Goal: Transaction & Acquisition: Purchase product/service

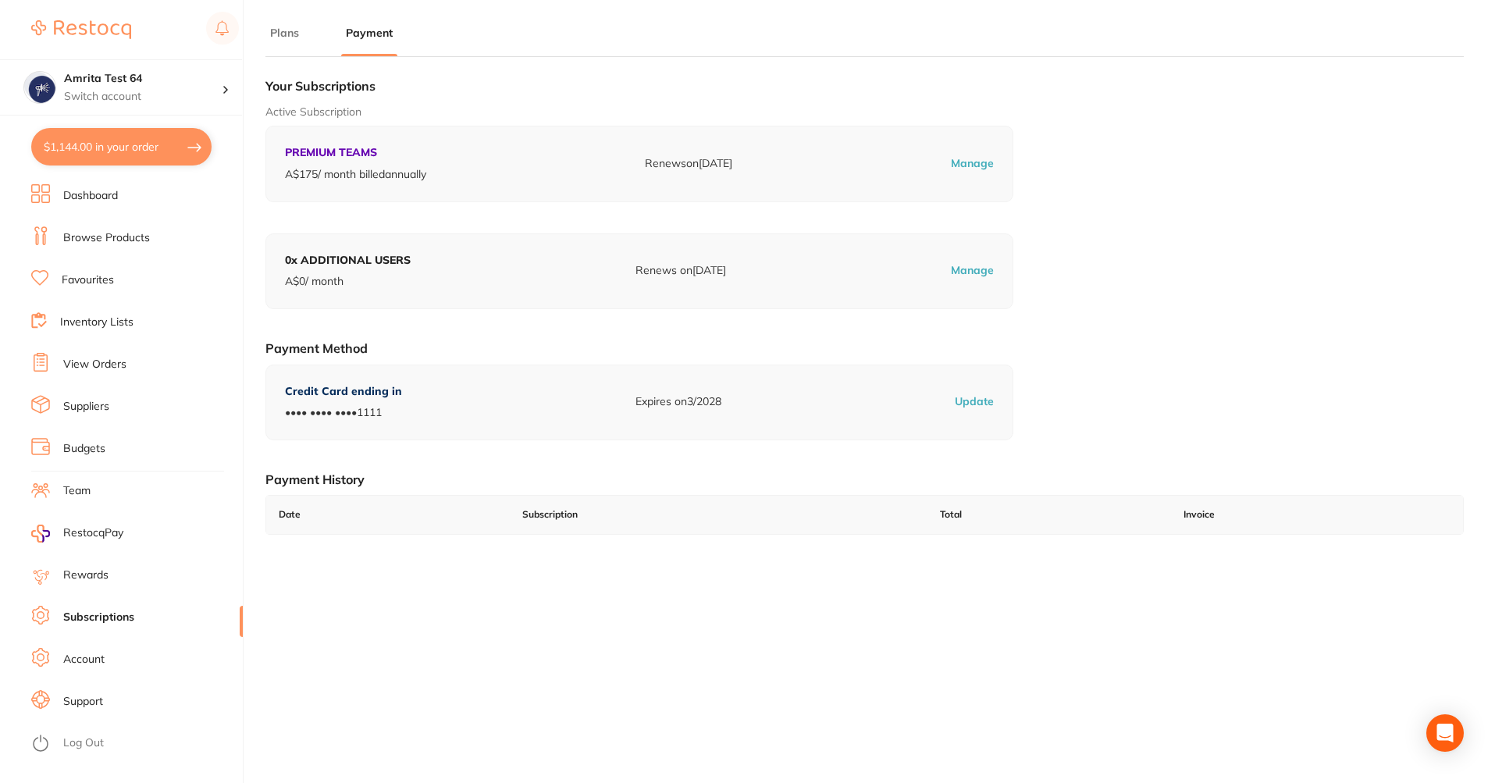
click at [82, 314] on li "Inventory Lists" at bounding box center [137, 322] width 212 height 23
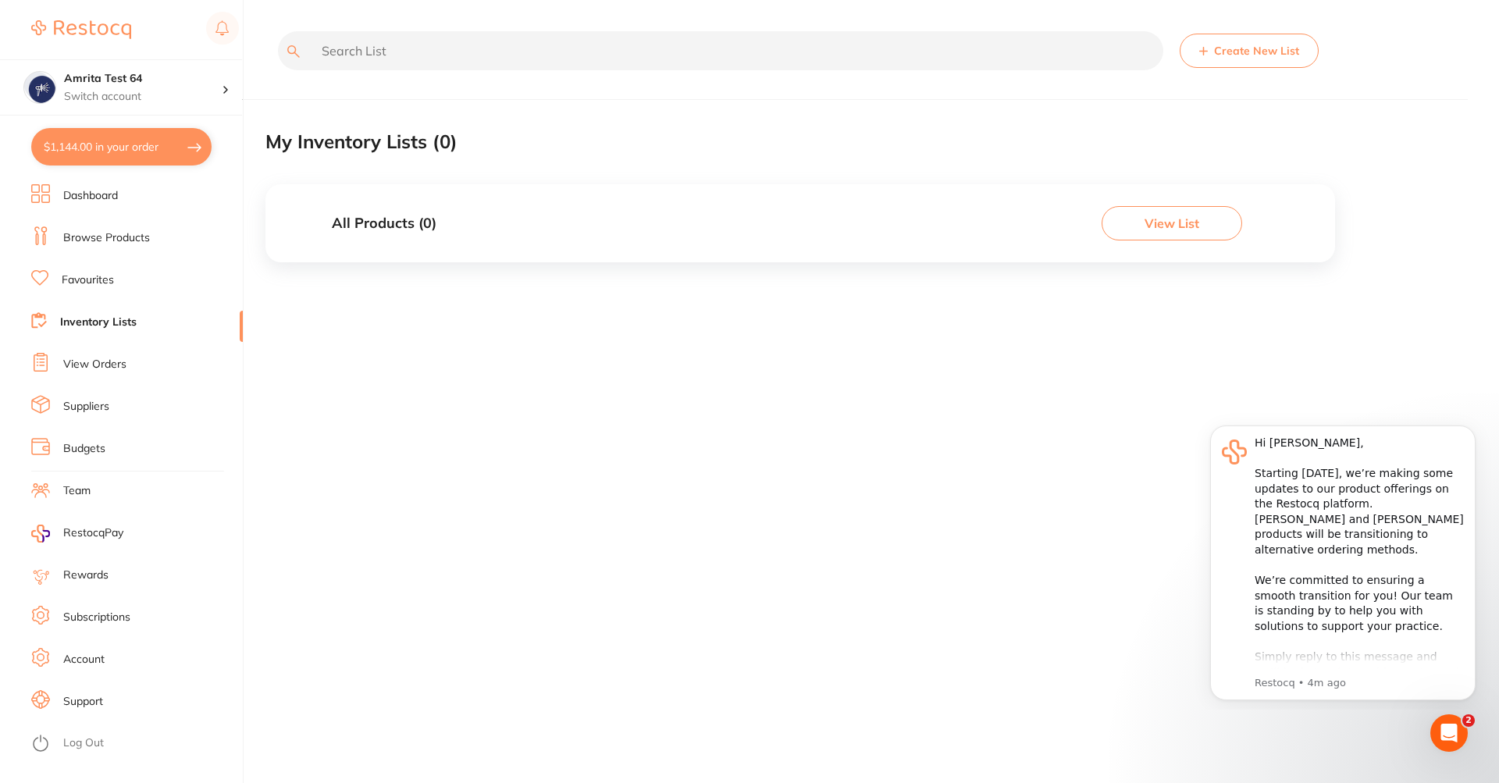
click at [160, 228] on li "Browse Products" at bounding box center [137, 237] width 212 height 23
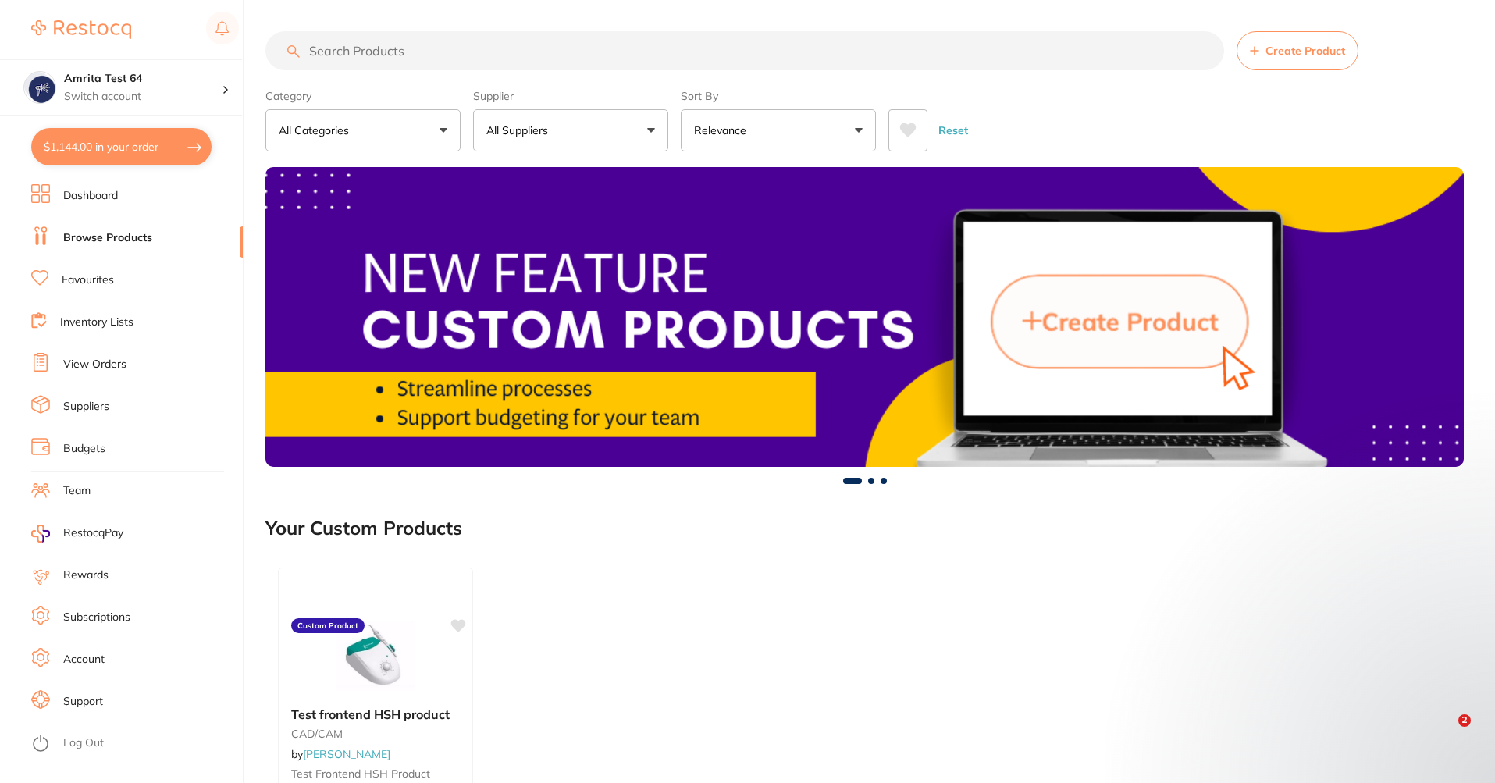
click at [417, 55] on input "search" at bounding box center [744, 50] width 959 height 39
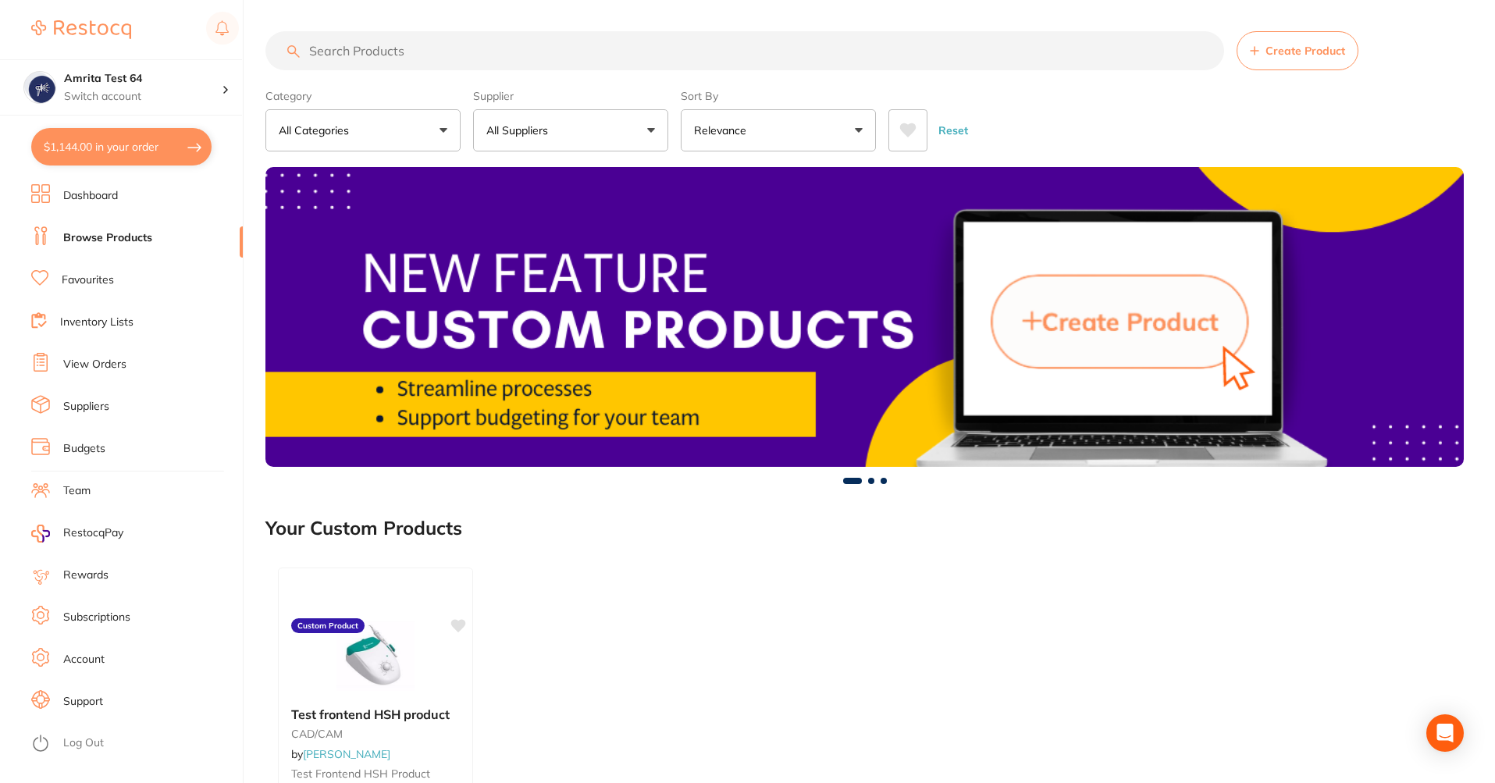
click at [417, 55] on input "search" at bounding box center [744, 50] width 959 height 39
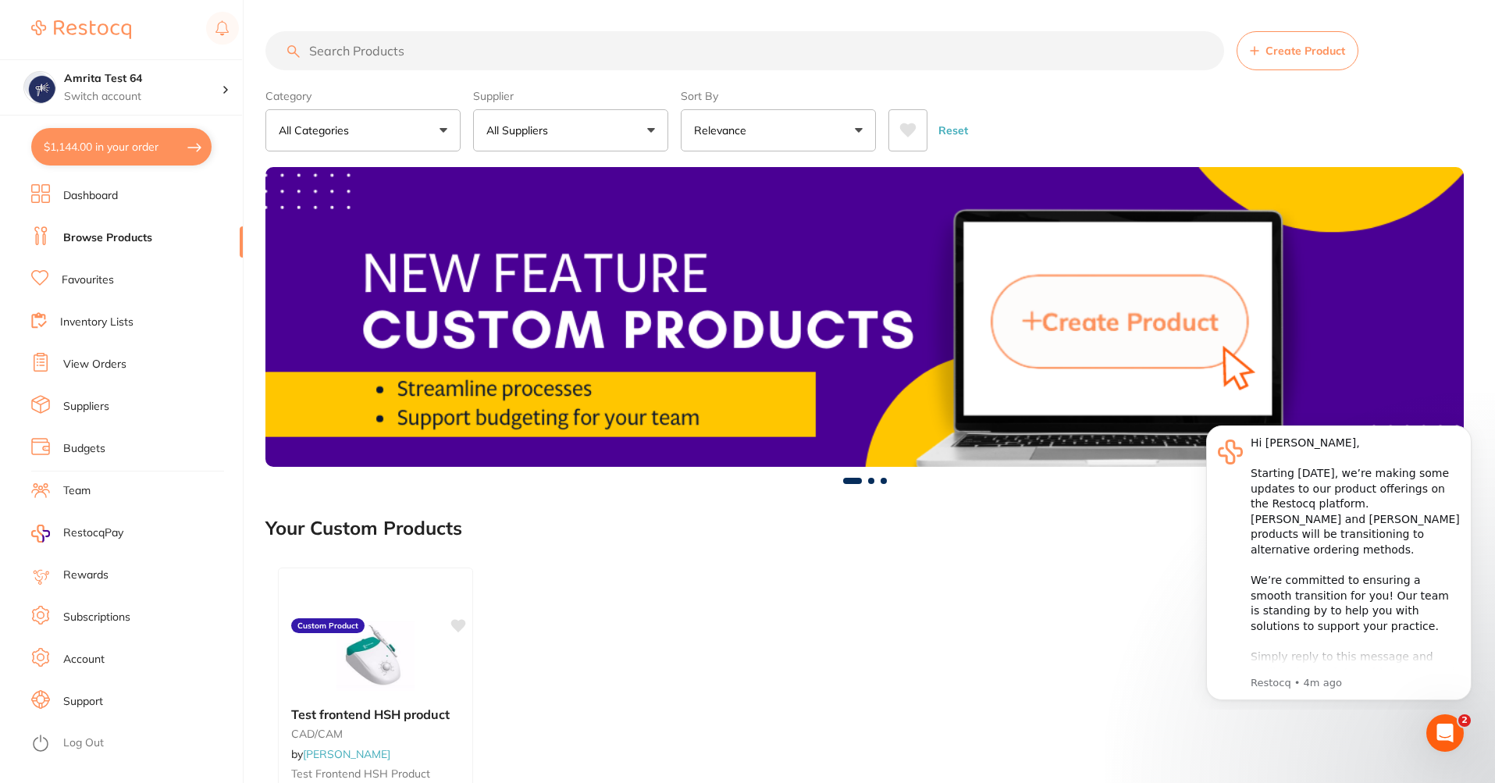
click at [453, 40] on input "search" at bounding box center [744, 50] width 959 height 39
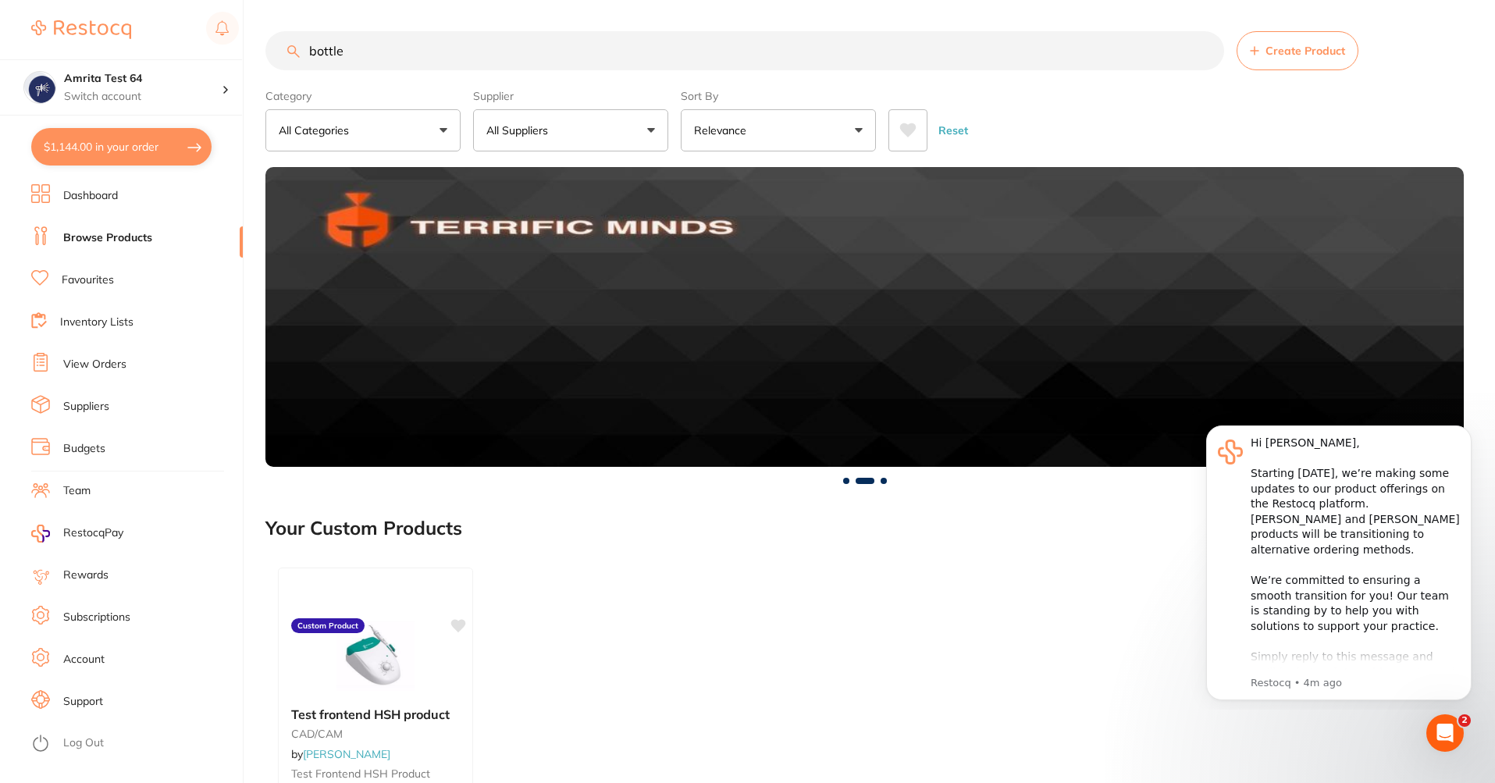
type input "bottle"
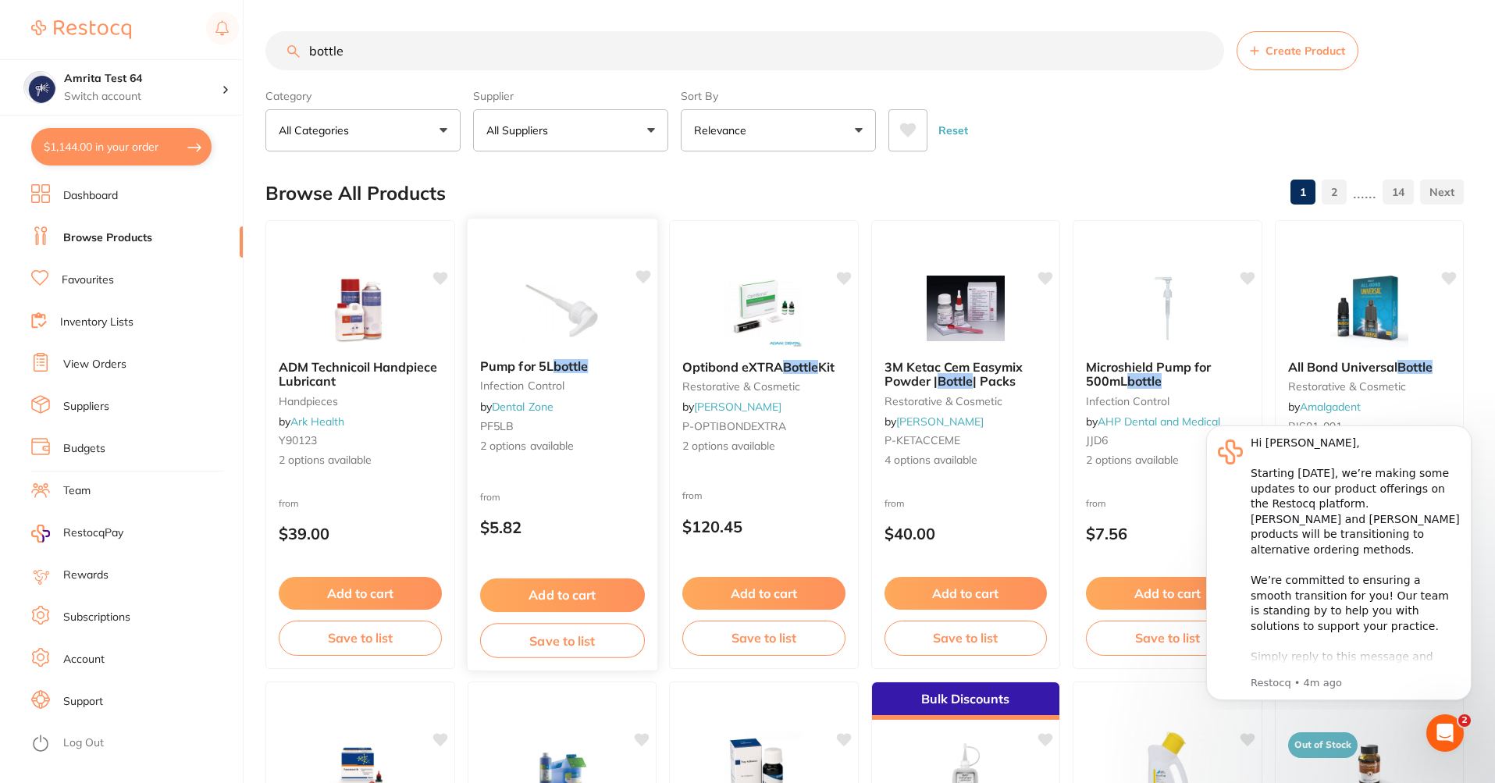
click at [610, 606] on button "Add to cart" at bounding box center [561, 595] width 165 height 34
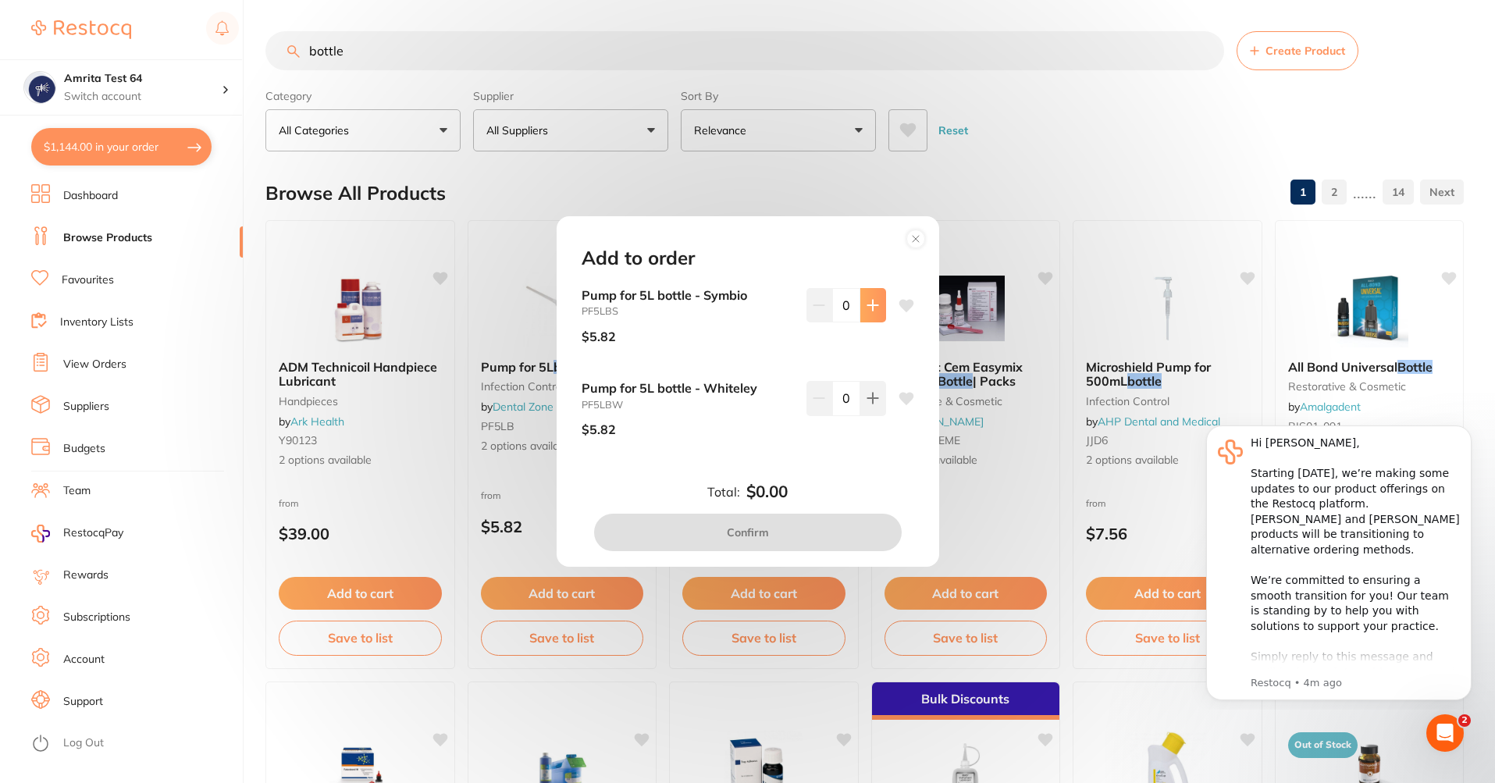
click at [875, 301] on button at bounding box center [873, 305] width 26 height 34
type input "1"
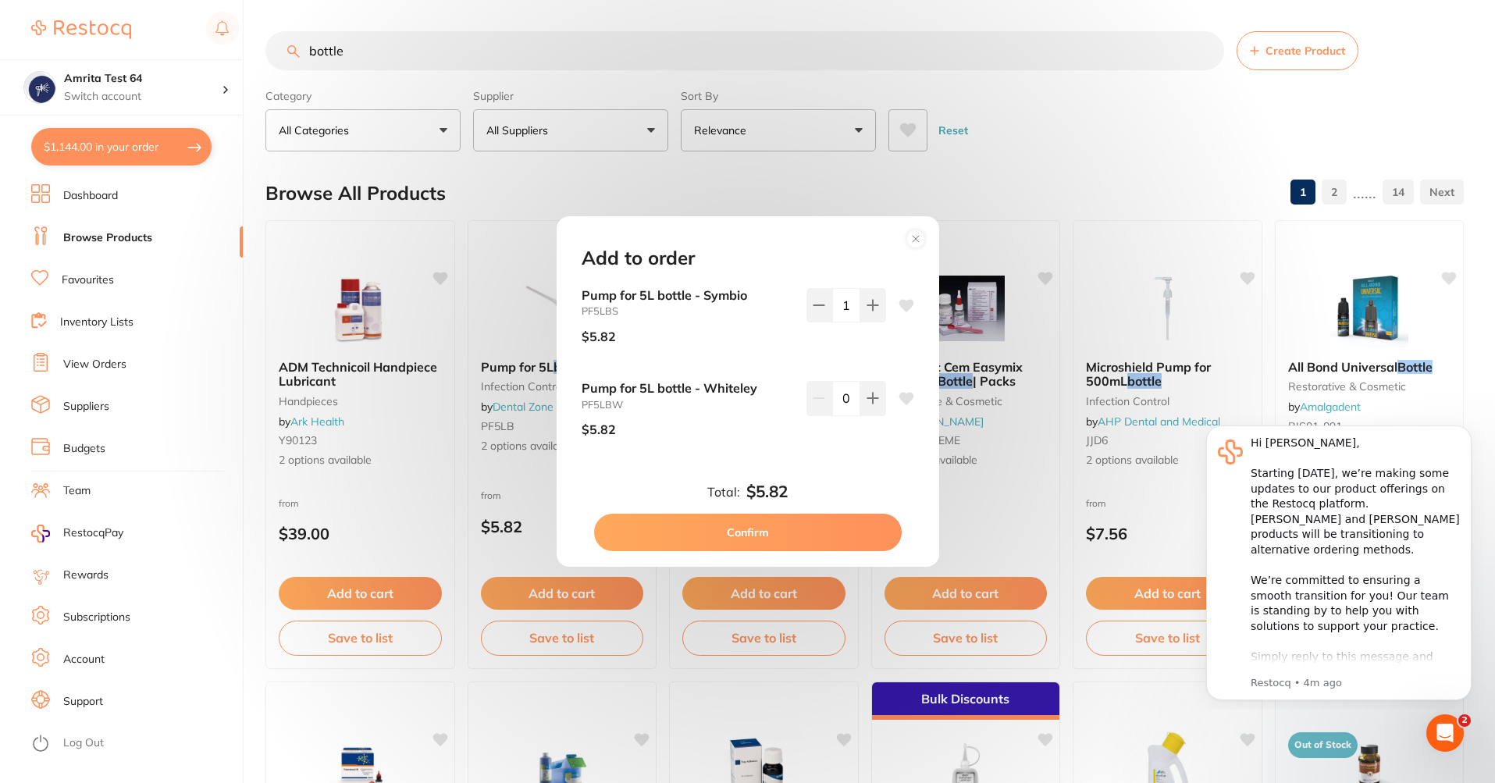
click at [839, 515] on button "Confirm" at bounding box center [748, 532] width 308 height 37
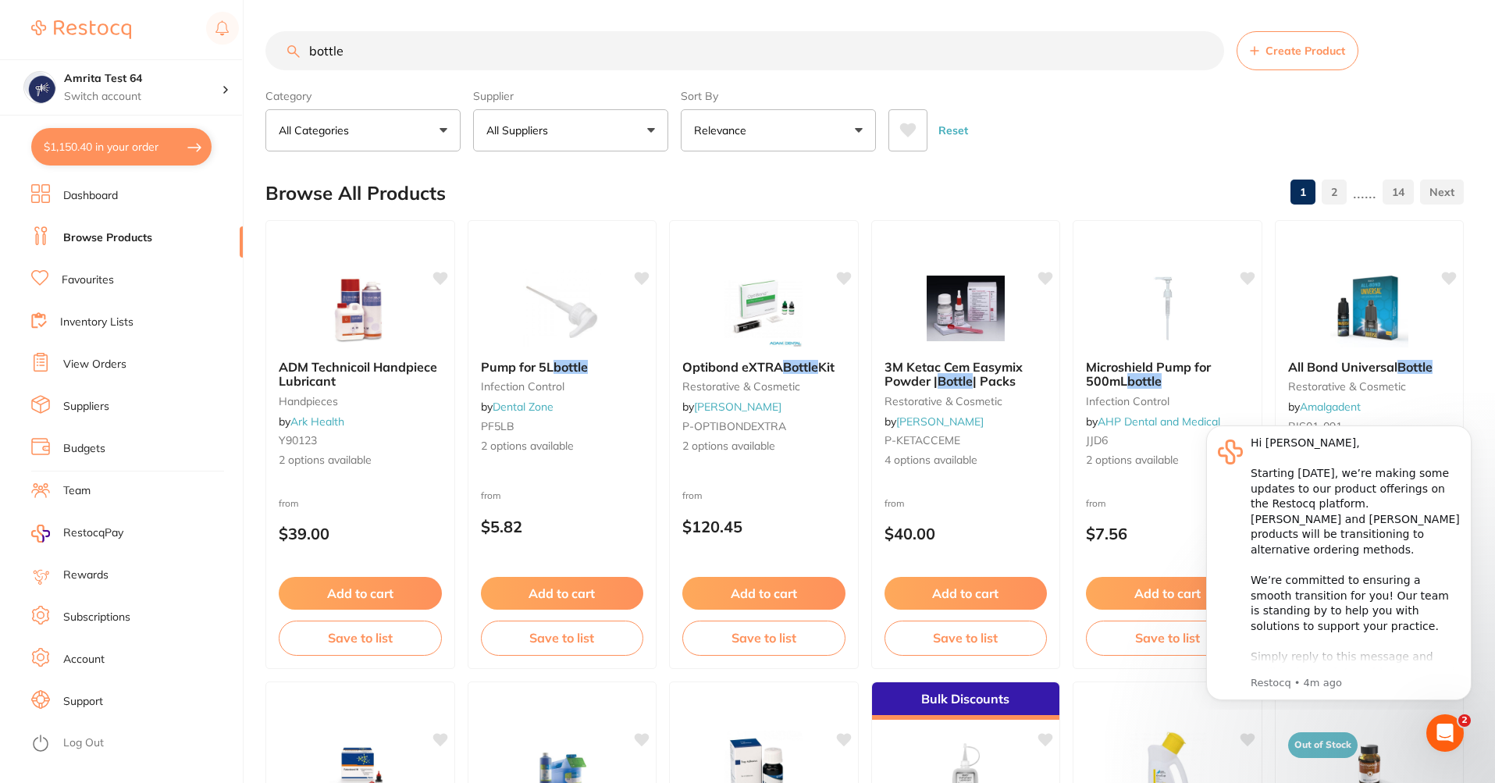
click at [137, 156] on button "$1,150.40 in your order" at bounding box center [121, 146] width 180 height 37
checkbox input "true"
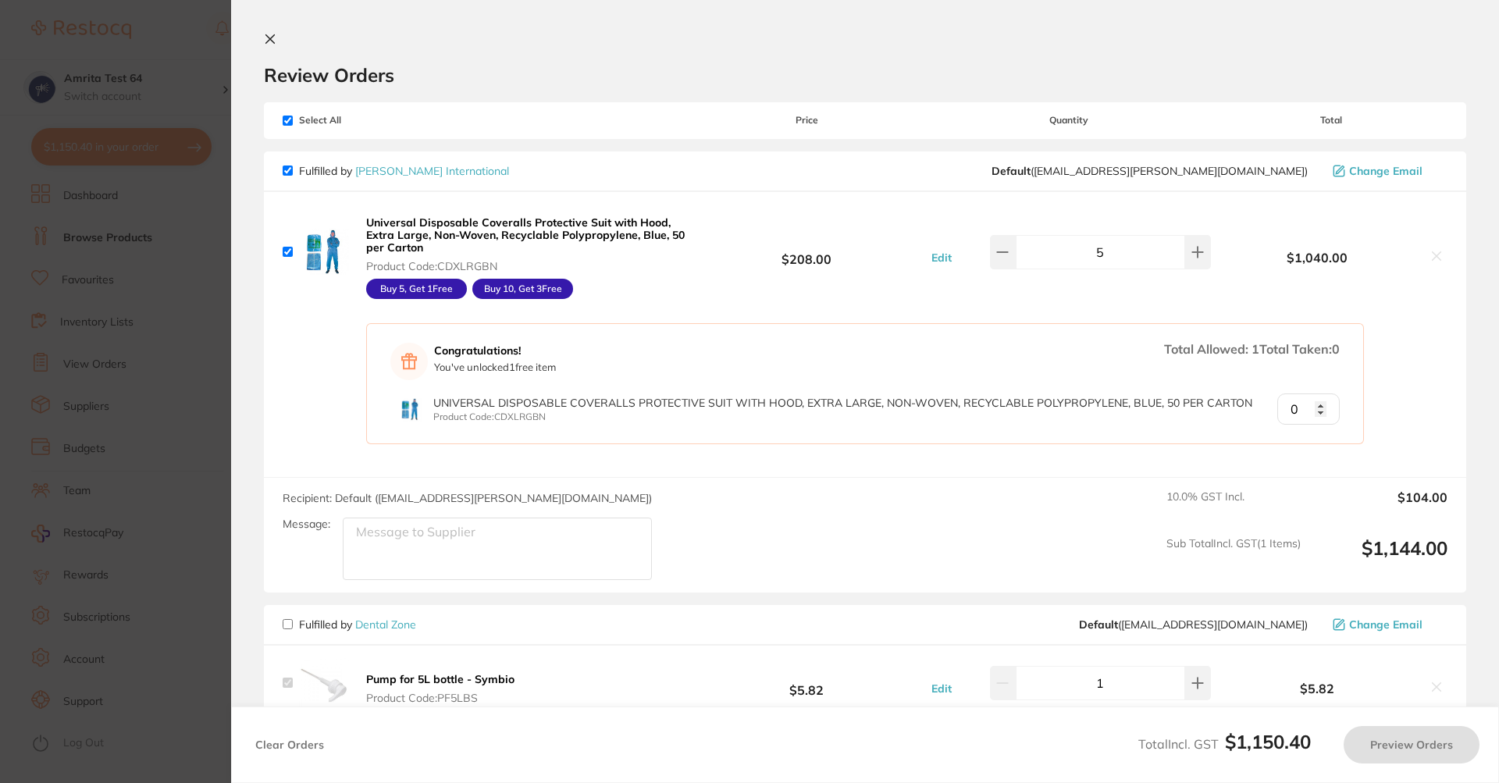
checkbox input "false"
checkbox input "true"
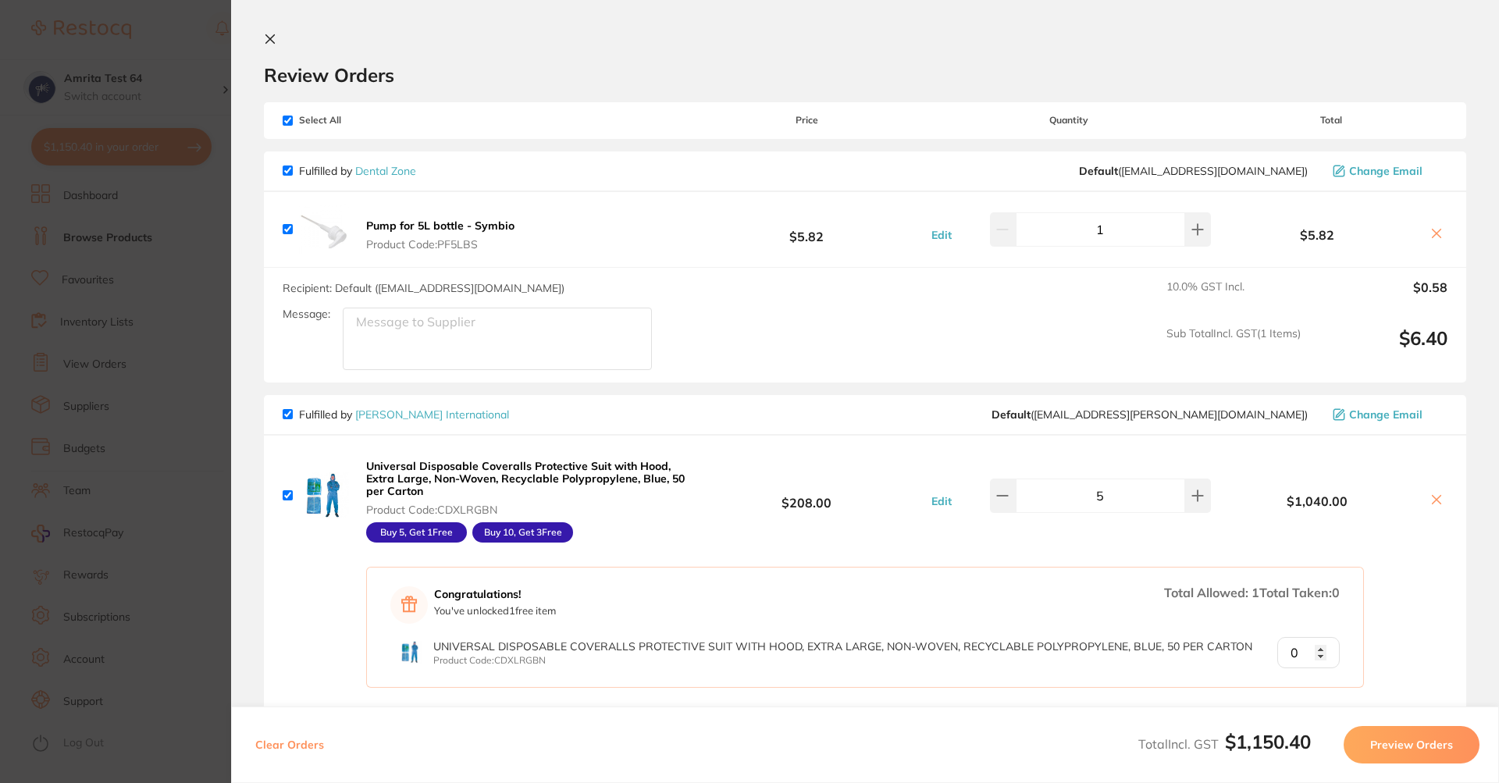
click at [265, 37] on icon at bounding box center [270, 39] width 12 height 12
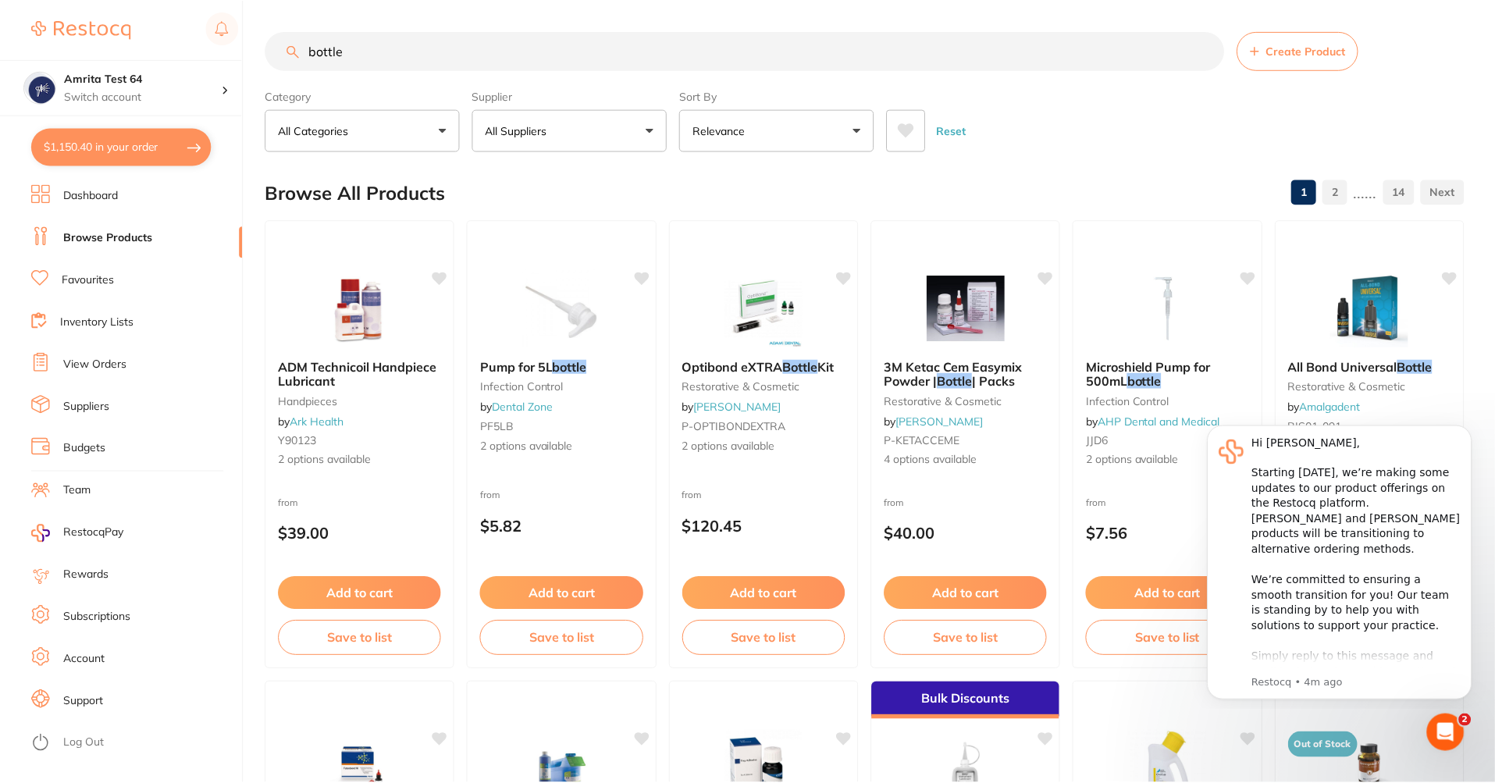
scroll to position [2, 0]
click at [571, 358] on em "bottle" at bounding box center [570, 365] width 34 height 16
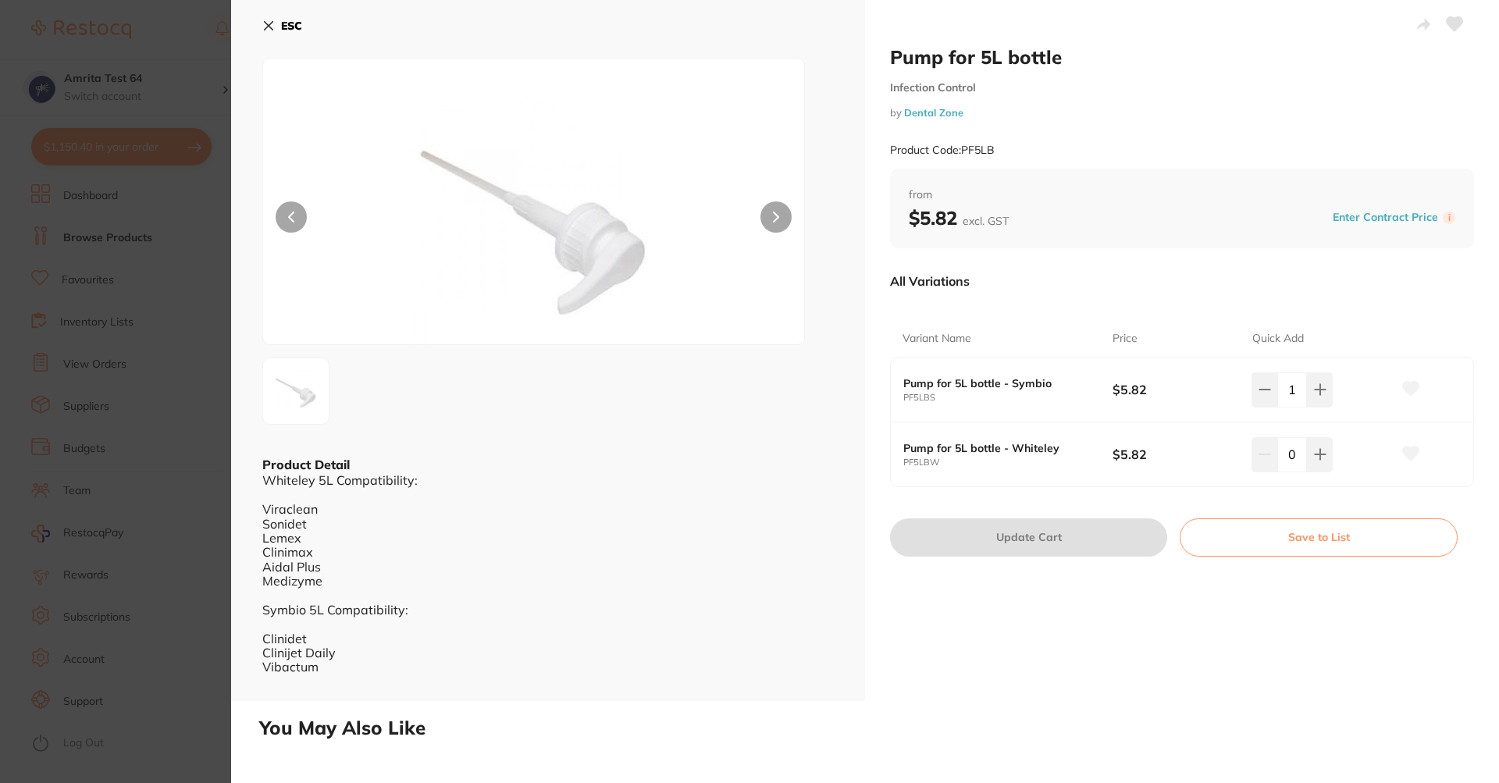
click at [1308, 545] on button "Save to List" at bounding box center [1319, 536] width 278 height 37
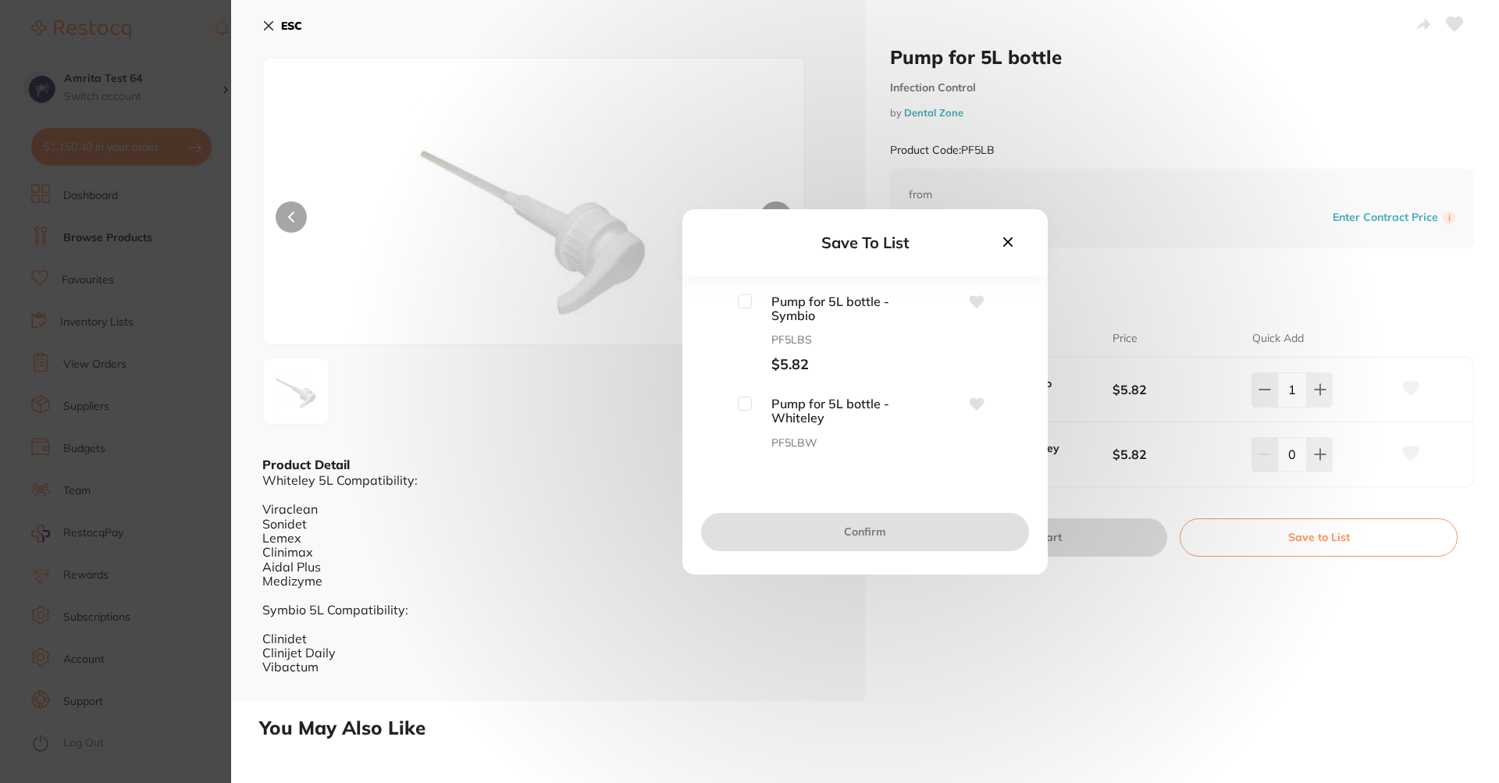
click at [739, 300] on input "checkbox" at bounding box center [745, 301] width 14 height 14
checkbox input "true"
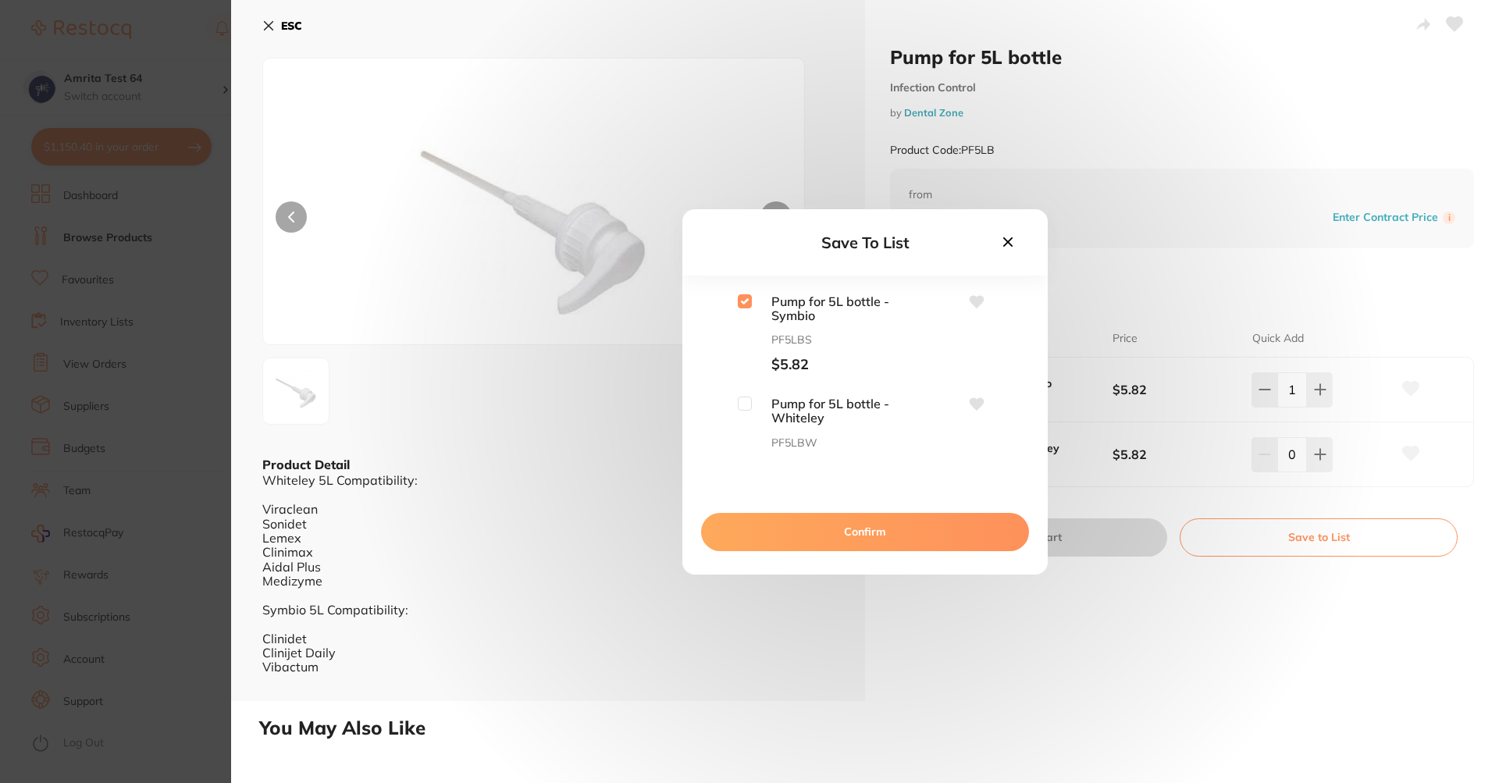
click at [749, 400] on input "checkbox" at bounding box center [745, 404] width 14 height 14
checkbox input "true"
click at [772, 525] on button "Confirm" at bounding box center [865, 531] width 328 height 37
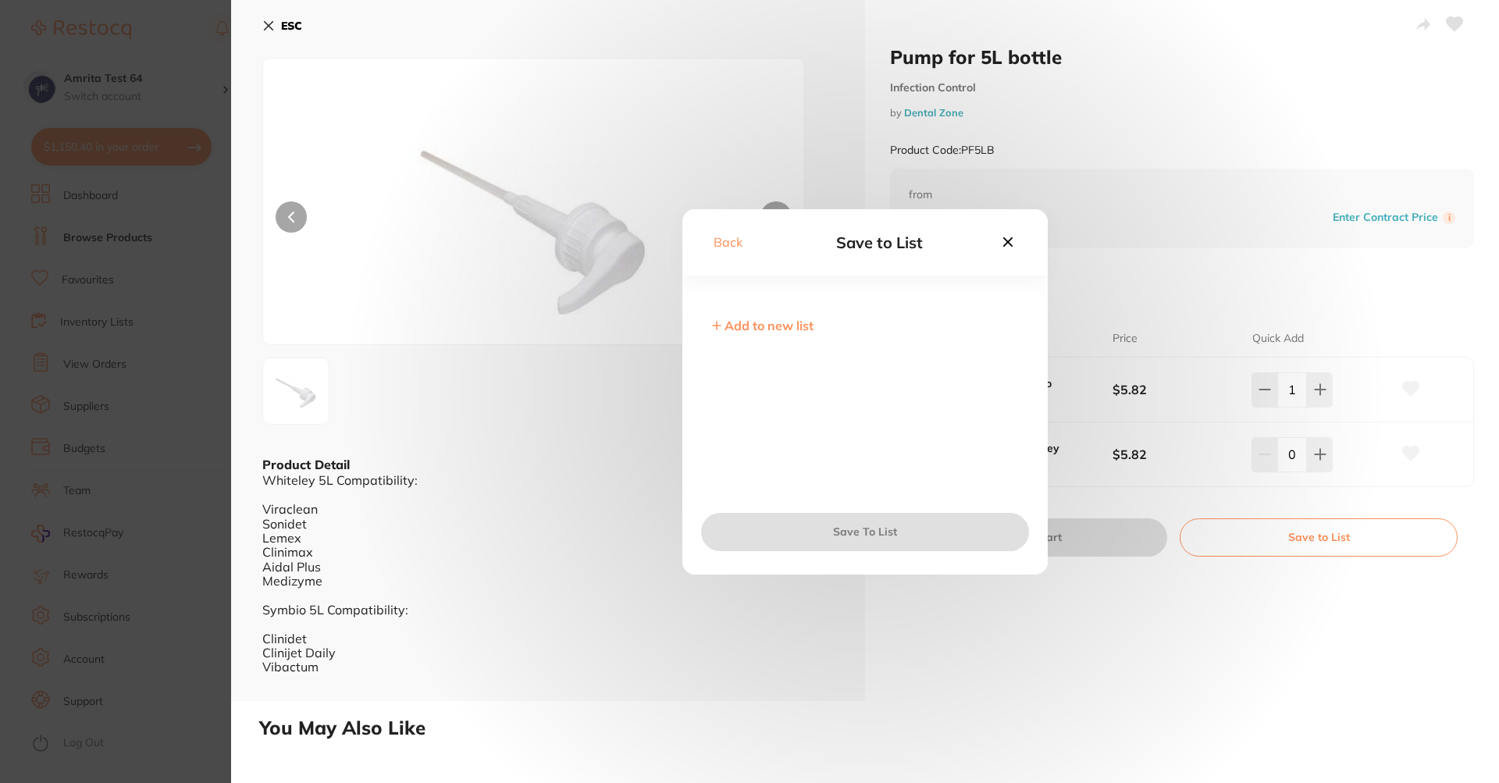
drag, startPoint x: 805, startPoint y: 337, endPoint x: 802, endPoint y: 322, distance: 15.9
click at [805, 336] on div "Add to new list" at bounding box center [864, 395] width 365 height 202
click at [800, 309] on div "Add to new list" at bounding box center [864, 395] width 365 height 202
click at [805, 329] on span "Add to new list" at bounding box center [768, 326] width 89 height 16
click at [805, 336] on input "text" at bounding box center [864, 336] width 315 height 41
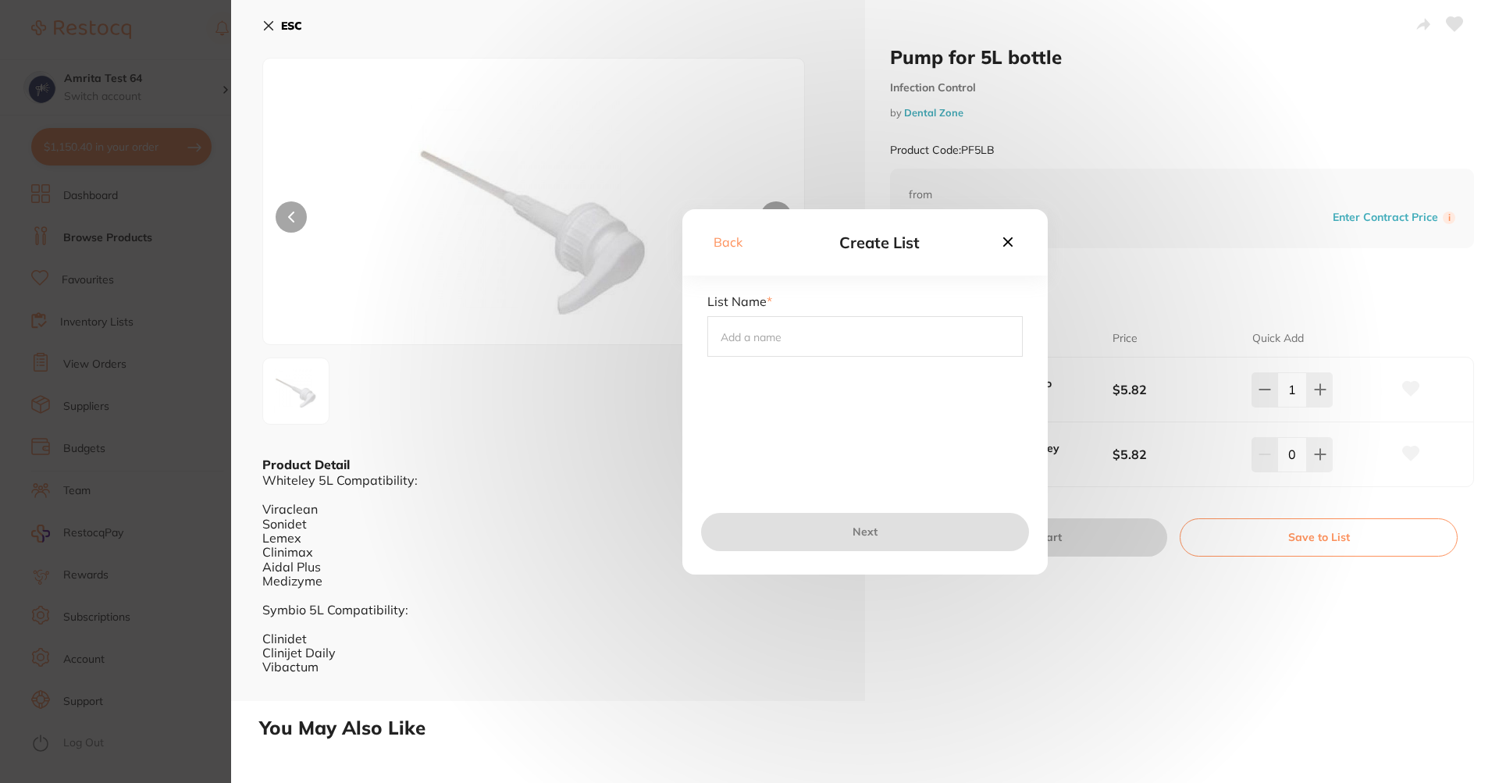
click at [806, 336] on input "text" at bounding box center [864, 336] width 315 height 41
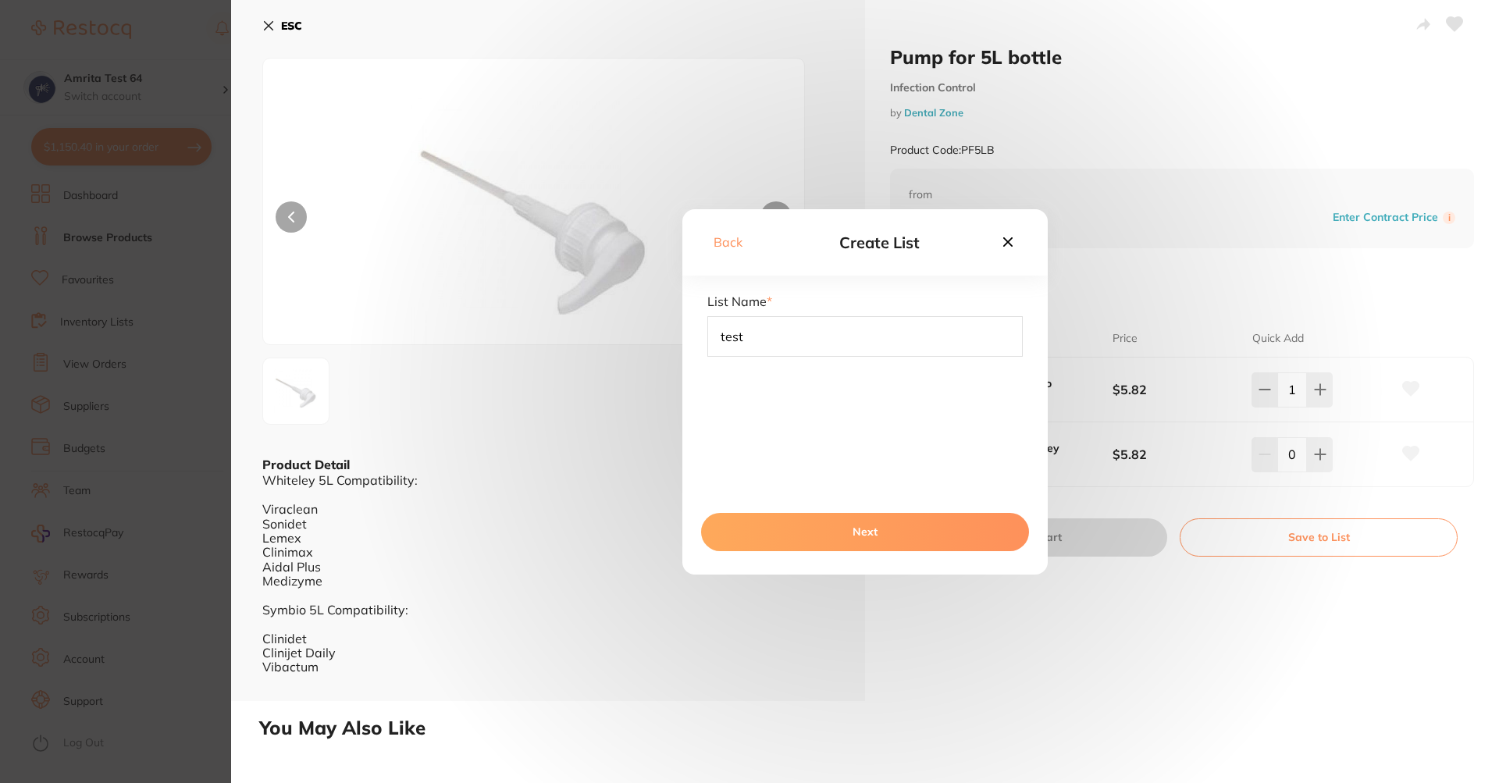
type input "test"
click at [841, 521] on button "Next" at bounding box center [865, 531] width 328 height 37
click at [841, 543] on button "Save To List" at bounding box center [865, 531] width 328 height 37
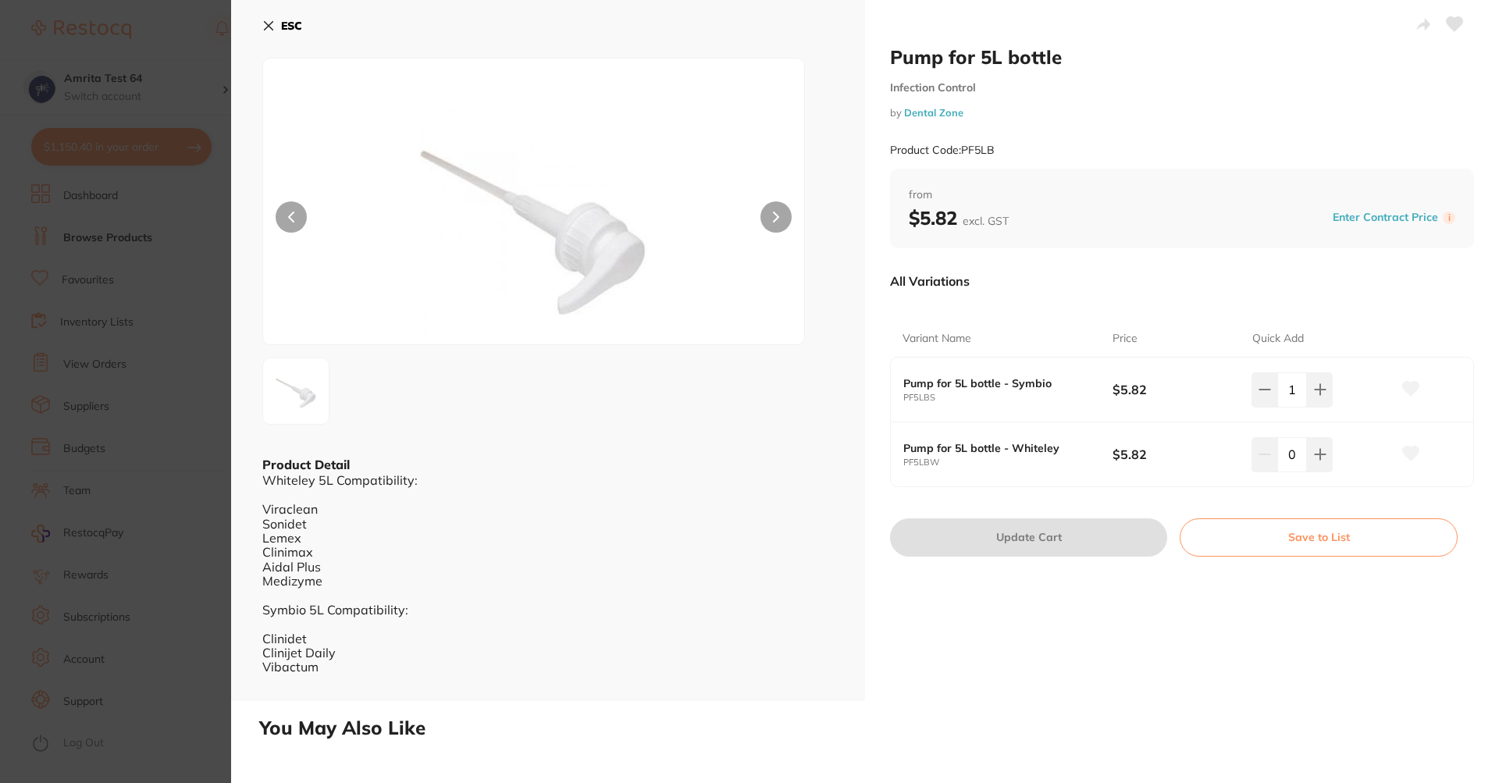
click at [274, 23] on icon at bounding box center [268, 26] width 12 height 12
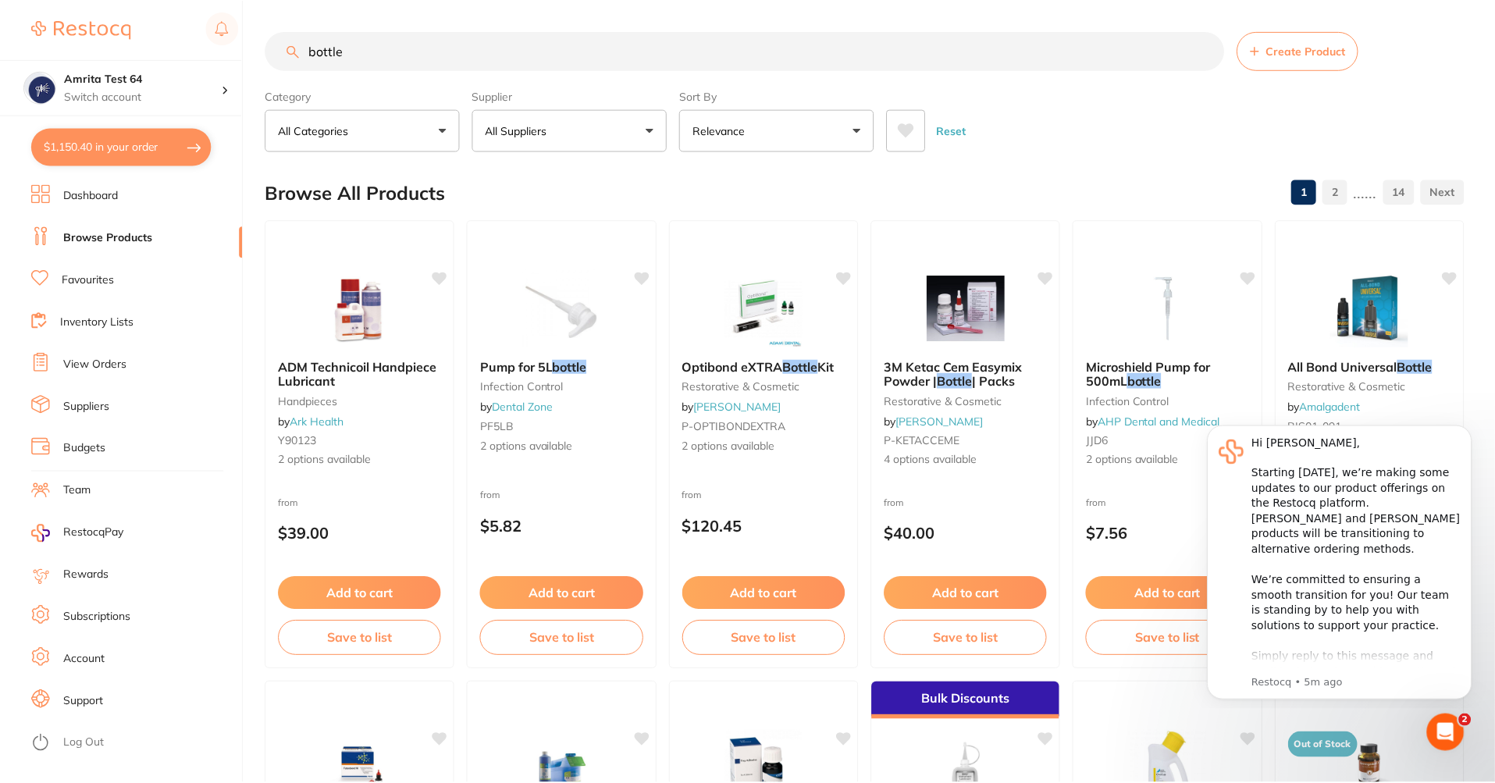
scroll to position [2, 0]
click at [114, 325] on link "Inventory Lists" at bounding box center [96, 323] width 73 height 16
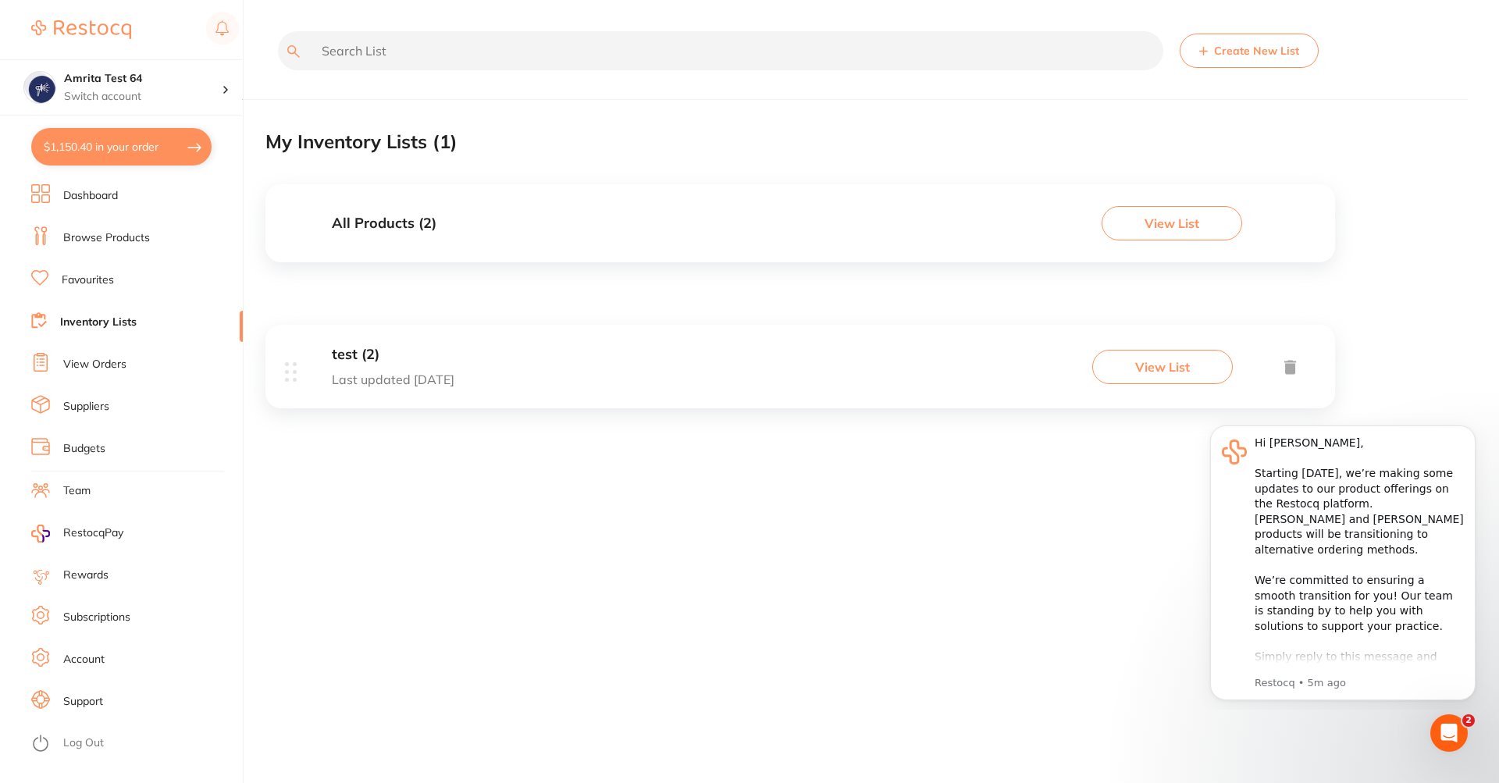
click at [989, 365] on div "test (2) Last updated today View List" at bounding box center [800, 367] width 1070 height 84
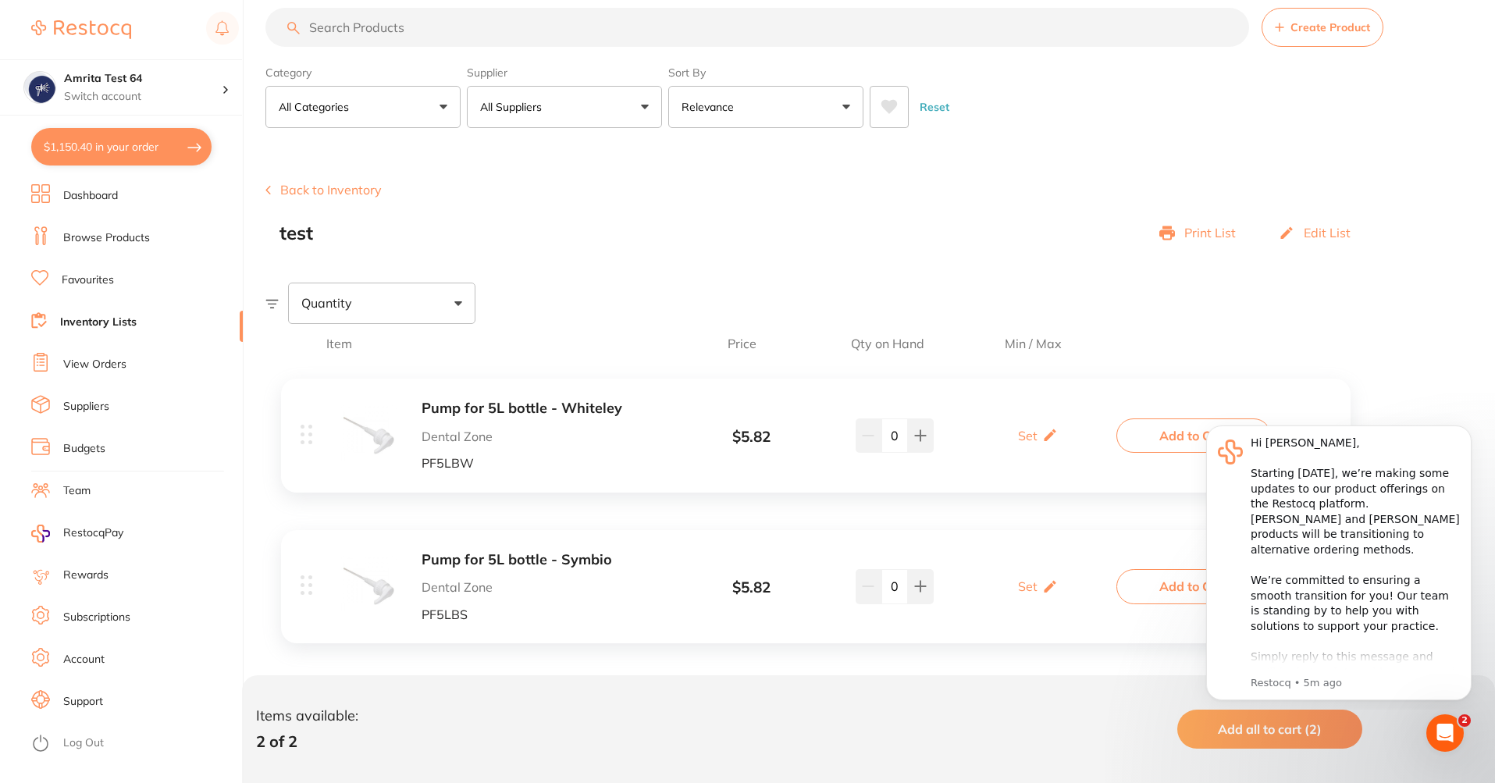
scroll to position [37, 0]
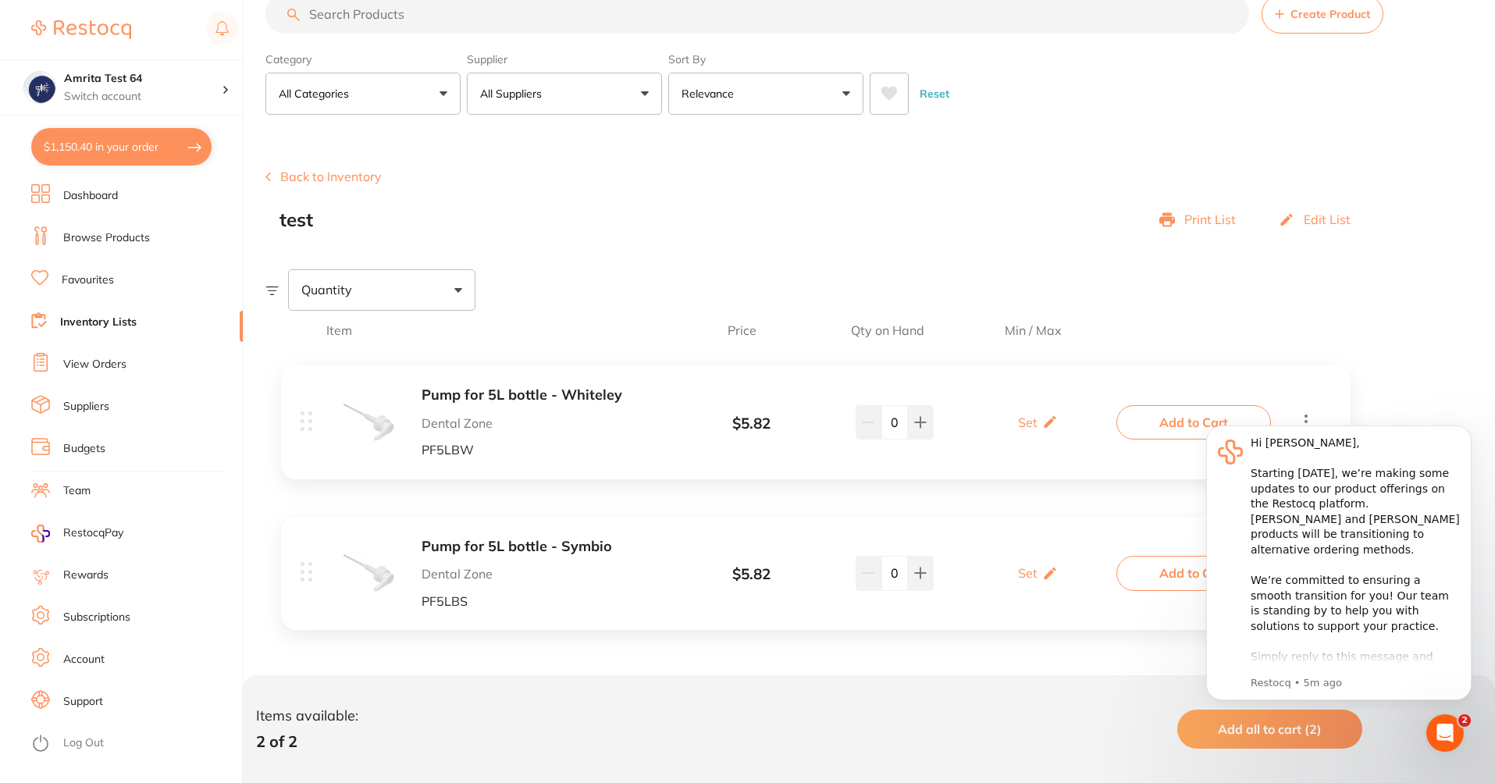
click at [1414, 322] on div "Item Price Qty on Hand Min / Max Pump for 5L bottle - Whiteley Dental Zone PF5L…" at bounding box center [880, 531] width 1230 height 441
click at [1432, 727] on div "Open Intercom Messenger" at bounding box center [1443, 731] width 52 height 52
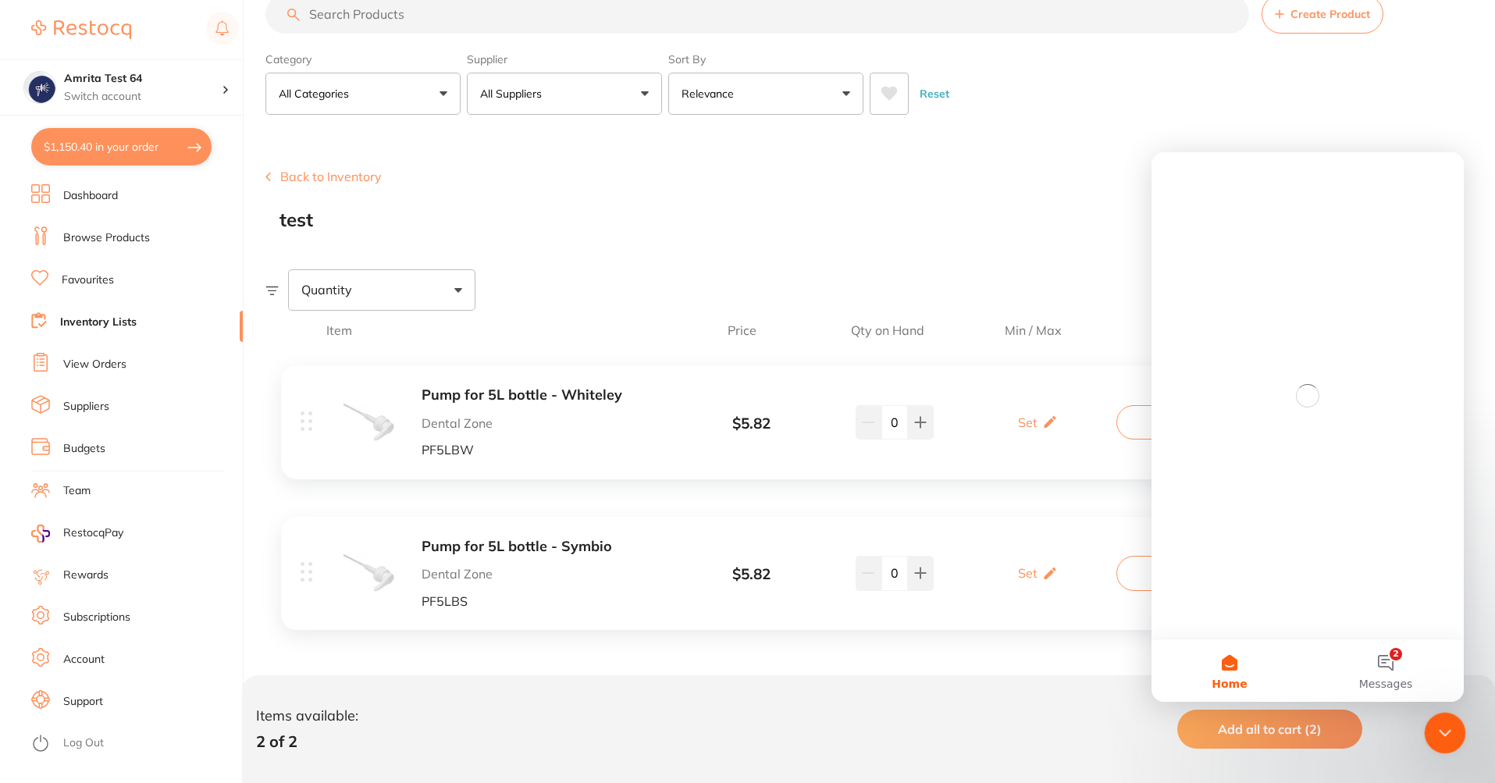
scroll to position [0, 0]
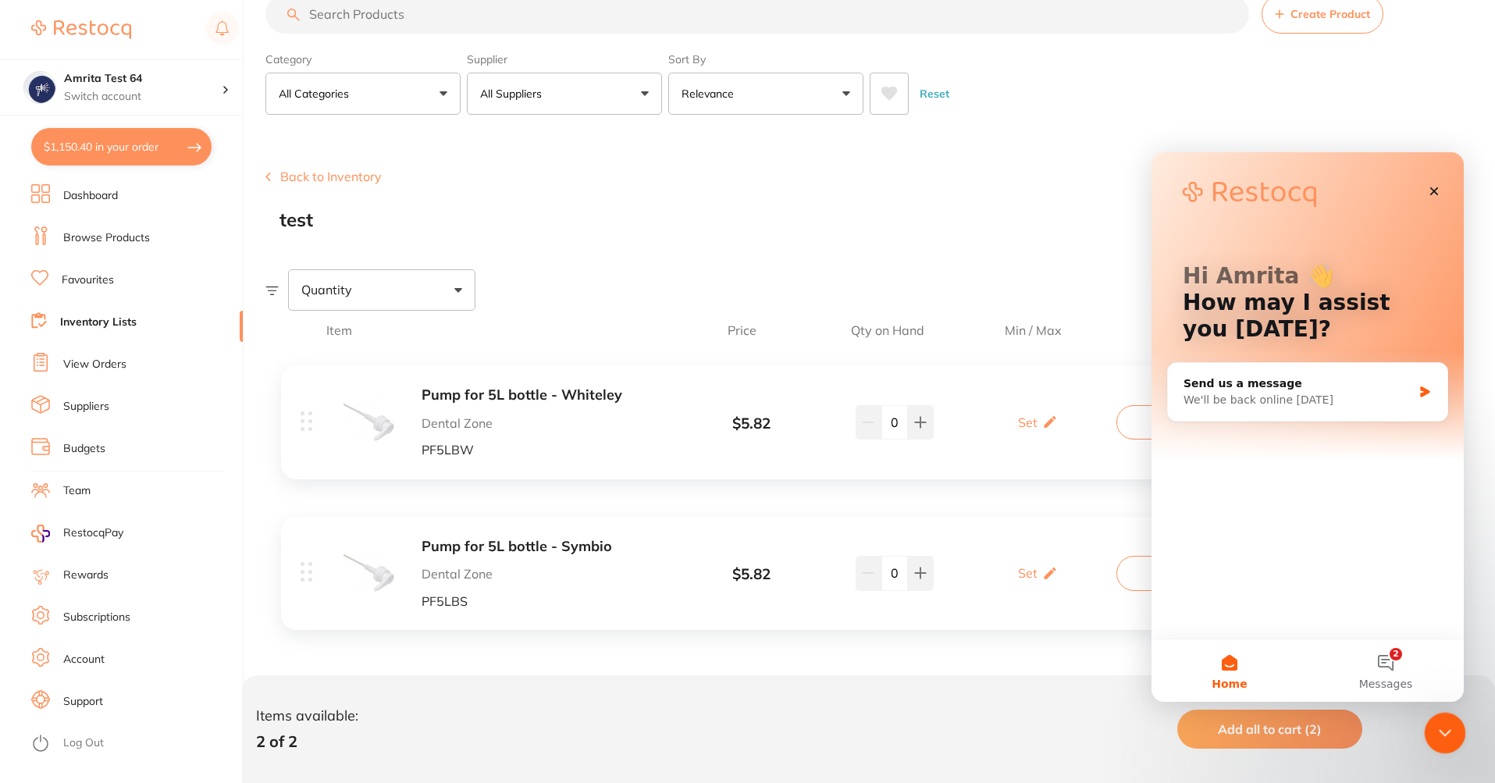
click at [1447, 731] on icon "Close Intercom Messenger" at bounding box center [1442, 730] width 19 height 19
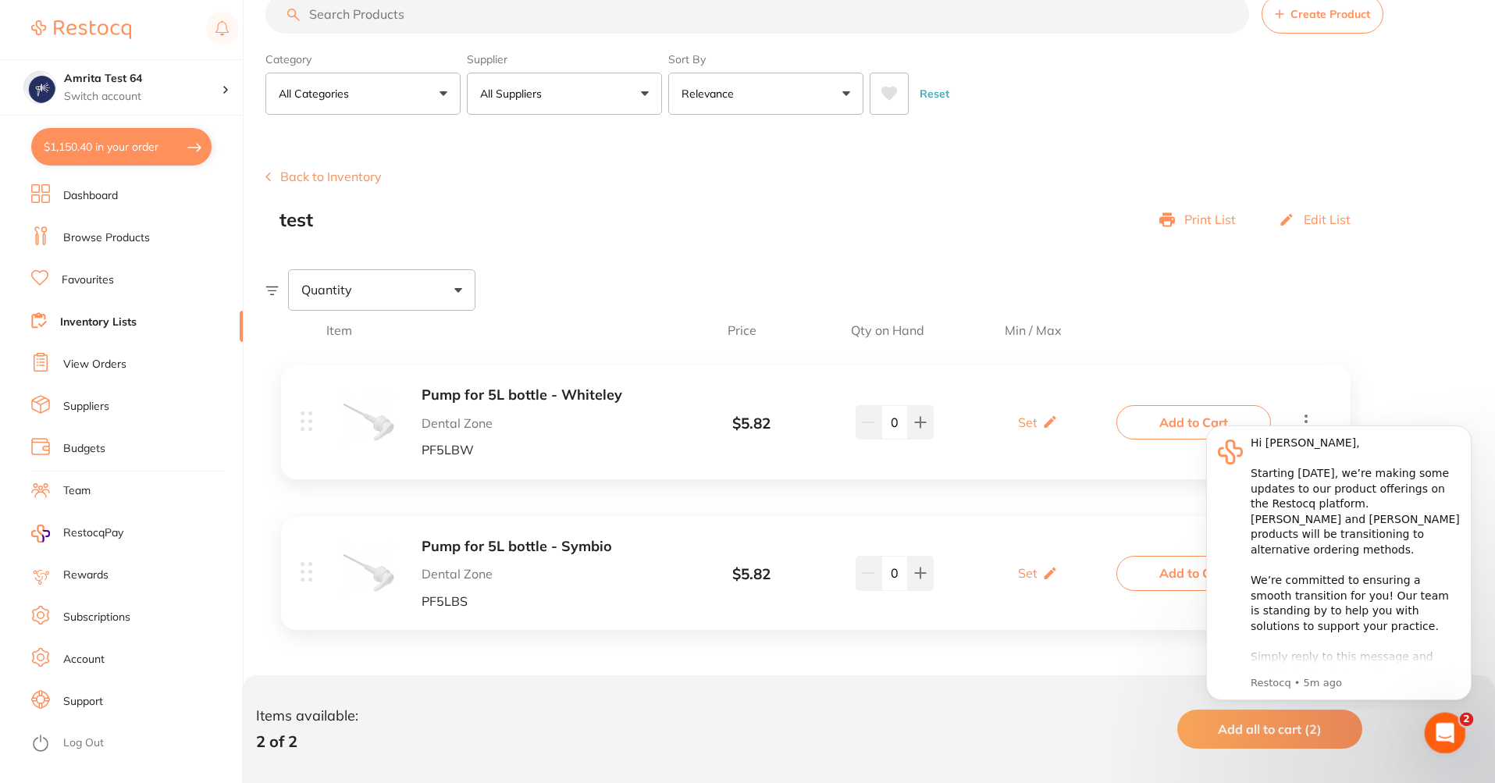
click at [1440, 726] on icon "Open Intercom Messenger" at bounding box center [1443, 731] width 26 height 26
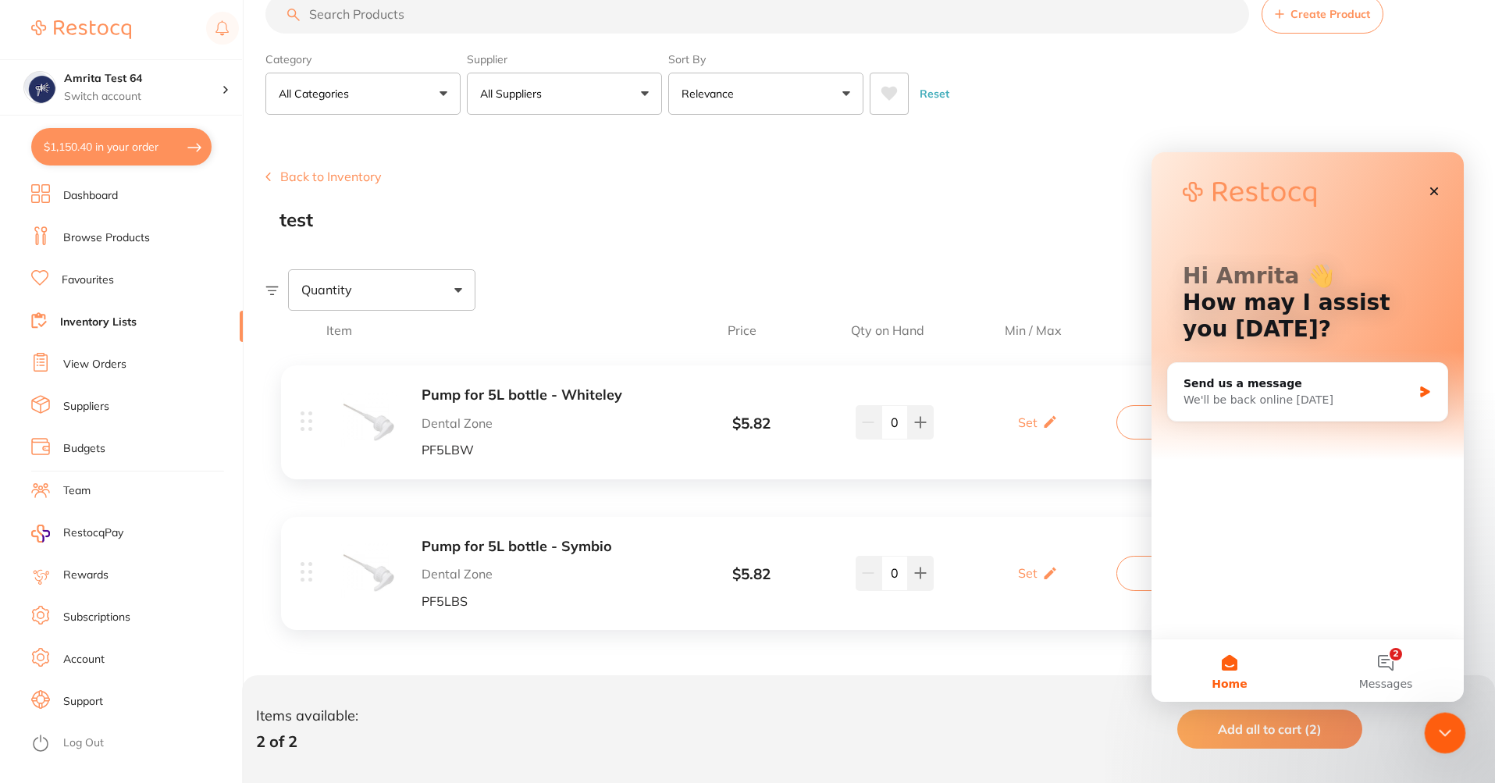
click at [1440, 726] on icon "Close Intercom Messenger" at bounding box center [1442, 730] width 19 height 19
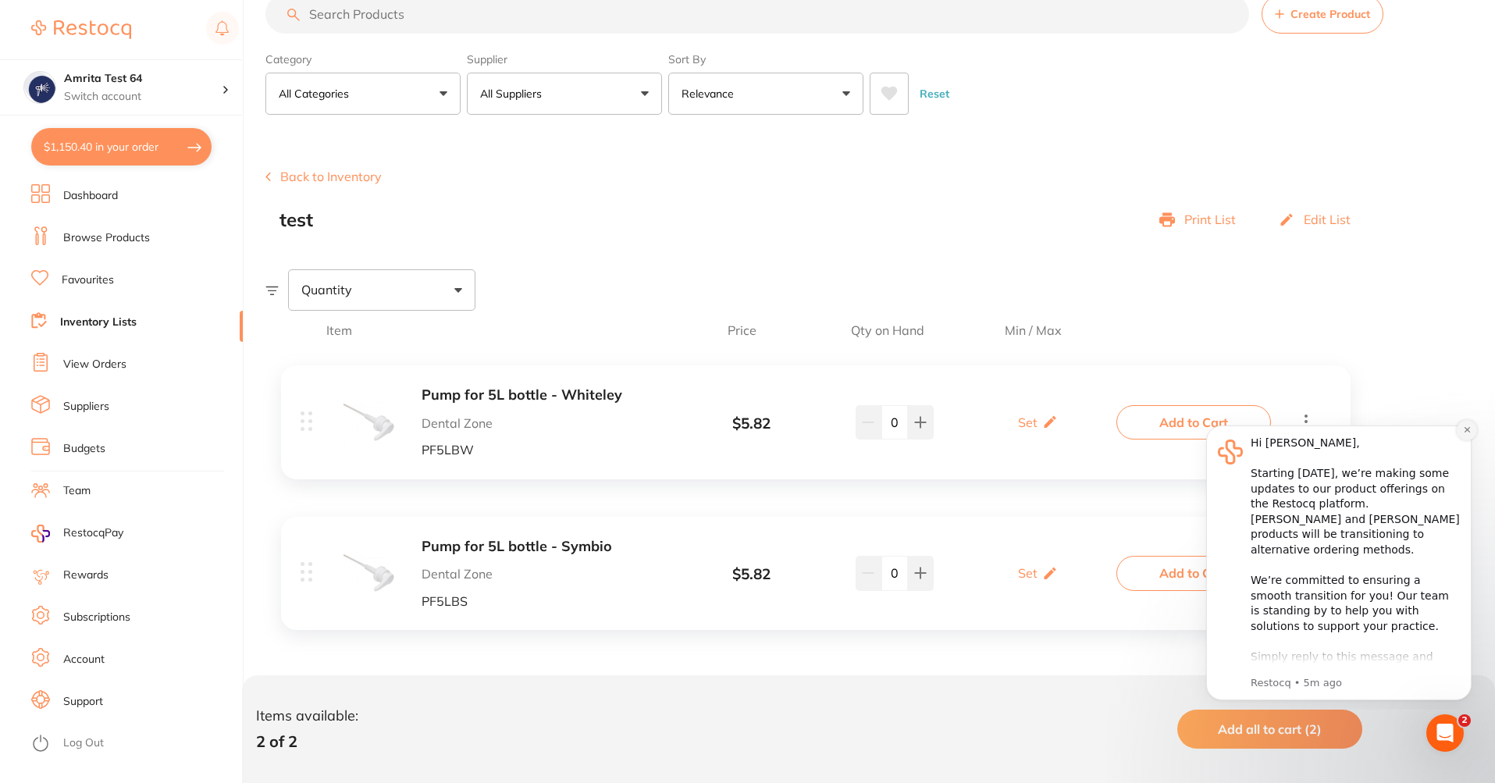
click at [1465, 434] on icon "Dismiss notification" at bounding box center [1467, 429] width 9 height 9
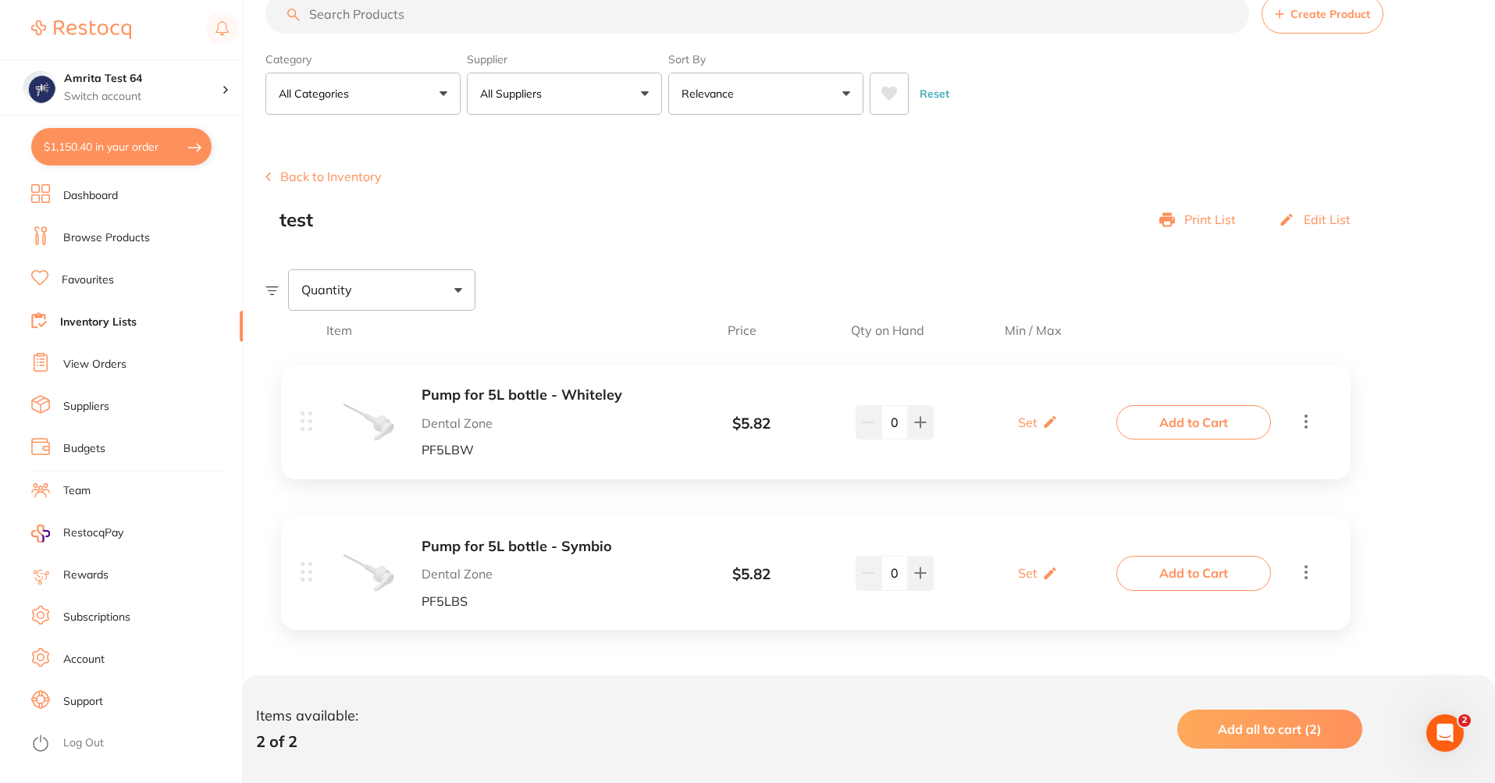
click at [1205, 729] on button "Add all to cart (2)" at bounding box center [1269, 729] width 185 height 39
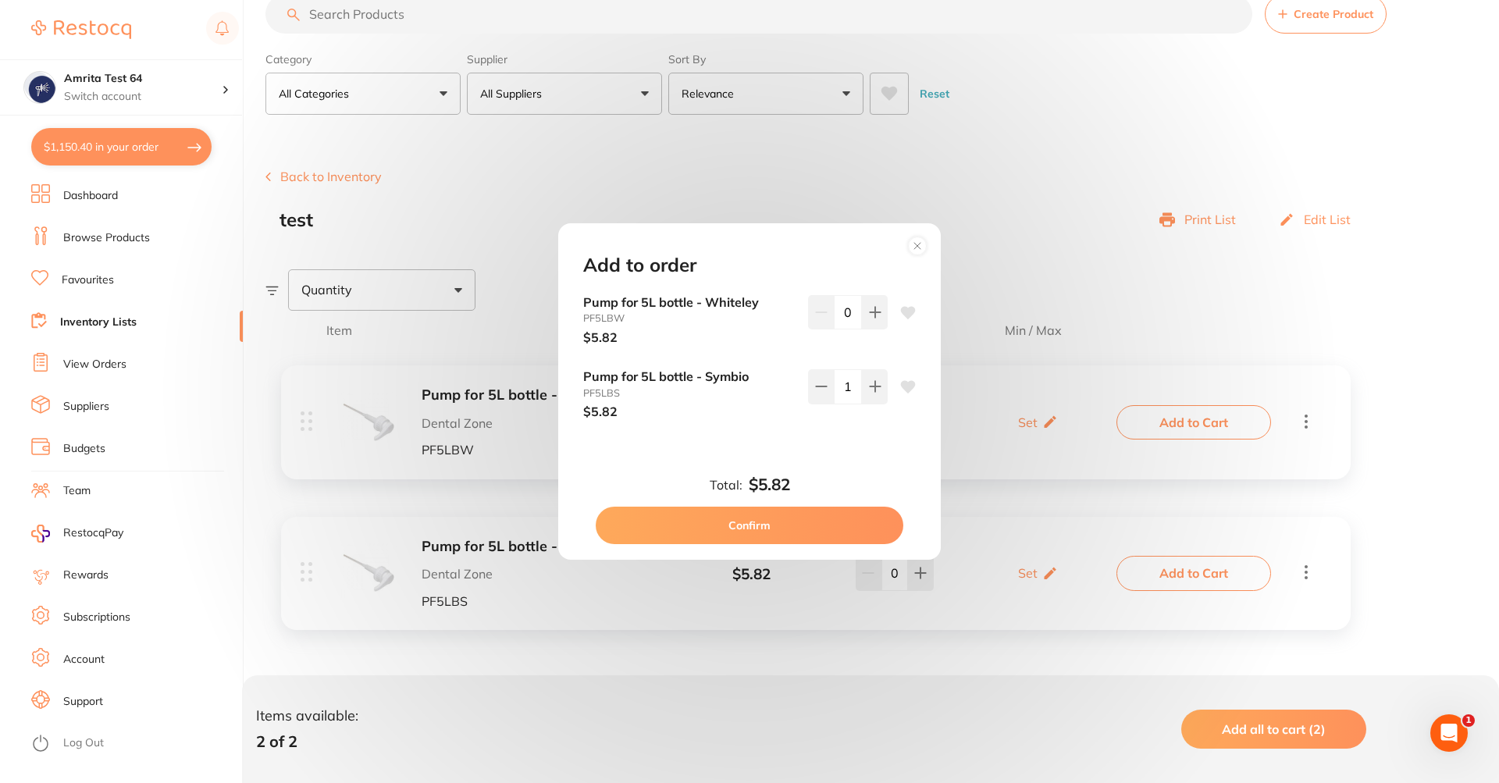
click at [921, 241] on circle at bounding box center [918, 246] width 18 height 18
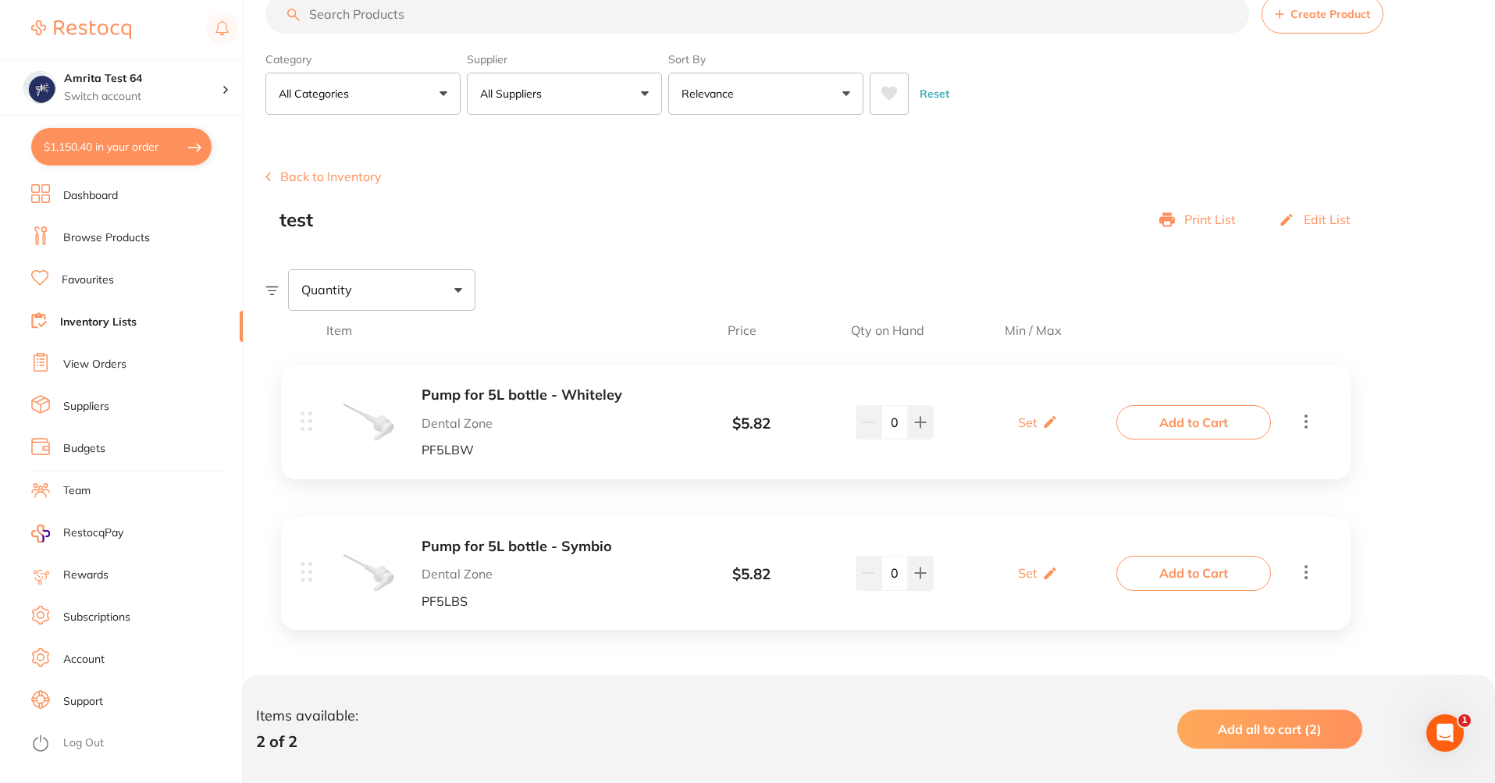
click at [331, 301] on div "Quantity" at bounding box center [381, 289] width 187 height 41
click at [416, 343] on span "Below min limit" at bounding box center [379, 339] width 114 height 33
click at [319, 343] on input "Below min limit" at bounding box center [311, 340] width 14 height 14
checkbox input "true"
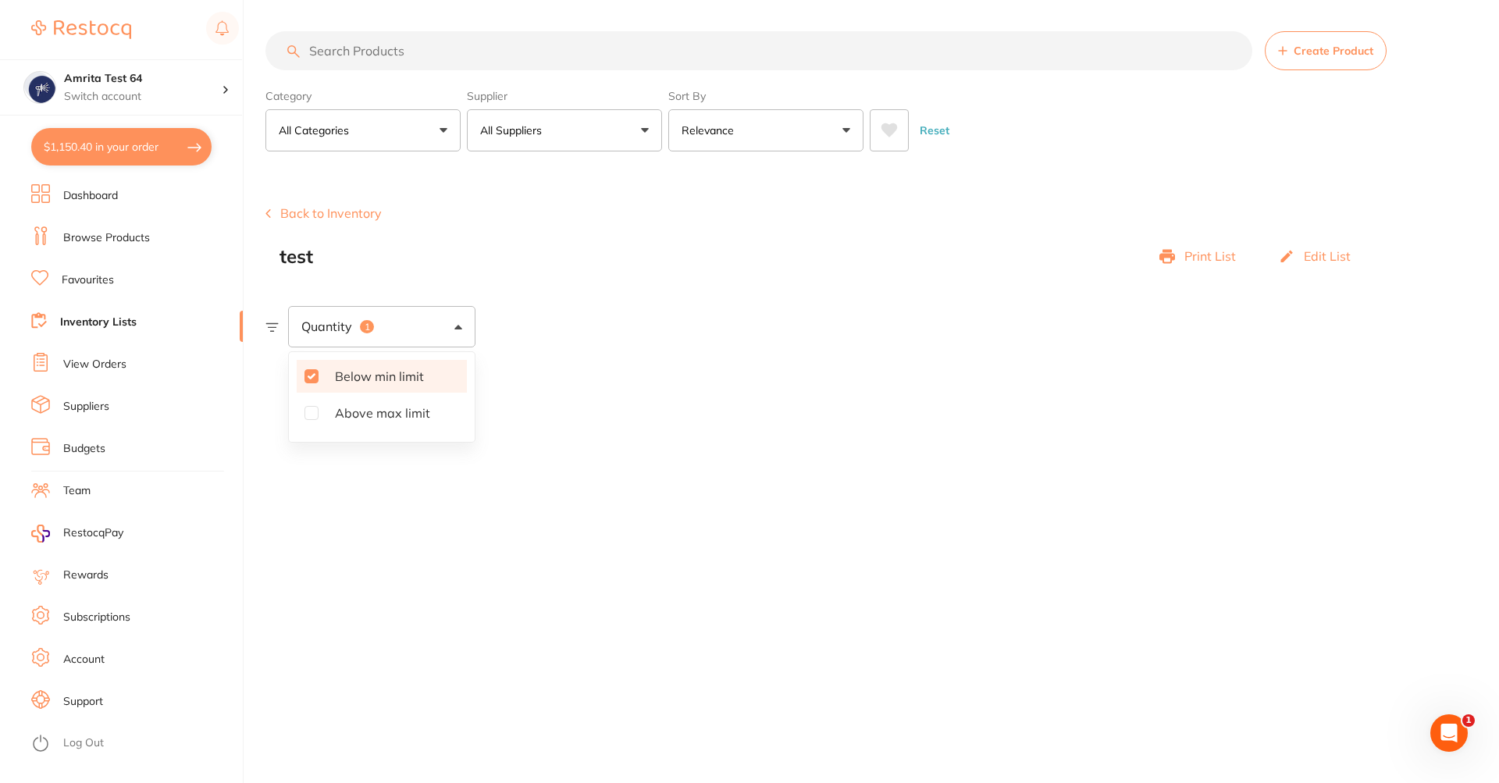
click at [712, 251] on div "test Print List Edit List" at bounding box center [822, 257] width 1087 height 22
click at [418, 328] on div "Quantity 1" at bounding box center [381, 326] width 187 height 41
click at [357, 418] on span "Above max limit" at bounding box center [382, 413] width 120 height 33
click at [319, 418] on input "Above max limit" at bounding box center [311, 413] width 14 height 14
checkbox input "true"
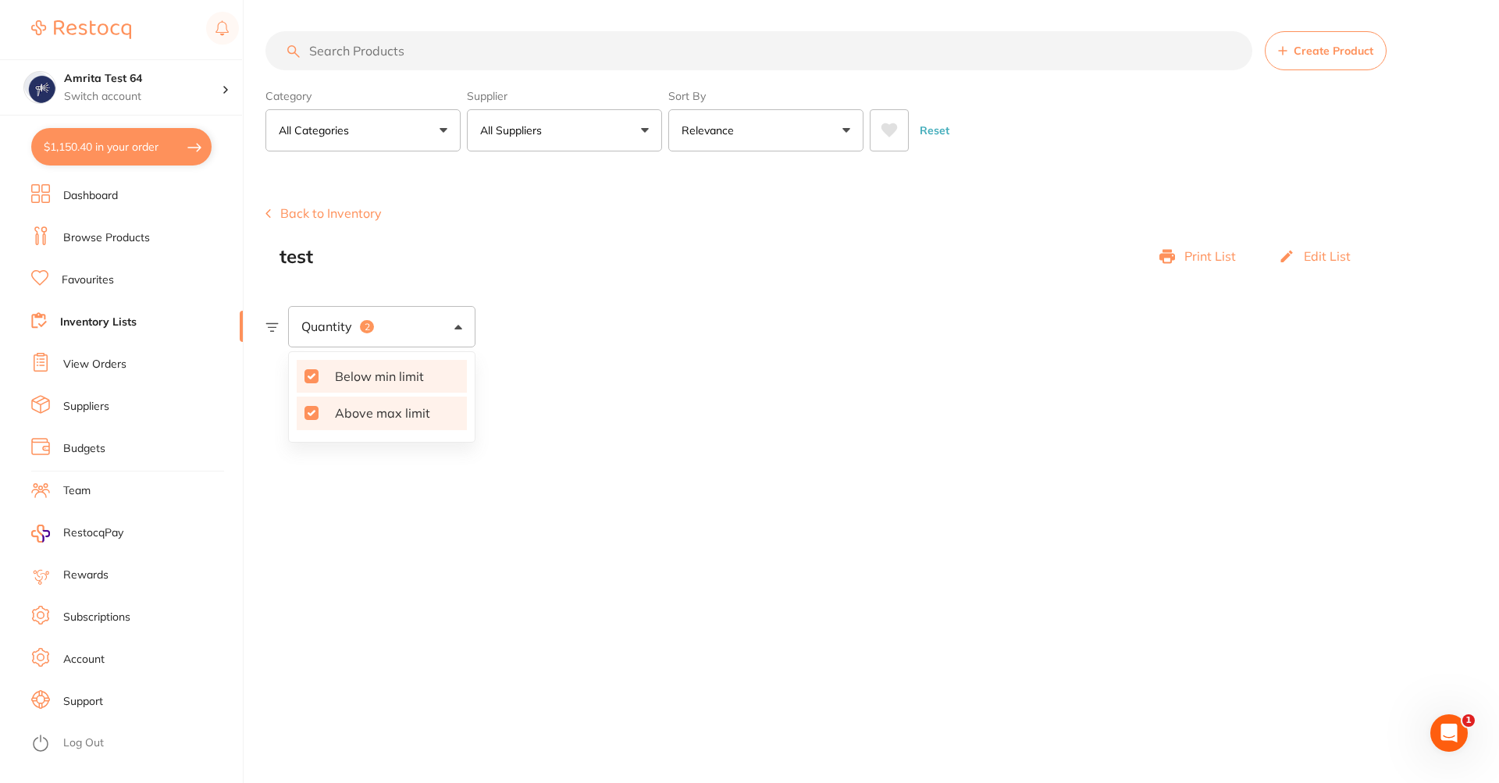
click at [313, 372] on input "Below min limit" at bounding box center [311, 376] width 14 height 14
checkbox input "false"
click at [318, 416] on input "Above max limit" at bounding box center [311, 413] width 14 height 14
checkbox input "false"
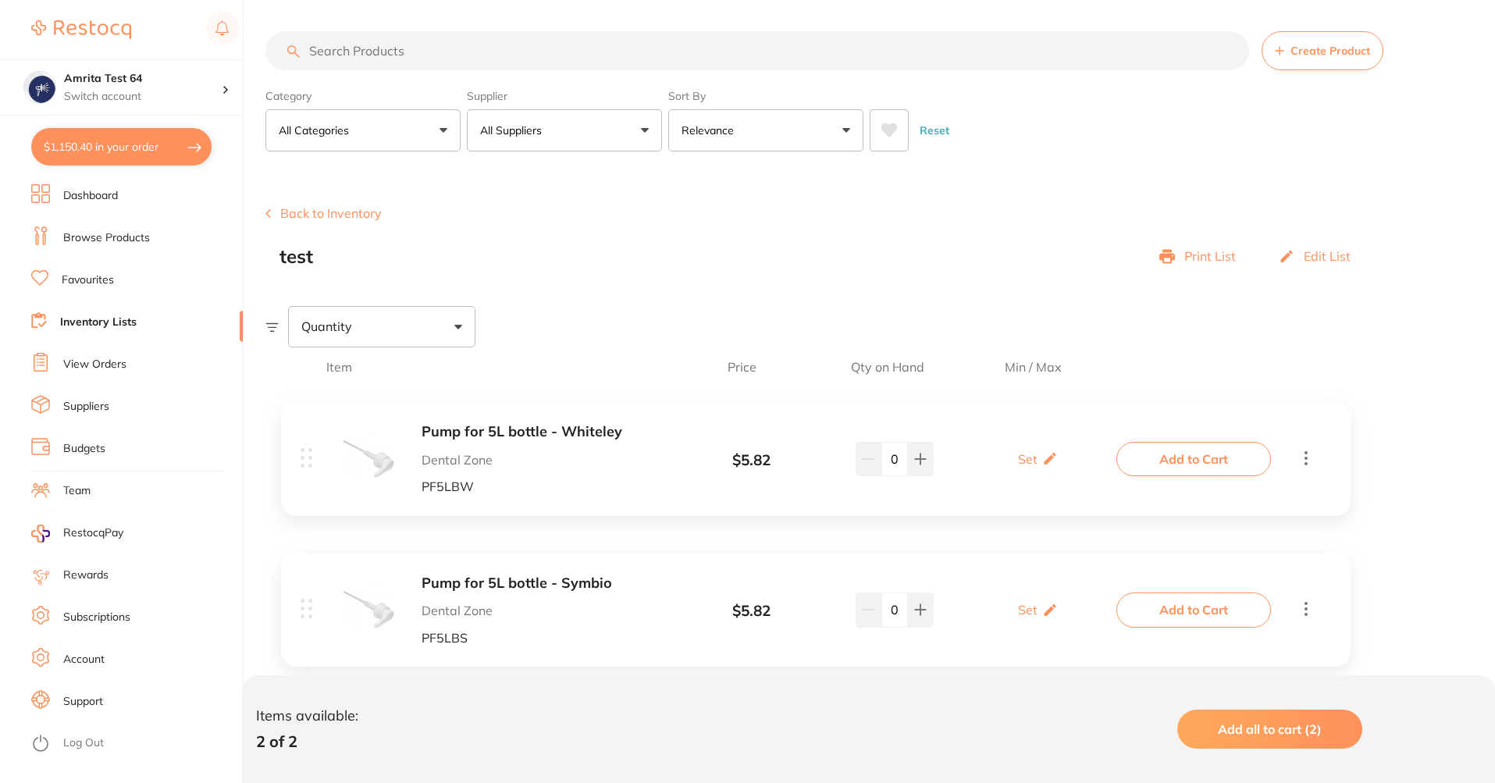
click at [728, 246] on div "test Print List Edit List" at bounding box center [822, 257] width 1087 height 22
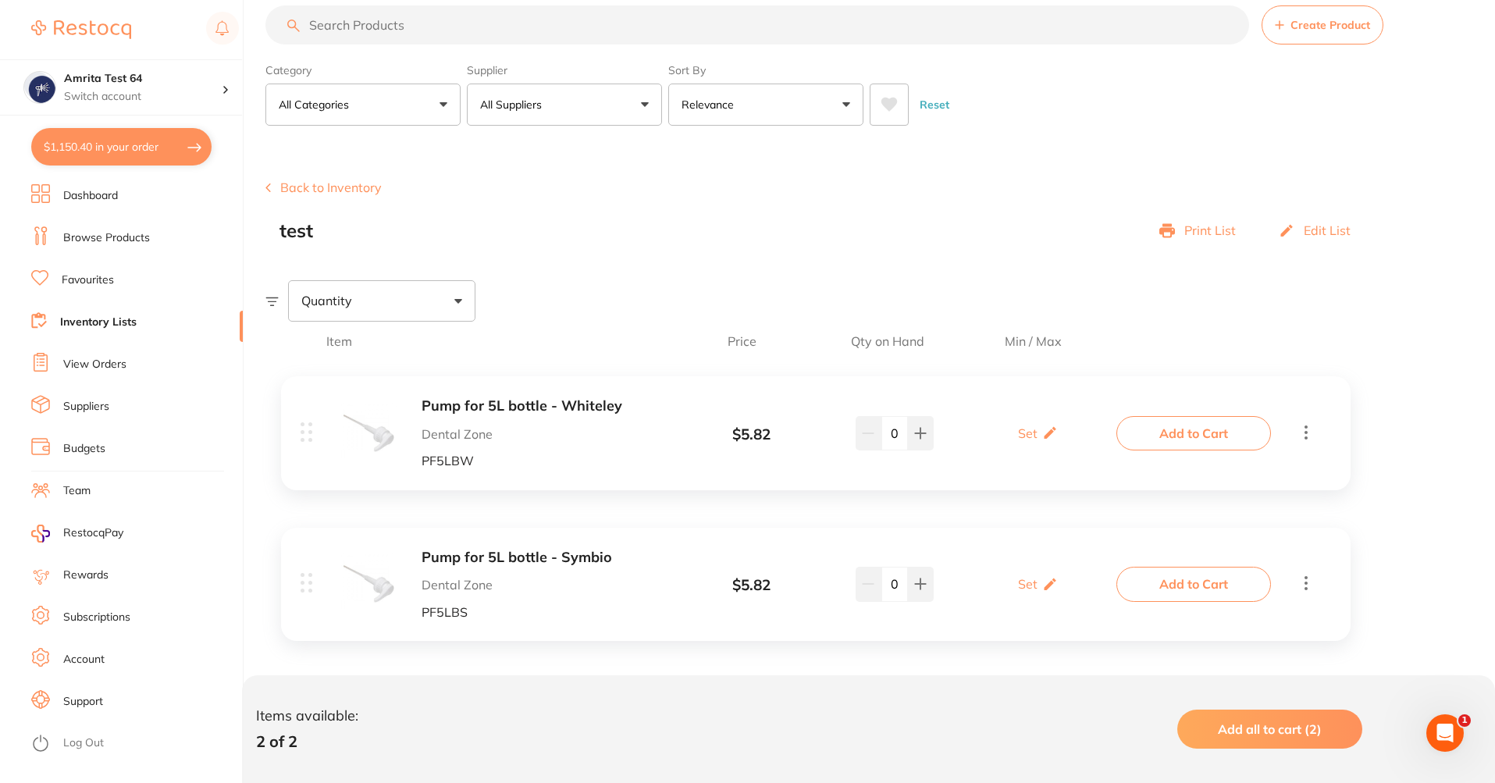
scroll to position [37, 0]
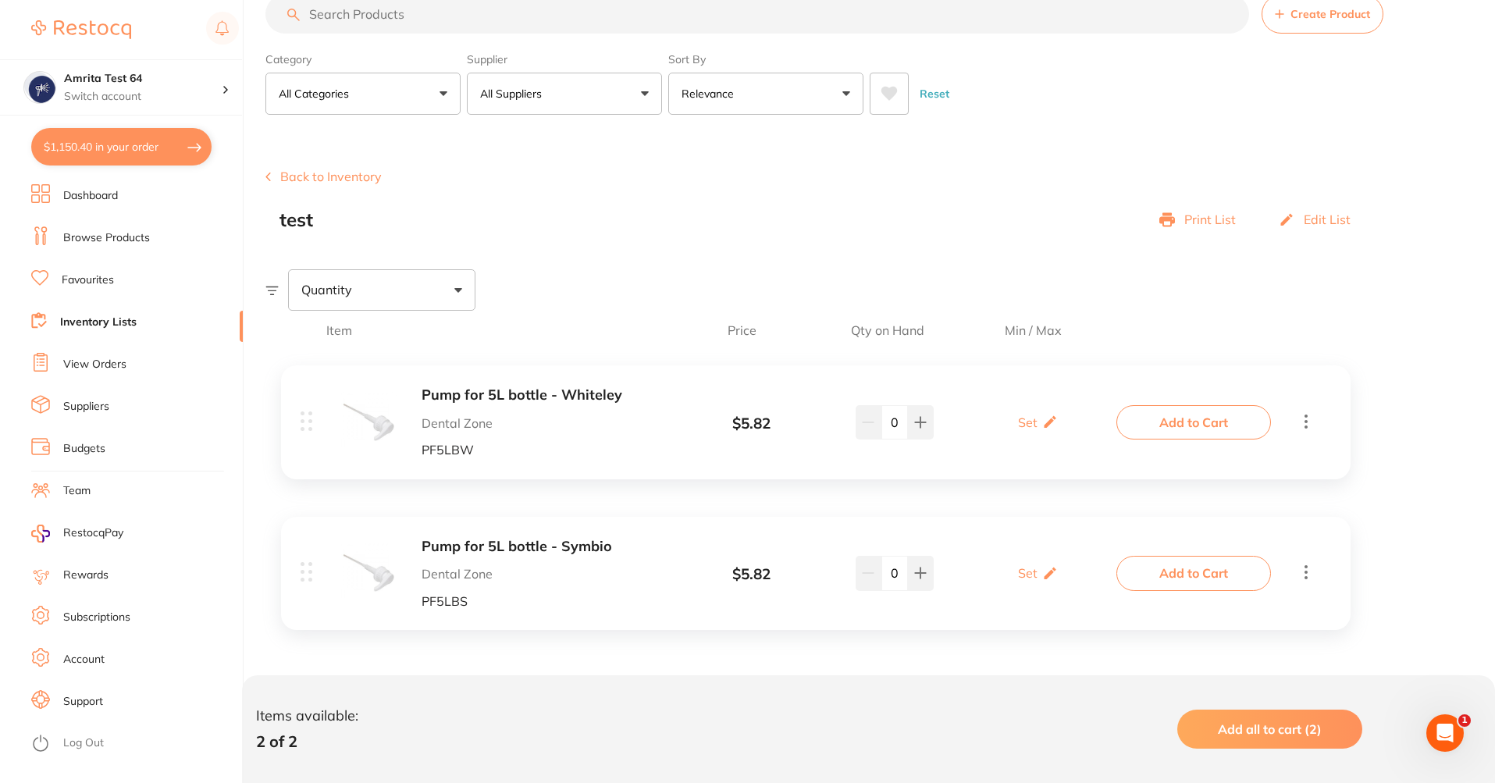
checkbox input "false"
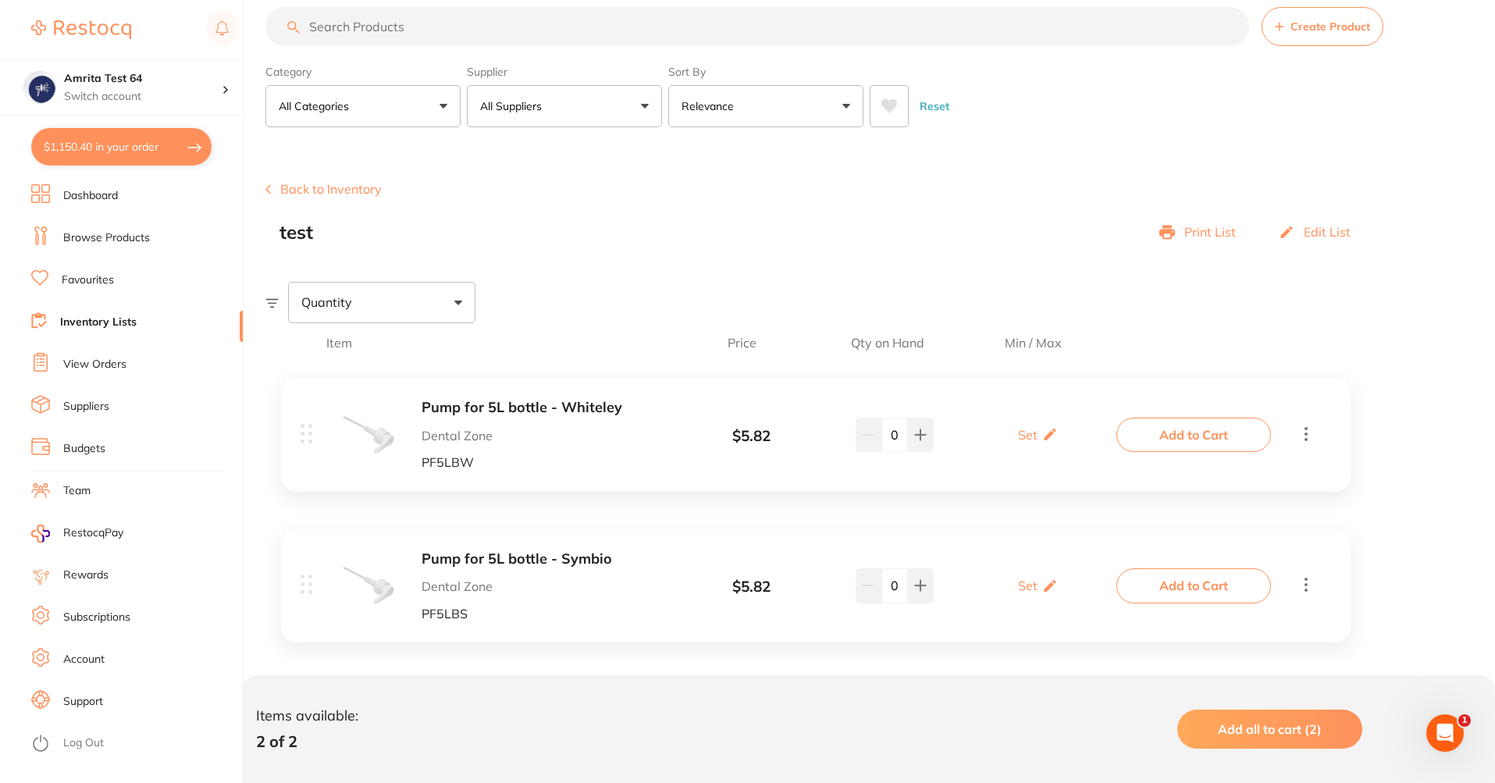
scroll to position [37, 0]
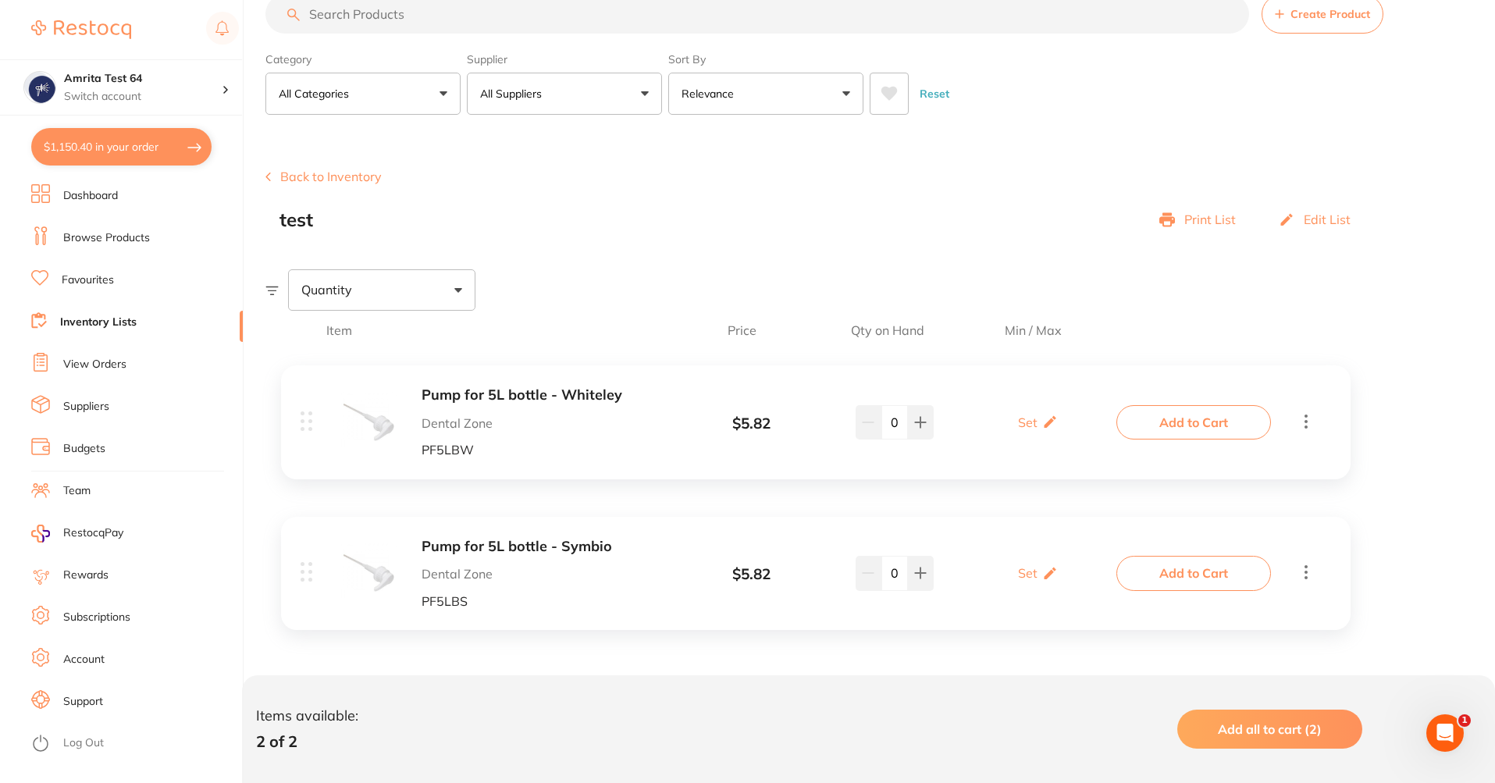
click at [348, 279] on div "Quantity" at bounding box center [381, 289] width 187 height 41
click at [1301, 217] on div "Edit List" at bounding box center [1315, 220] width 72 height 22
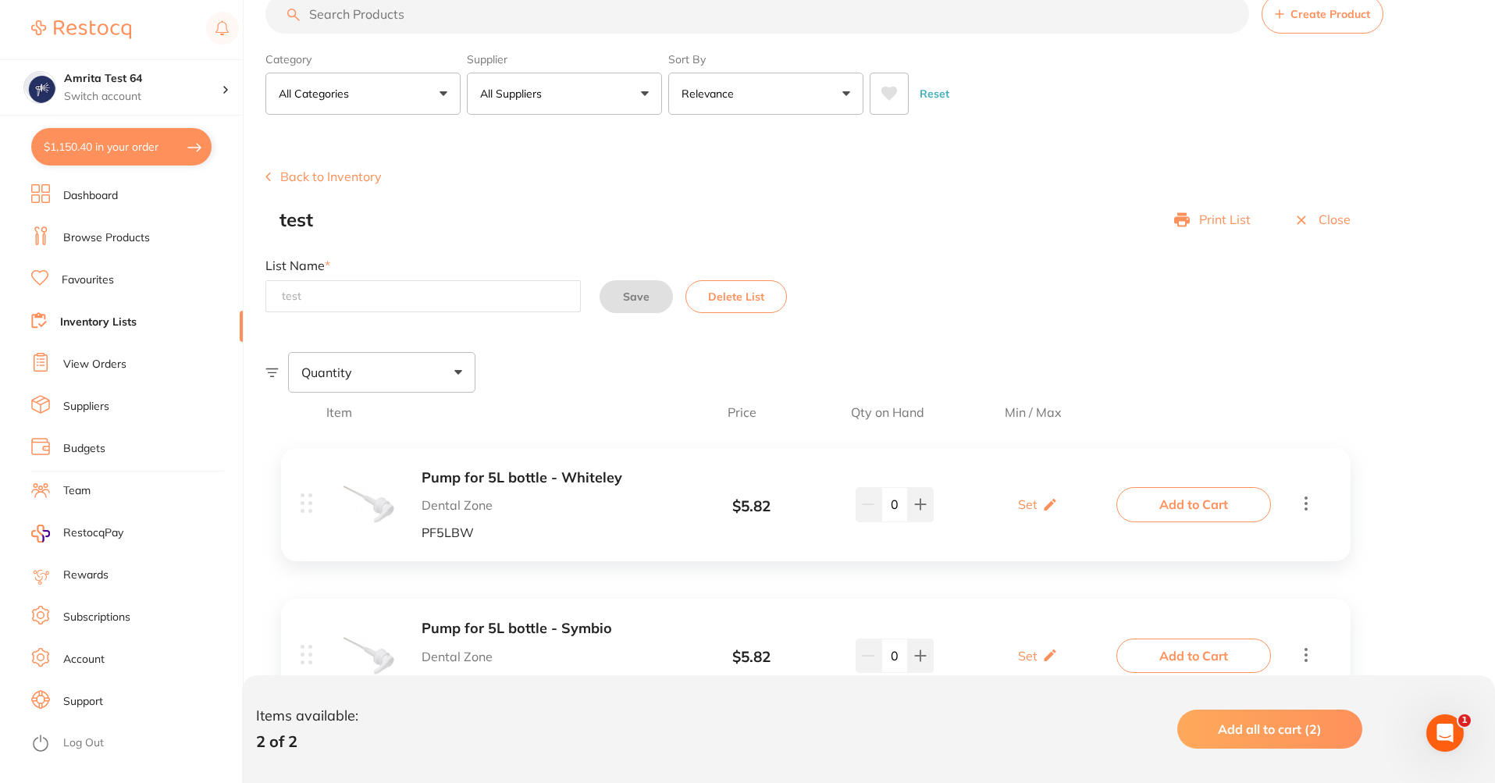
click at [817, 214] on div "test Print List Close" at bounding box center [822, 220] width 1087 height 22
click at [364, 165] on section "Create Product Back to Inventory test Print List Close List Name * Save Delete …" at bounding box center [880, 481] width 1230 height 703
click at [352, 190] on div "Back to Inventory test Print List Close List Name * Save Delete List" at bounding box center [880, 240] width 1230 height 143
click at [352, 175] on button "Back to Inventory" at bounding box center [323, 176] width 116 height 14
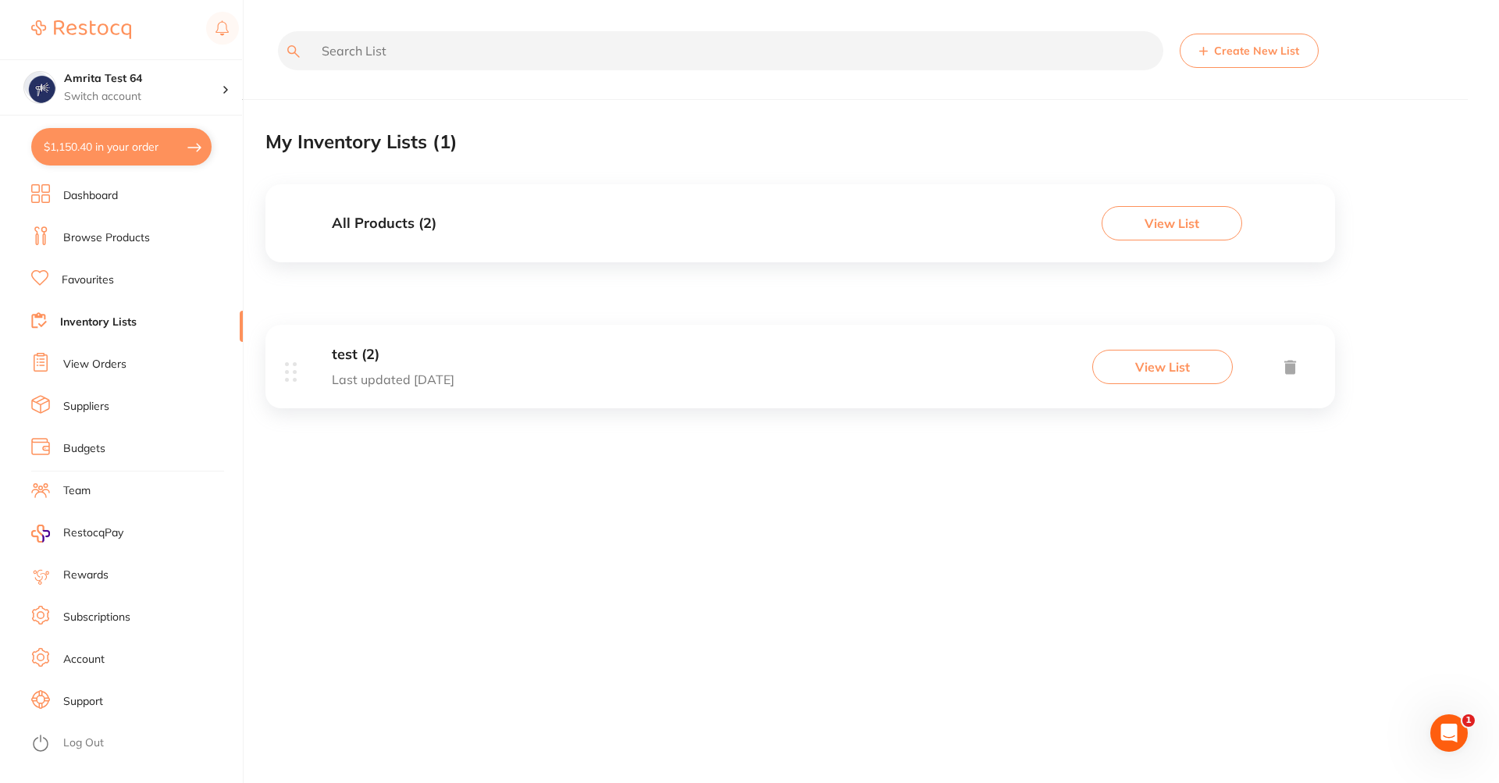
click at [1174, 229] on button "View List" at bounding box center [1172, 223] width 141 height 34
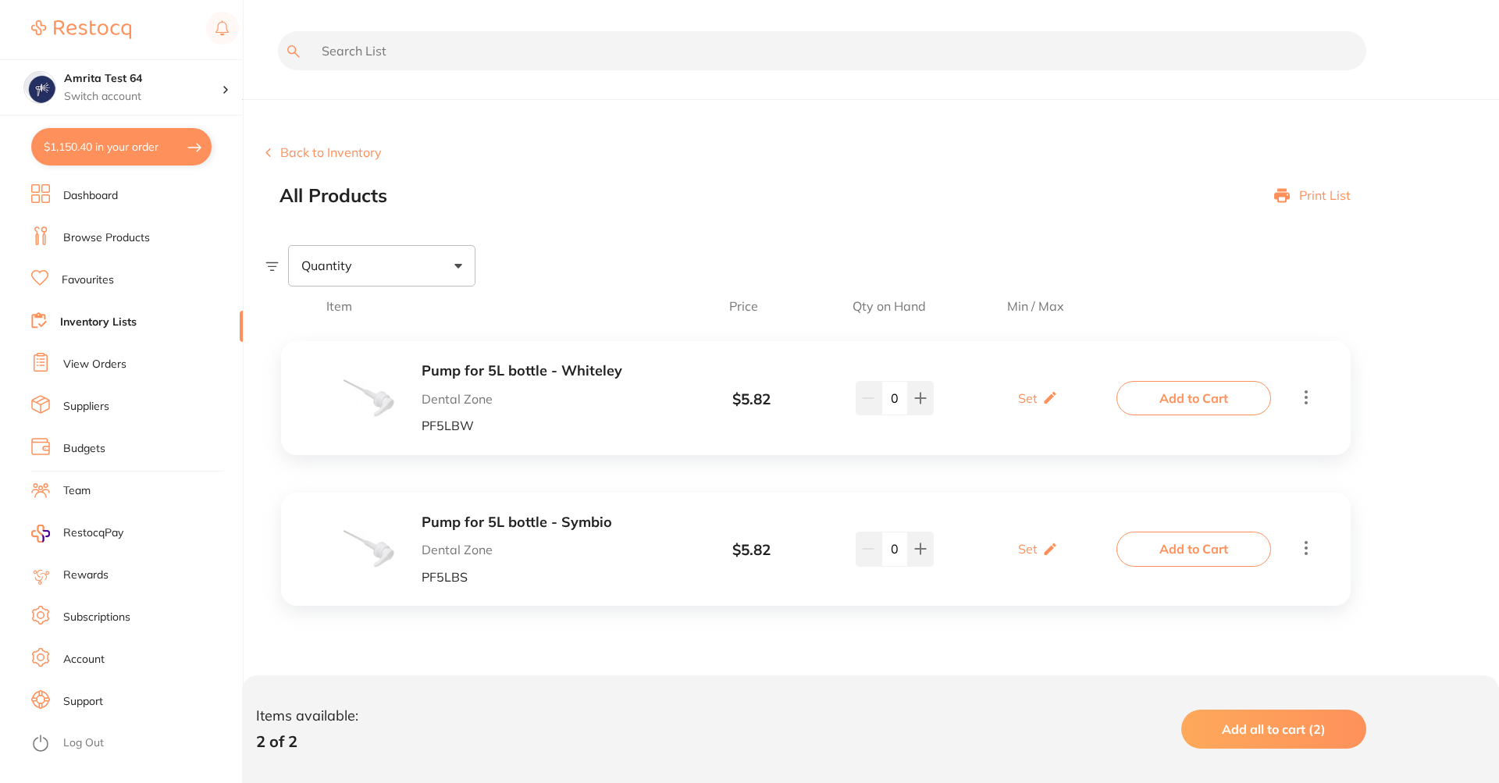
click at [101, 651] on li "Account" at bounding box center [137, 659] width 212 height 23
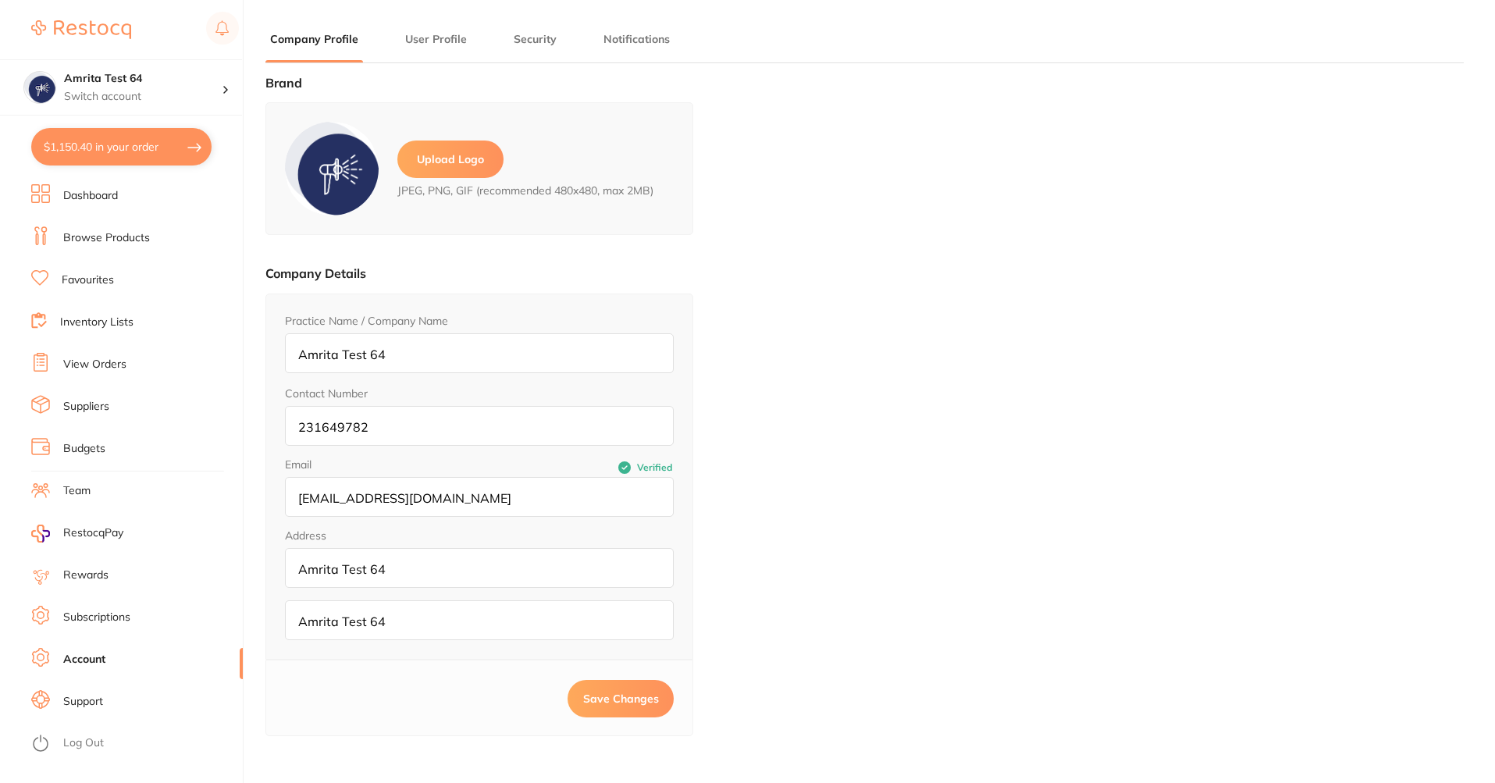
type input "Amrita"
type input "Test 64"
type input "[EMAIL_ADDRESS][DOMAIN_NAME]"
click at [505, 29] on main "Company Profile User Profile Security Notifications Brand Upload Logo JPEG, PNG…" at bounding box center [880, 496] width 1230 height 993
click at [533, 55] on li "Security" at bounding box center [535, 46] width 52 height 31
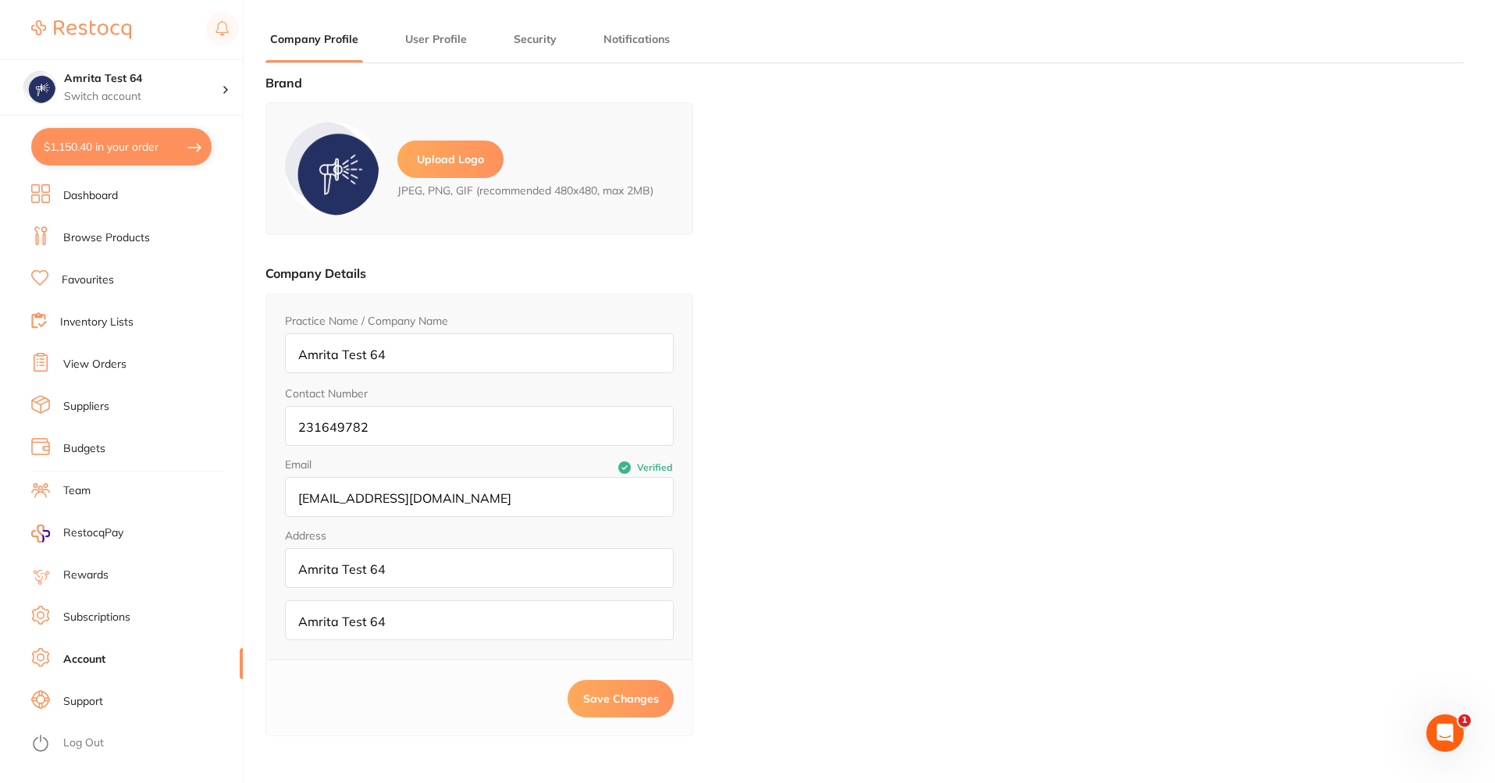
click at [535, 55] on li "Security" at bounding box center [535, 46] width 52 height 31
click at [547, 41] on button "Security" at bounding box center [535, 39] width 52 height 15
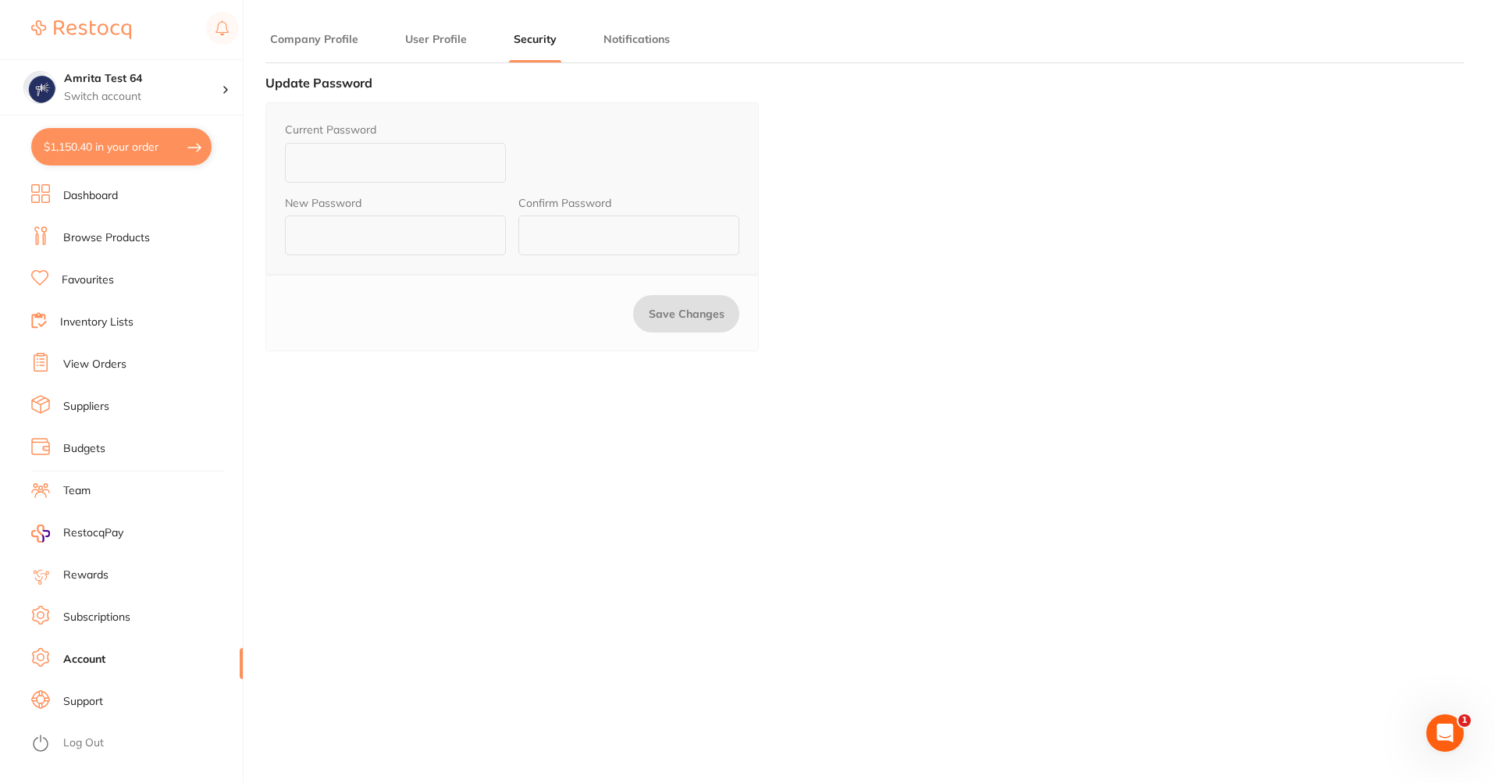
click at [621, 44] on button "Notifications" at bounding box center [637, 39] width 76 height 15
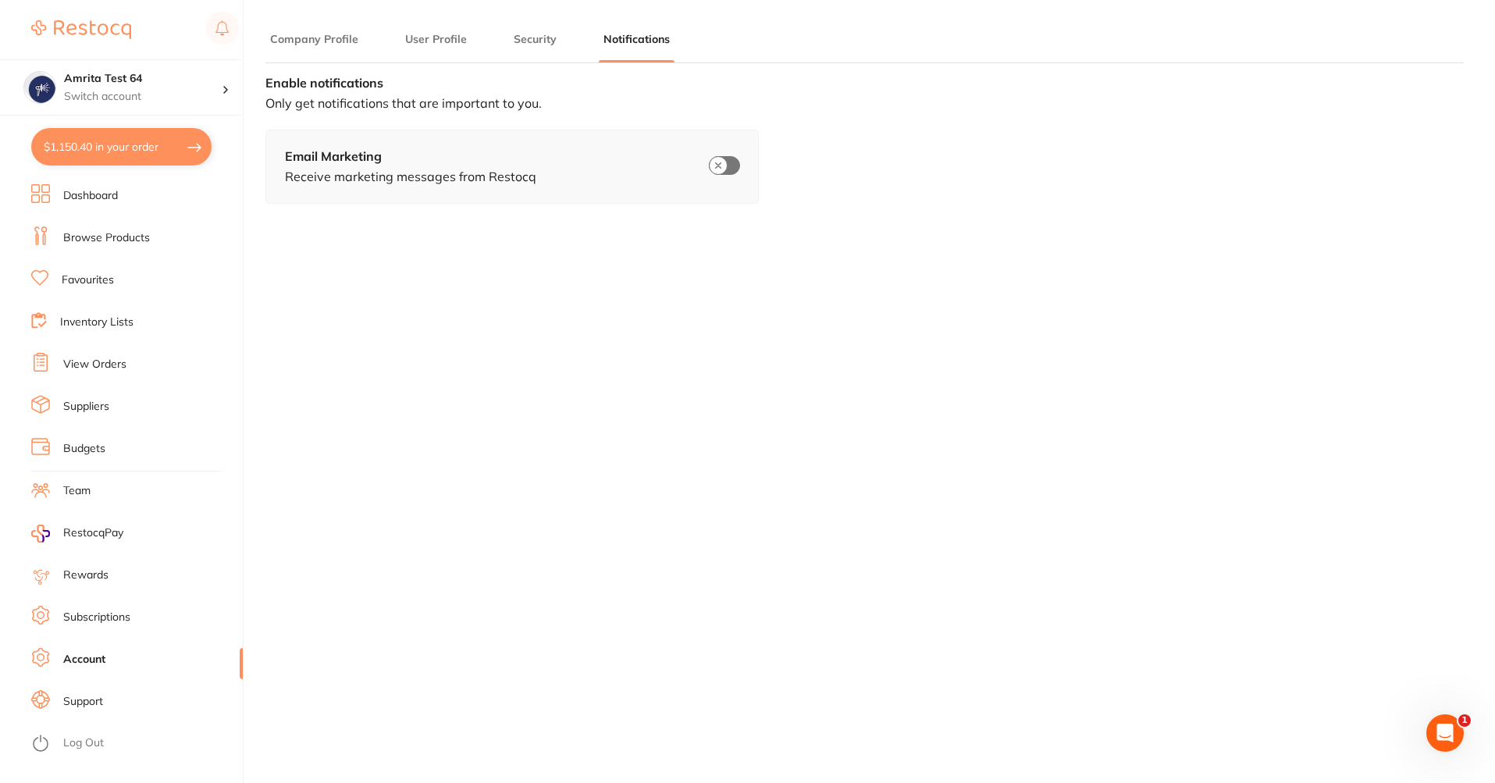
click at [458, 47] on li "User Profile" at bounding box center [435, 46] width 71 height 31
click at [458, 37] on button "User Profile" at bounding box center [435, 39] width 71 height 15
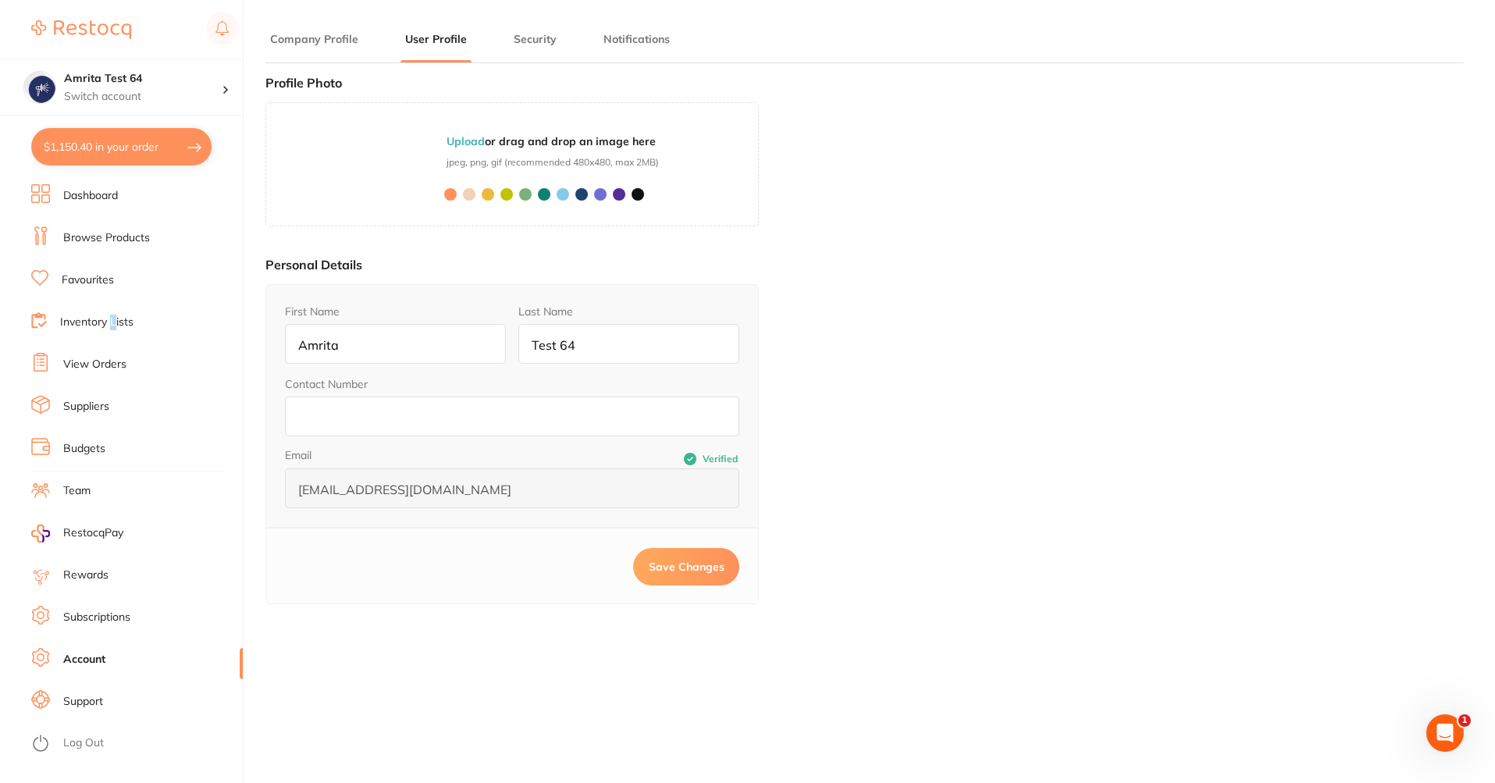
click at [115, 319] on link "Inventory Lists" at bounding box center [96, 323] width 73 height 16
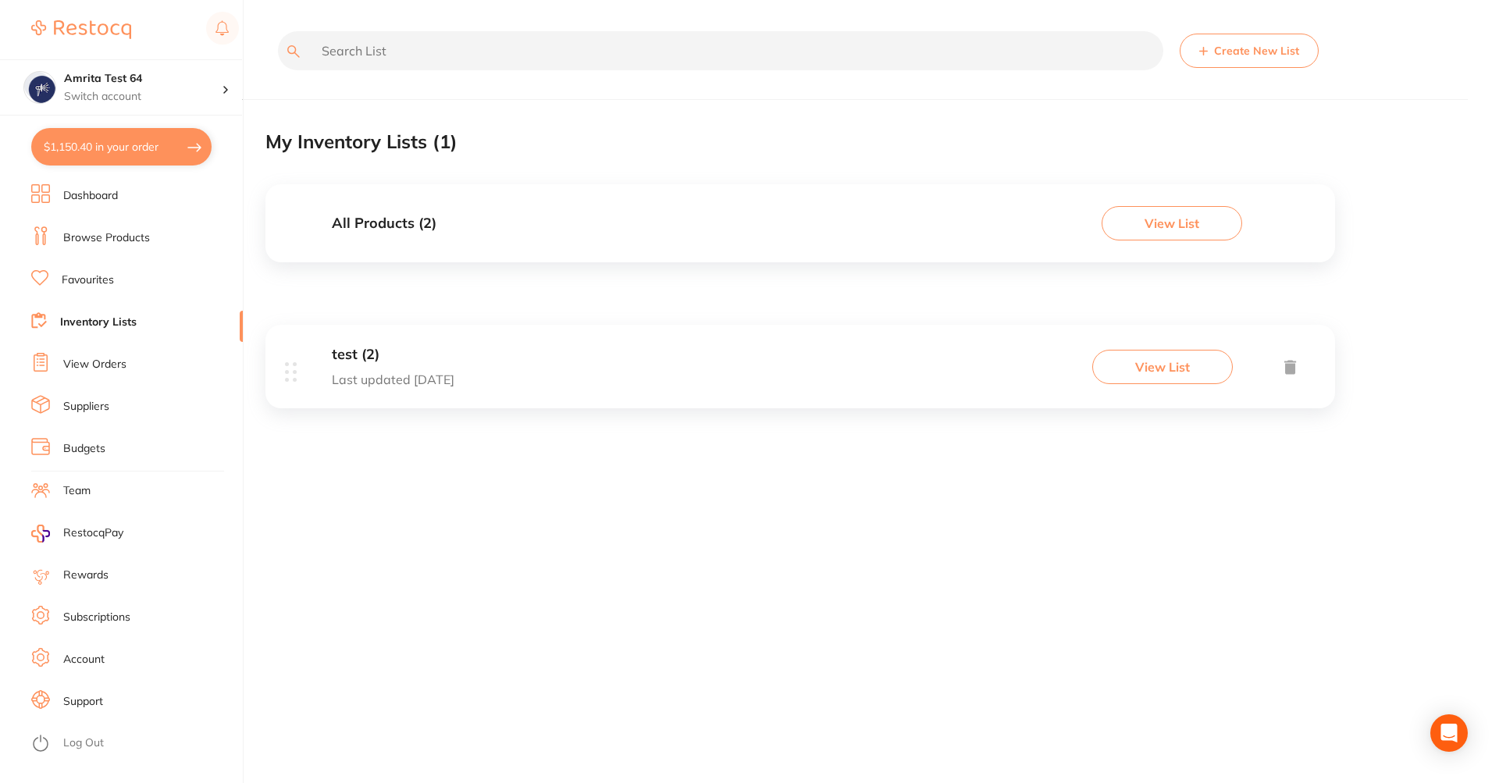
click at [1160, 375] on button "View List" at bounding box center [1162, 367] width 141 height 34
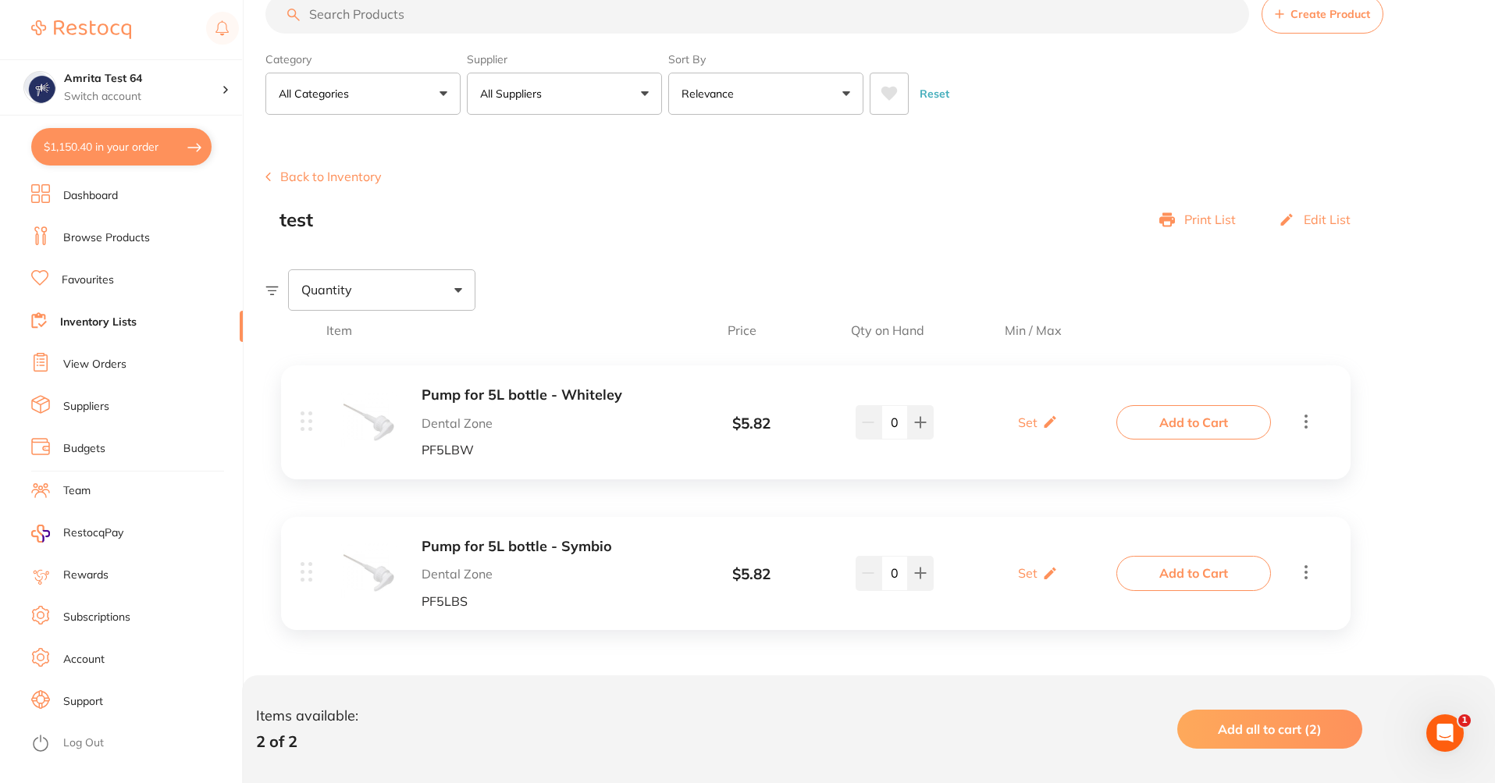
click at [358, 294] on div "Quantity" at bounding box center [381, 289] width 187 height 41
click at [645, 258] on section "Create Product Back to Inventory test Print List Edit List Quantity Item Price …" at bounding box center [880, 440] width 1230 height 621
checkbox input "true"
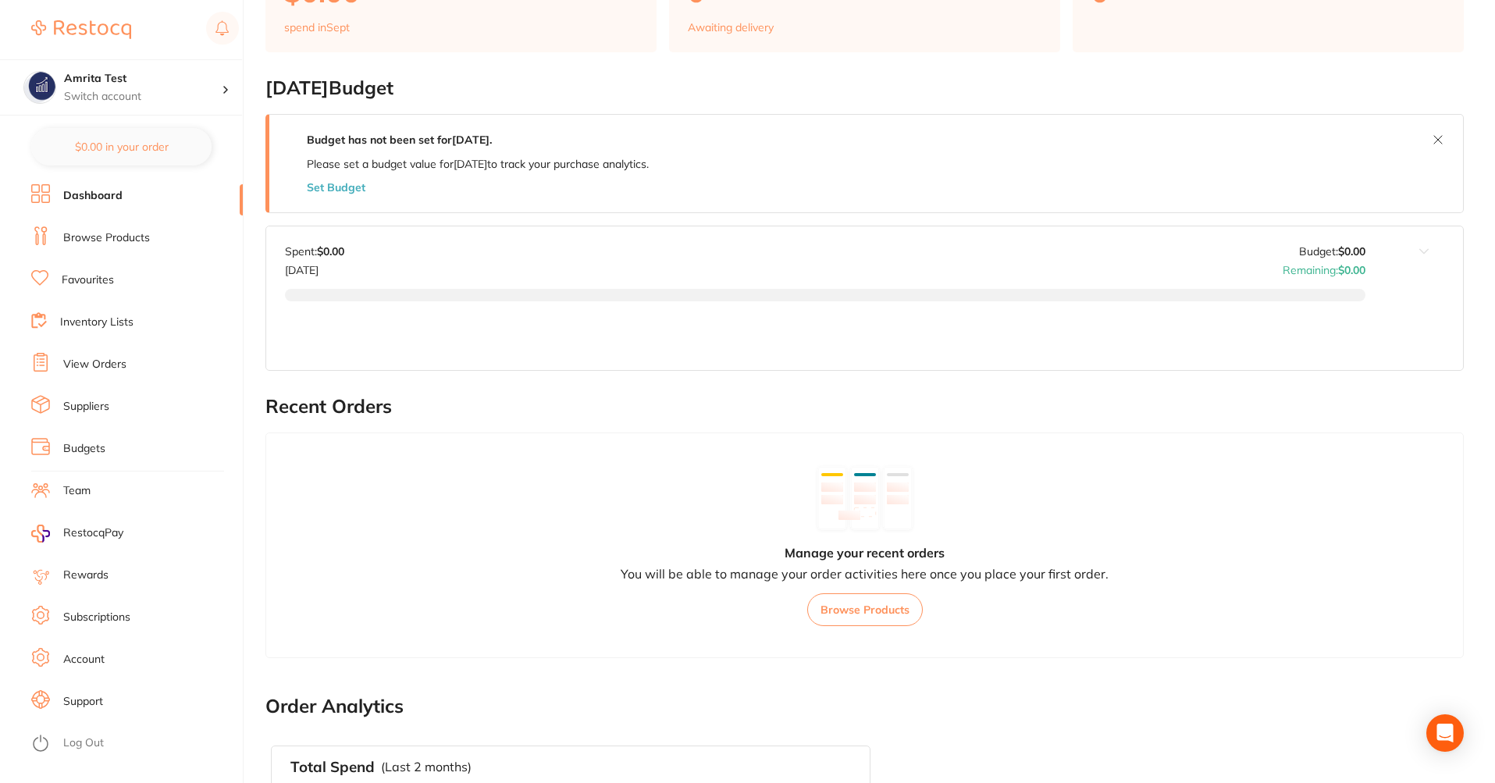
scroll to position [187, 0]
click at [72, 324] on link "Inventory Lists" at bounding box center [96, 323] width 73 height 16
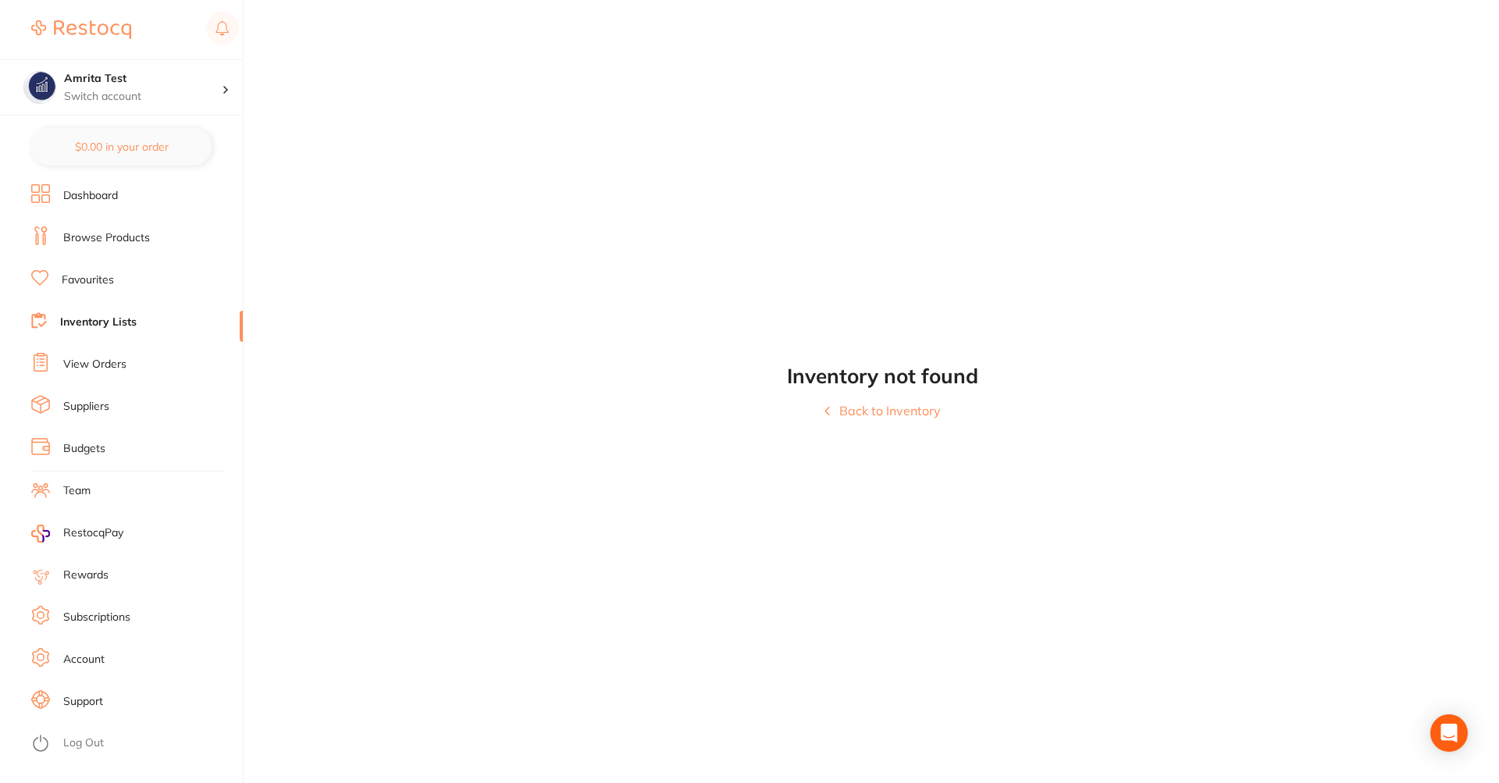
click at [116, 247] on li "Browse Products" at bounding box center [137, 237] width 212 height 23
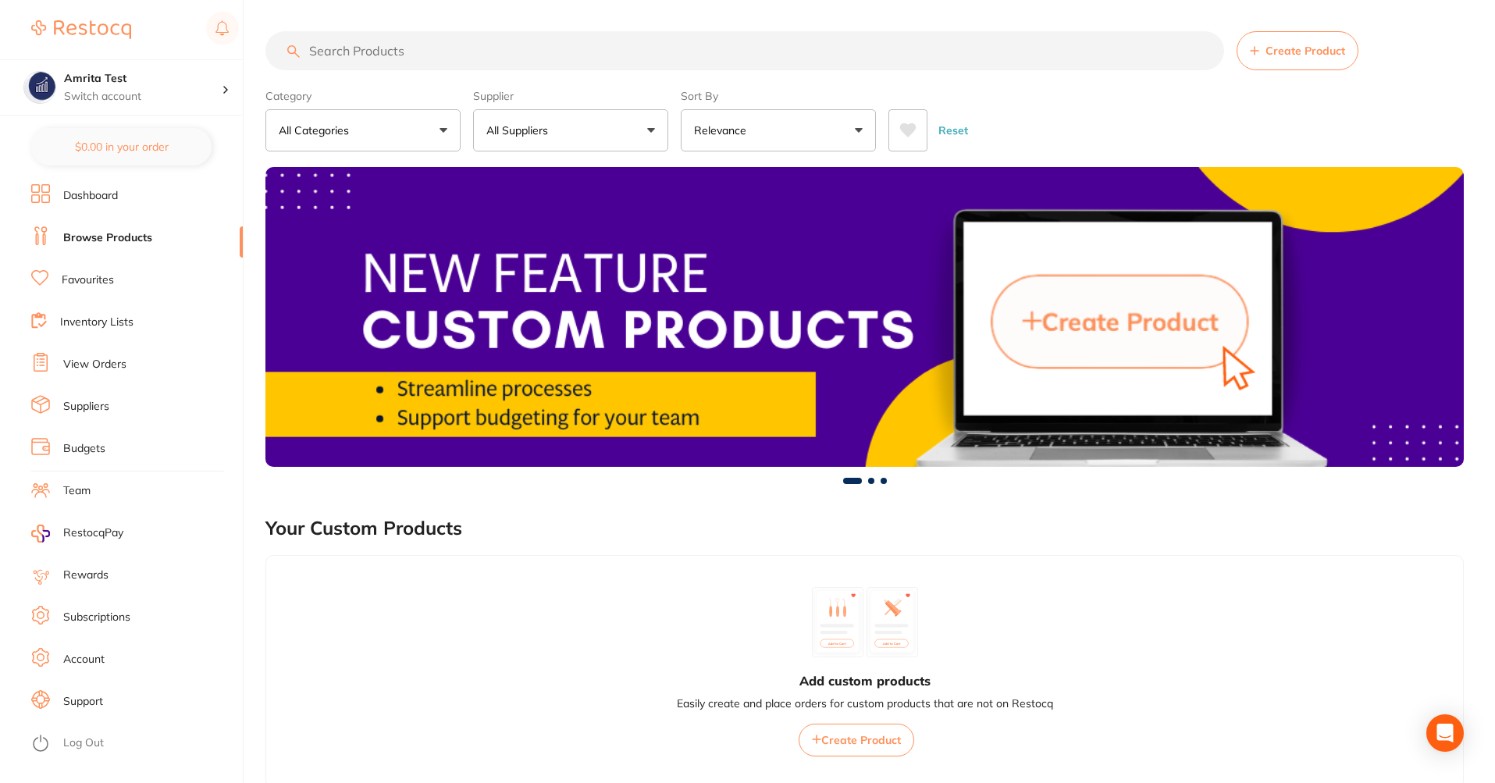
click at [548, 61] on input "search" at bounding box center [744, 50] width 959 height 39
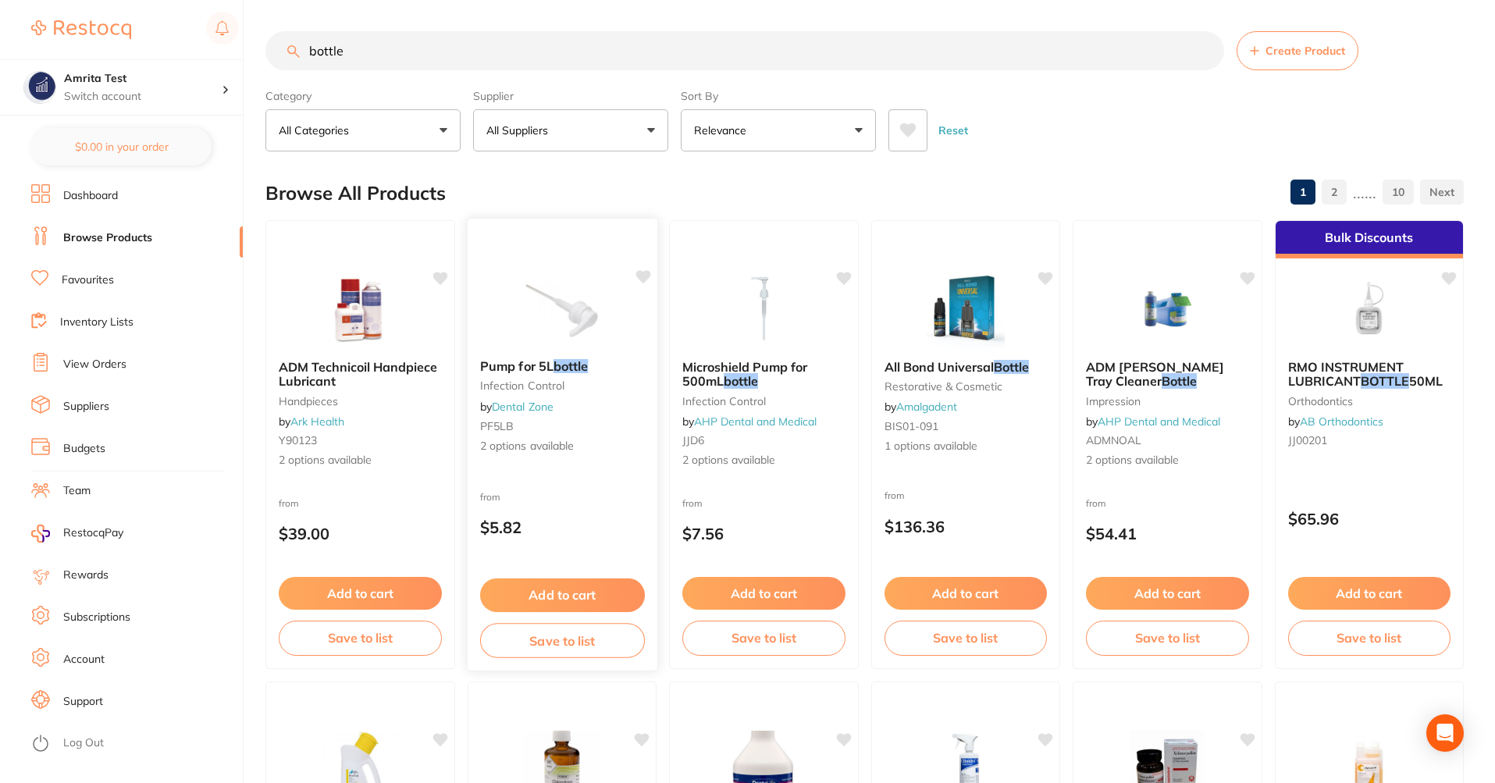
type input "bottle"
click at [564, 661] on div "Add to cart Save to list" at bounding box center [562, 618] width 190 height 105
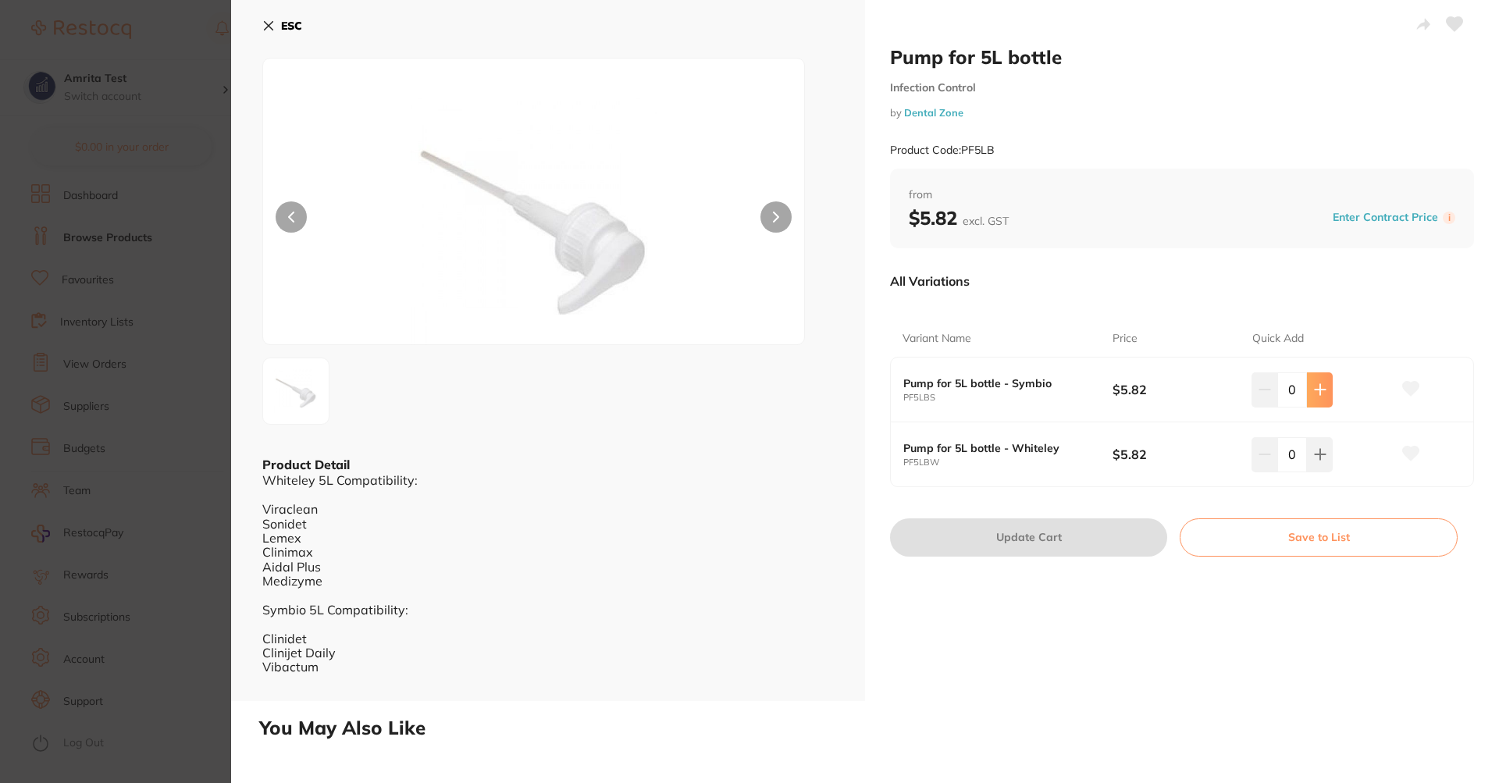
click at [1316, 405] on button at bounding box center [1320, 389] width 26 height 34
click at [1316, 403] on button at bounding box center [1320, 389] width 26 height 34
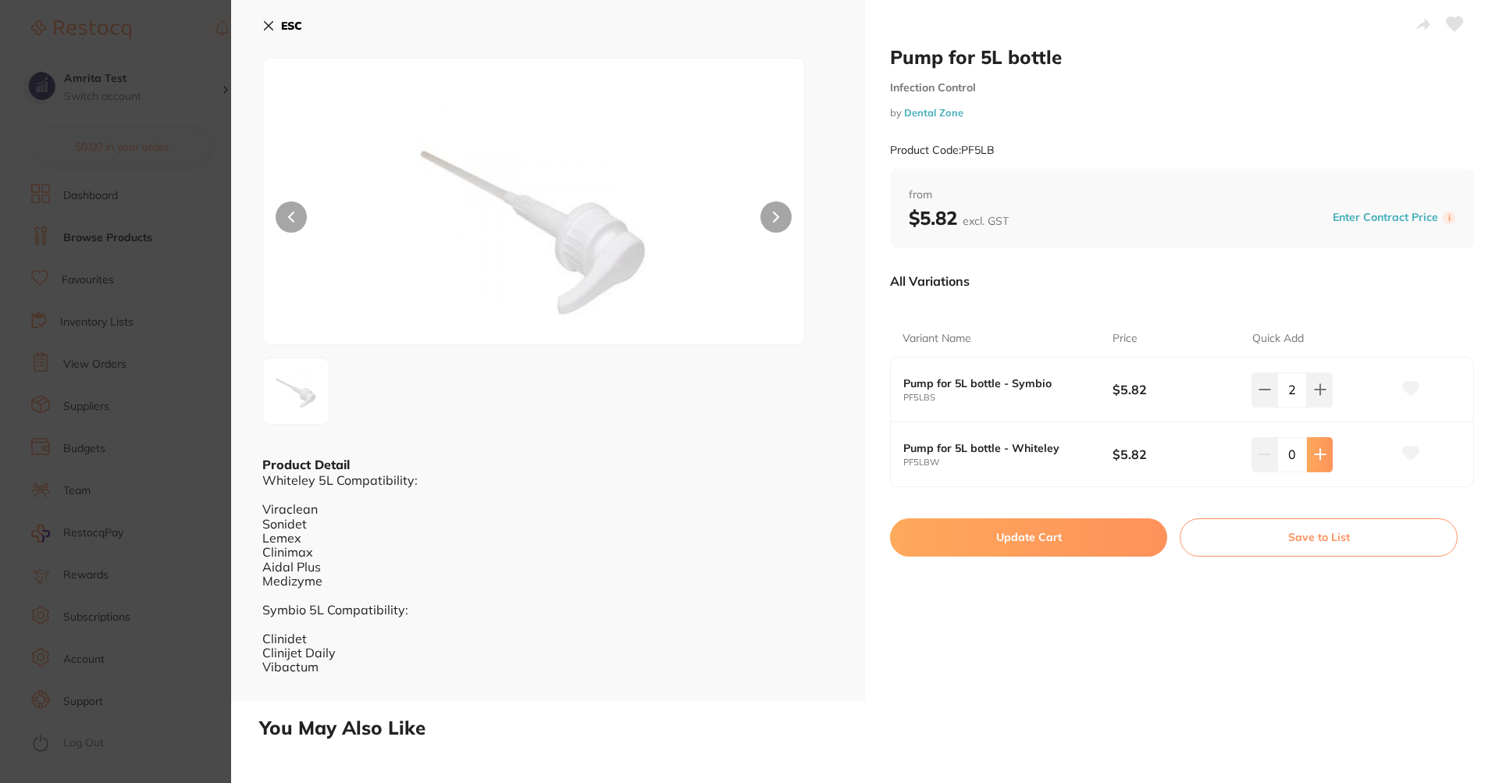
type input "3"
click at [1321, 458] on icon at bounding box center [1320, 454] width 12 height 12
type input "2"
click at [1324, 528] on button "Save to List" at bounding box center [1319, 536] width 278 height 37
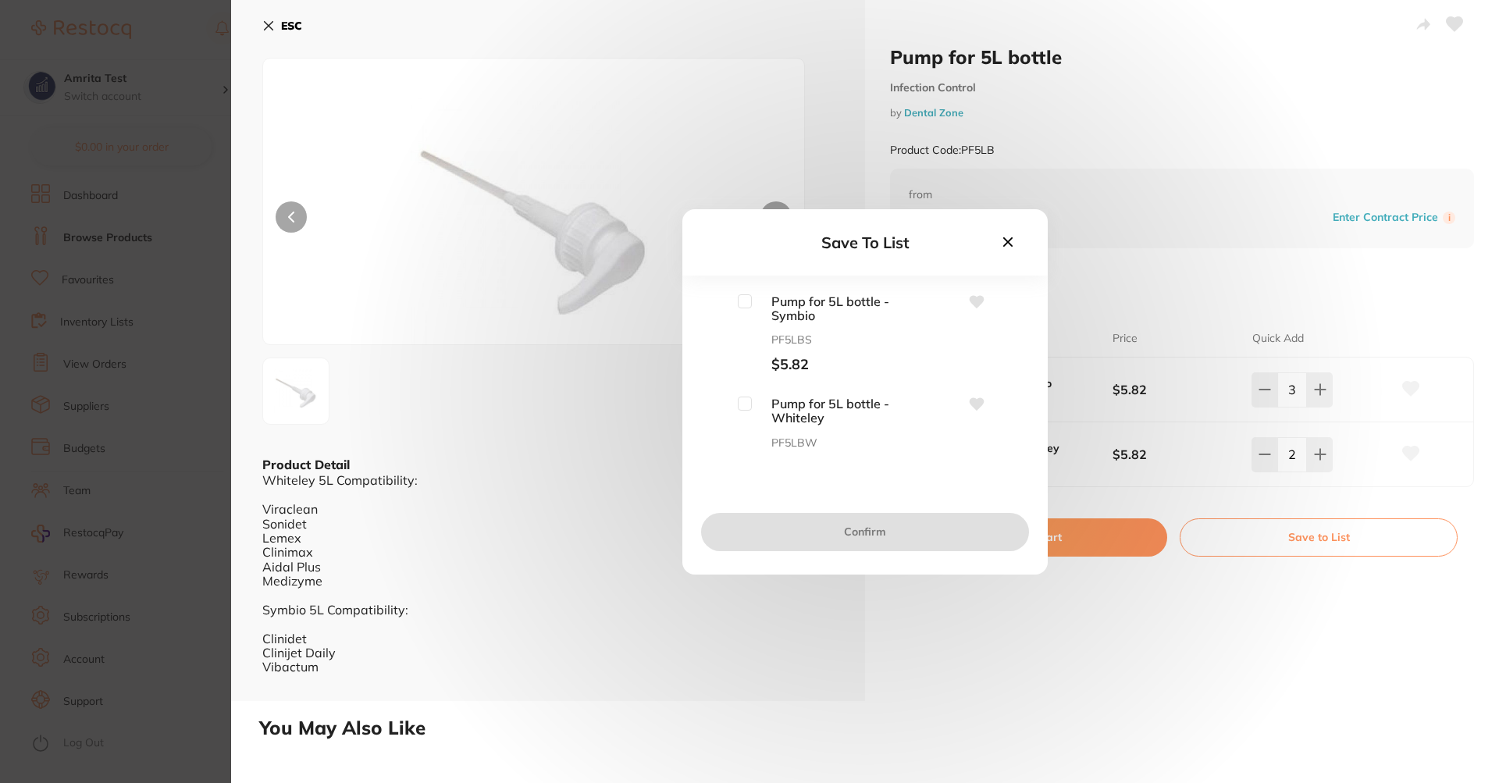
click at [746, 407] on input "checkbox" at bounding box center [745, 404] width 14 height 14
checkbox input "true"
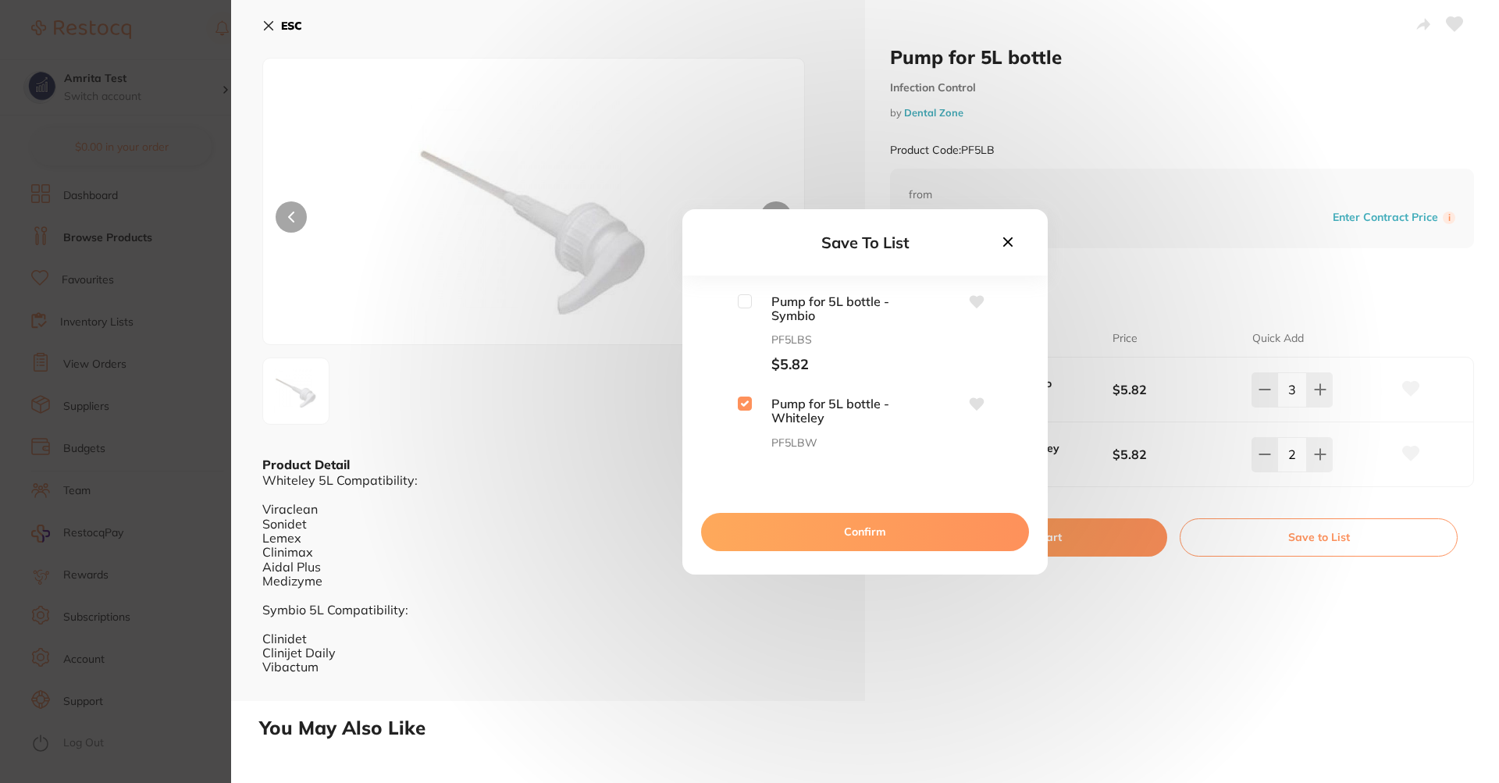
click at [745, 301] on input "checkbox" at bounding box center [745, 301] width 14 height 14
checkbox input "true"
click at [846, 523] on button "Confirm" at bounding box center [865, 531] width 328 height 37
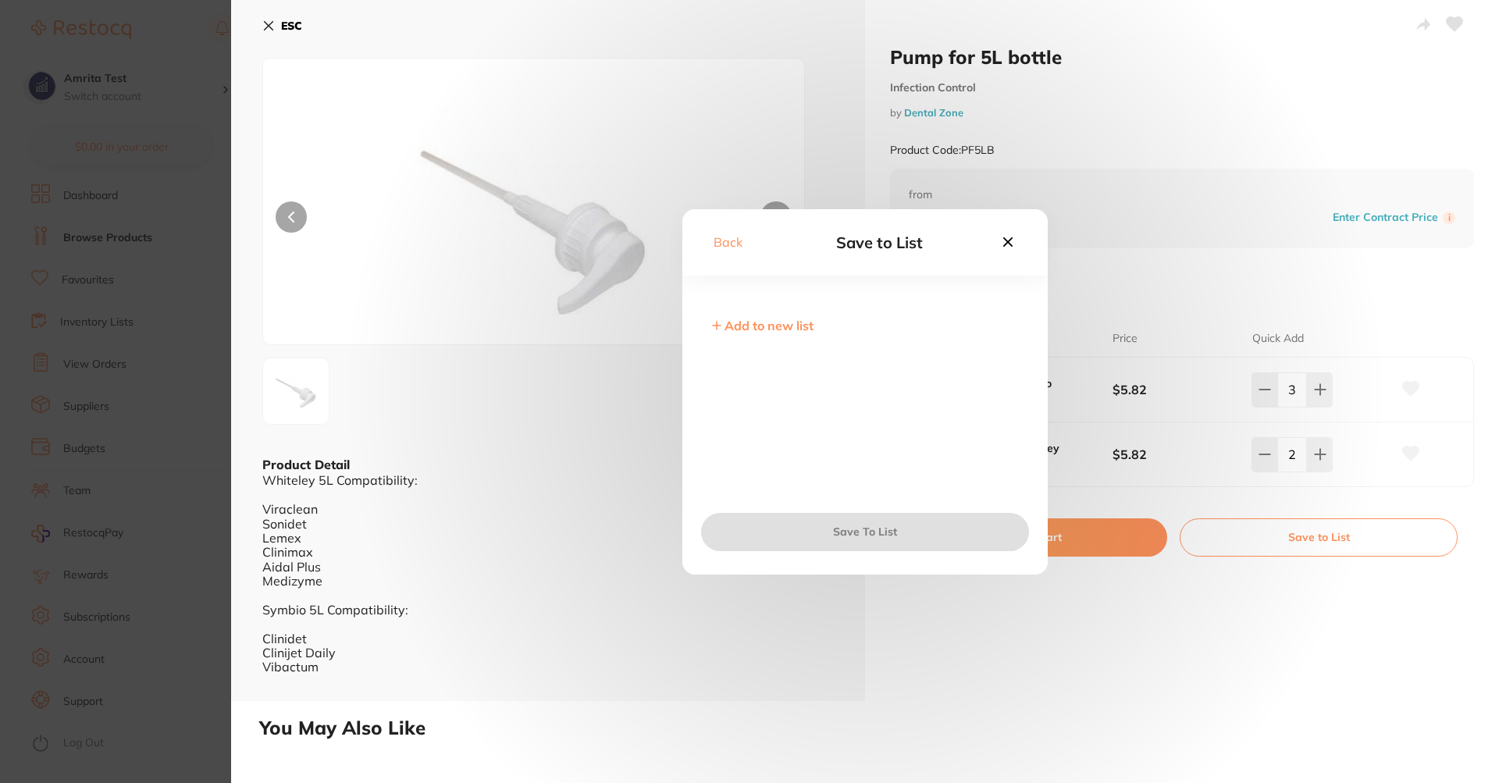
click at [791, 322] on span "Add to new list" at bounding box center [768, 326] width 89 height 16
click at [791, 329] on input "text" at bounding box center [864, 336] width 315 height 41
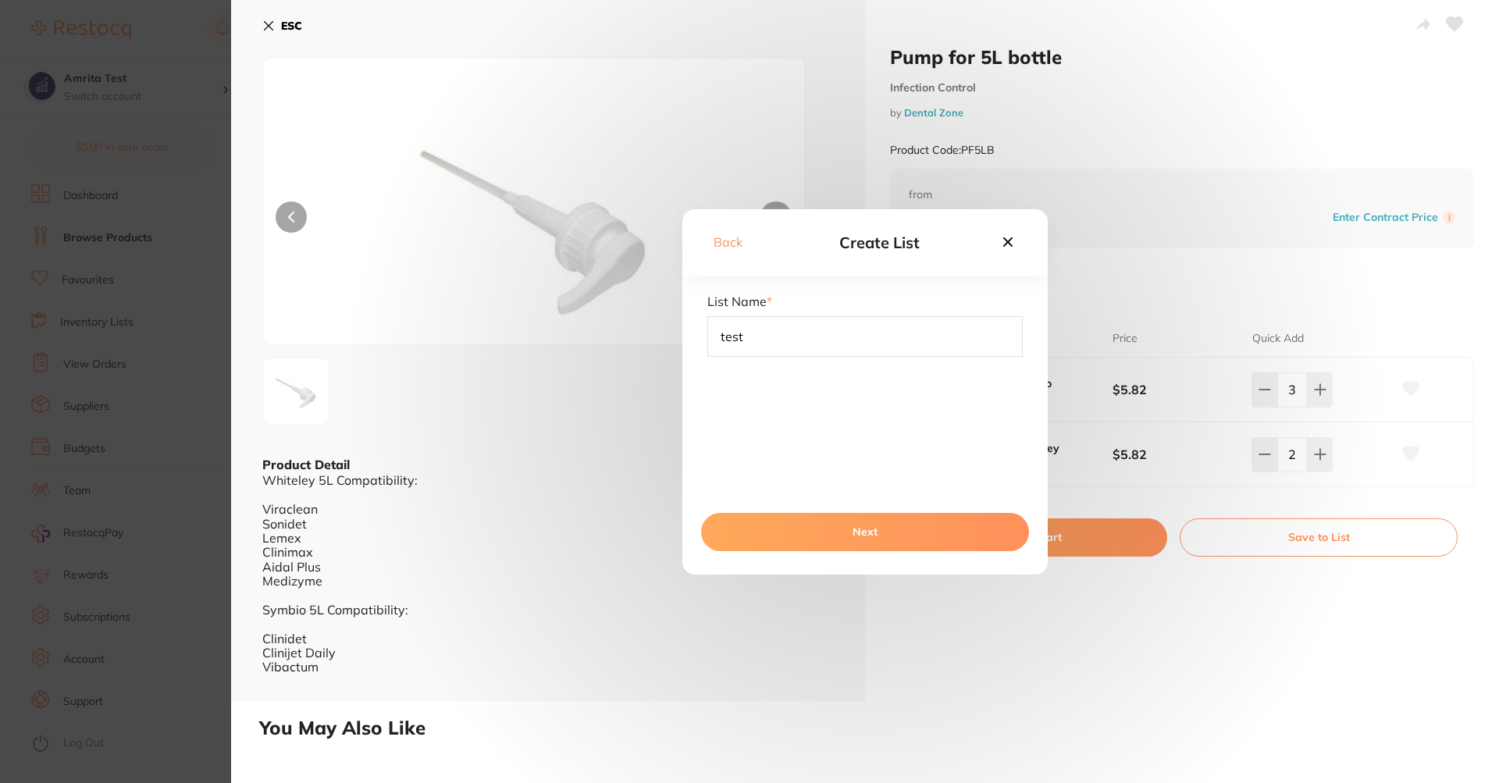
type input "test"
click at [829, 525] on button "Next" at bounding box center [865, 531] width 328 height 37
click at [860, 531] on button "Save To List" at bounding box center [865, 531] width 328 height 37
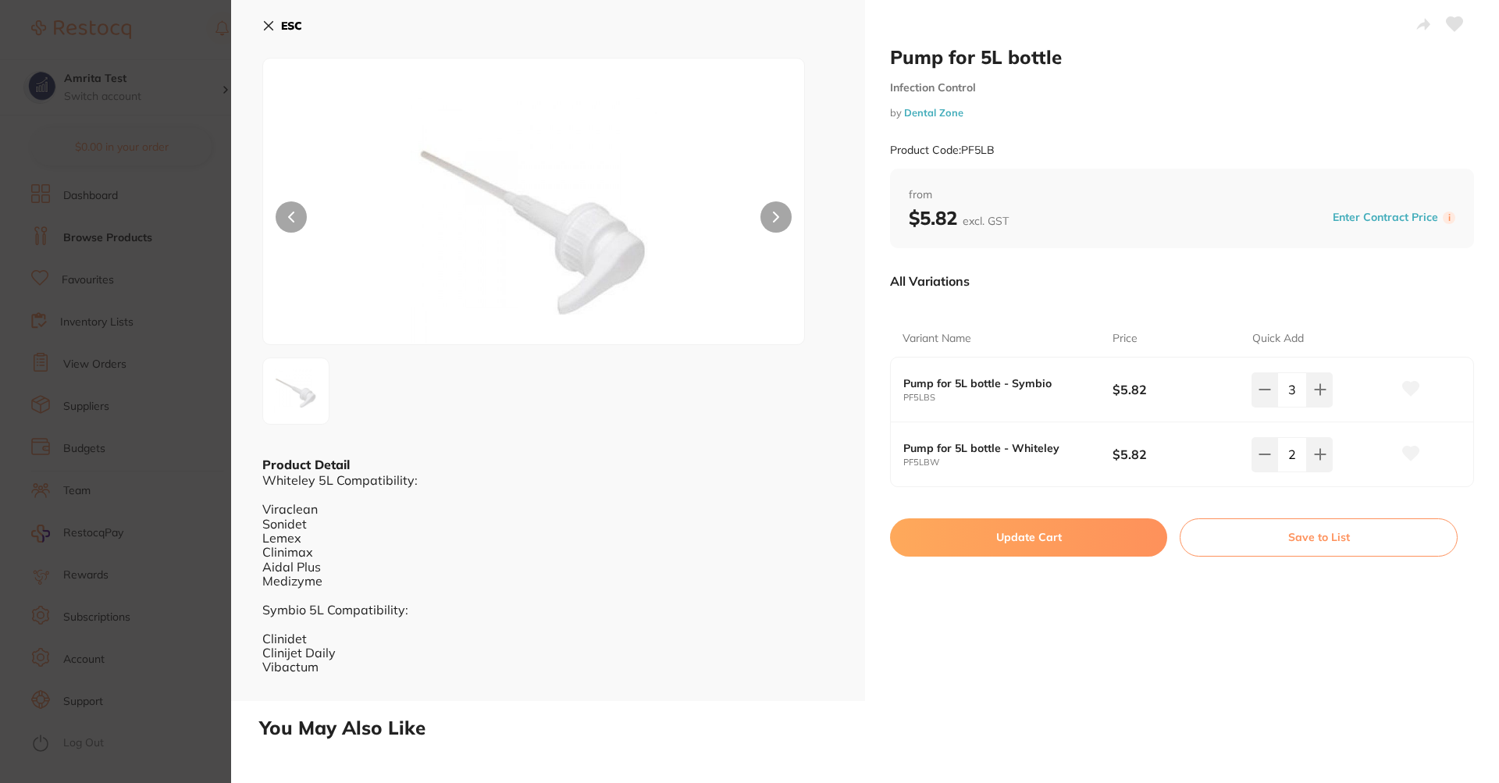
click at [262, 22] on icon at bounding box center [268, 26] width 12 height 12
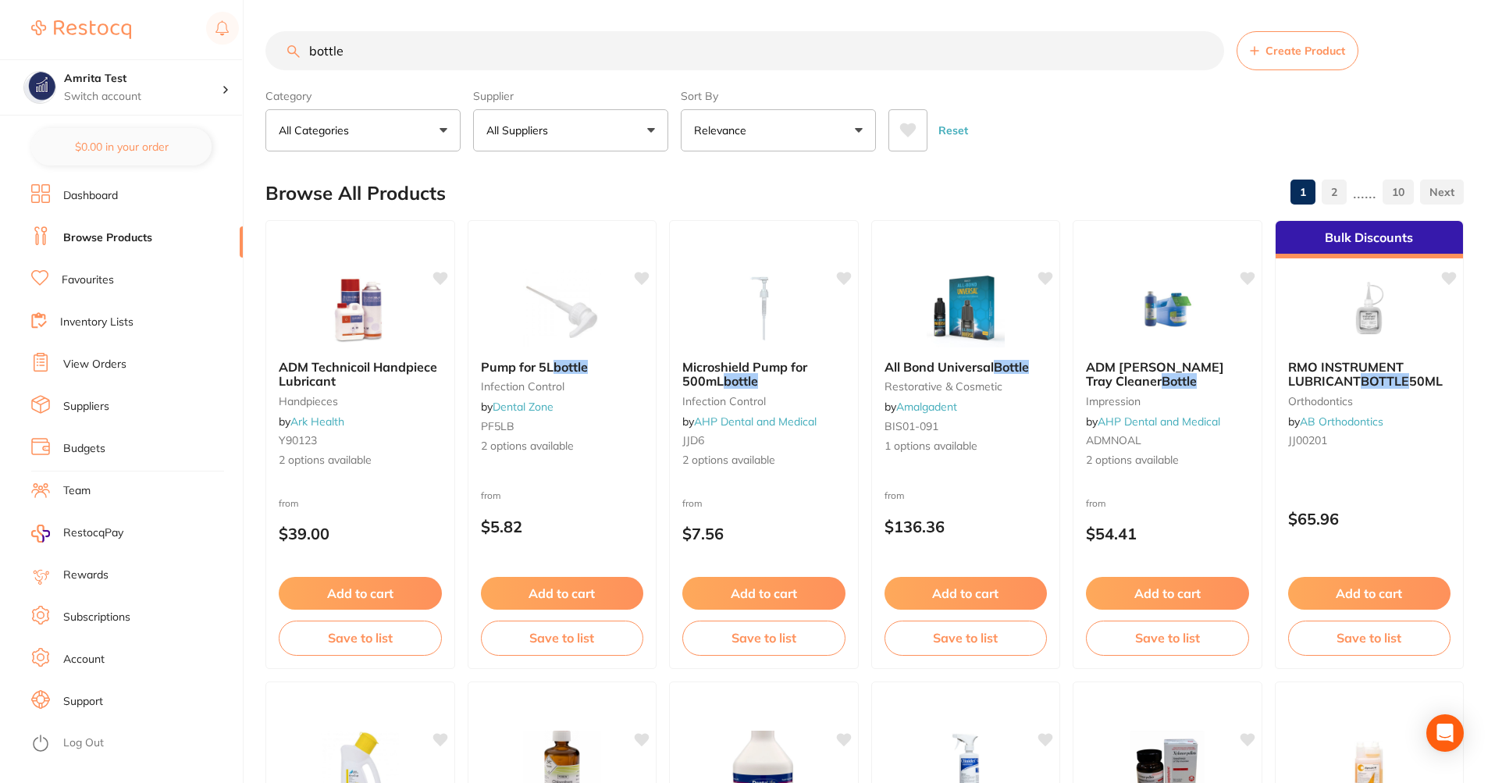
click at [137, 319] on li "Inventory Lists" at bounding box center [137, 322] width 212 height 23
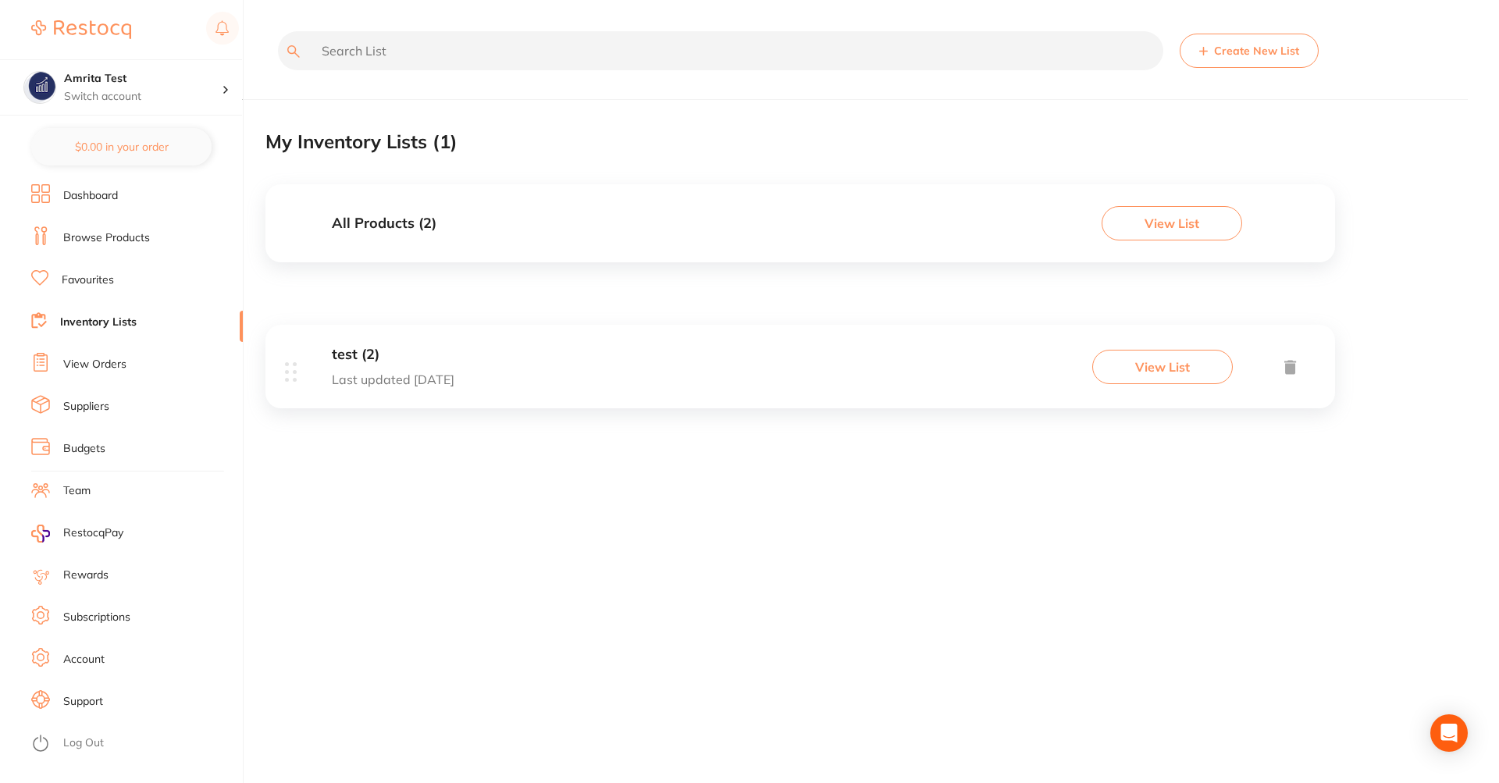
click at [1125, 368] on button "View List" at bounding box center [1162, 367] width 141 height 34
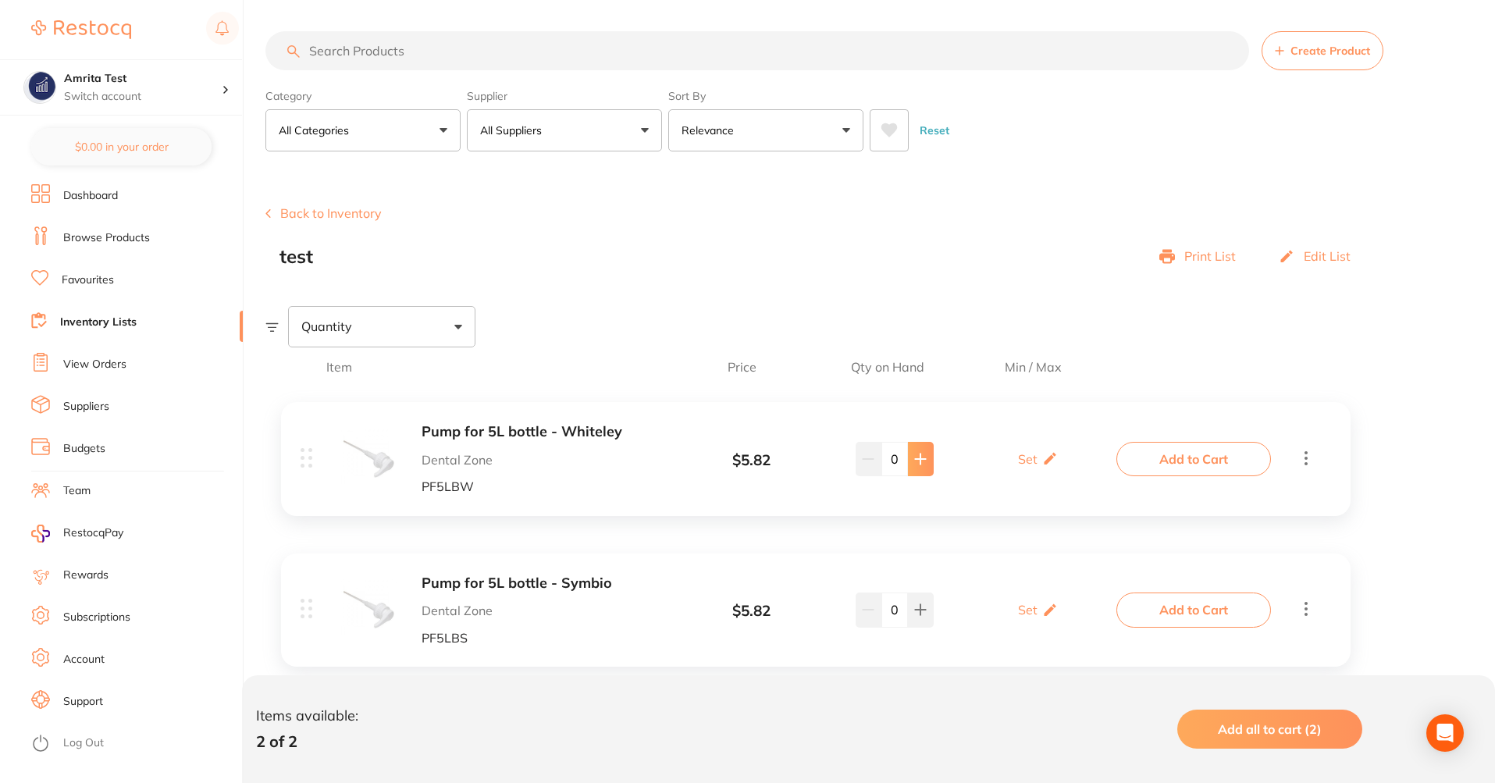
click at [922, 460] on icon at bounding box center [920, 459] width 12 height 12
click at [869, 459] on icon at bounding box center [868, 459] width 10 height 0
type input "0"
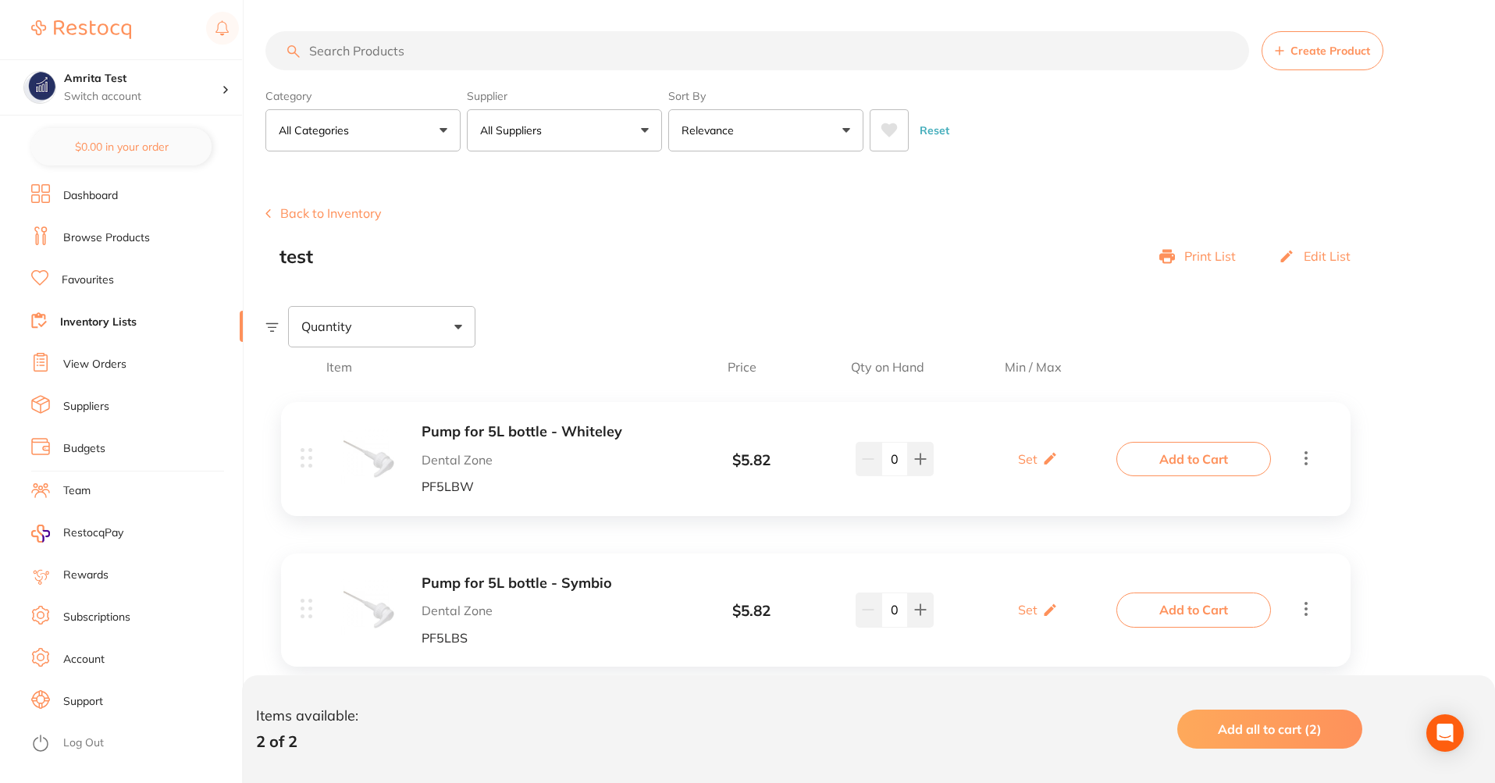
click at [390, 329] on div "Quantity" at bounding box center [381, 326] width 187 height 41
click at [857, 259] on div "test Print List Edit List" at bounding box center [822, 257] width 1087 height 22
click at [1048, 457] on icon at bounding box center [1050, 458] width 16 height 16
click at [1019, 467] on input "0" at bounding box center [1014, 466] width 31 height 25
type input "1"
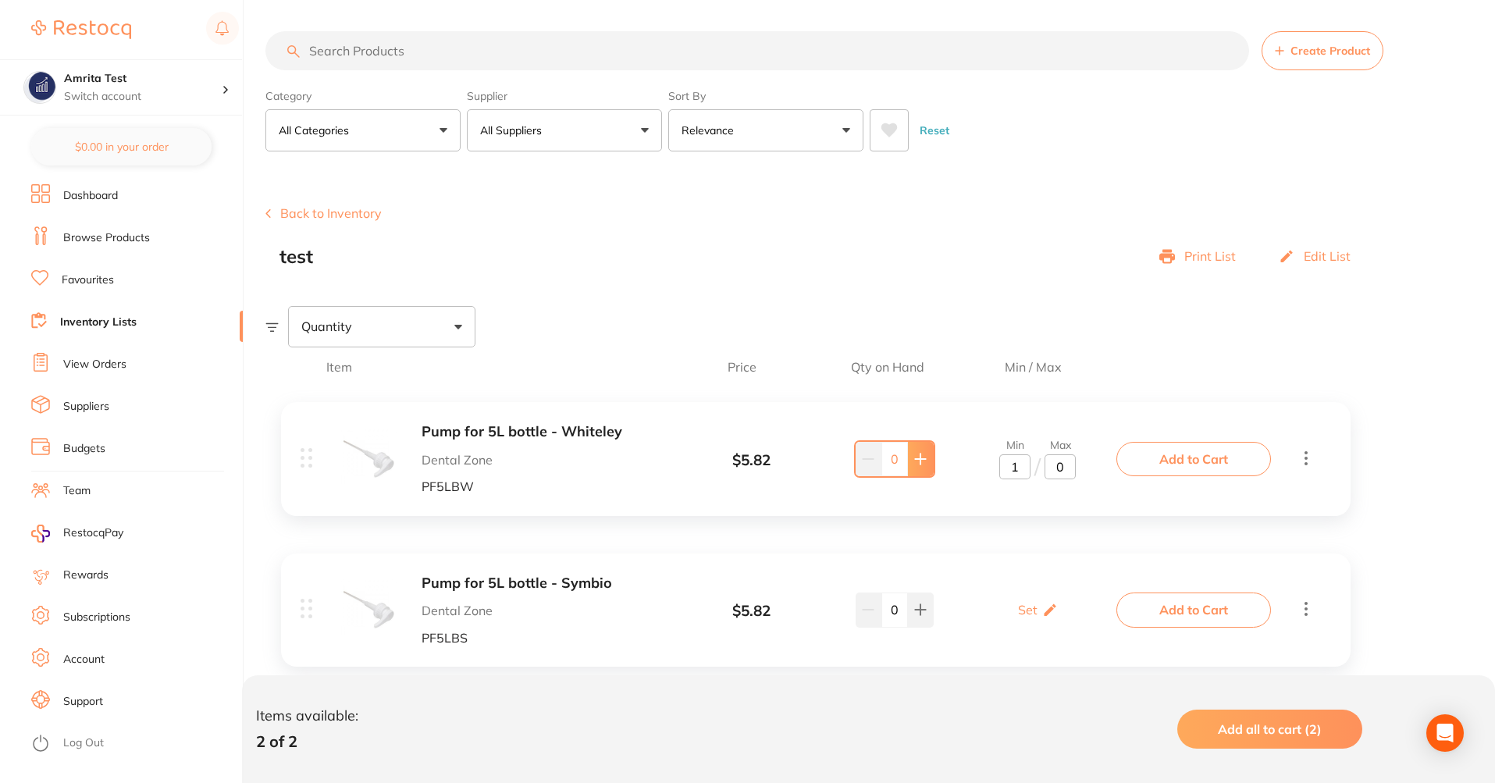
click at [915, 455] on icon at bounding box center [920, 459] width 12 height 12
type input "2"
click at [1050, 605] on icon at bounding box center [1050, 610] width 16 height 16
type input "1"
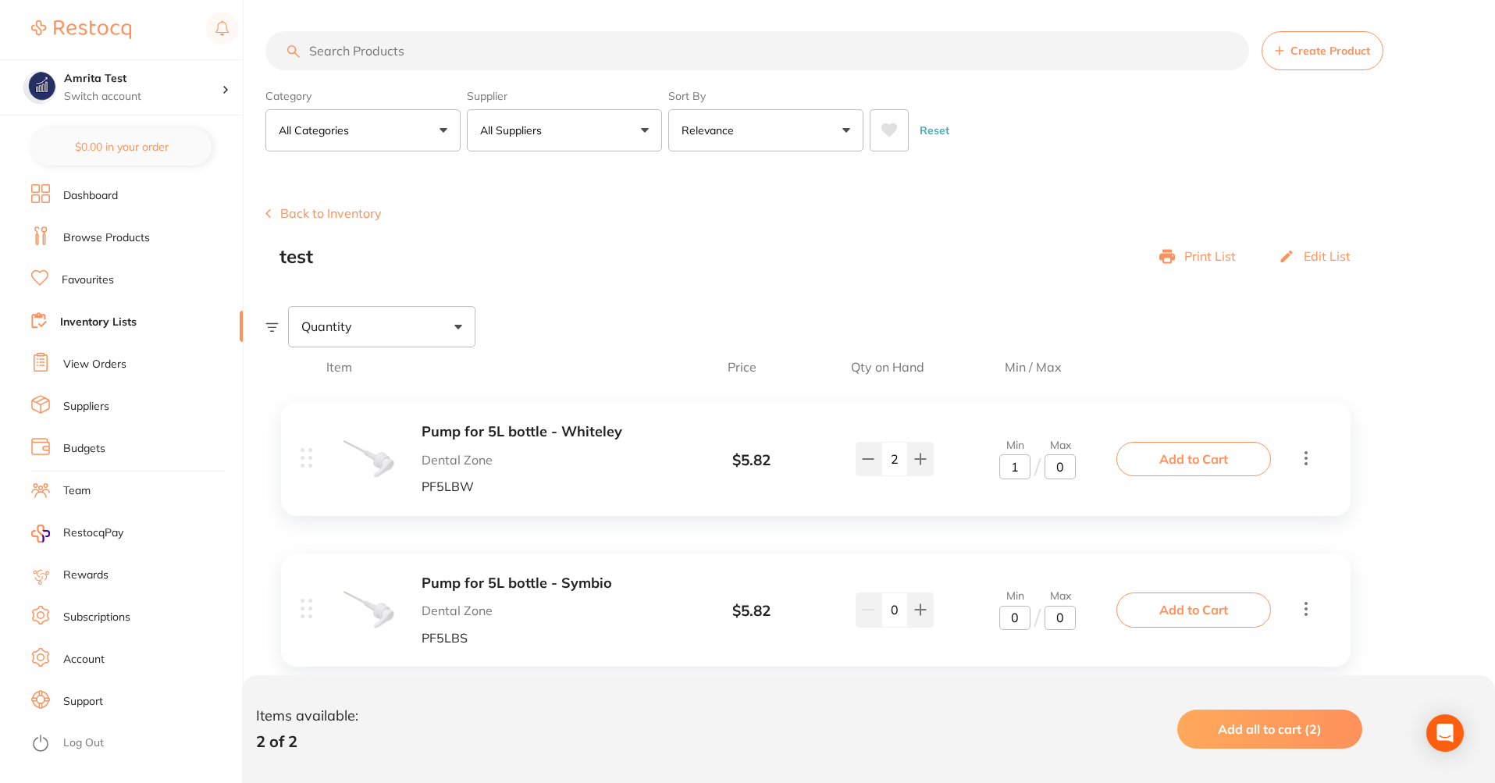
click at [1067, 619] on input "0" at bounding box center [1060, 618] width 31 height 25
click at [1064, 620] on input "03" at bounding box center [1060, 618] width 31 height 25
click at [1057, 620] on input "03" at bounding box center [1060, 618] width 31 height 25
type input "3"
drag, startPoint x: 913, startPoint y: 604, endPoint x: 925, endPoint y: 584, distance: 23.4
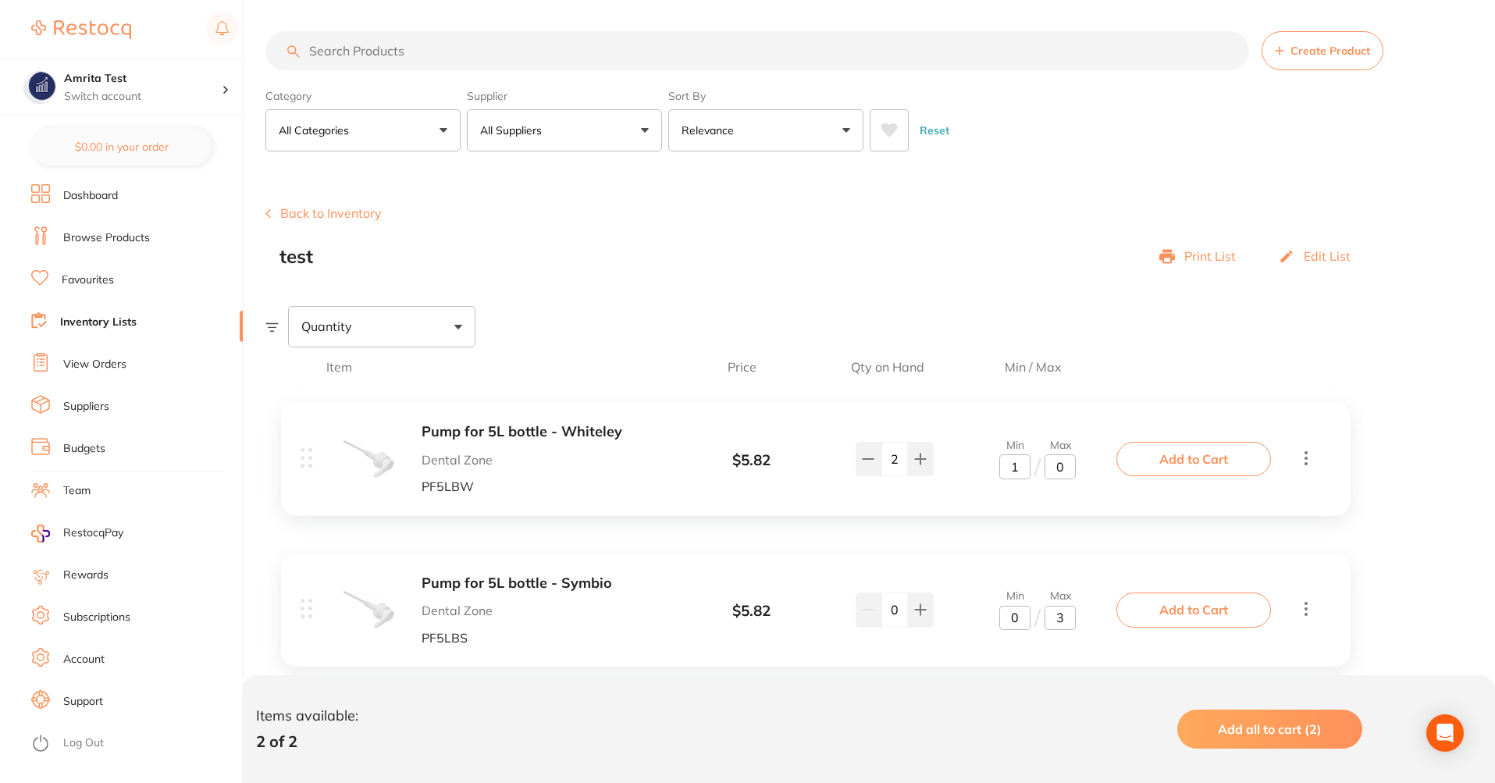
click at [925, 586] on div "Pump for 5L bottle - Whiteley Dental Zone PF5LBW $ 5.82 Min 1 / Max 0 2 Min 1 /…" at bounding box center [815, 540] width 1101 height 308
click at [925, 605] on icon at bounding box center [920, 606] width 12 height 12
type input "2"
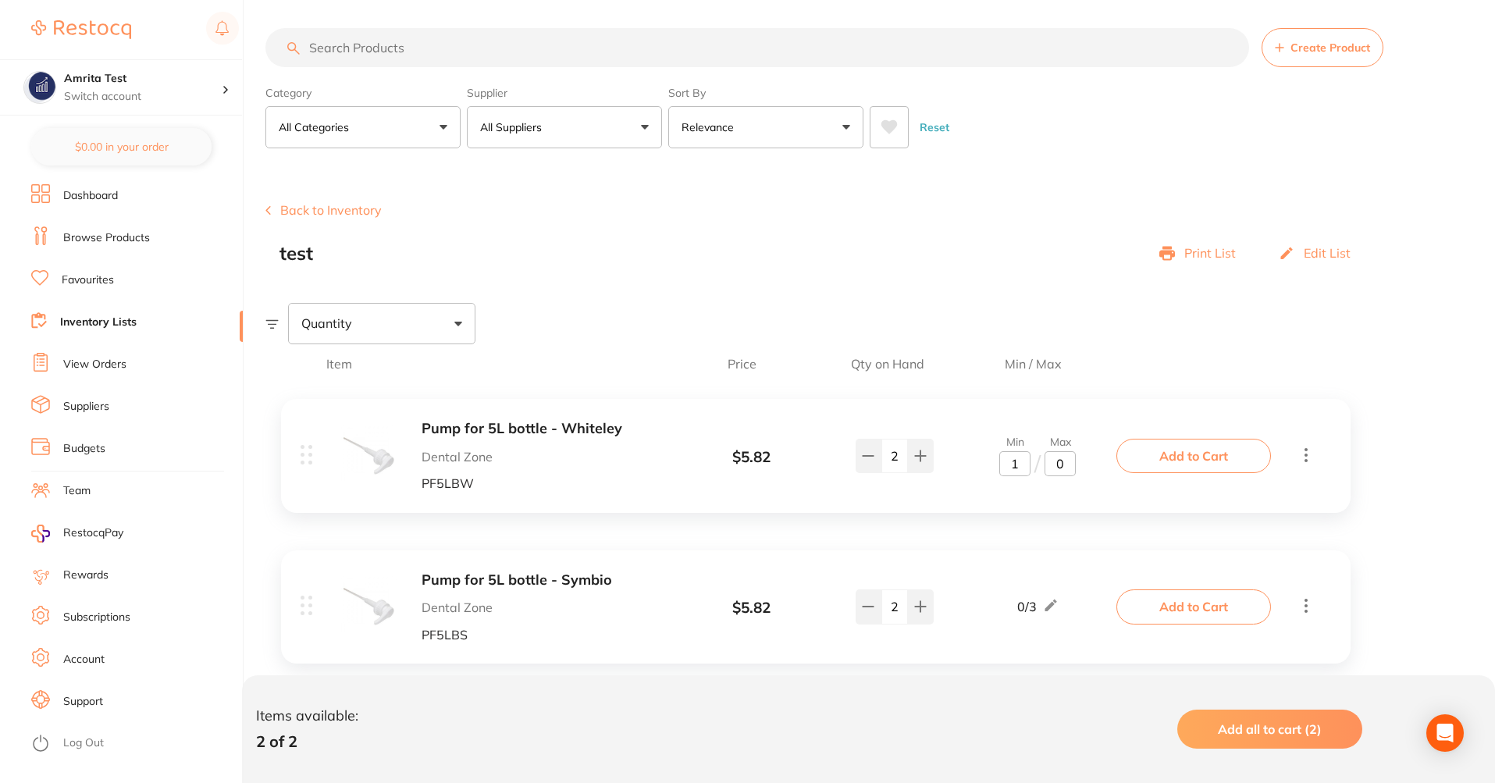
click at [1016, 495] on div "Pump for 5L bottle - Whiteley Dental Zone PF5LBW $ 5.82 Min 1 / Max 0 2 Min 1 /…" at bounding box center [816, 455] width 1070 height 113
click at [1071, 470] on input "0" at bounding box center [1060, 463] width 31 height 25
click at [1016, 472] on input "1" at bounding box center [1014, 463] width 31 height 25
click at [1016, 478] on div "Pump for 5L bottle - Whiteley Dental Zone PF5LBW $ 5.82 Min 1 / Max 0 2 Min 1 /…" at bounding box center [710, 455] width 819 height 69
click at [1045, 415] on div "Pump for 5L bottle - Whiteley Dental Zone PF5LBW $ 5.82 Min 1 / Max 0 2 Min 1 /…" at bounding box center [816, 455] width 1070 height 113
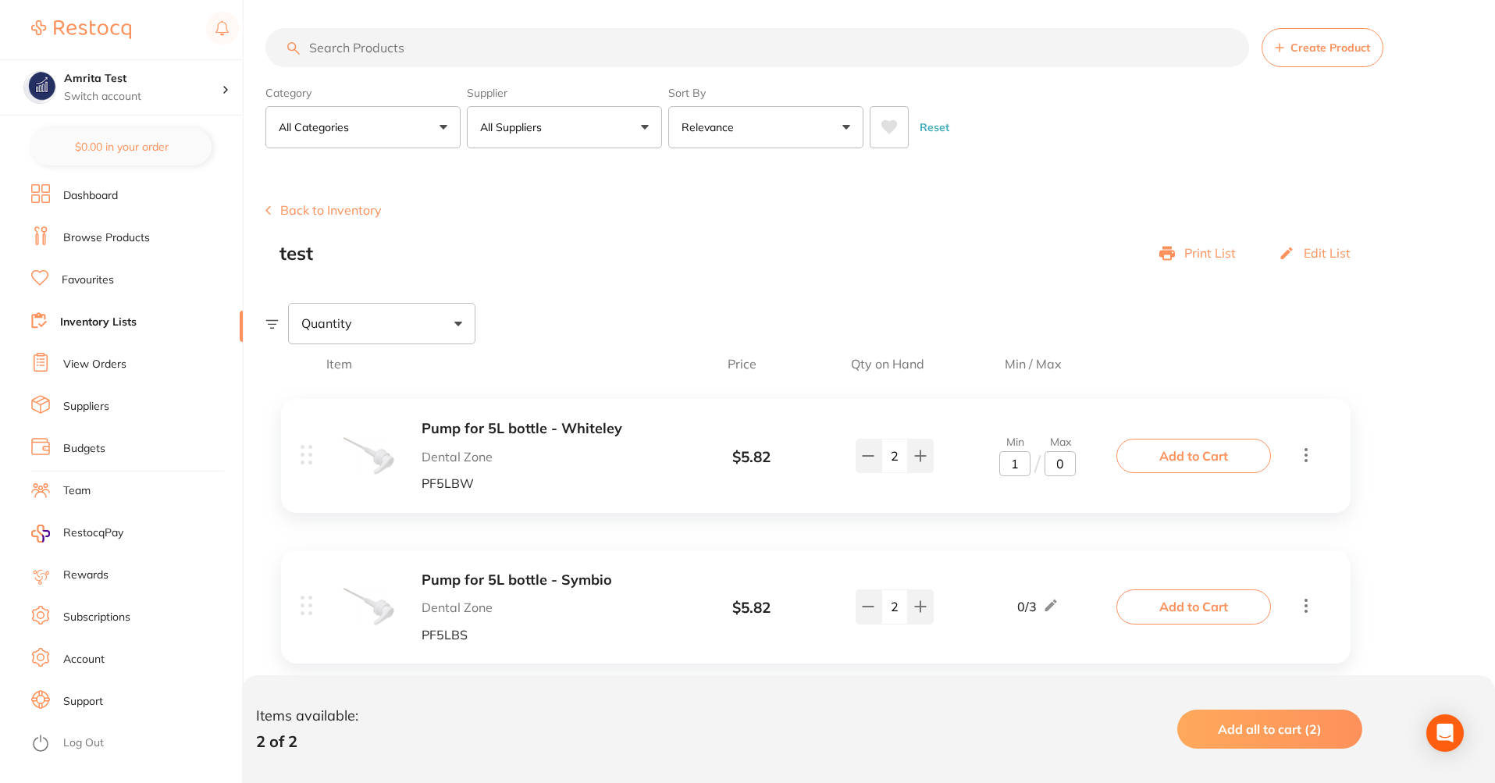
click at [1085, 466] on div "Min 1 / Max 0" at bounding box center [1038, 456] width 164 height 41
click at [1062, 464] on input "0" at bounding box center [1060, 463] width 31 height 25
click at [1066, 361] on span "Min / Max" at bounding box center [1033, 364] width 166 height 14
click at [1057, 241] on div "Back to Inventory test Print List Edit List" at bounding box center [880, 233] width 1230 height 61
click at [332, 309] on div "Quantity" at bounding box center [381, 323] width 187 height 41
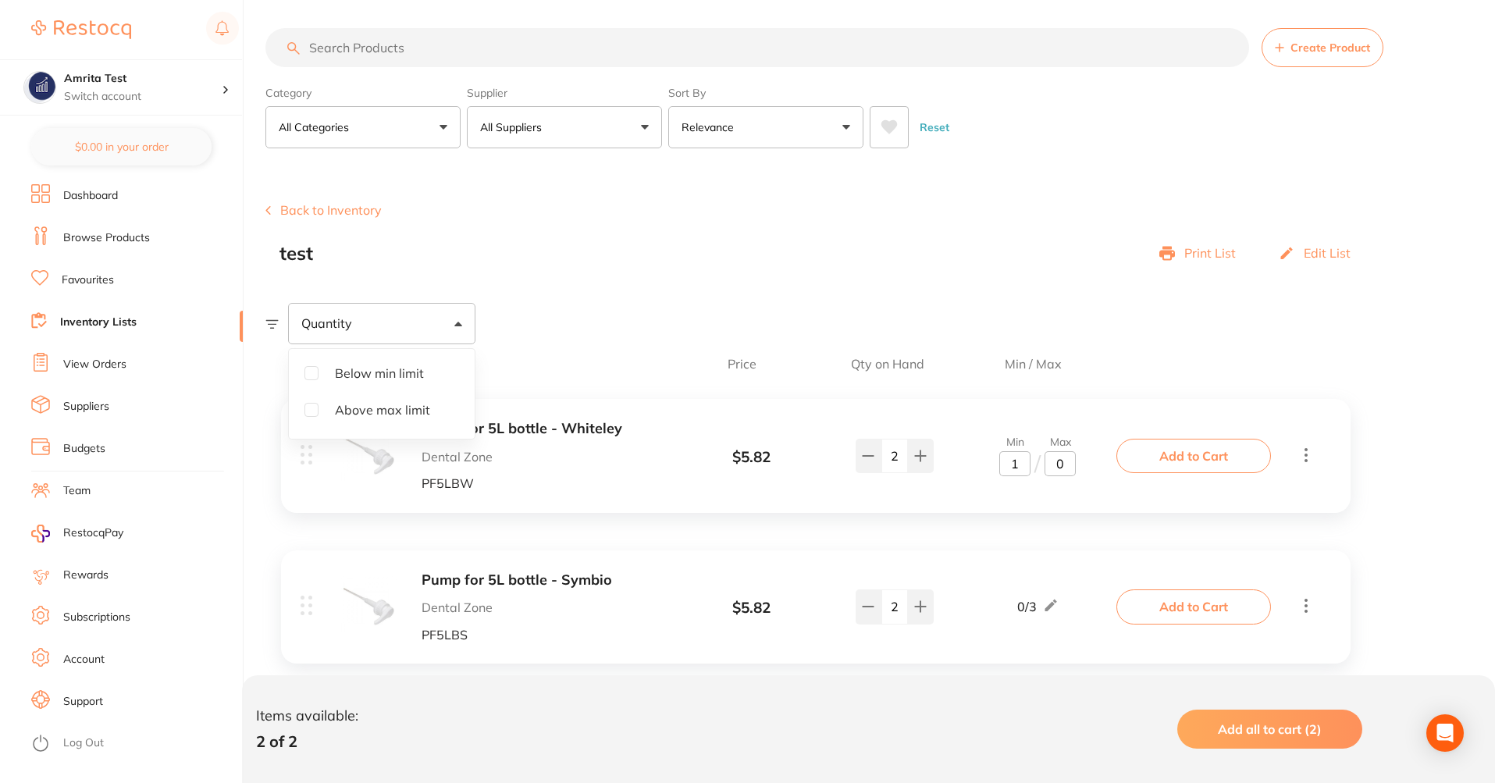
click at [341, 378] on span "Below min limit" at bounding box center [379, 373] width 114 height 33
click at [319, 378] on input "Below min limit" at bounding box center [311, 373] width 14 height 14
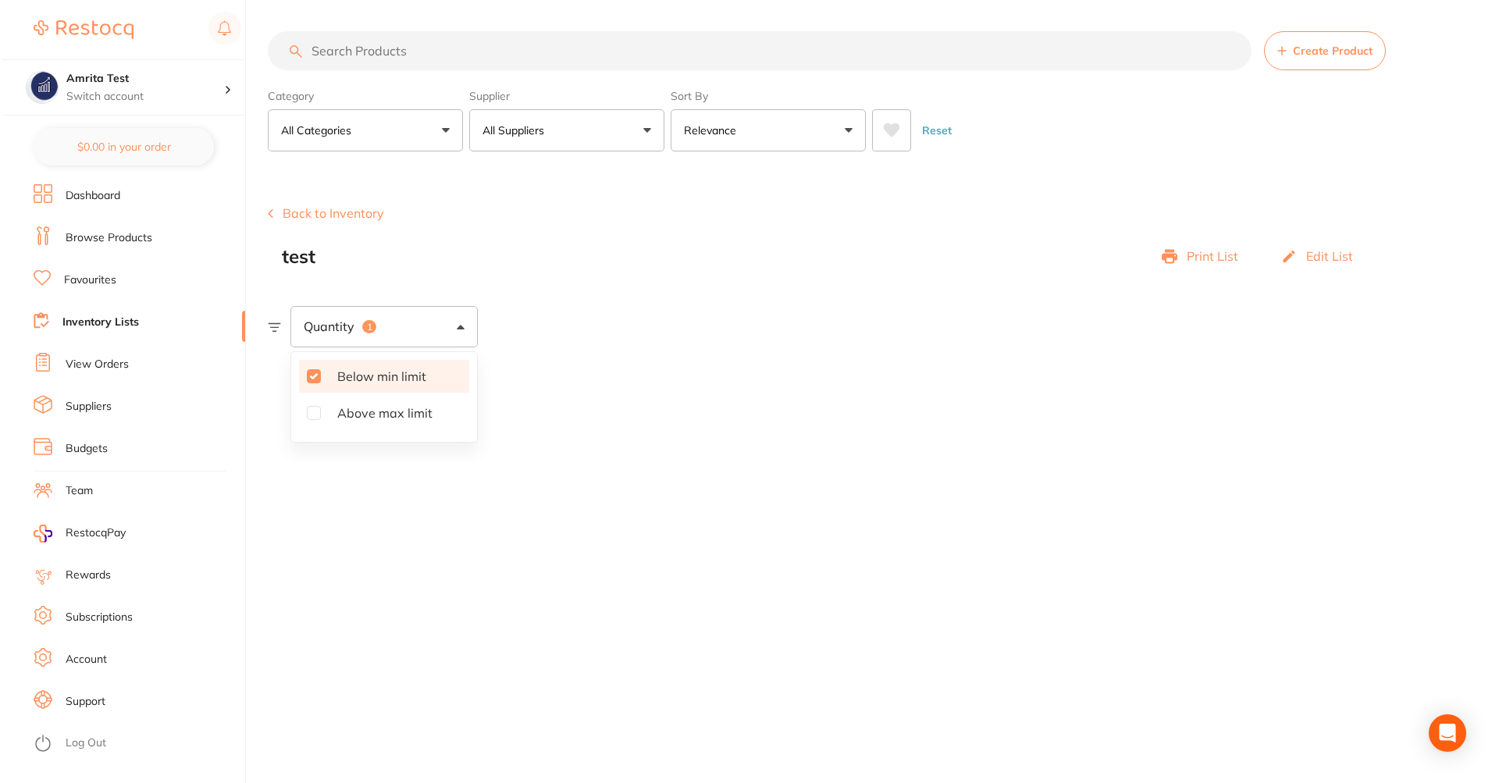
scroll to position [0, 0]
click at [336, 377] on span "Below min limit" at bounding box center [379, 376] width 114 height 33
click at [319, 377] on input "Below min limit" at bounding box center [311, 376] width 14 height 14
checkbox input "false"
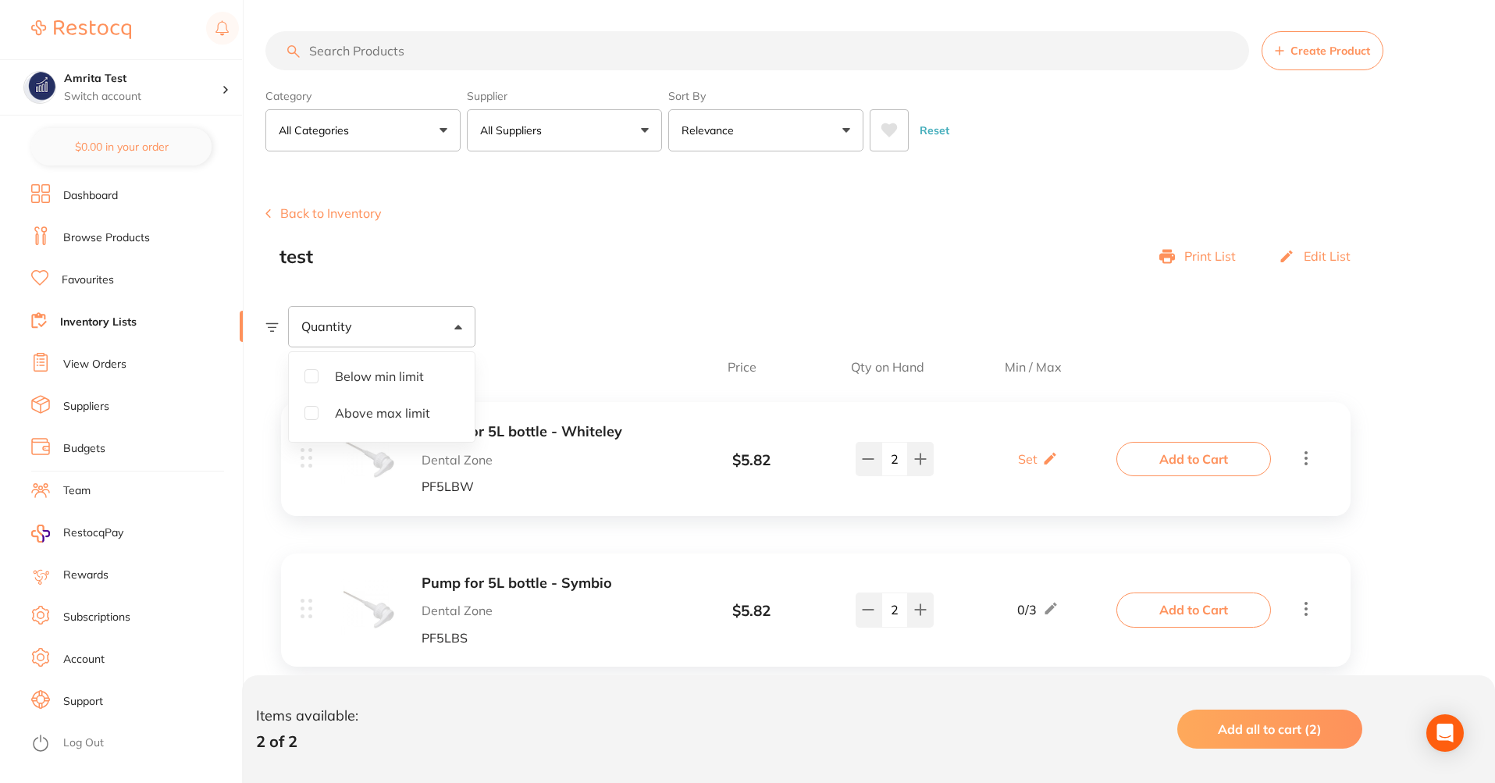
click at [311, 415] on input "Above max limit" at bounding box center [311, 413] width 14 height 14
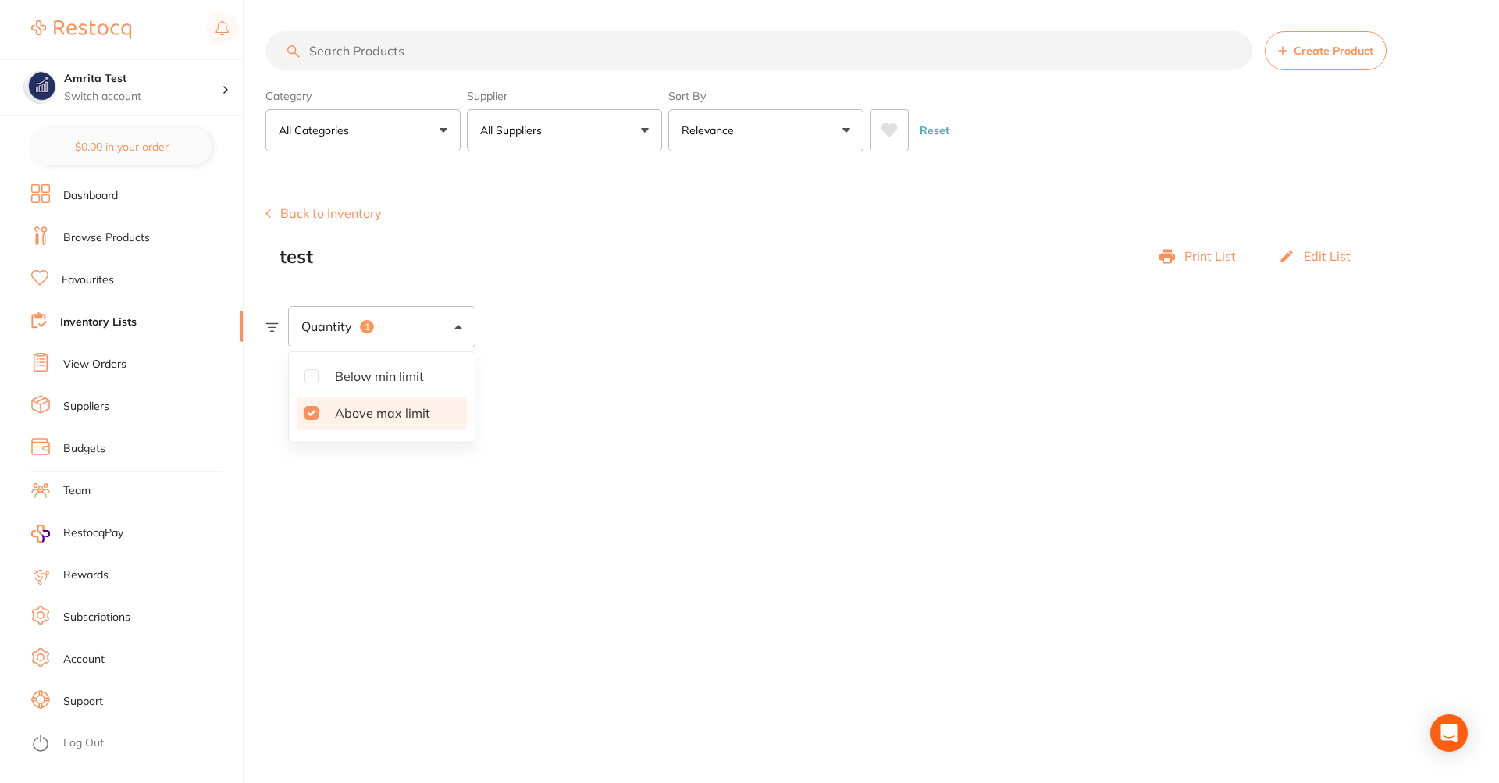
click at [311, 415] on input "Above max limit" at bounding box center [311, 413] width 14 height 14
checkbox input "false"
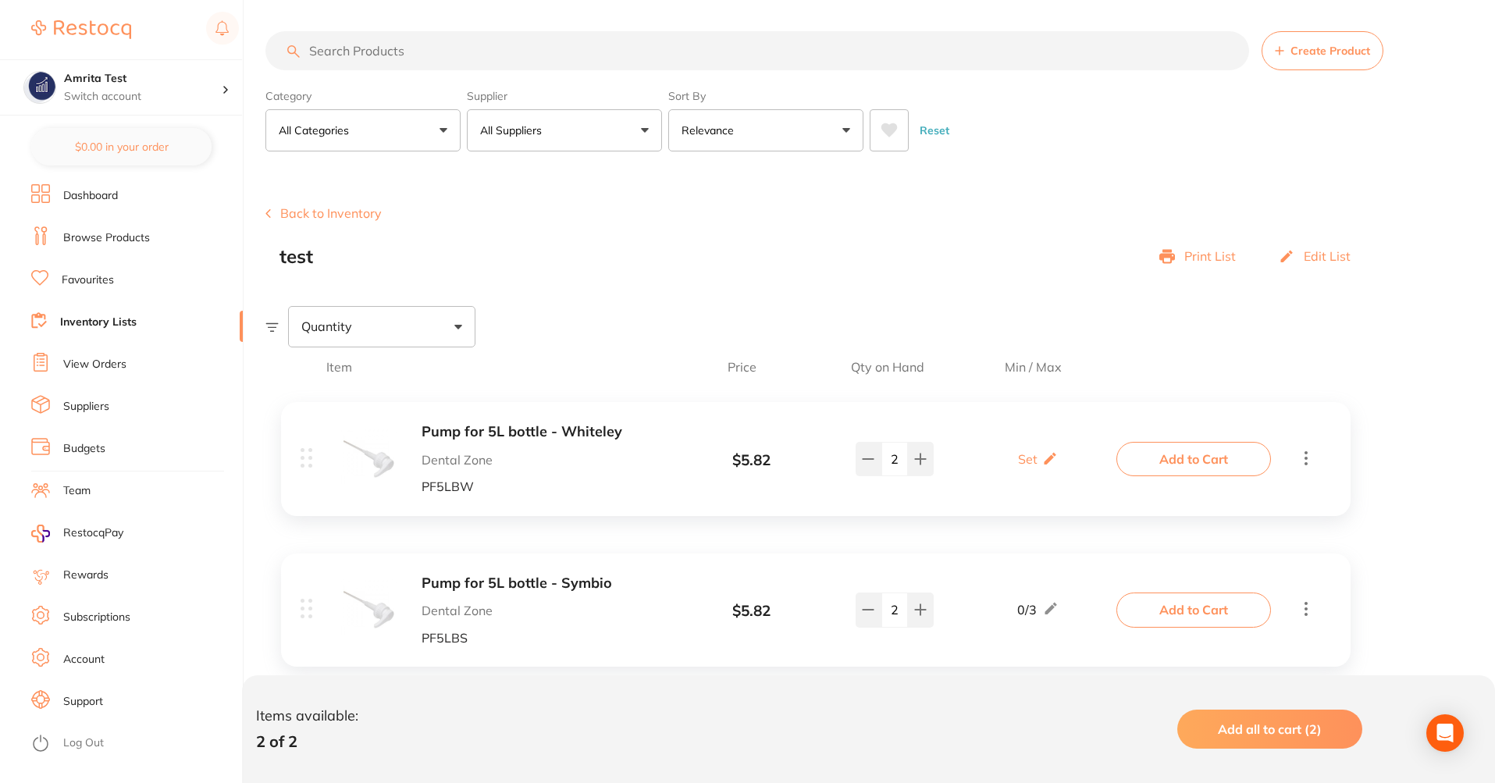
click at [717, 283] on section "Create Product Back to Inventory test Print List Edit List Quantity Item Price …" at bounding box center [880, 477] width 1230 height 621
click at [1052, 461] on icon at bounding box center [1050, 458] width 16 height 16
click at [1025, 459] on input "0" at bounding box center [1014, 466] width 31 height 25
click at [1025, 495] on div "Pump for 5L bottle - Whiteley Dental Zone PF5LBW $ 5.82 Min 1 / Max 0 2 Min 1 /…" at bounding box center [816, 458] width 1070 height 113
click at [1078, 483] on div "Pump for 5L bottle - Whiteley Dental Zone PF5LBW $ 5.82 Min 1 / Max 0 2 Min 1 /…" at bounding box center [710, 458] width 819 height 69
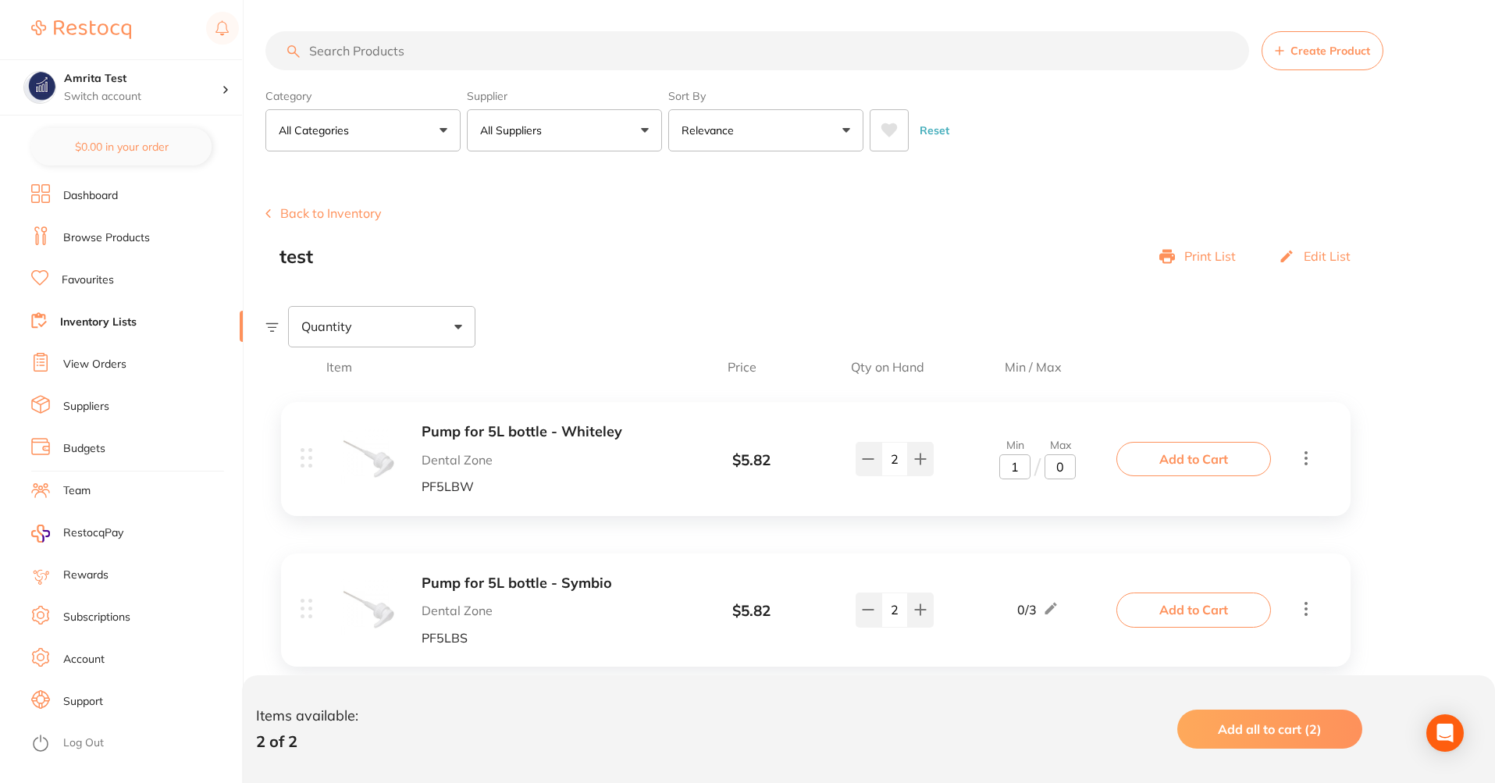
type input "1"
click at [1046, 616] on icon at bounding box center [1051, 608] width 16 height 16
click at [1062, 613] on input "3" at bounding box center [1060, 618] width 31 height 25
type input "3"
type input "4"
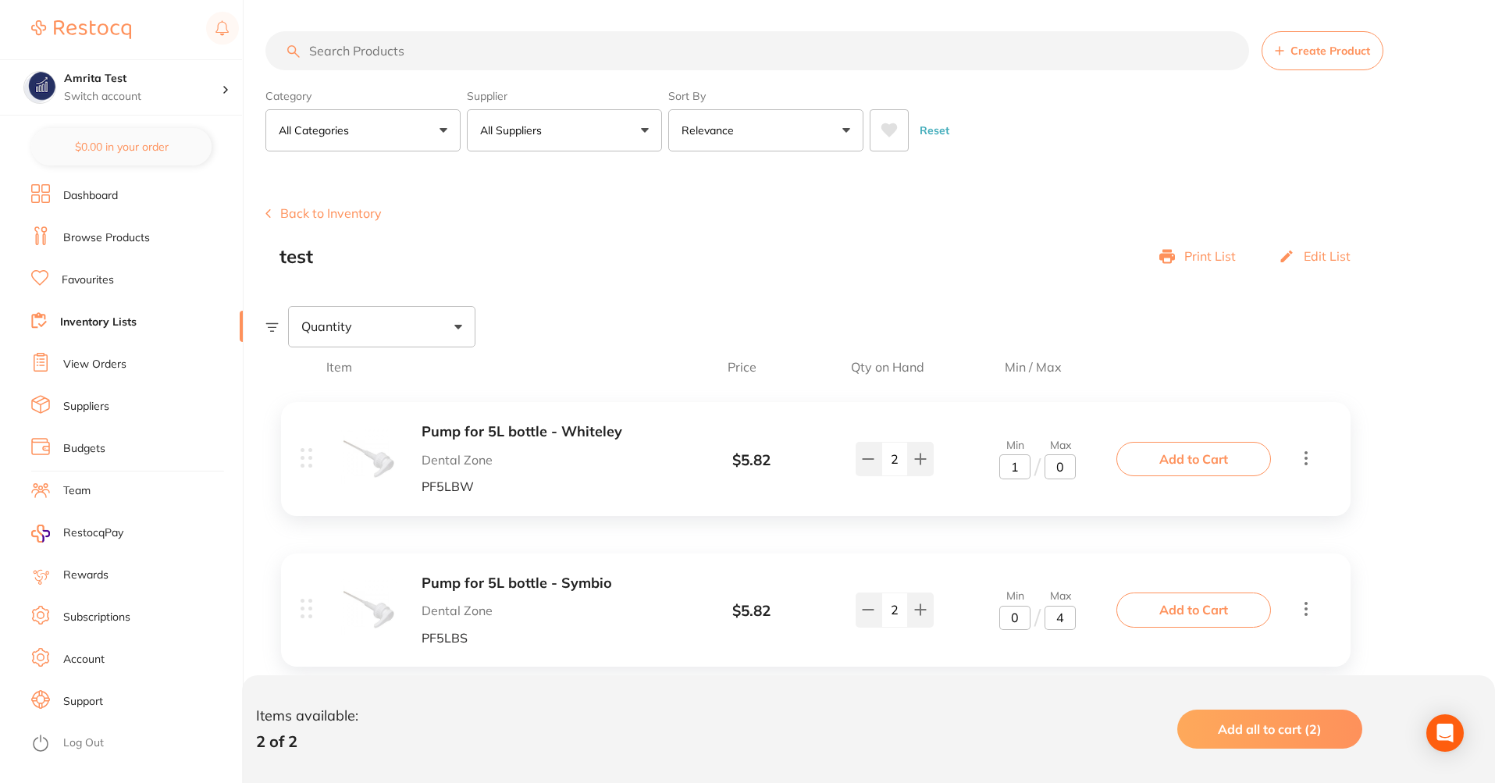
click at [1062, 628] on input "4" at bounding box center [1060, 618] width 31 height 25
click at [1062, 642] on div "Pump for 5L bottle - Symbio Dental Zone PF5LBS $ 5.82 Min 0 / Max 4 2 Min 0 / M…" at bounding box center [710, 609] width 819 height 69
click at [1012, 645] on div "Pump for 5L bottle - Symbio Dental Zone PF5LBS $ 5.82 0 / 4 2 0 / 4" at bounding box center [710, 609] width 819 height 69
click at [1062, 474] on input "0" at bounding box center [1060, 466] width 31 height 25
click at [1080, 486] on div "Pump for 5L bottle - Whiteley Dental Zone PF5LBW $ 5.82 Min 1 / Max 0 2 Min 1 /…" at bounding box center [710, 458] width 819 height 69
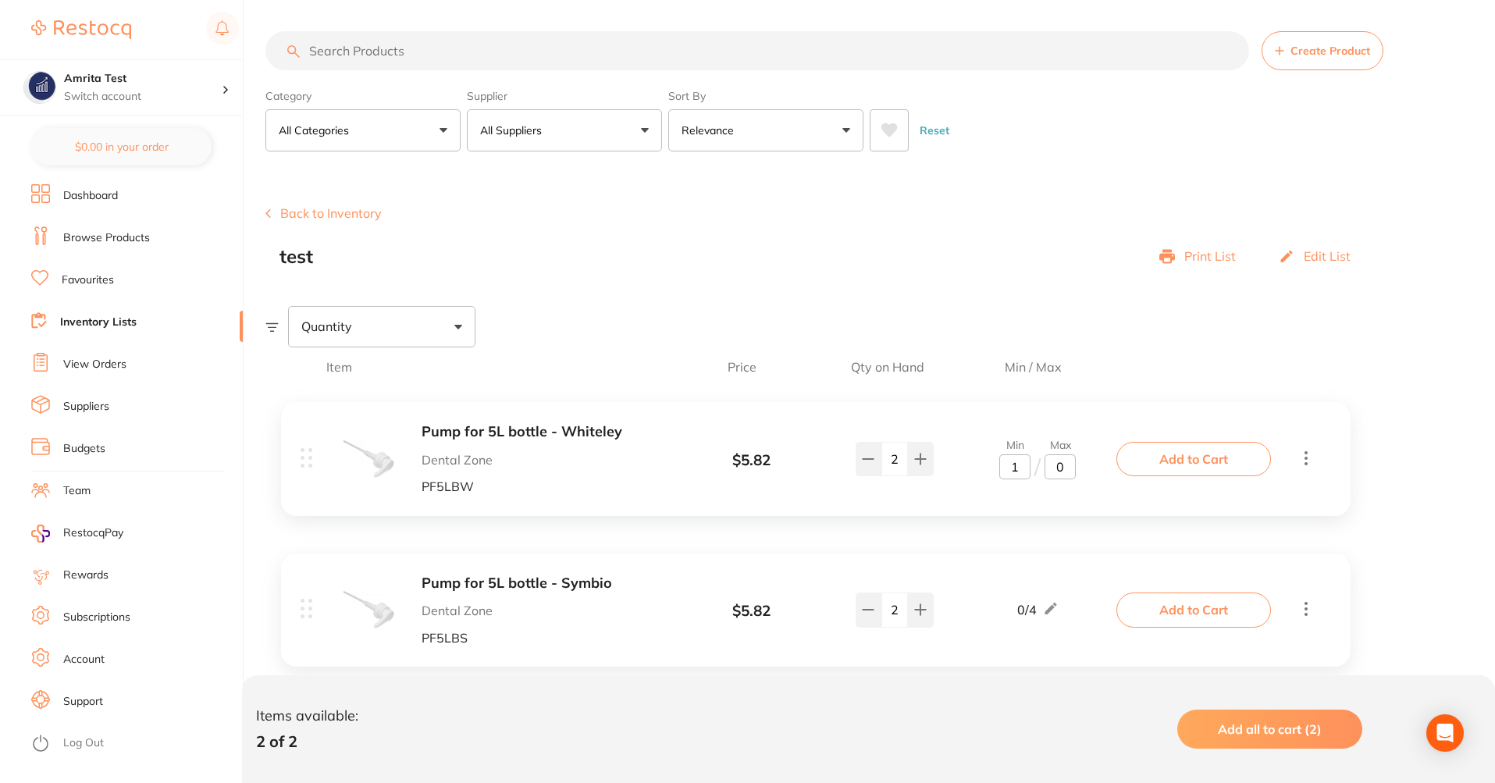
click at [1066, 484] on div "Pump for 5L bottle - Whiteley Dental Zone PF5LBW $ 5.82 Min 1 / Max 0 2 Min 1 /…" at bounding box center [710, 458] width 819 height 69
click at [1059, 475] on input "0" at bounding box center [1060, 466] width 31 height 25
type input "06"
click at [1066, 490] on div "Pump for 5L bottle - Whiteley Dental Zone PF5LBW $ 5.82 Min 1 / Max 6 2 Min 1 /…" at bounding box center [710, 458] width 819 height 69
click at [1070, 519] on div "Pump for 5L bottle - Whiteley Dental Zone PF5LBW $ 5.82 1 / 6 2 1 / 6 Add to Ca…" at bounding box center [815, 540] width 1101 height 308
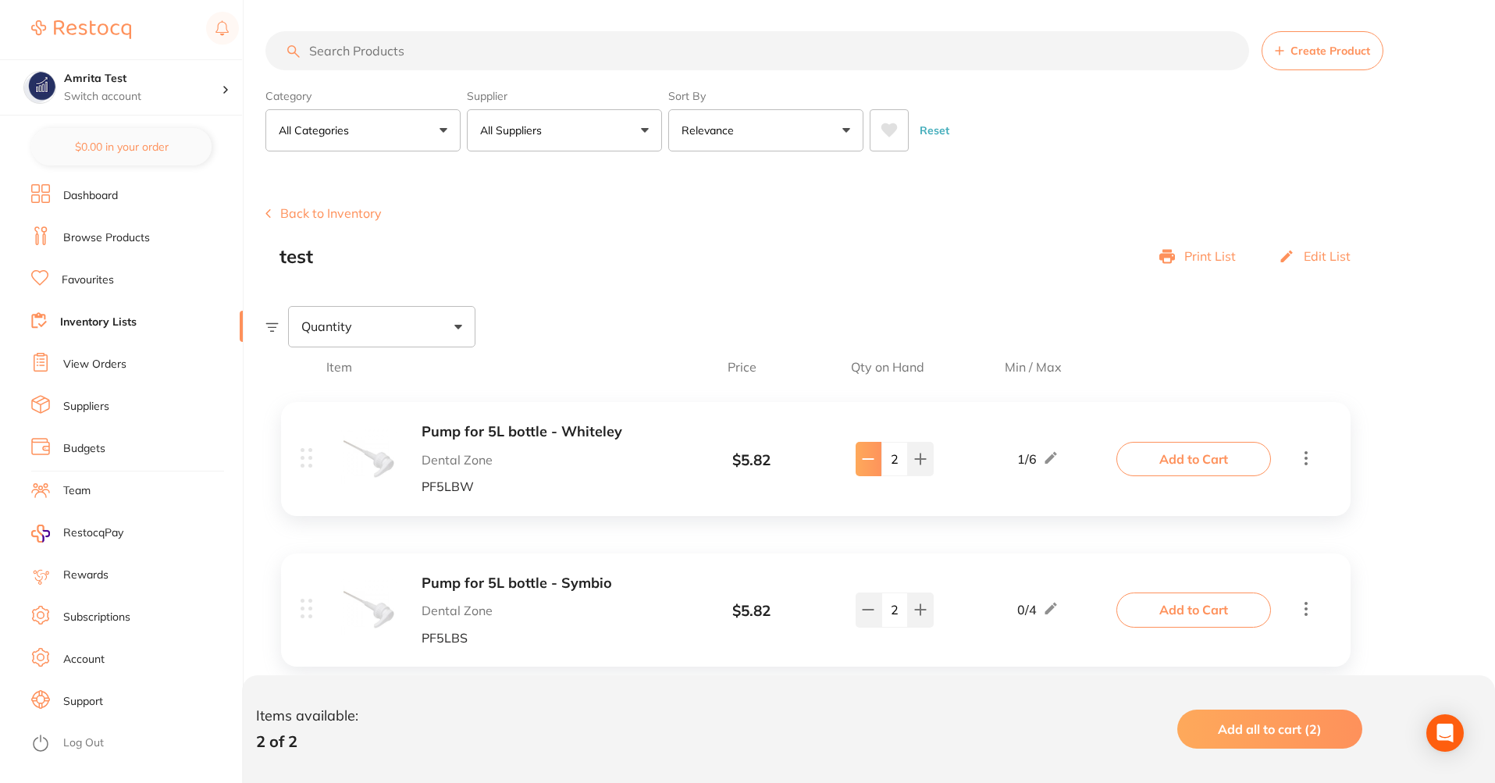
click at [860, 454] on button at bounding box center [869, 459] width 26 height 34
type input "0"
click at [372, 315] on div "Quantity" at bounding box center [381, 326] width 187 height 41
click at [372, 377] on span "Below min limit" at bounding box center [379, 376] width 114 height 33
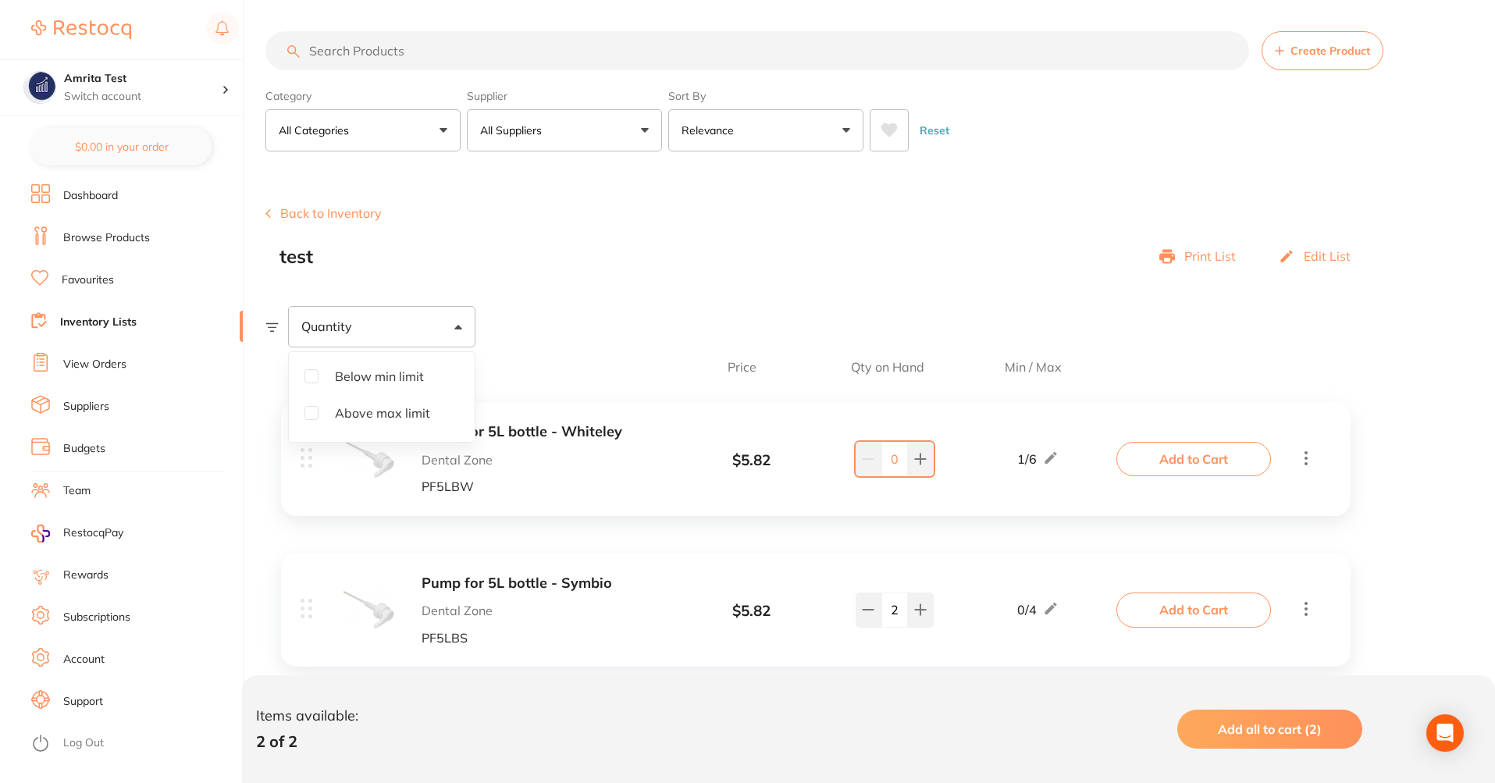
click at [319, 377] on input "Below min limit" at bounding box center [311, 376] width 14 height 14
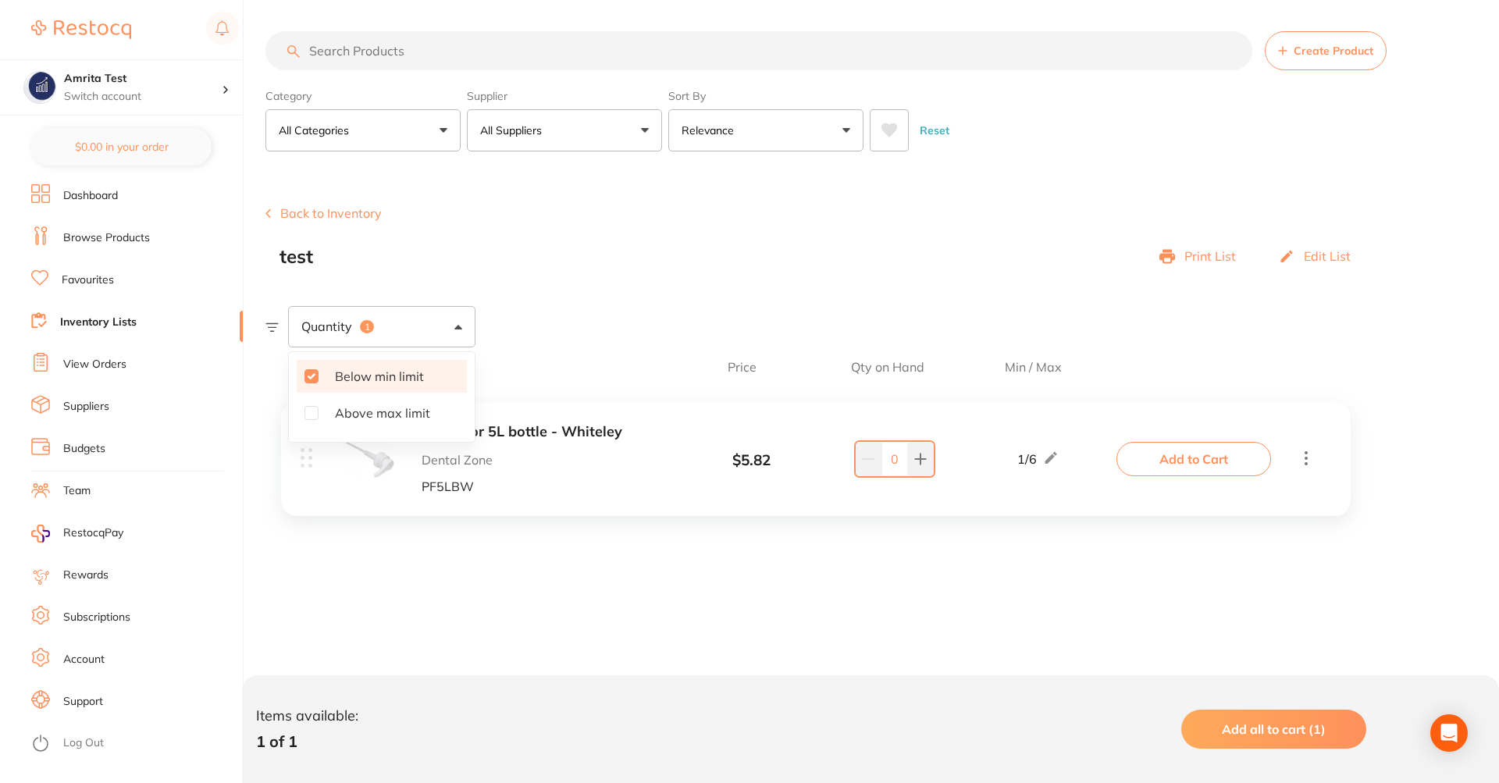
click at [372, 377] on span "Below min limit" at bounding box center [379, 376] width 114 height 33
click at [319, 377] on input "Below min limit" at bounding box center [311, 376] width 14 height 14
checkbox input "false"
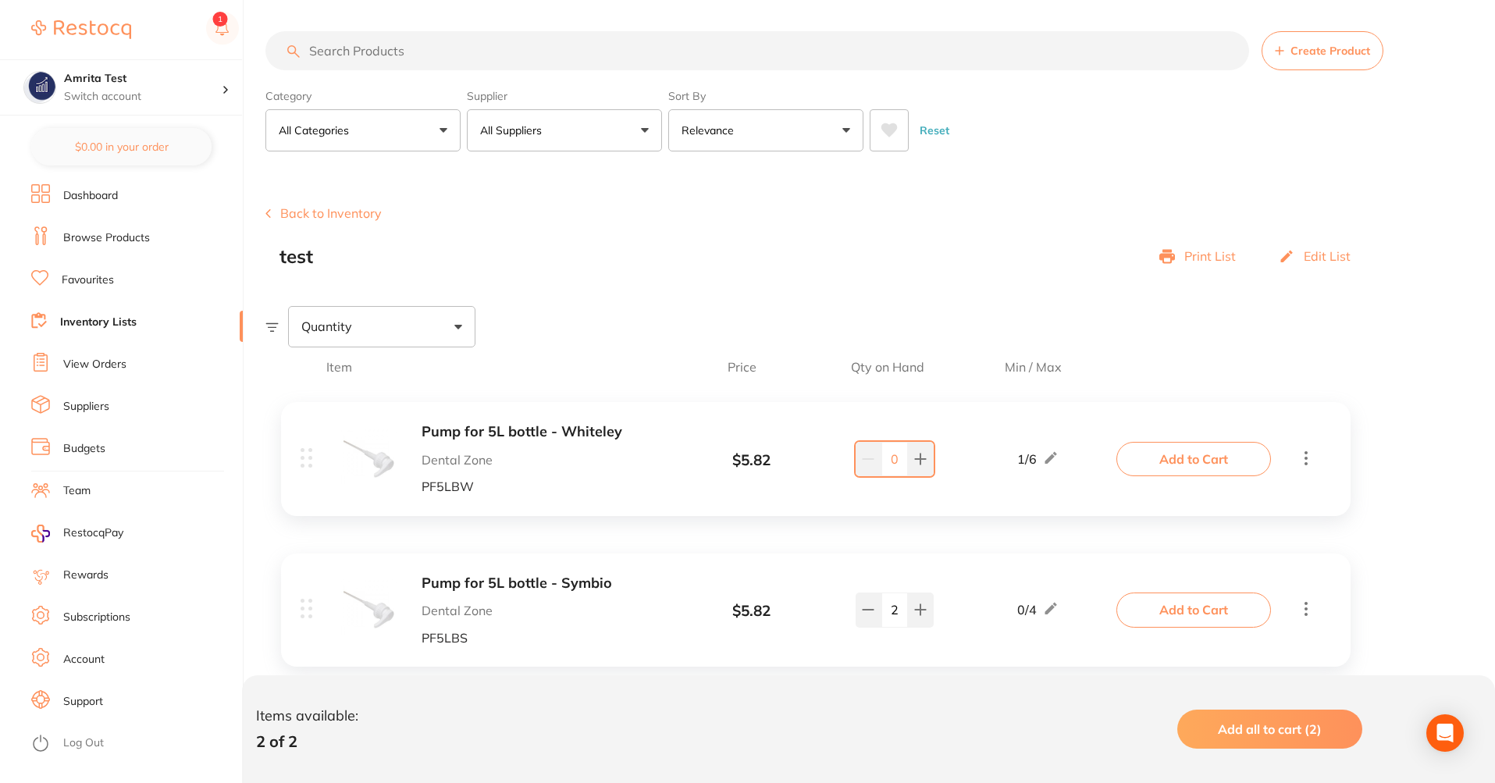
click at [845, 259] on div "test Print List Edit List" at bounding box center [822, 257] width 1087 height 22
click at [920, 460] on icon at bounding box center [921, 459] width 10 height 10
type input "1"
click at [109, 247] on li "Browse Products" at bounding box center [137, 237] width 212 height 23
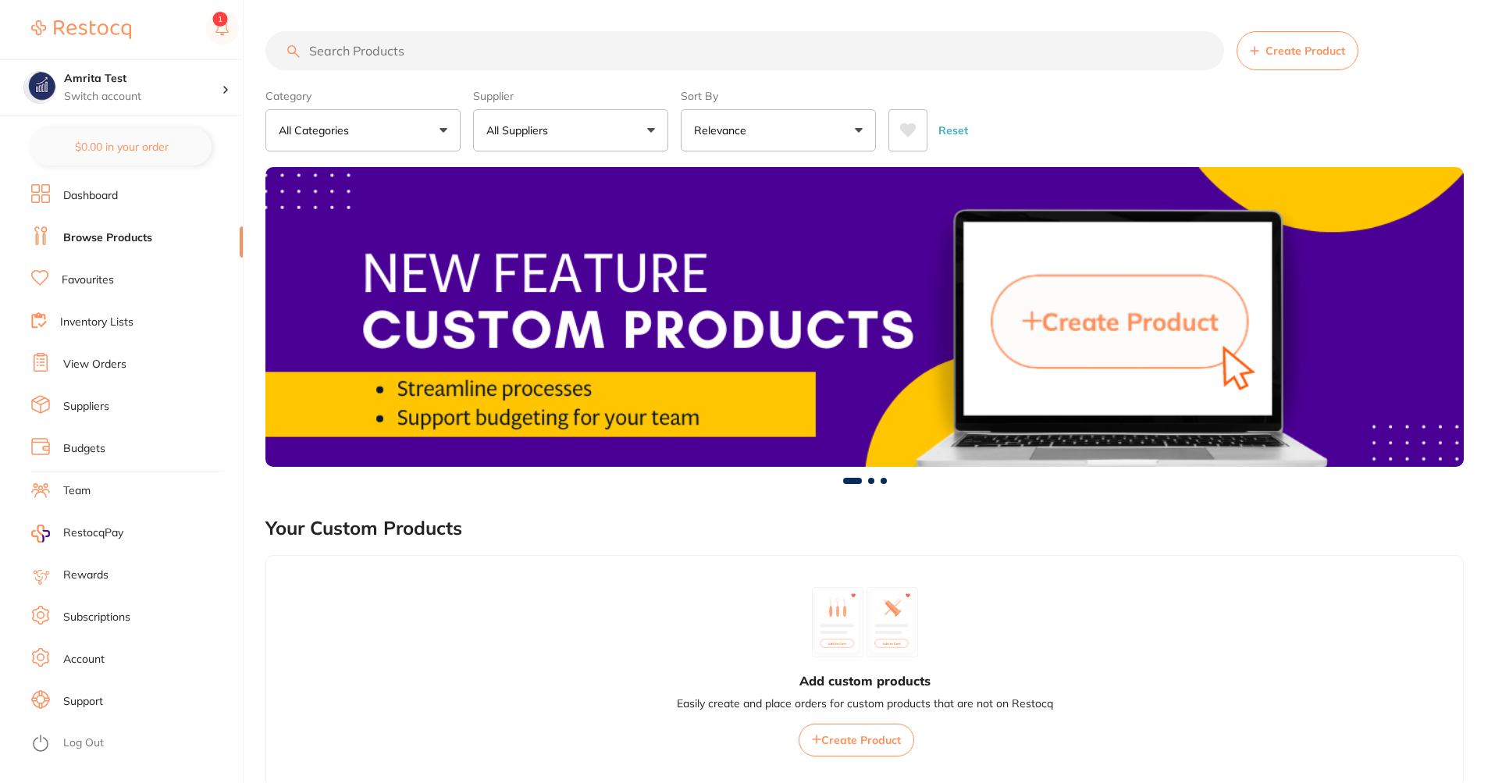
click at [615, 39] on input "search" at bounding box center [744, 50] width 959 height 39
click at [615, 43] on input "search" at bounding box center [744, 50] width 959 height 39
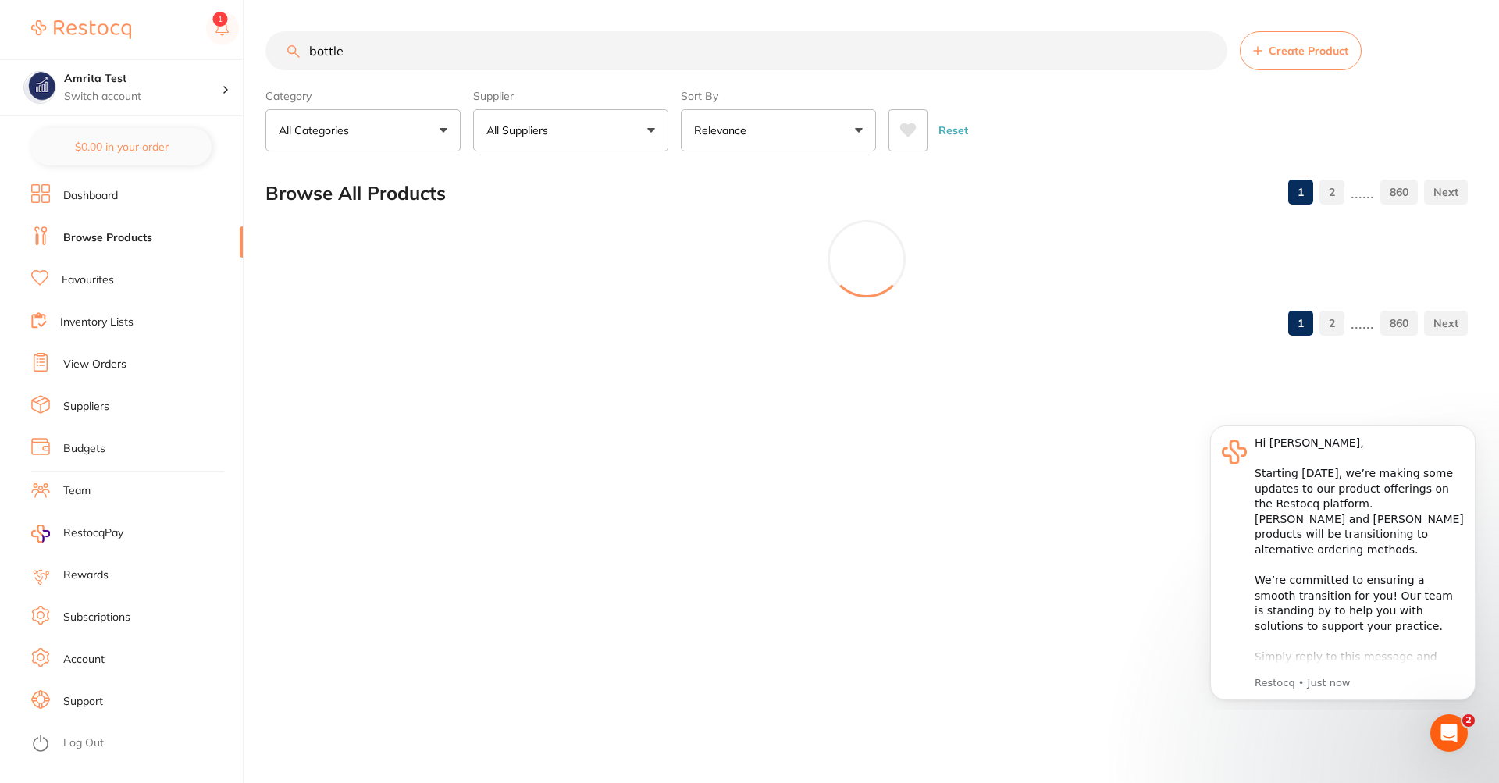
type input "bottle"
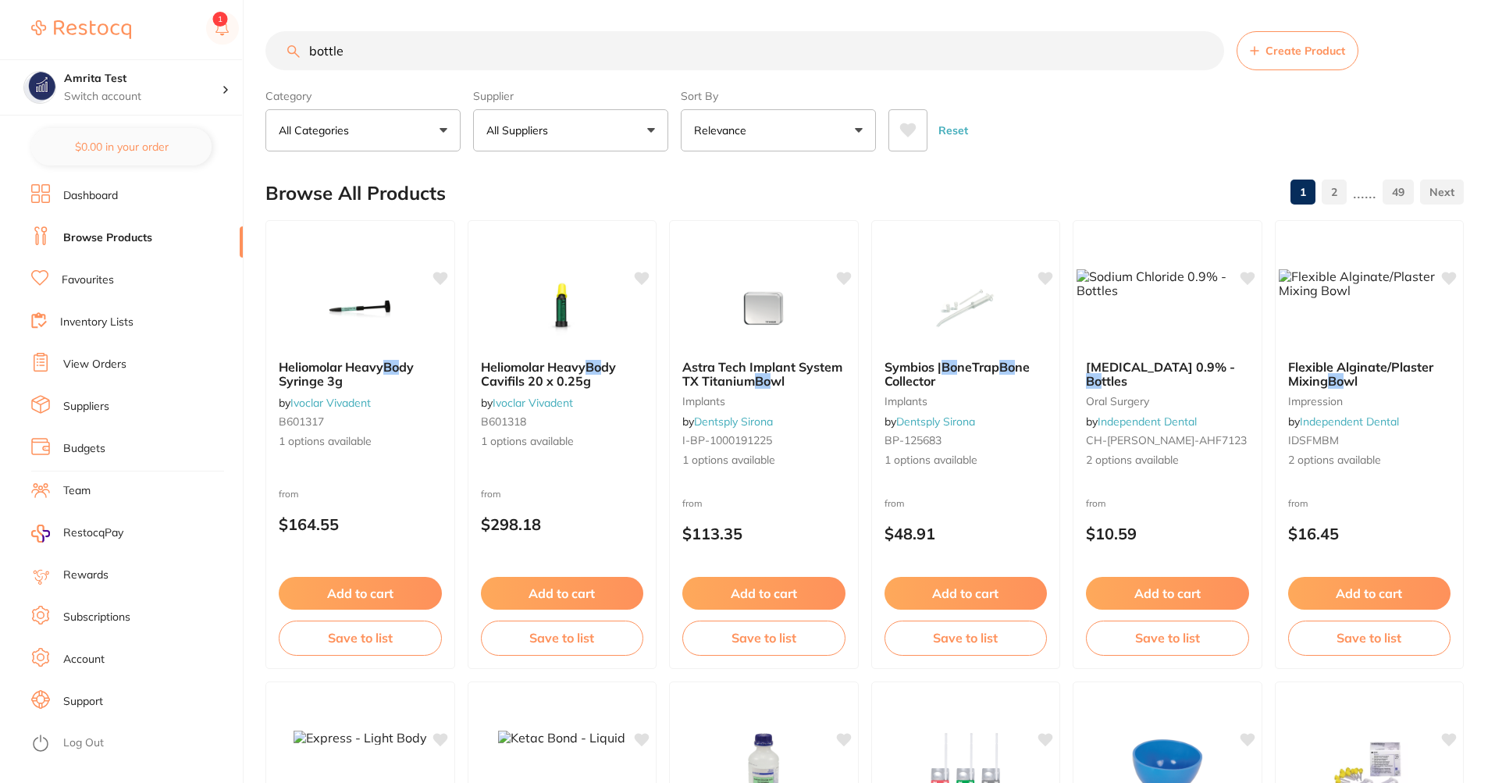
click at [489, 40] on input "bottle" at bounding box center [744, 50] width 959 height 39
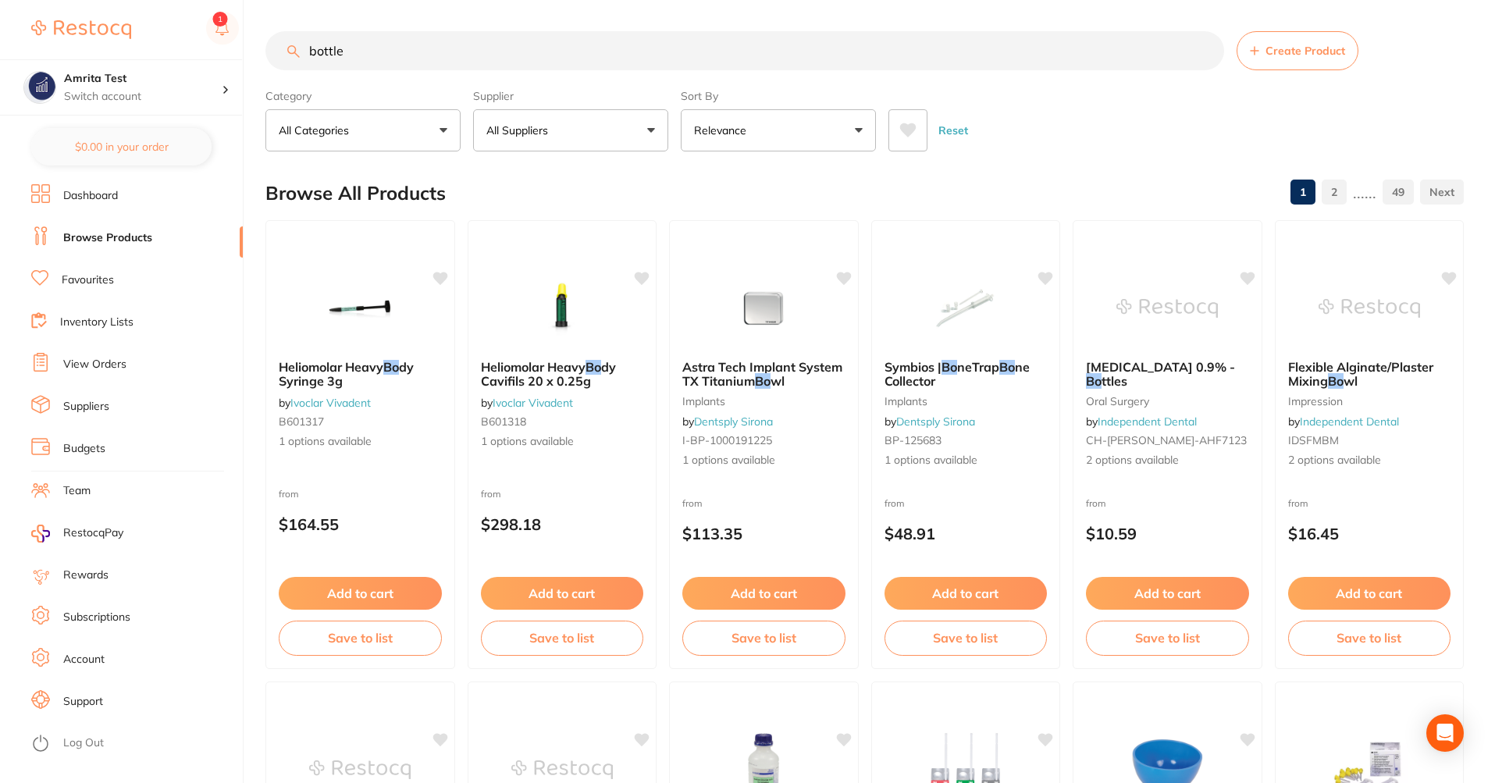
drag, startPoint x: 476, startPoint y: 67, endPoint x: 116, endPoint y: 47, distance: 361.2
click at [116, 47] on div "$1,150.40 Amrita Test Switch account Amrita Test $0.00 in your order Dashboard …" at bounding box center [747, 391] width 1495 height 783
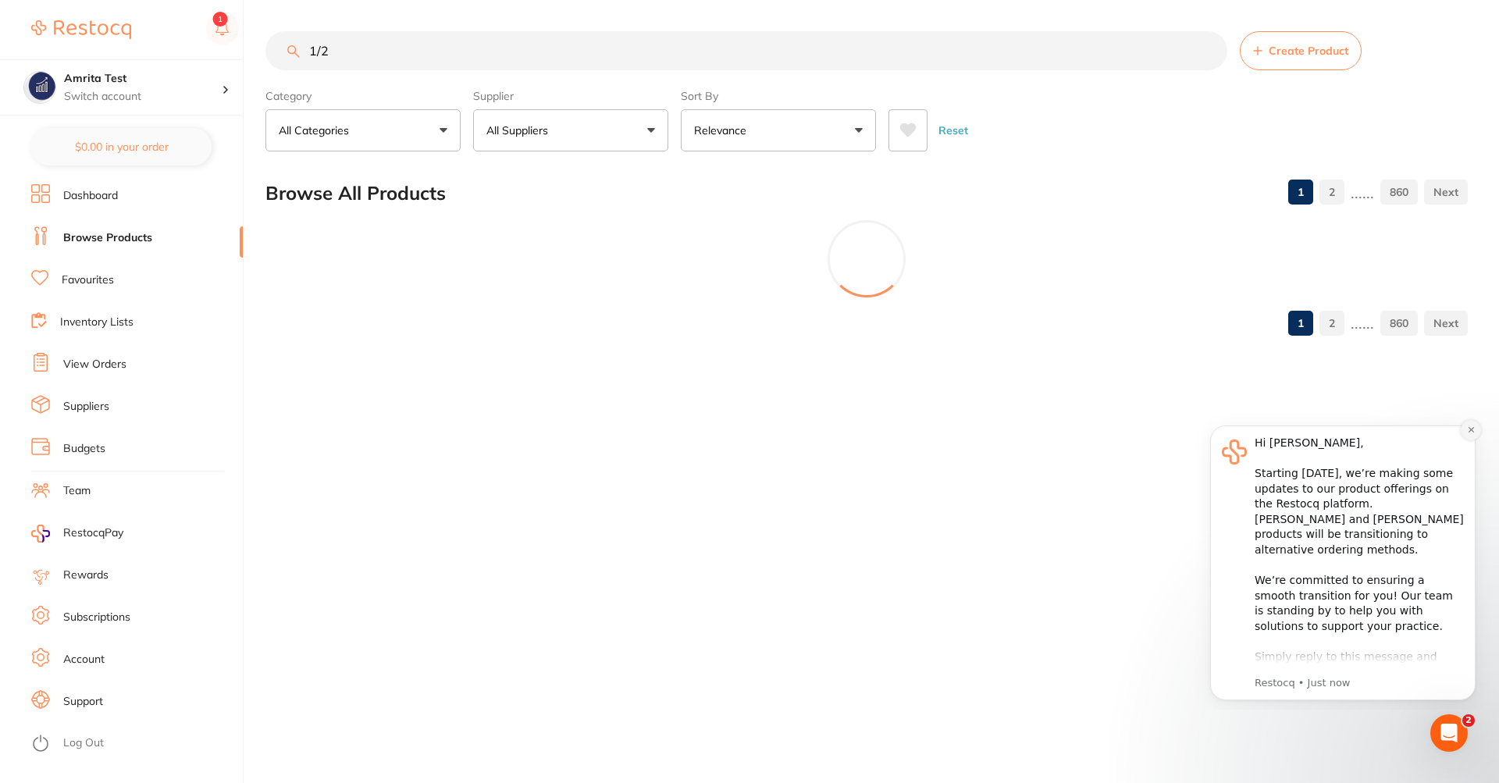
click at [1475, 432] on icon "Dismiss notification" at bounding box center [1471, 429] width 9 height 9
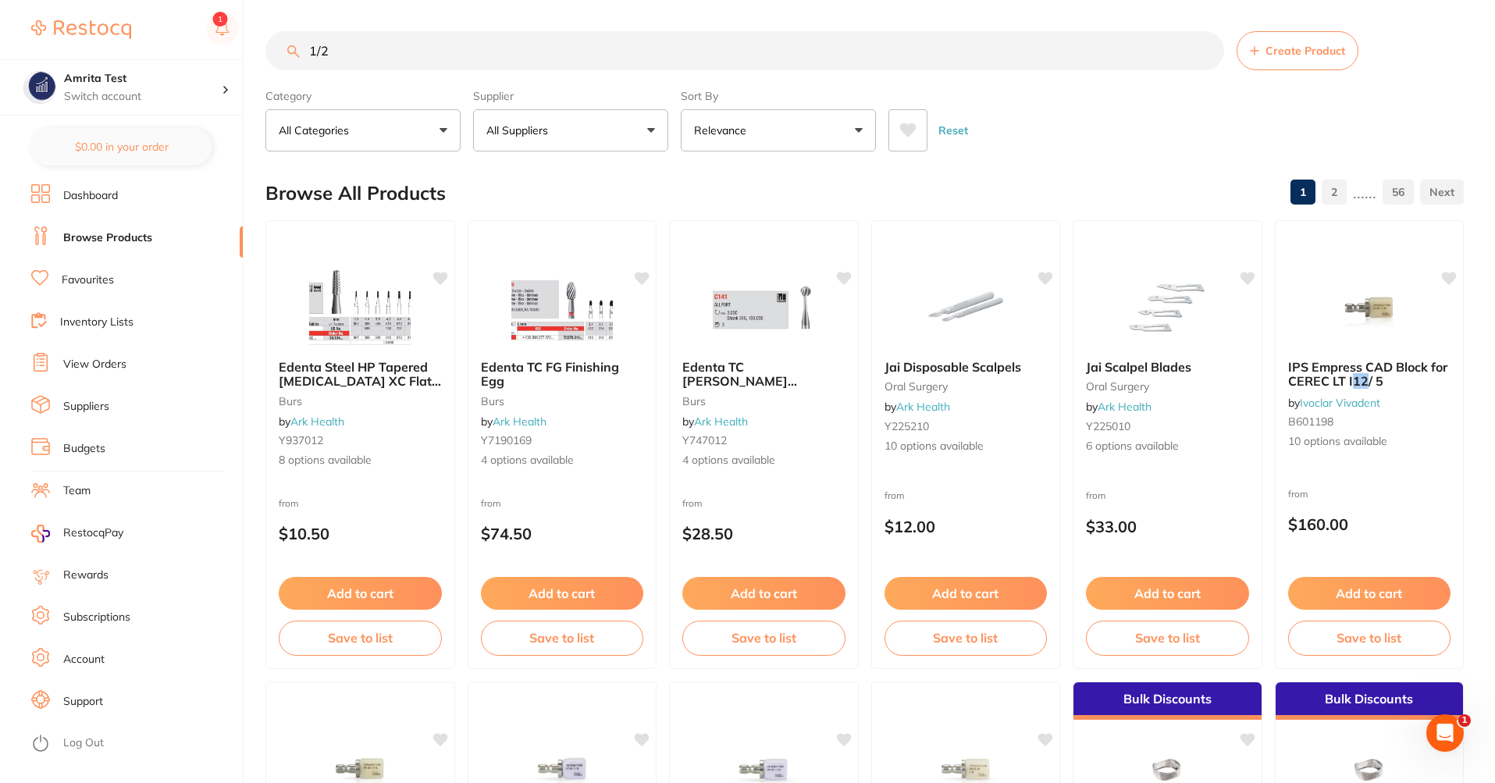
click at [358, 50] on input "1/2" at bounding box center [744, 50] width 959 height 39
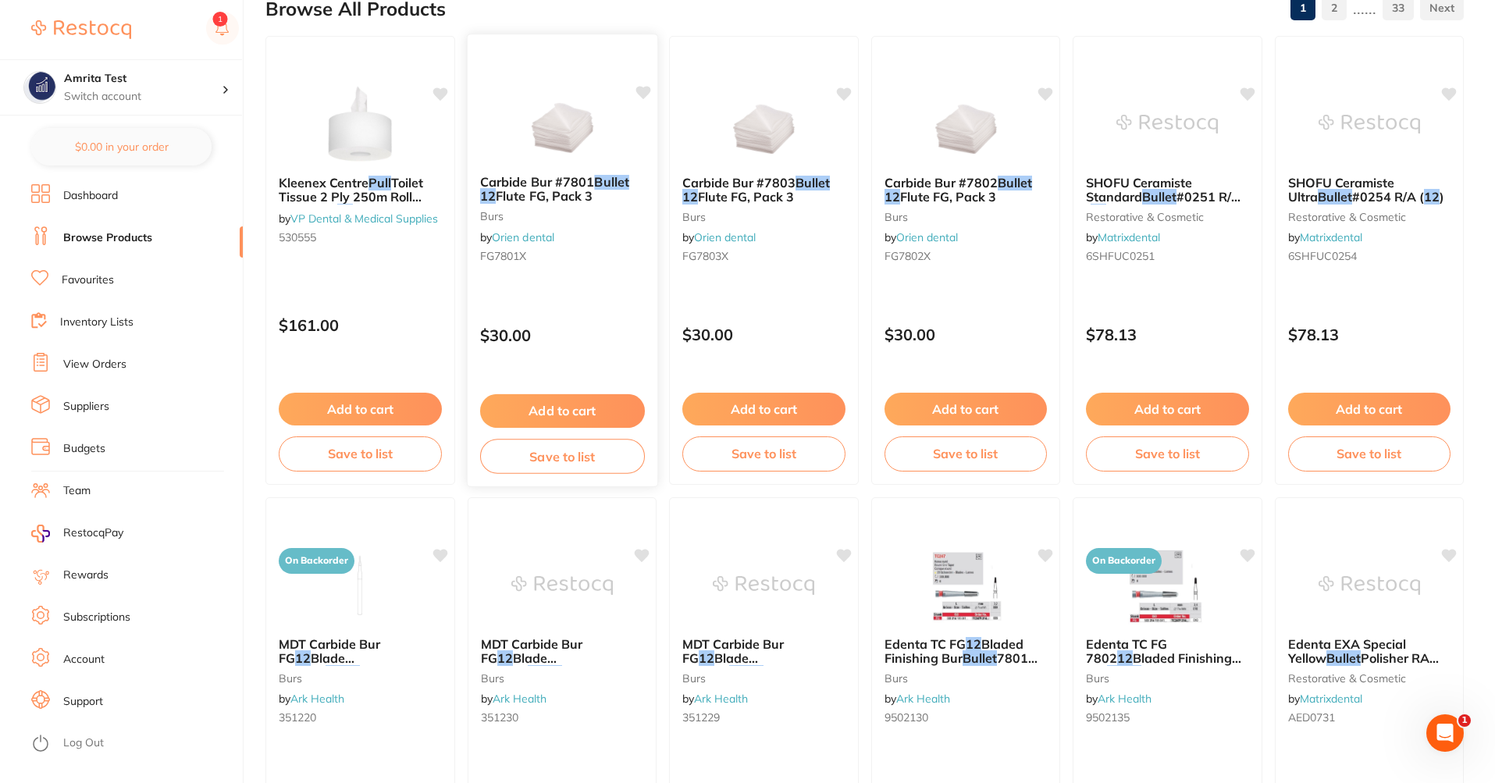
scroll to position [187, 0]
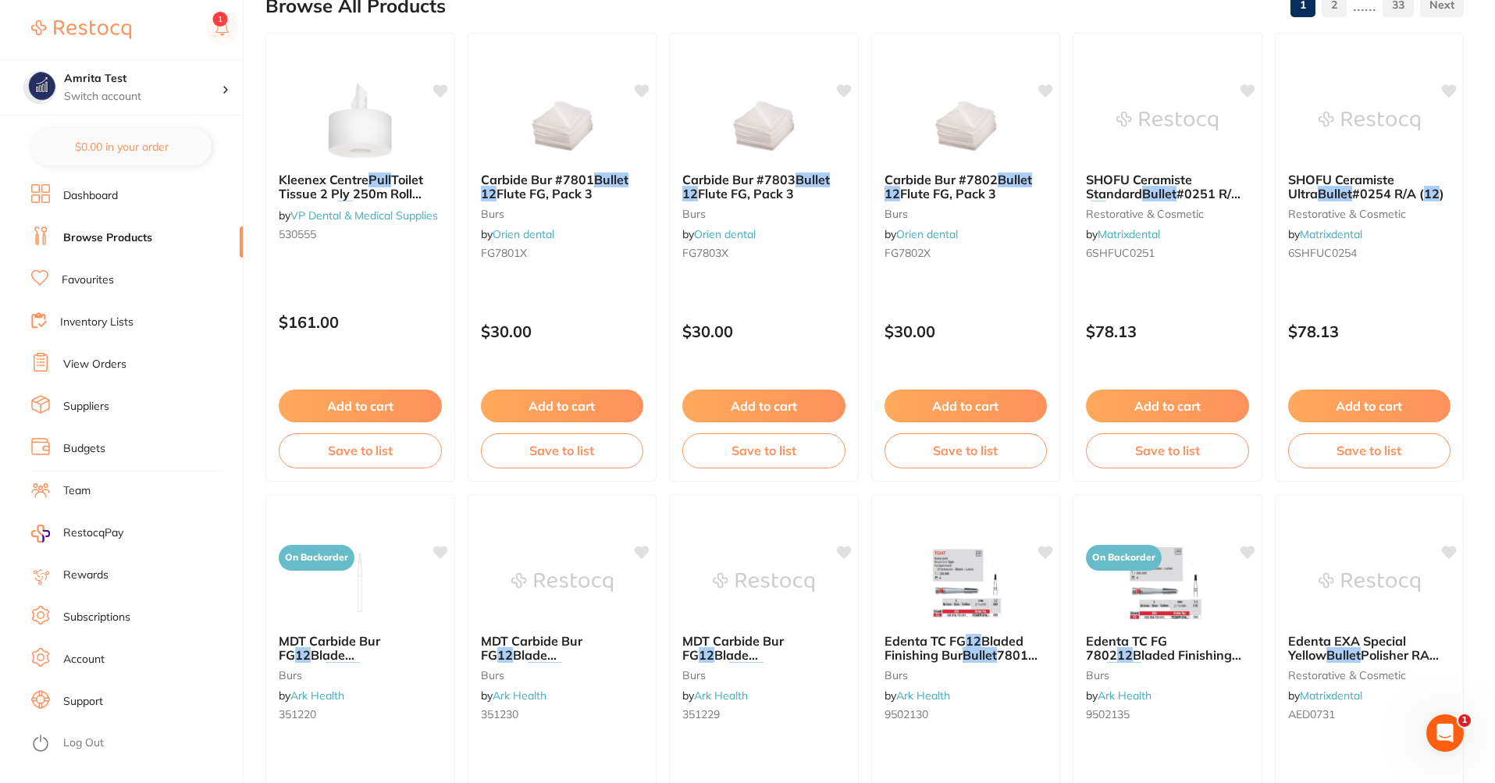
type input "1/2 full"
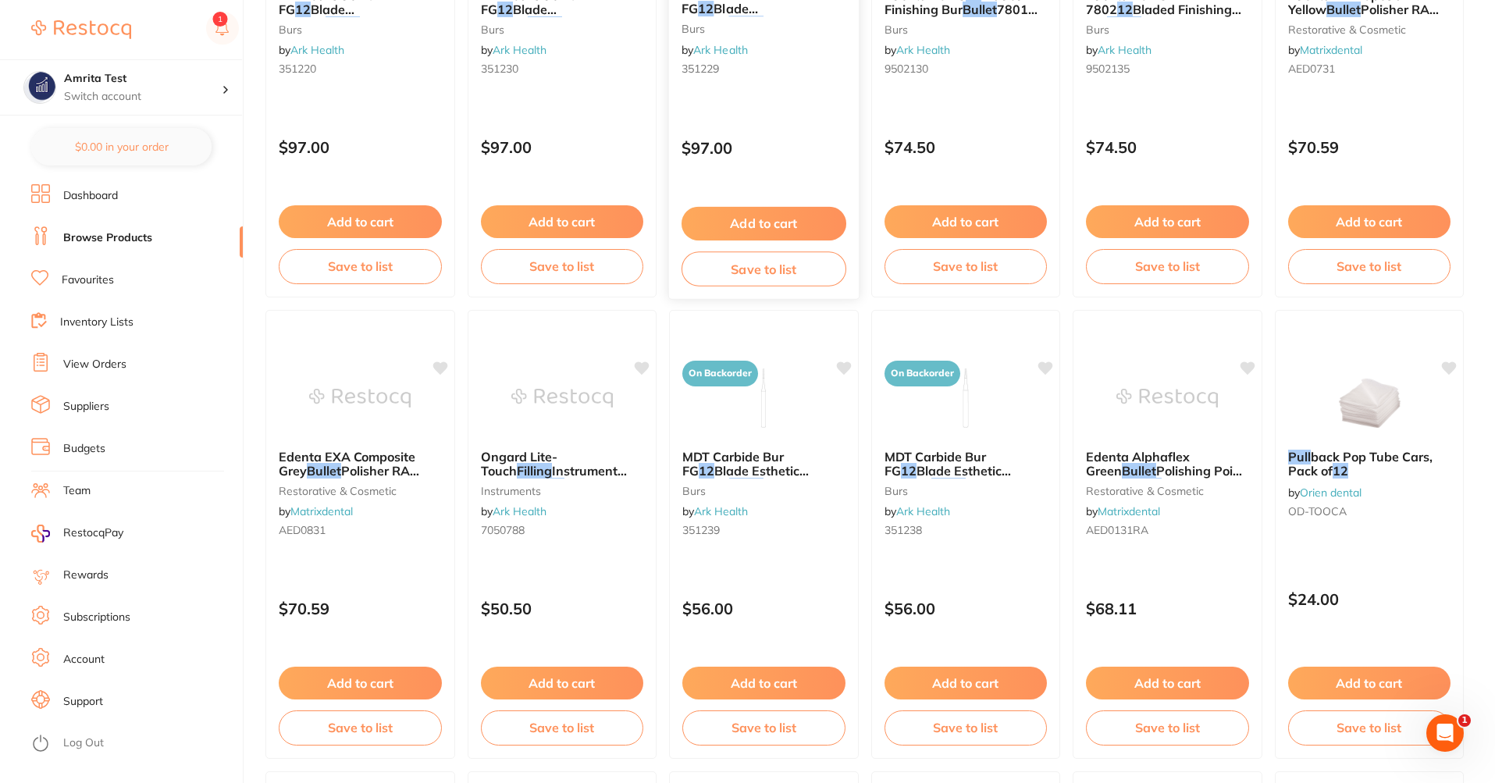
scroll to position [843, 0]
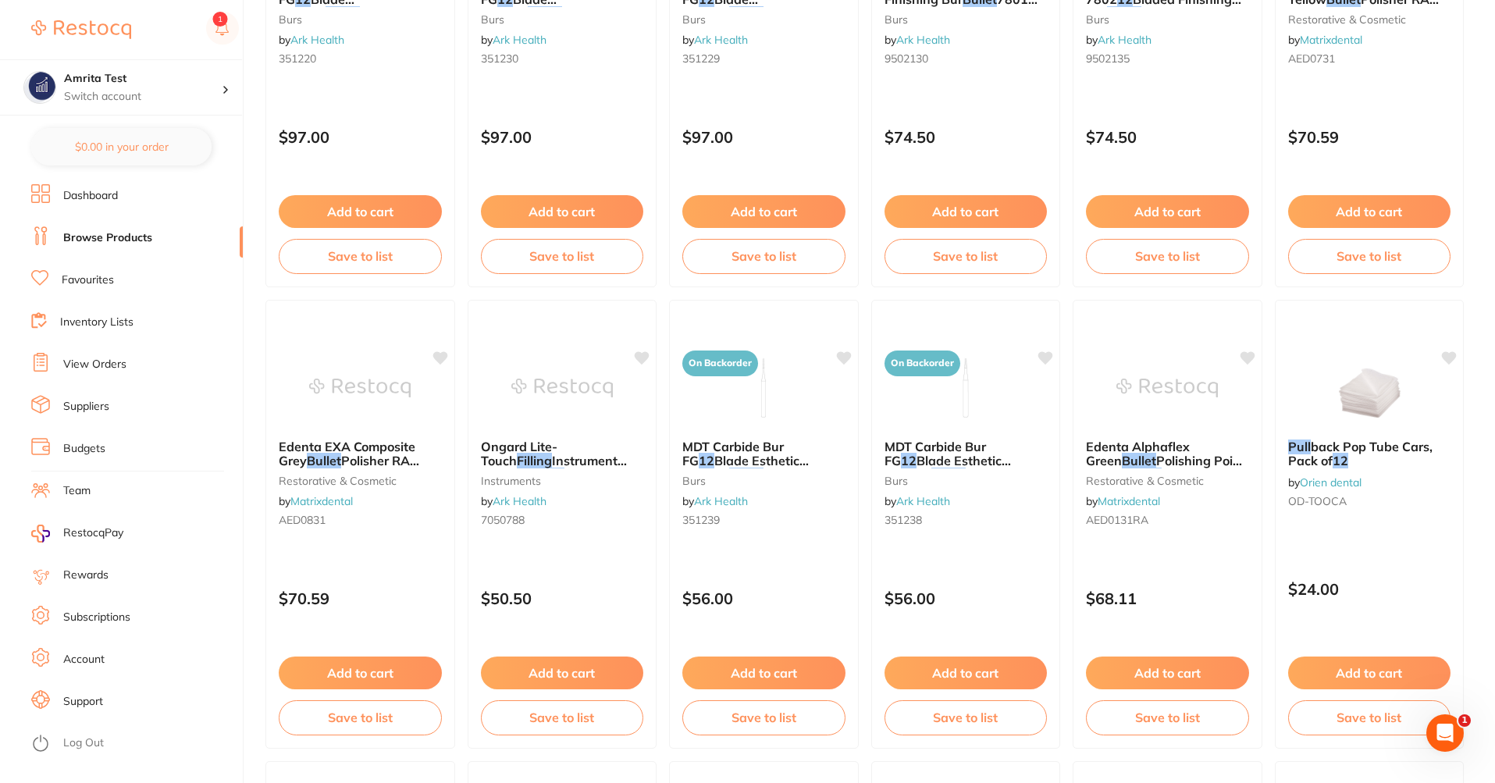
click at [116, 322] on link "Inventory Lists" at bounding box center [96, 323] width 73 height 16
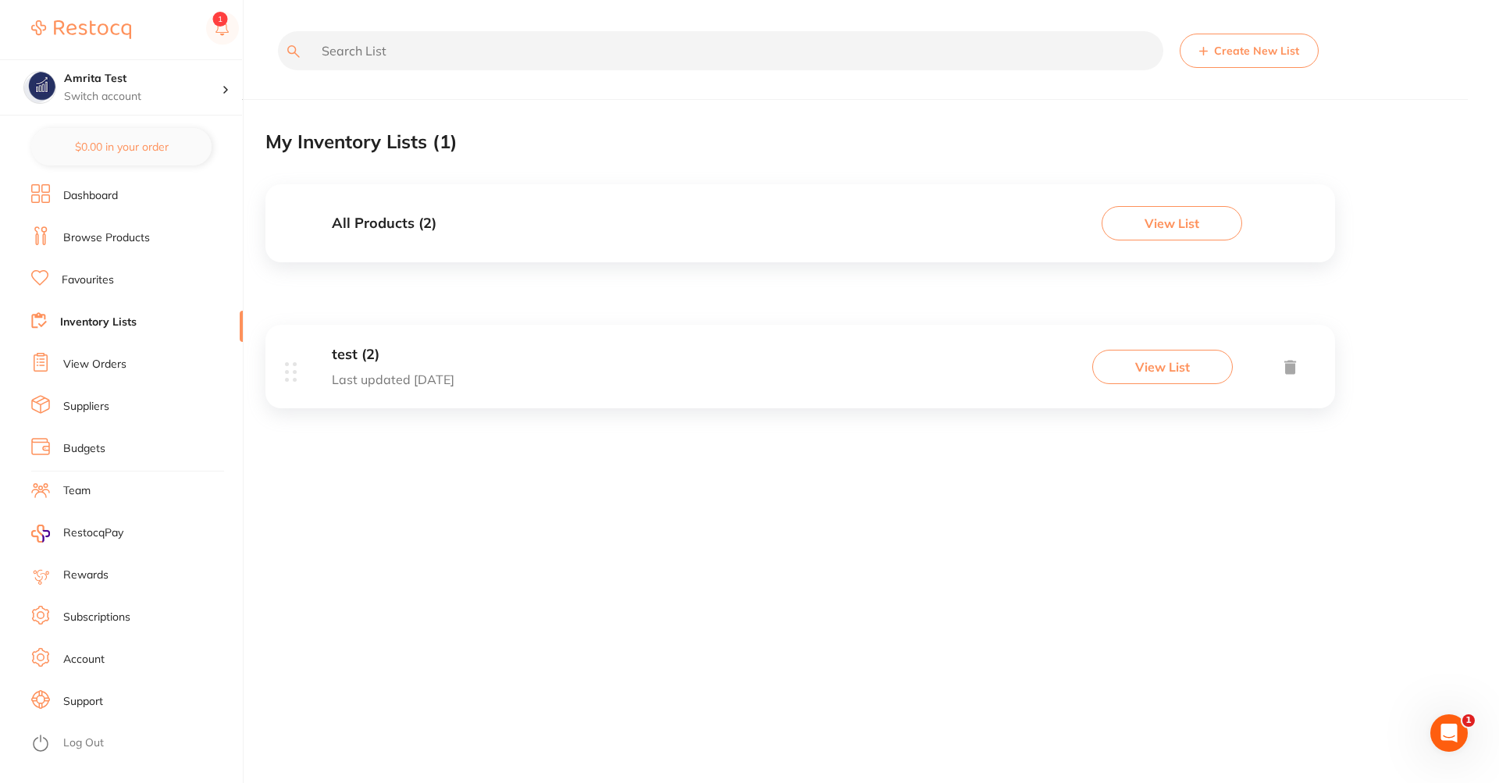
click at [1196, 370] on button "View List" at bounding box center [1162, 367] width 141 height 34
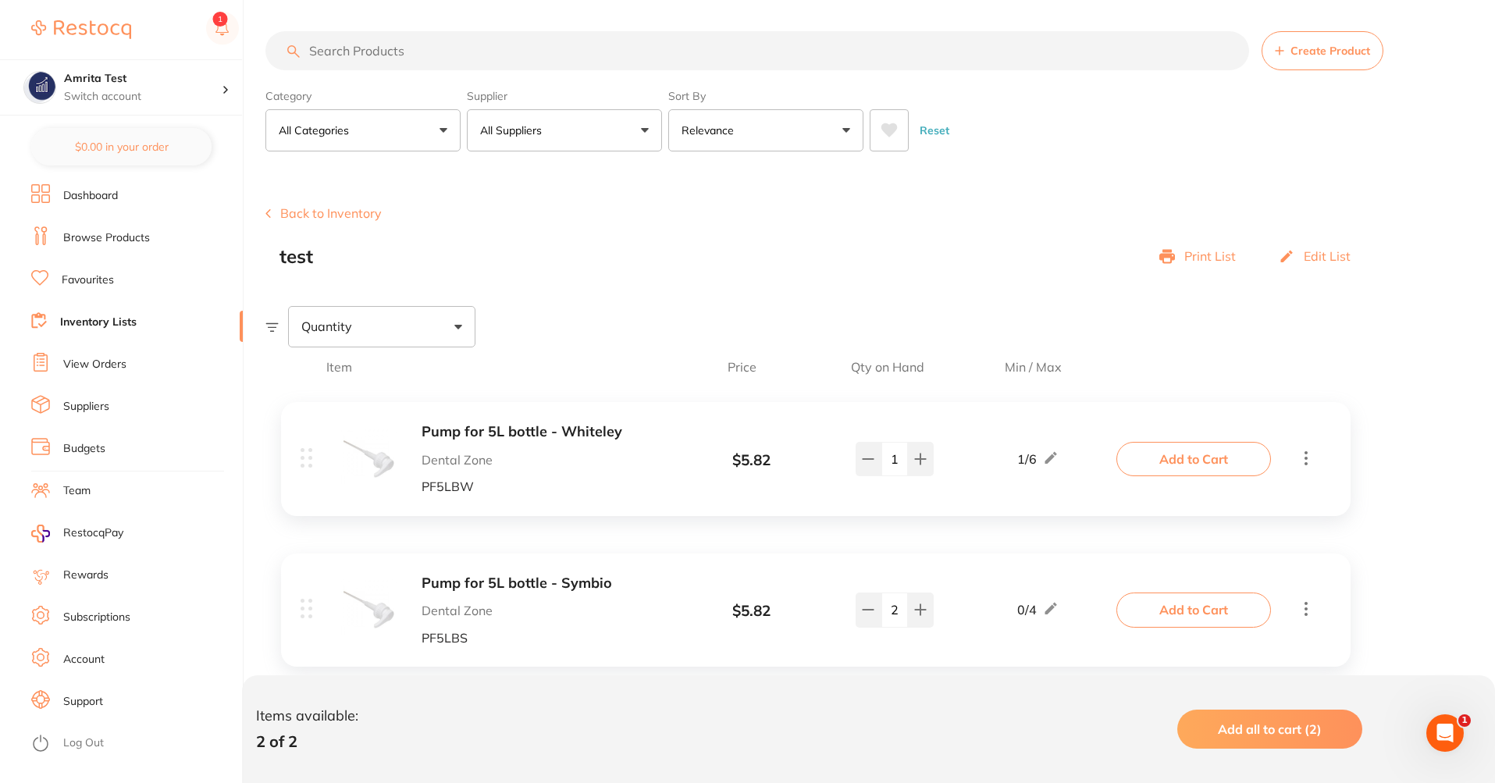
click at [1309, 748] on button "Add all to cart (2)" at bounding box center [1269, 729] width 185 height 39
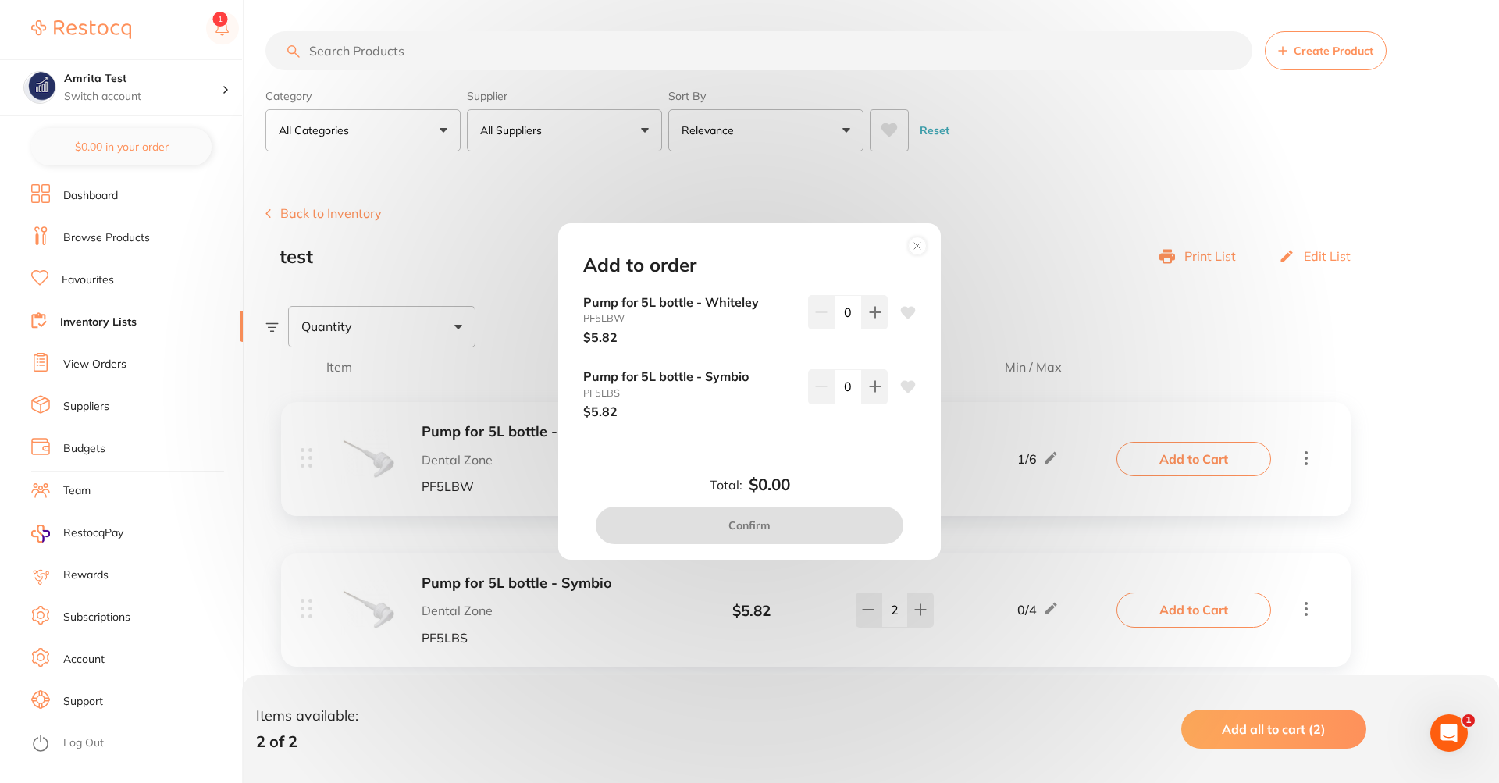
click at [913, 238] on circle at bounding box center [918, 246] width 18 height 18
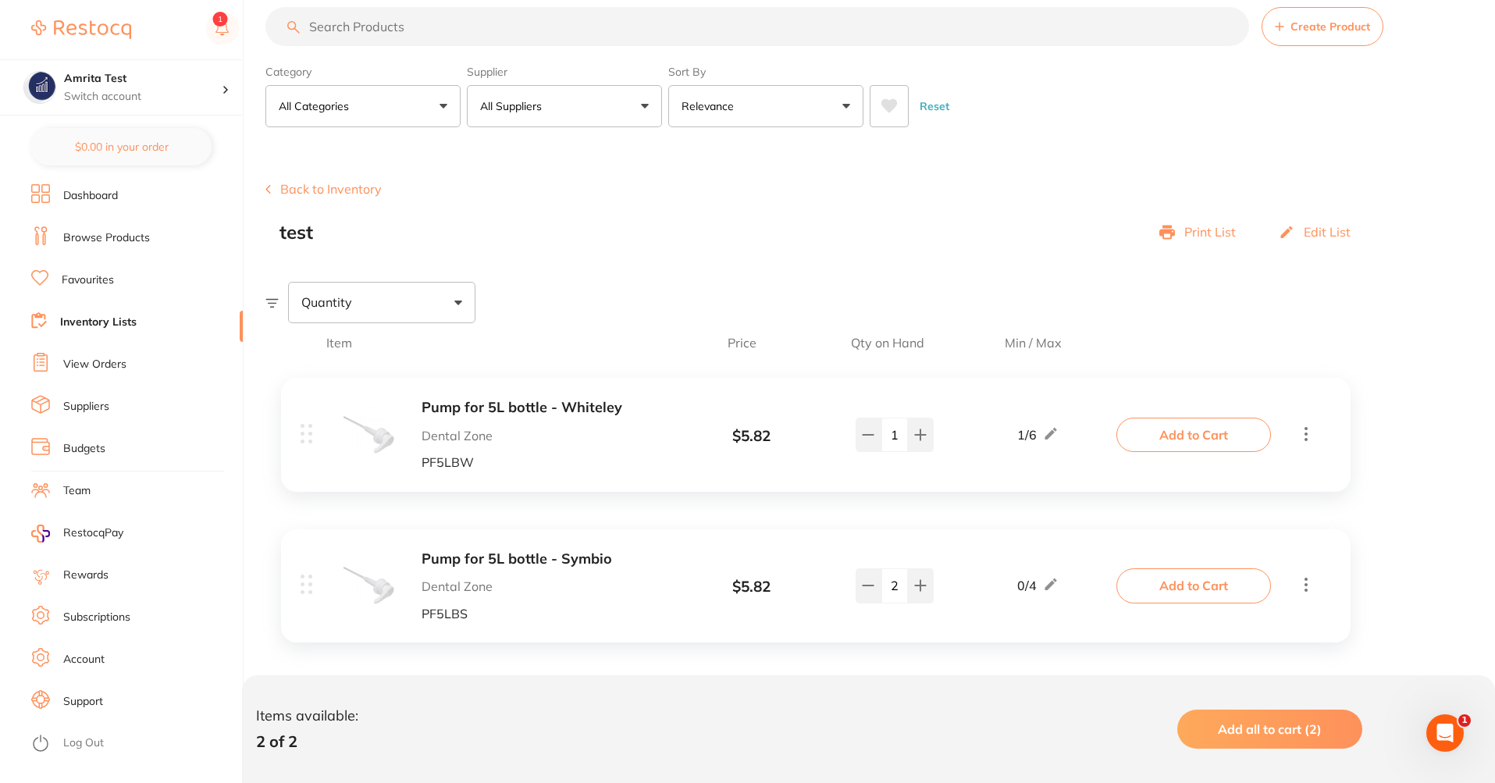
scroll to position [37, 0]
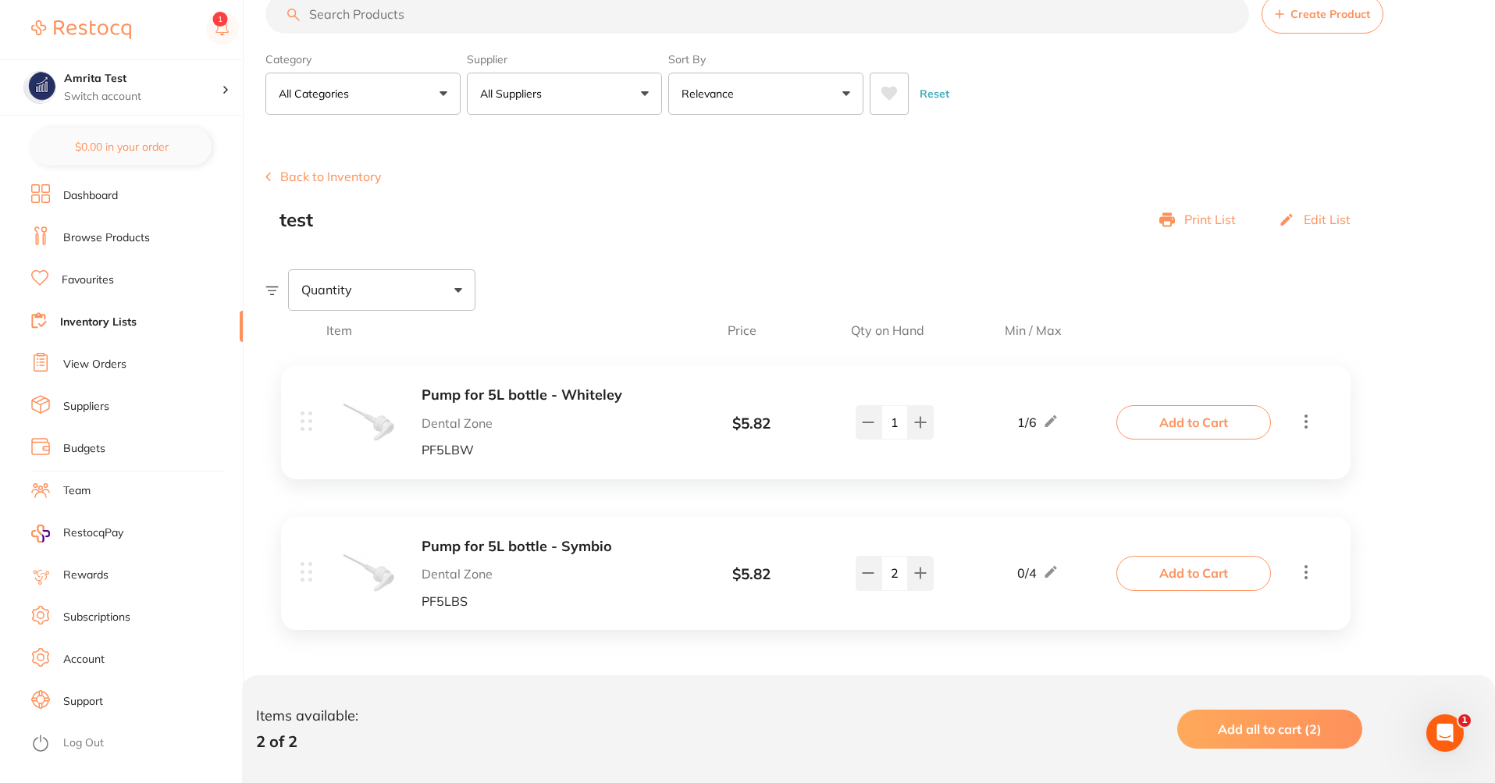
click at [447, 286] on div "Quantity" at bounding box center [381, 289] width 187 height 41
click at [314, 373] on input "Above max limit" at bounding box center [311, 376] width 14 height 14
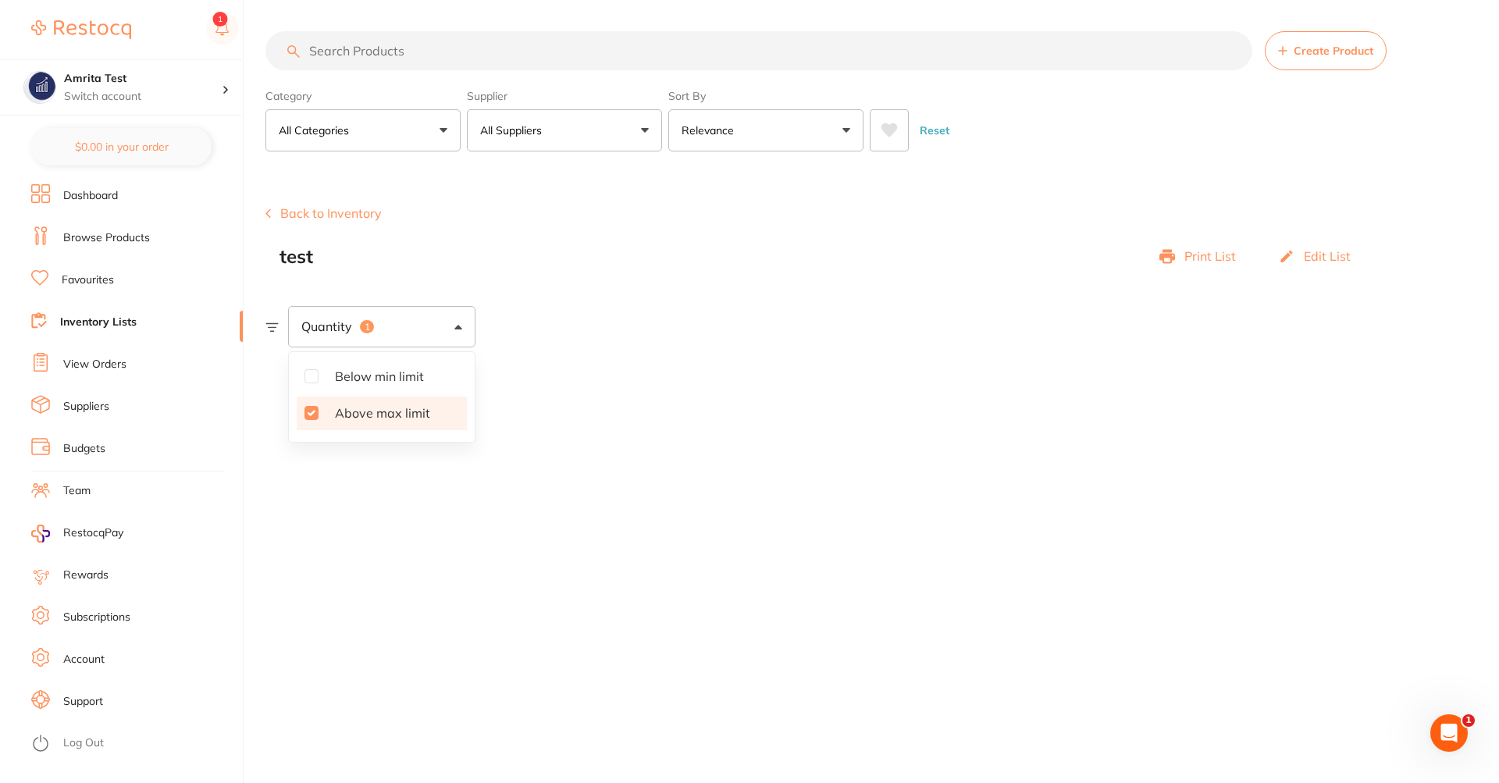
click at [304, 429] on label "Above max limit" at bounding box center [382, 413] width 170 height 33
click at [304, 420] on input "Above max limit" at bounding box center [311, 413] width 14 height 14
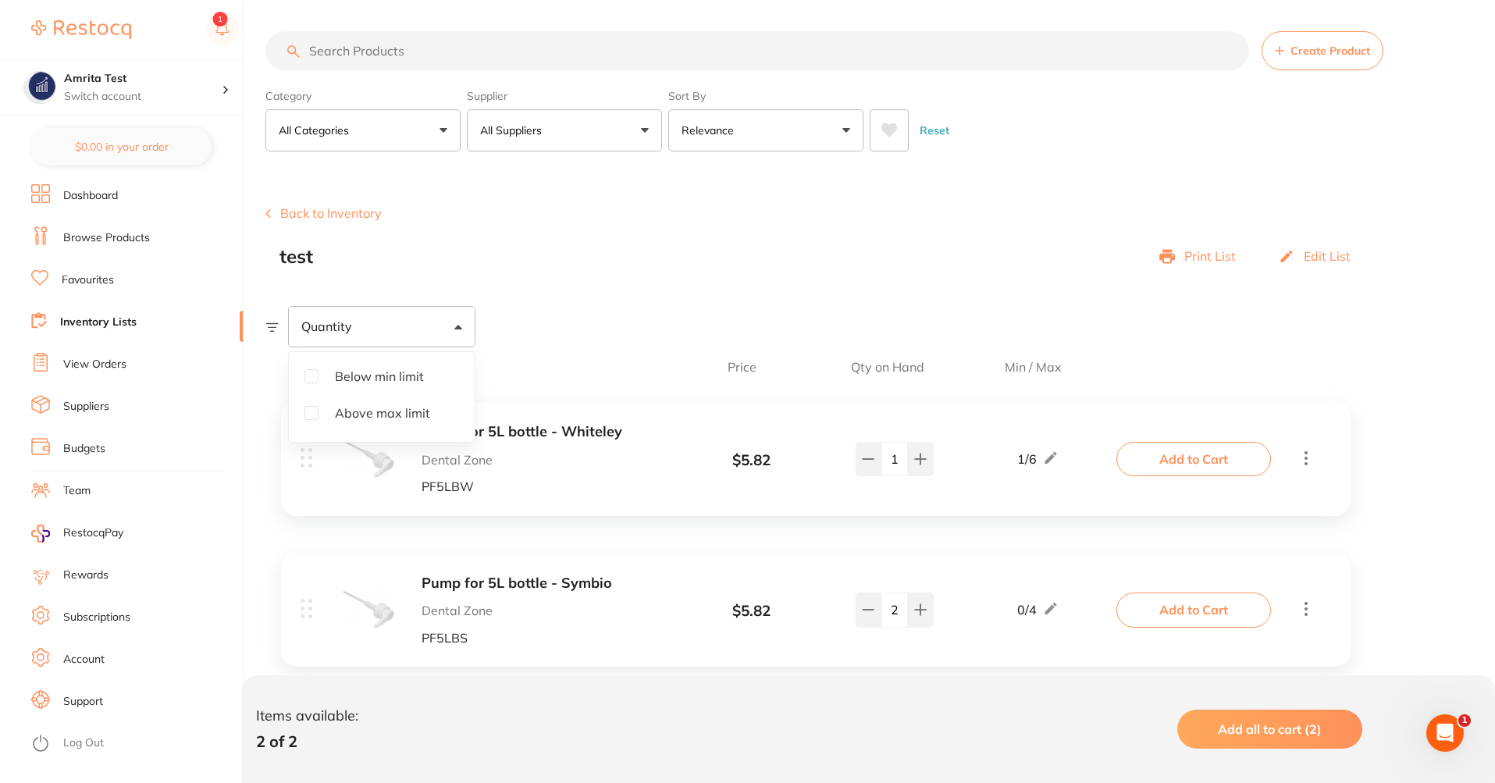
click at [308, 405] on label "Above max limit" at bounding box center [382, 413] width 170 height 33
click at [308, 406] on input "Above max limit" at bounding box center [311, 413] width 14 height 14
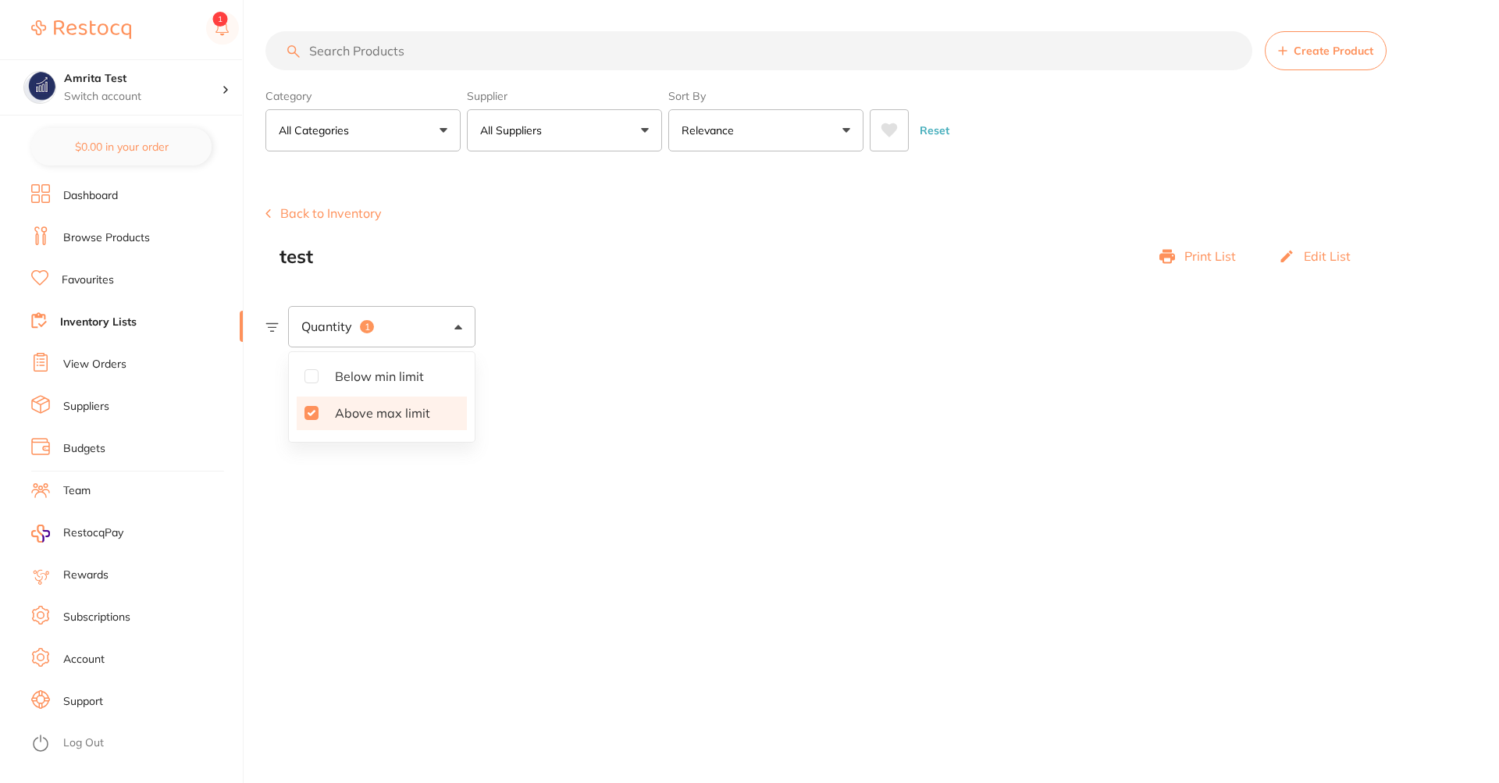
click at [309, 408] on input "Above max limit" at bounding box center [311, 413] width 14 height 14
checkbox input "false"
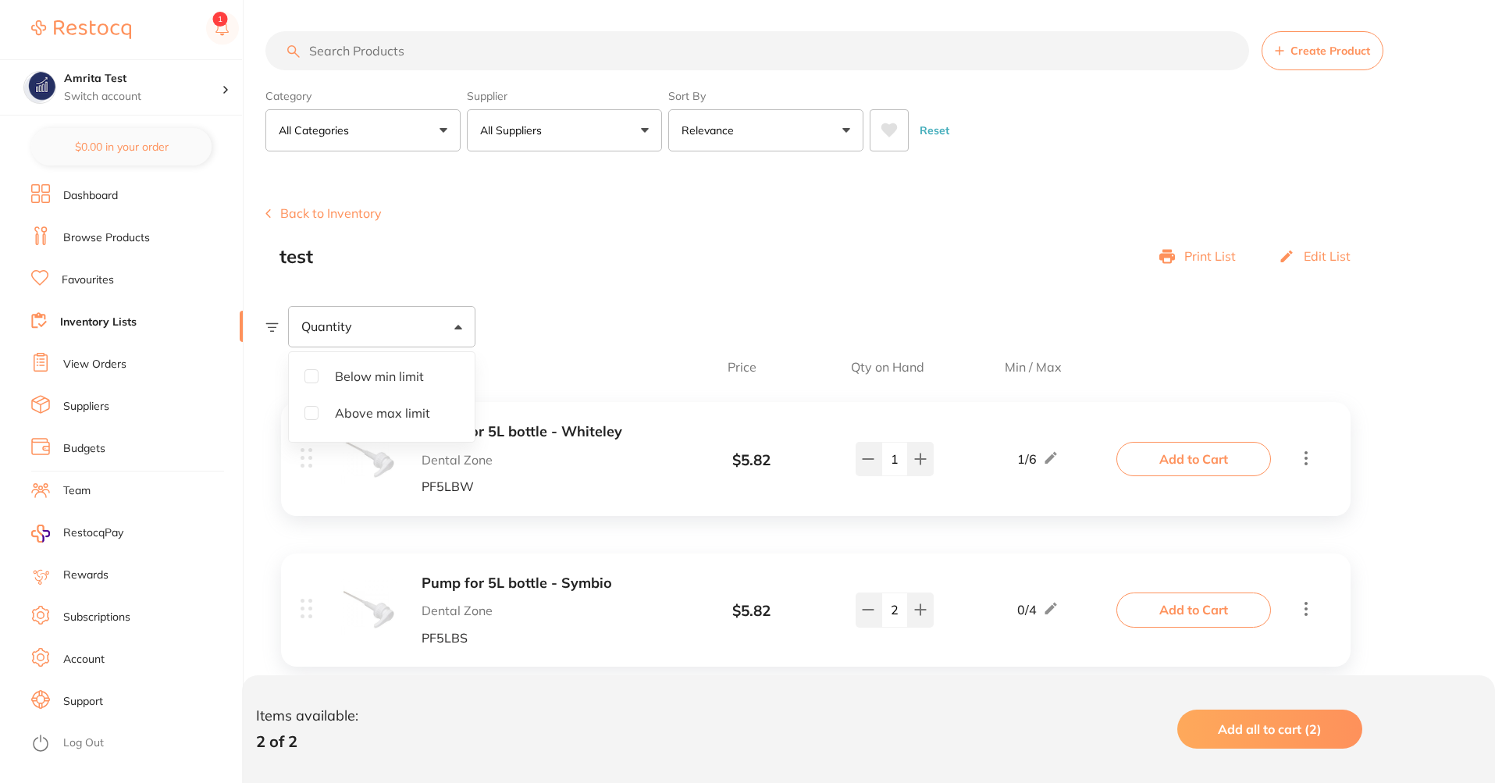
click at [564, 292] on section "Create Product Back to Inventory test Print List Edit List Quantity Below min l…" at bounding box center [880, 477] width 1230 height 621
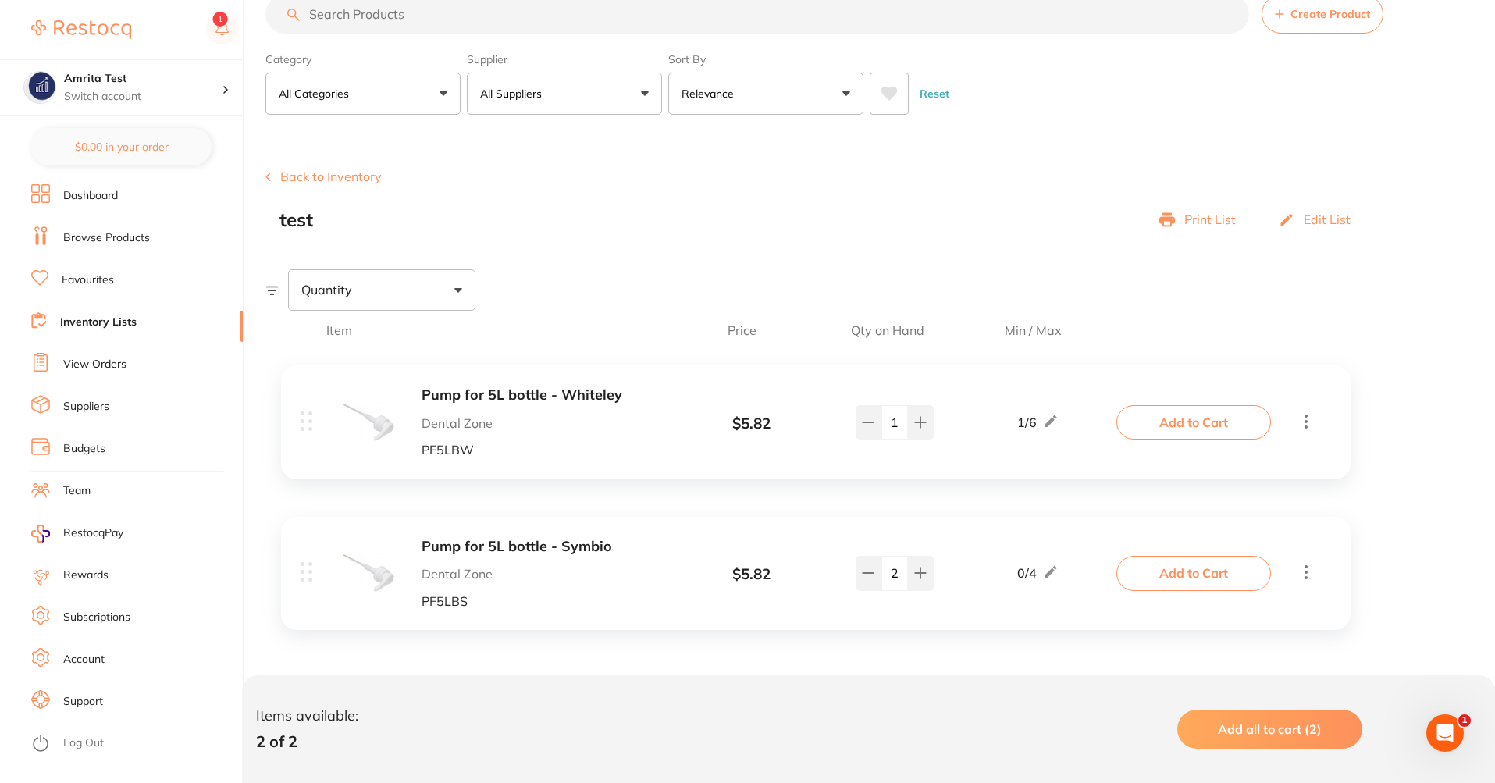
click at [1315, 728] on span "Add all to cart (2)" at bounding box center [1270, 729] width 104 height 16
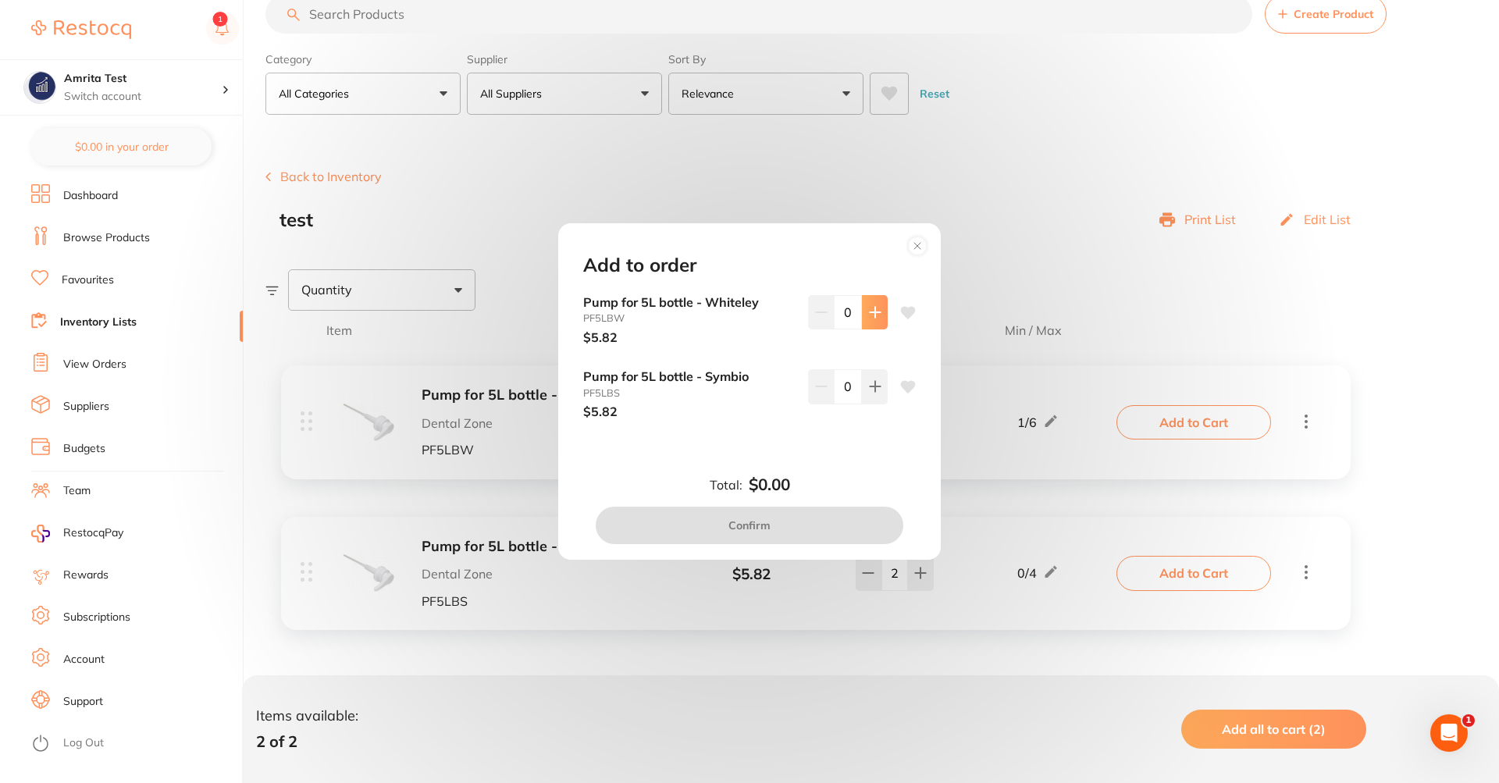
click at [863, 304] on button at bounding box center [875, 312] width 26 height 34
type input "1"
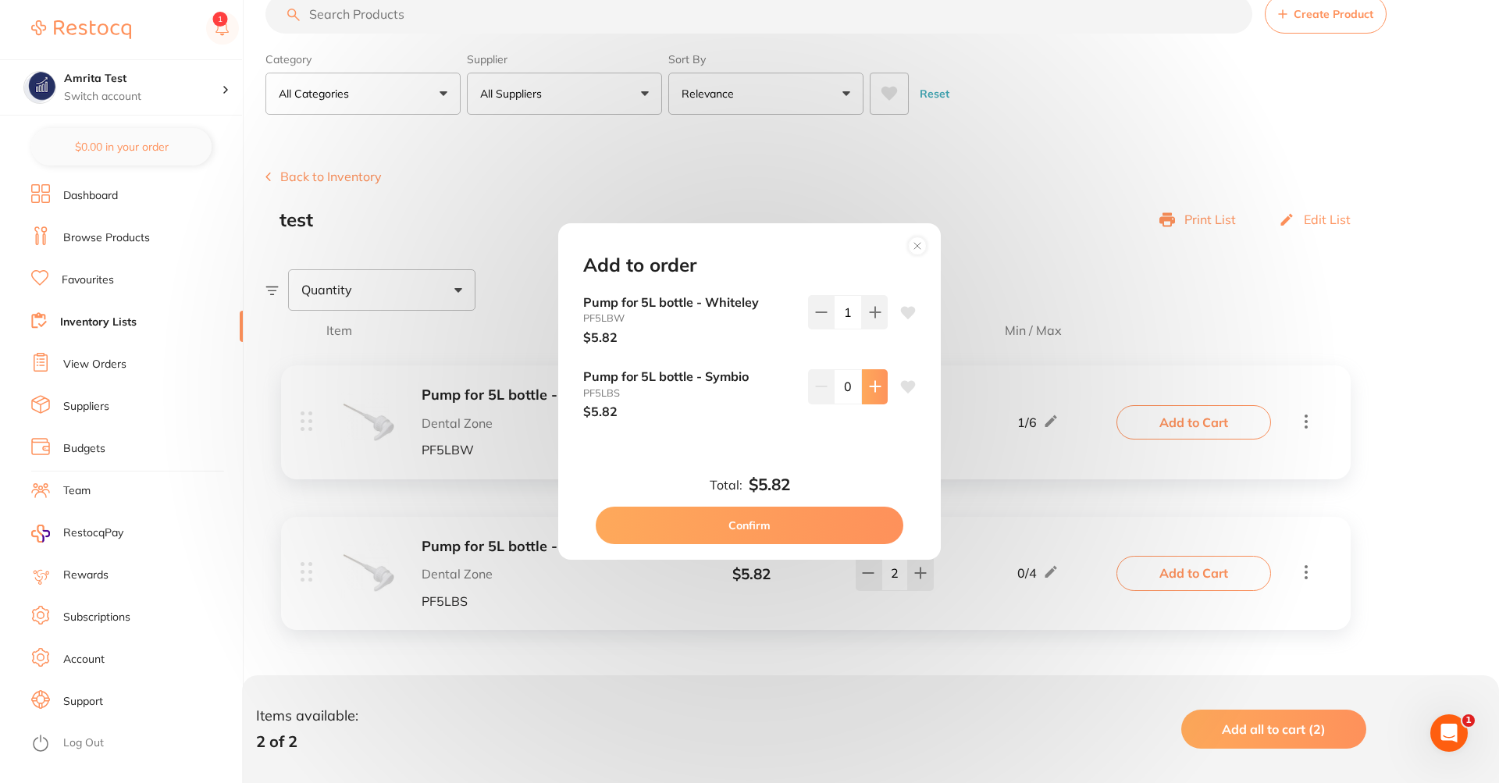
click at [883, 390] on button at bounding box center [875, 386] width 26 height 34
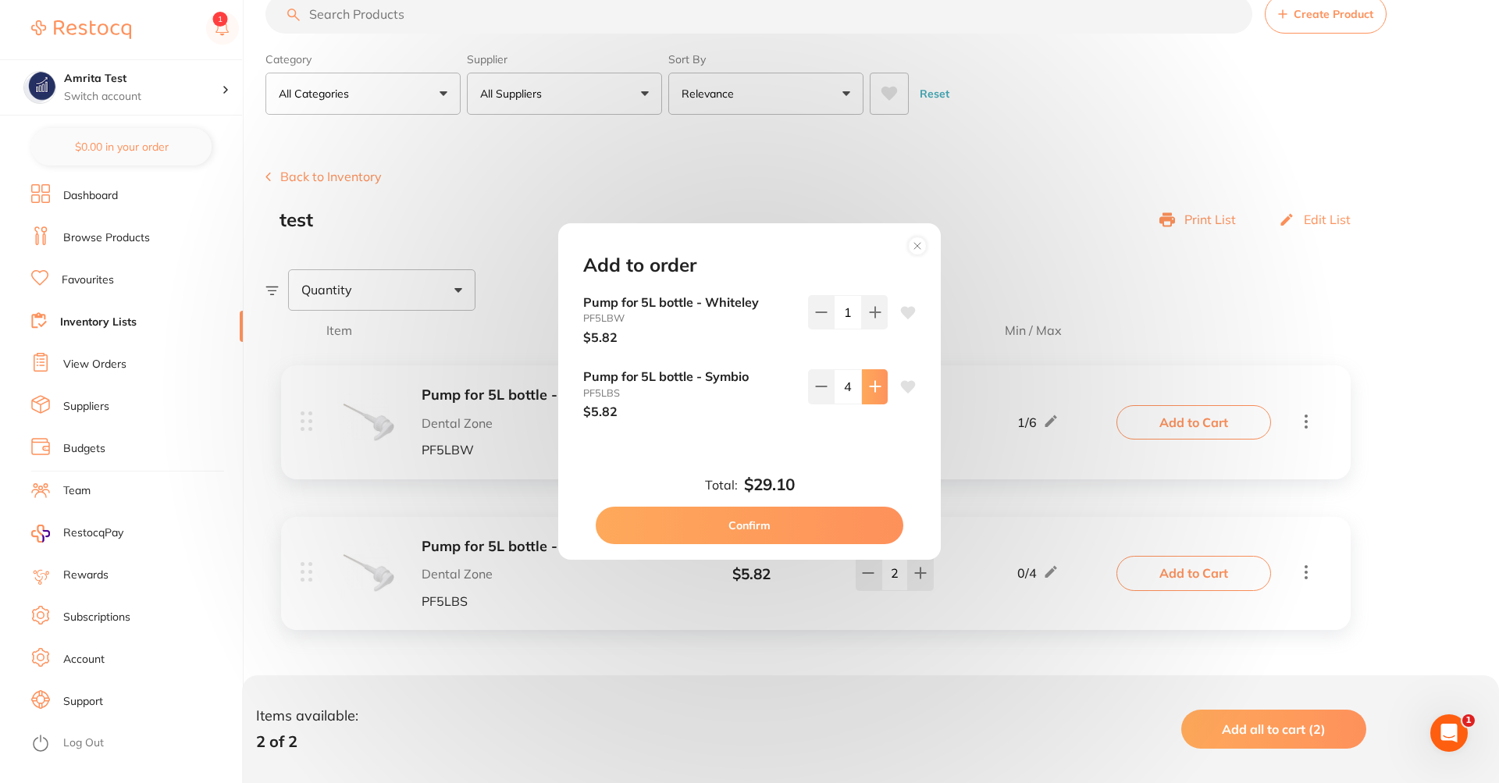
type input "5"
click at [920, 237] on circle at bounding box center [918, 246] width 18 height 18
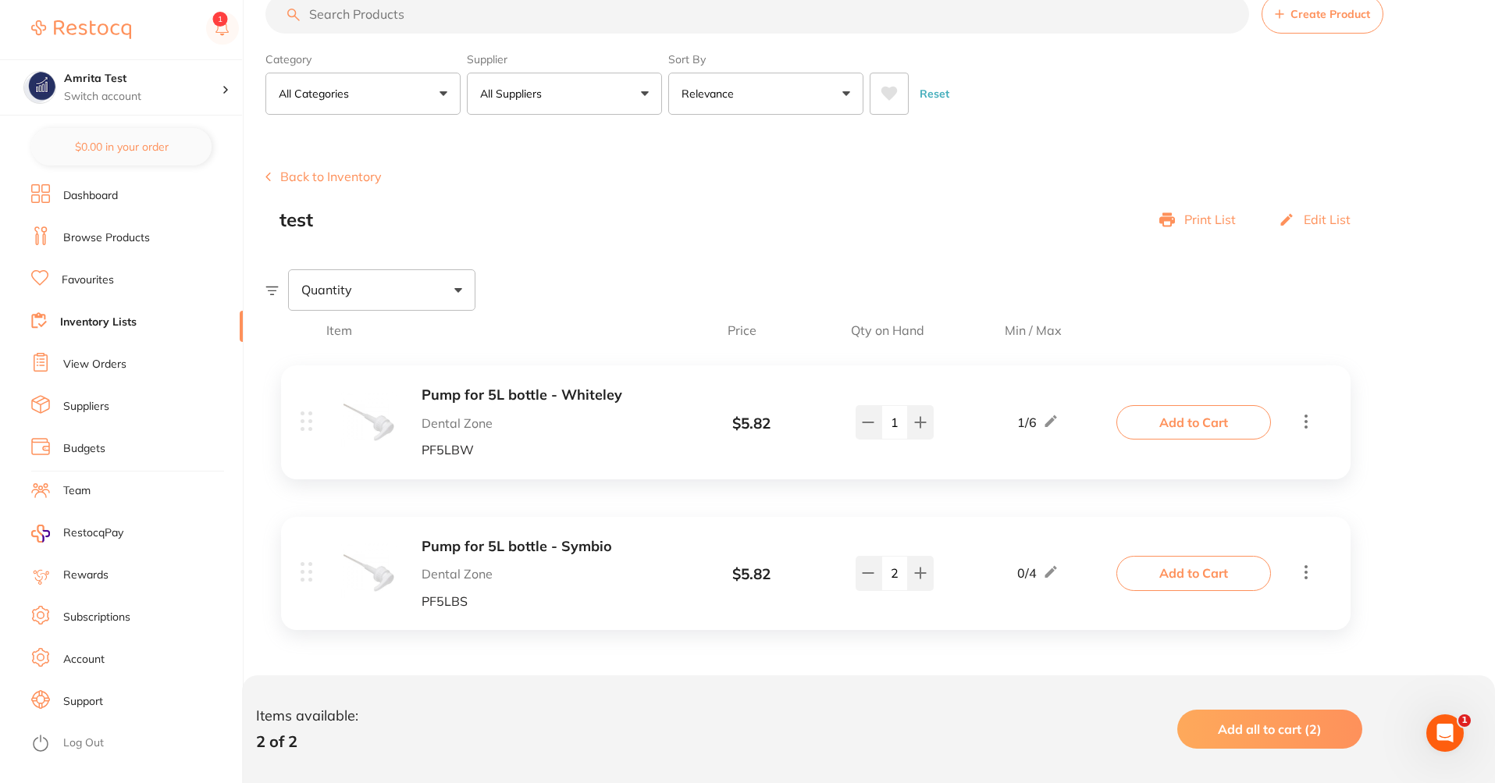
click at [1250, 733] on span "Add all to cart (2)" at bounding box center [1270, 729] width 104 height 16
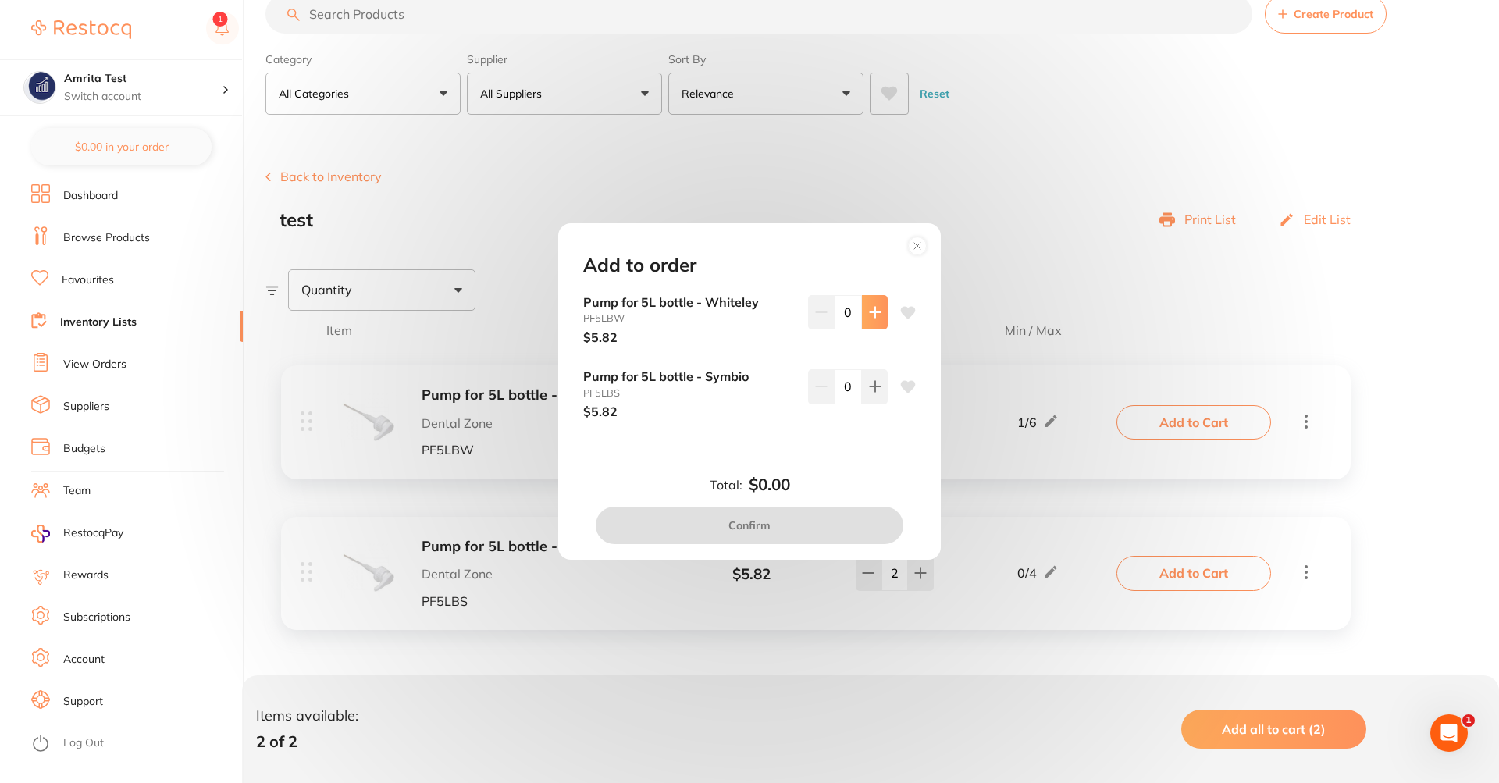
click at [863, 303] on button at bounding box center [875, 312] width 26 height 34
type input "1"
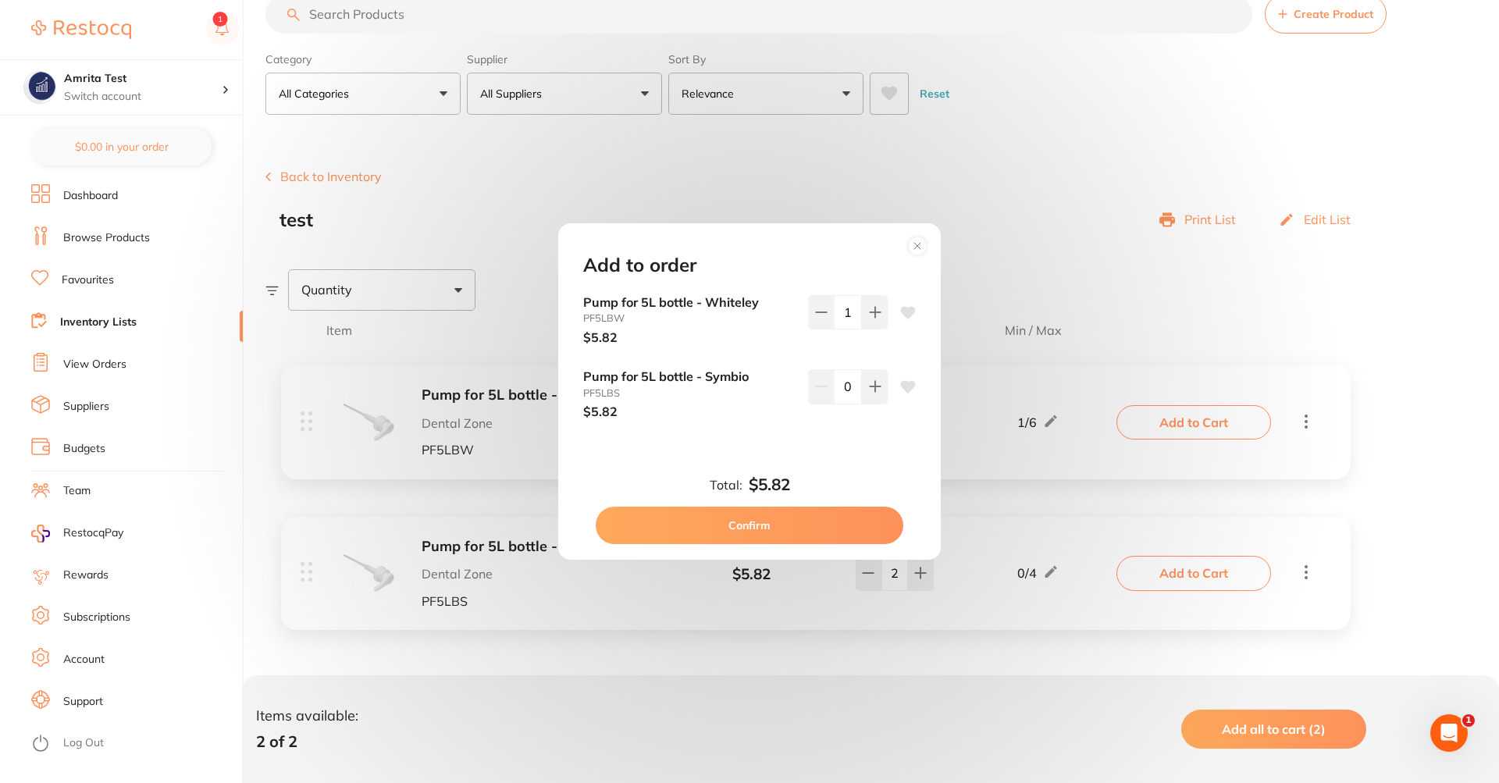
click at [864, 368] on div "Pump for 5L bottle - Whiteley PF5LBW $5.82 1 Pump for 5L bottle - Symbio PF5LBS…" at bounding box center [749, 369] width 370 height 149
click at [864, 370] on button at bounding box center [875, 386] width 26 height 34
type input "2"
click at [920, 244] on circle at bounding box center [918, 246] width 18 height 18
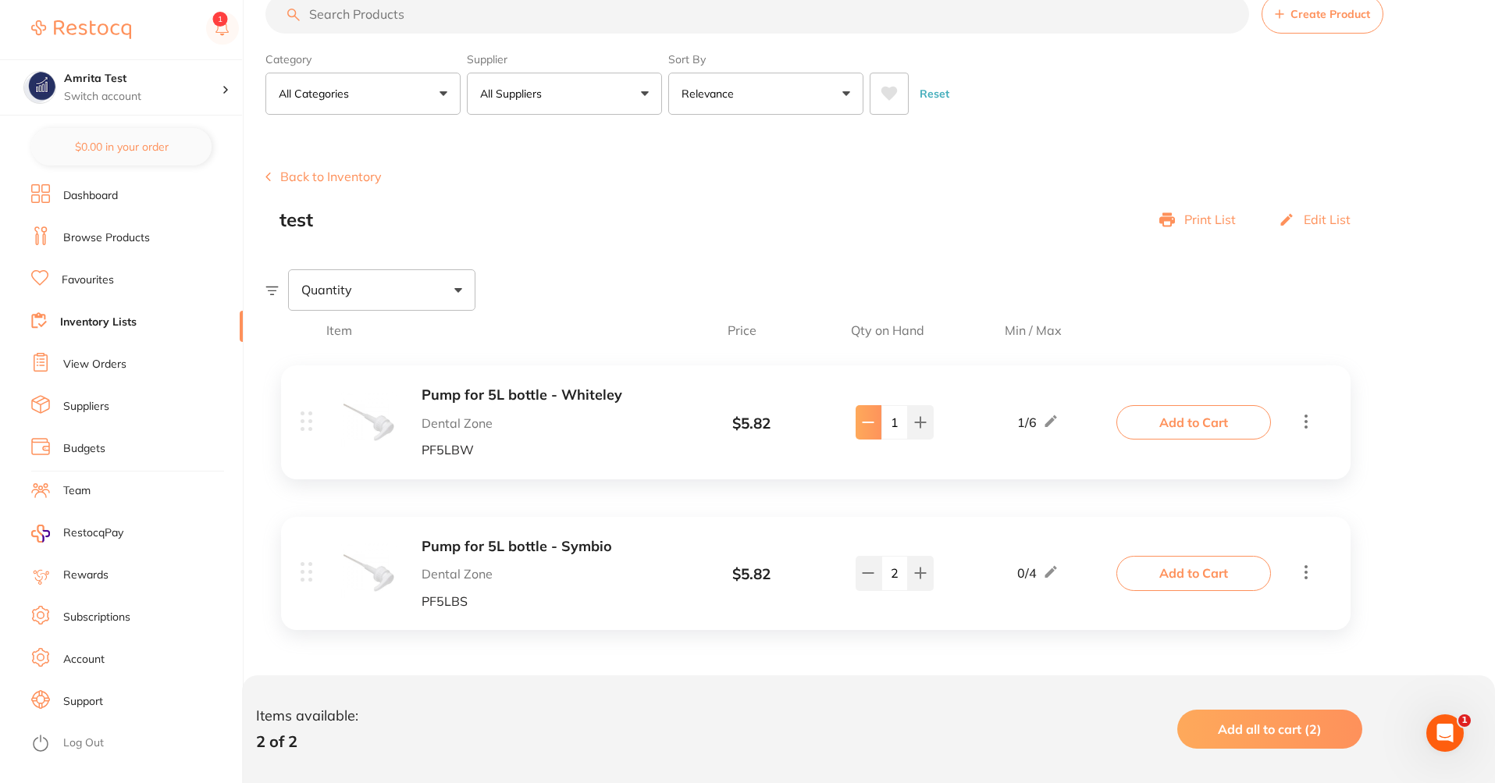
click at [867, 425] on icon at bounding box center [868, 422] width 12 height 12
type input "0"
click at [382, 297] on div "Quantity" at bounding box center [381, 289] width 187 height 41
click at [379, 334] on span "Below min limit" at bounding box center [379, 339] width 114 height 33
click at [319, 334] on input "Below min limit" at bounding box center [311, 340] width 14 height 14
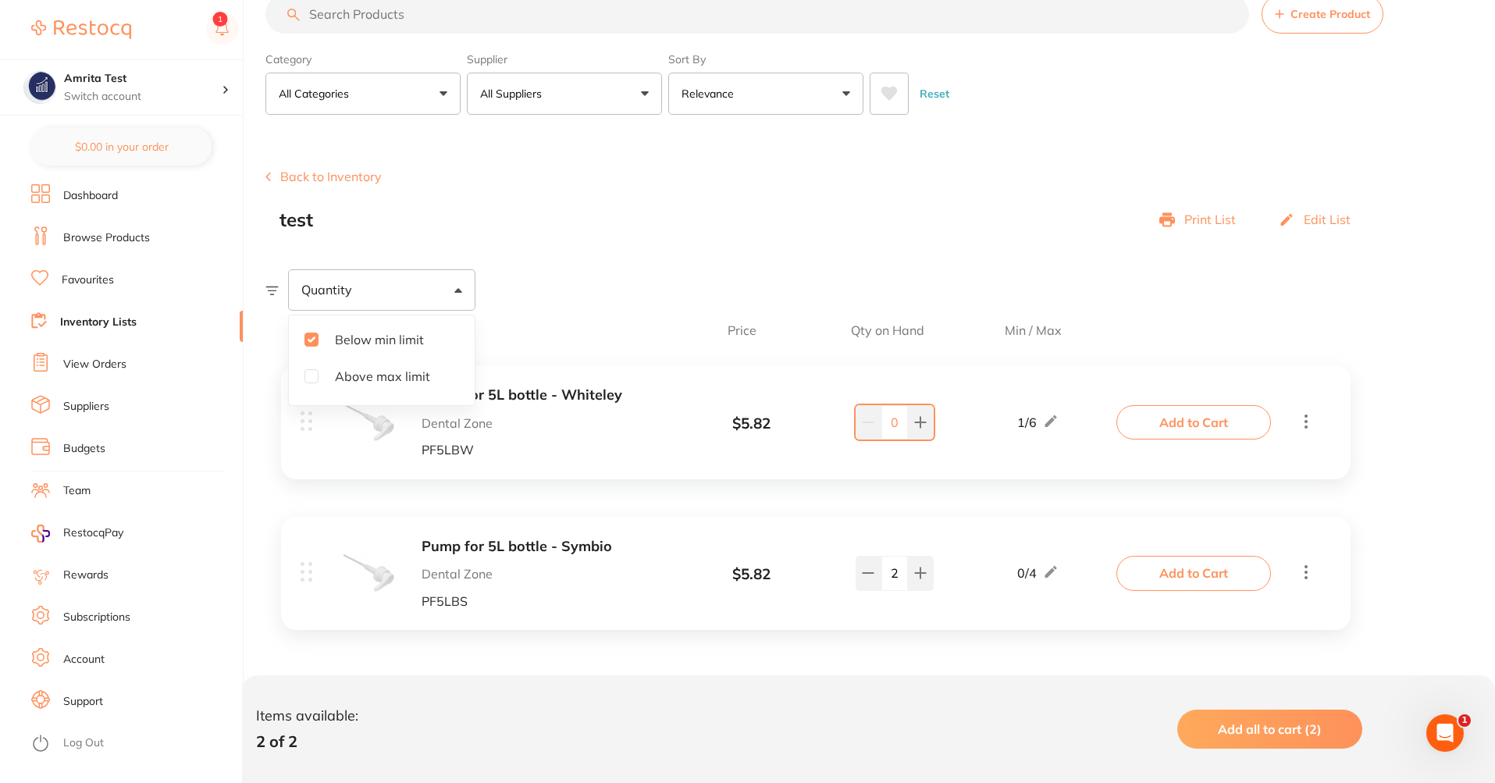
checkbox input "true"
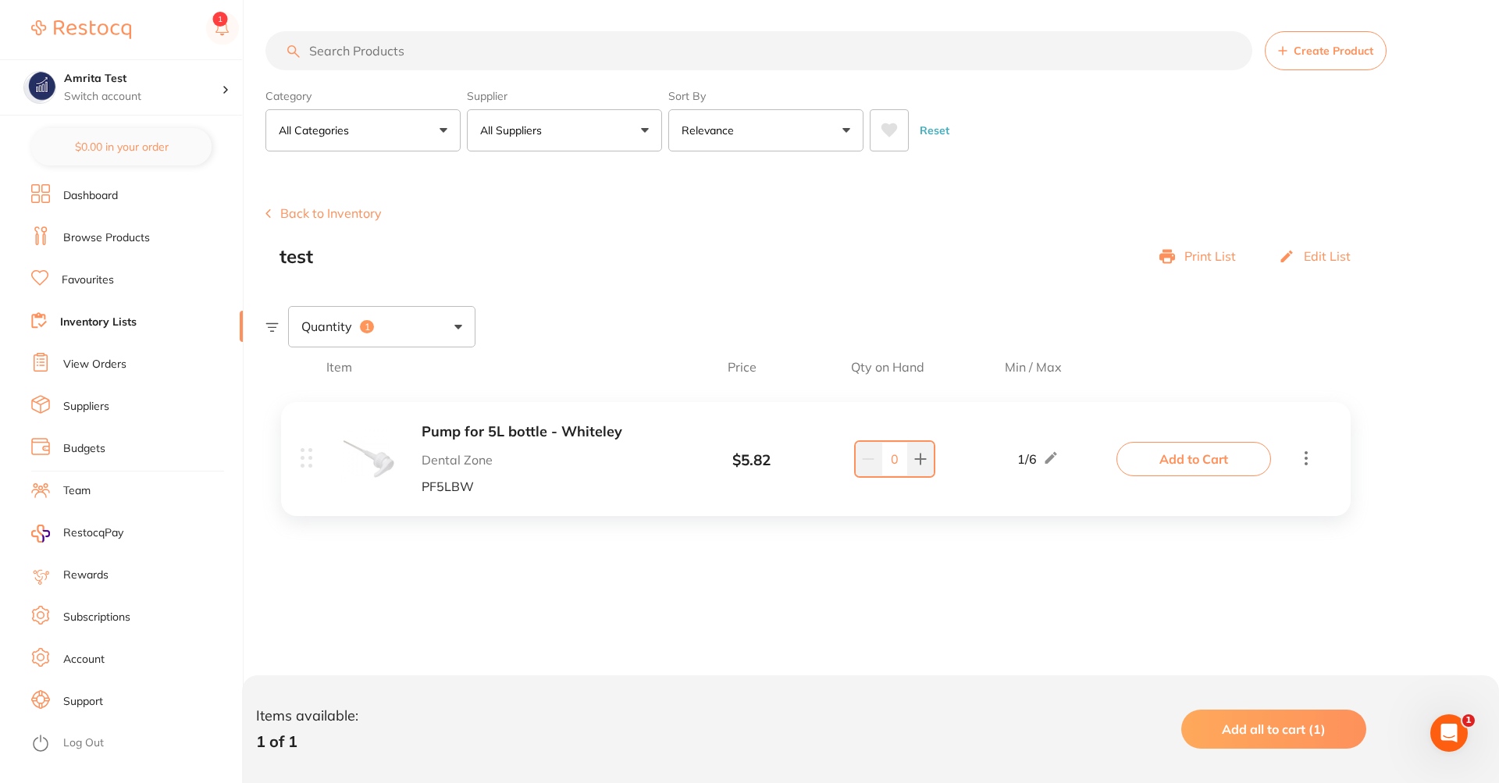
click at [826, 248] on div "test Print List Edit List" at bounding box center [822, 257] width 1087 height 22
click at [1322, 746] on button "Add all to cart (1)" at bounding box center [1273, 729] width 185 height 39
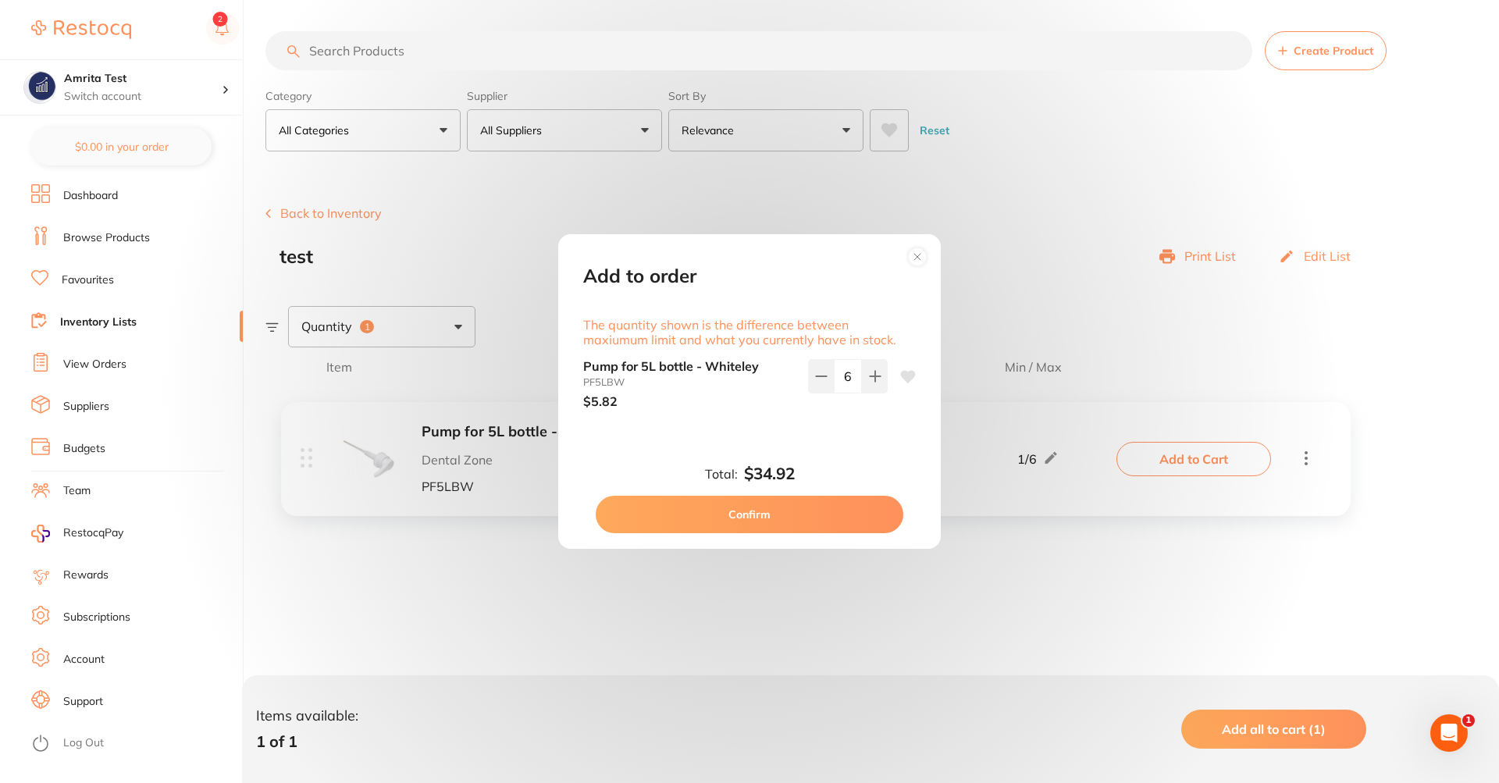
click at [907, 257] on icon at bounding box center [917, 256] width 25 height 25
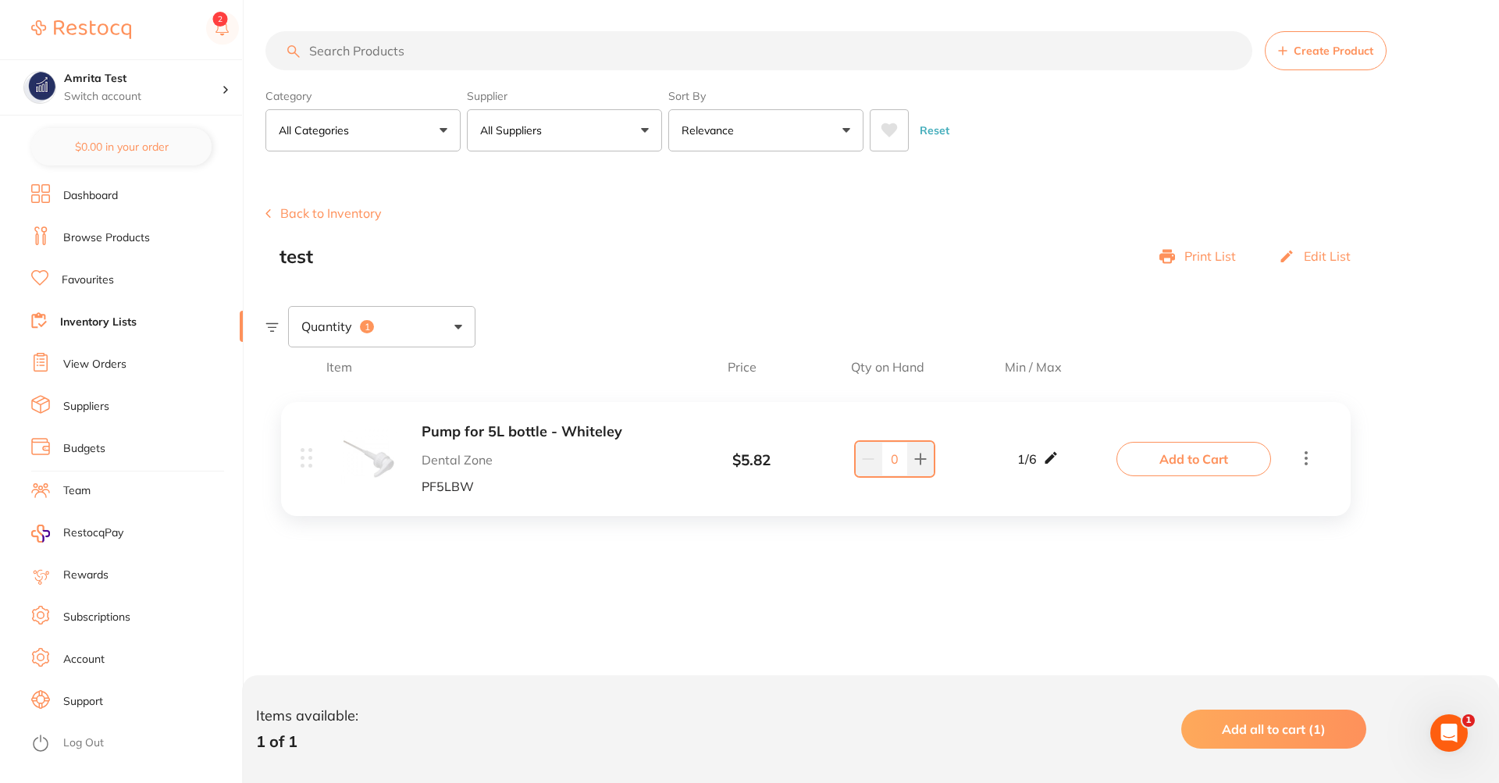
click at [1052, 460] on icon at bounding box center [1051, 457] width 12 height 12
click at [1019, 454] on div "Pump for 5L bottle - Whiteley Dental Zone PF5LBW $ 5.82 Min 1 / Max 6 0 Min 1 /…" at bounding box center [815, 464] width 1101 height 157
drag, startPoint x: 1024, startPoint y: 459, endPoint x: 1023, endPoint y: 475, distance: 15.6
click at [1027, 470] on input "1" at bounding box center [1014, 466] width 31 height 25
type input "3"
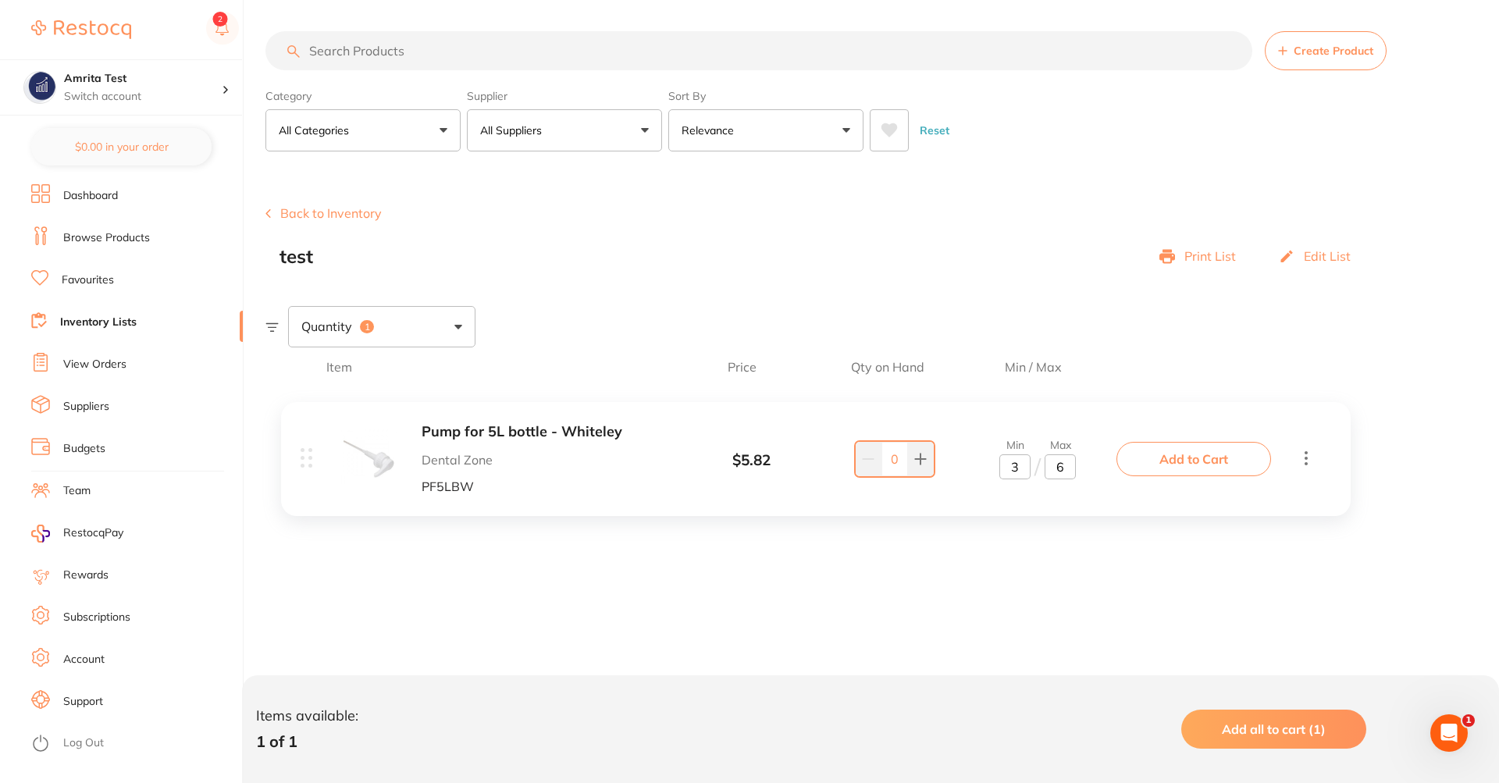
click at [1067, 523] on div "Pump for 5L bottle - Whiteley Dental Zone PF5LBW $ 5.82 Min 3 / Max 6 0 Min 3 /…" at bounding box center [815, 464] width 1101 height 157
click at [1075, 502] on div "Pump for 5L bottle - Whiteley Dental Zone PF5LBW $ 5.82 3 / 6 0 3 / 6 Add to Ca…" at bounding box center [816, 458] width 1070 height 113
click at [917, 455] on icon at bounding box center [920, 459] width 12 height 12
type input "1"
click at [436, 340] on div "Quantity 1" at bounding box center [381, 326] width 187 height 41
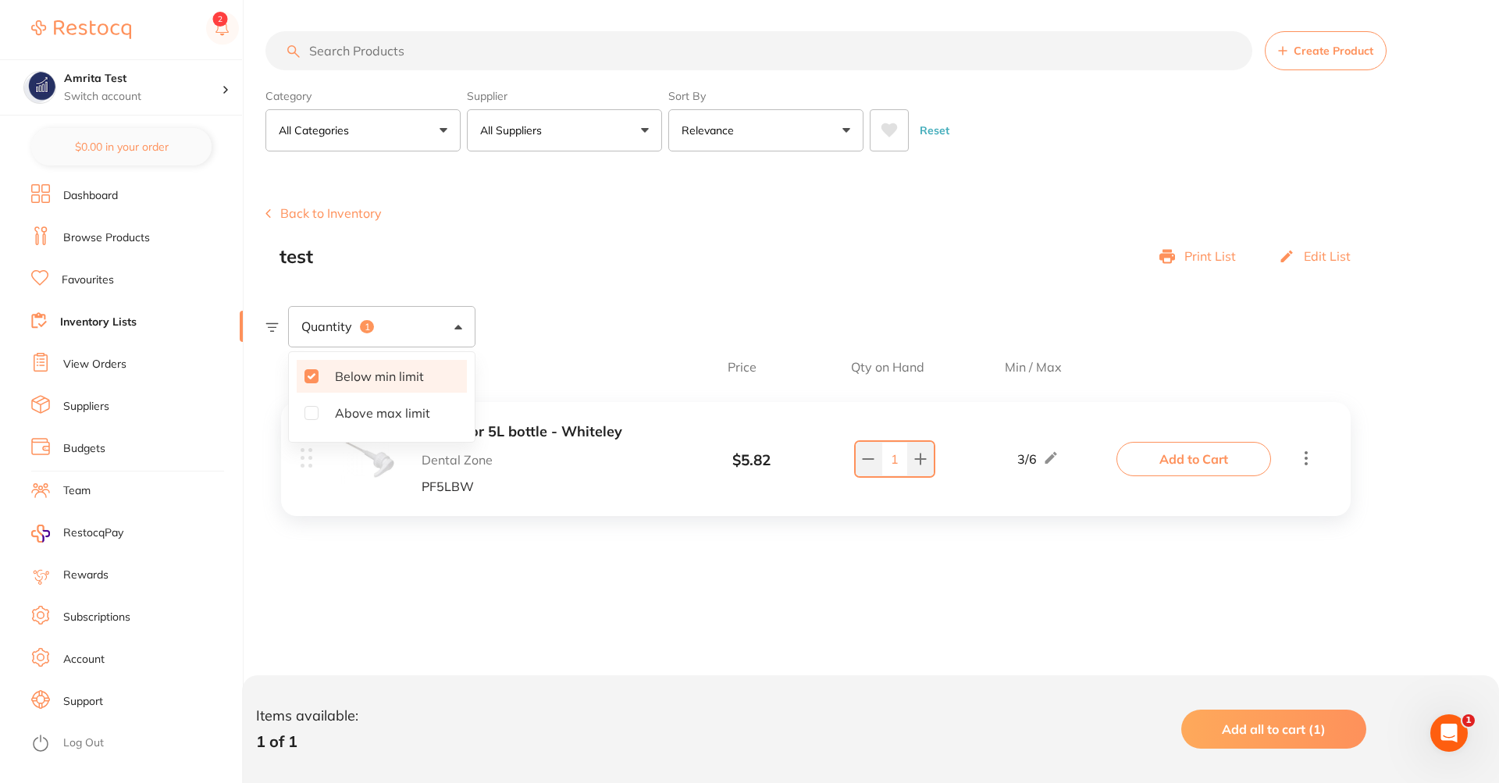
click at [342, 379] on span "Below min limit" at bounding box center [379, 376] width 114 height 33
click at [319, 379] on input "Below min limit" at bounding box center [311, 376] width 14 height 14
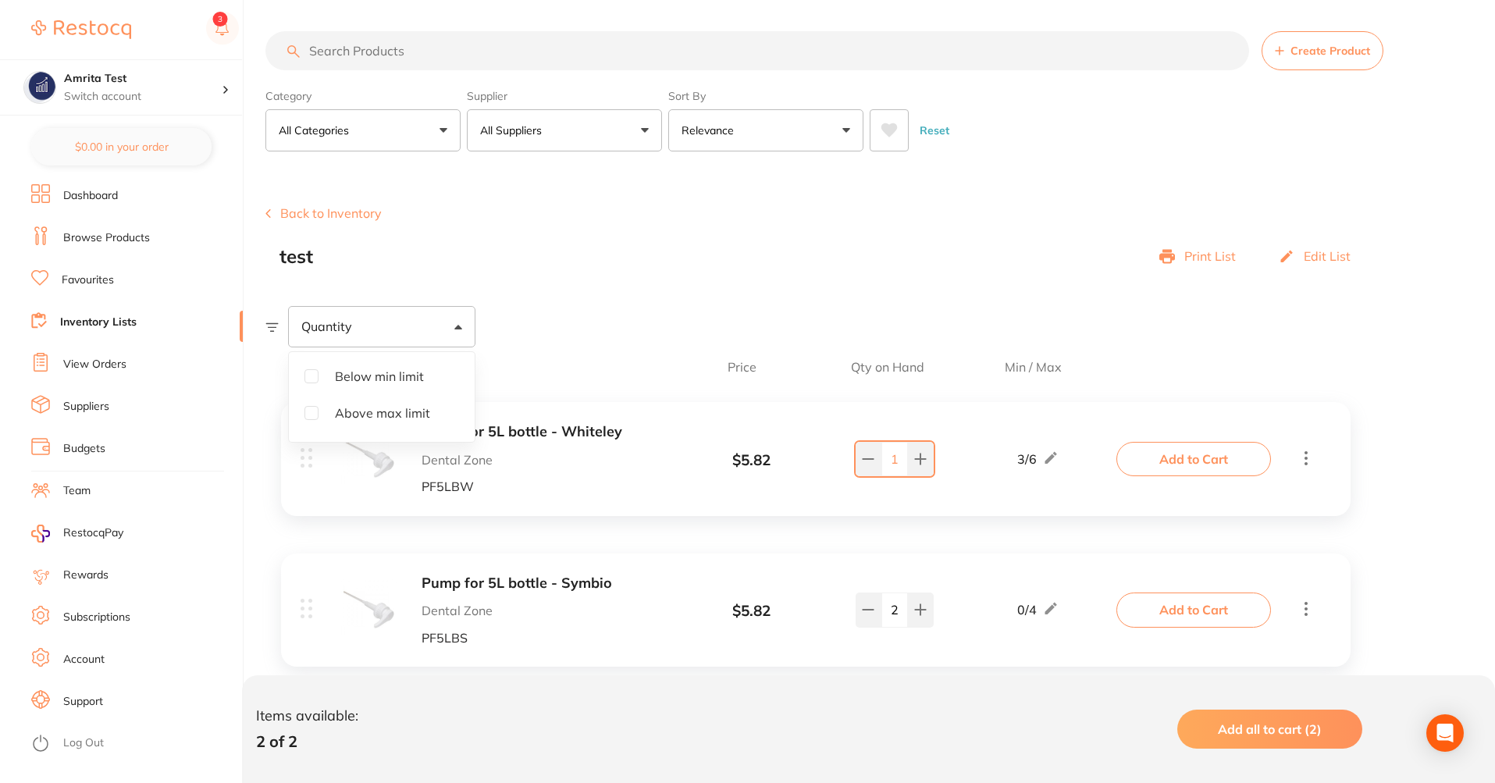
click at [311, 376] on input "Below min limit" at bounding box center [311, 376] width 14 height 14
checkbox input "true"
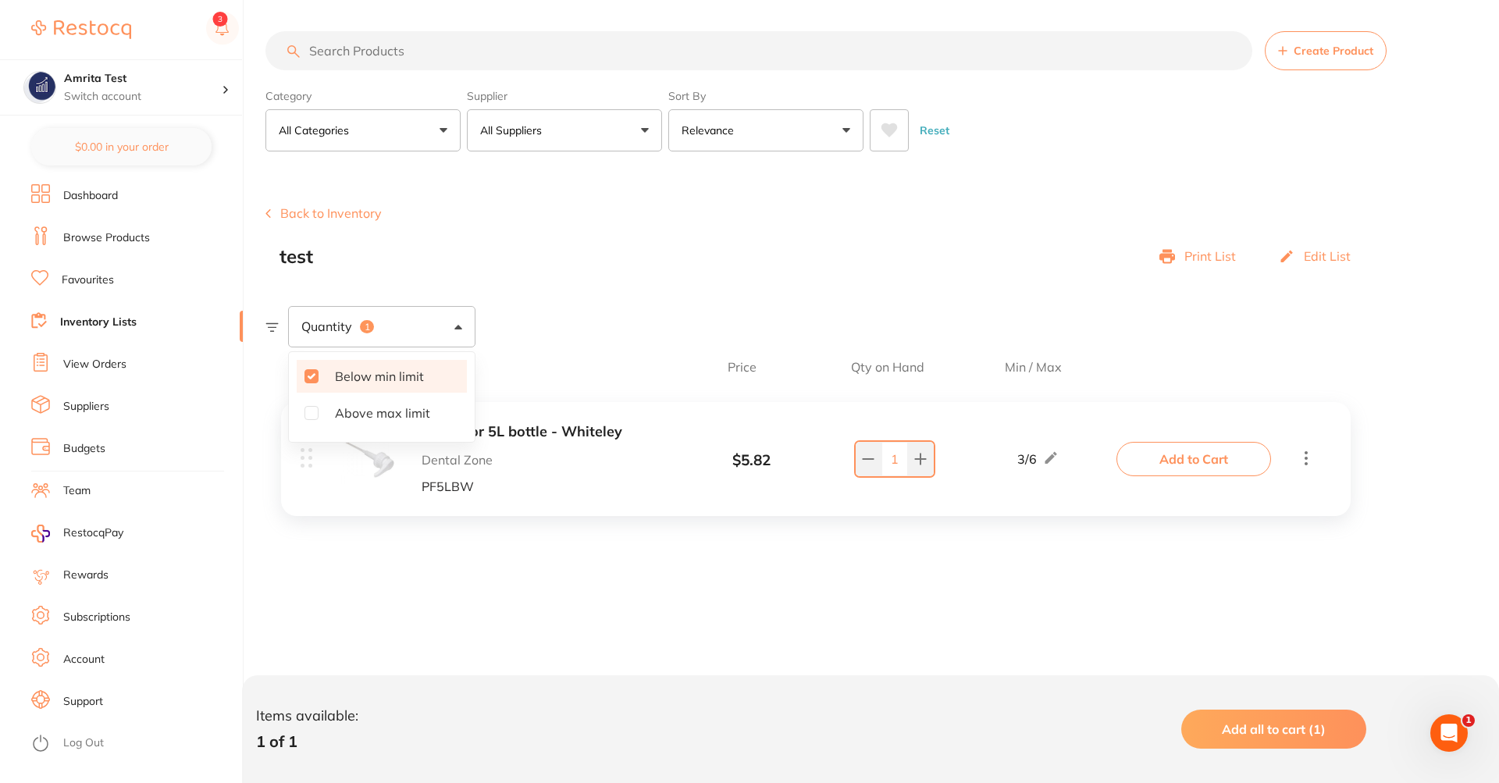
click at [621, 275] on section "Create Product Back to Inventory test Print List Edit List Quantity 1 Below min…" at bounding box center [881, 402] width 1233 height 470
click at [1294, 715] on button "Add all to cart (1)" at bounding box center [1273, 729] width 185 height 39
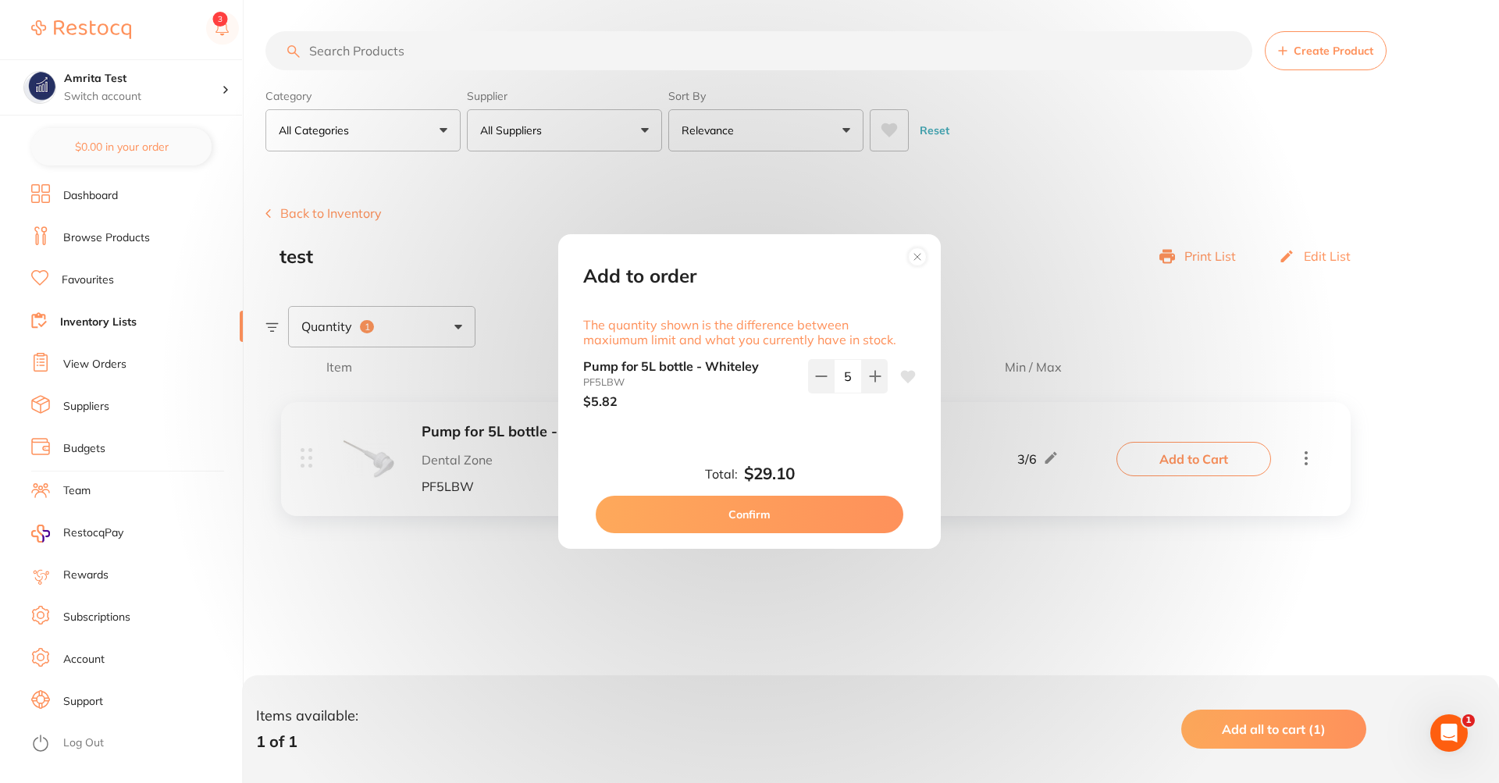
click at [913, 253] on circle at bounding box center [918, 256] width 18 height 18
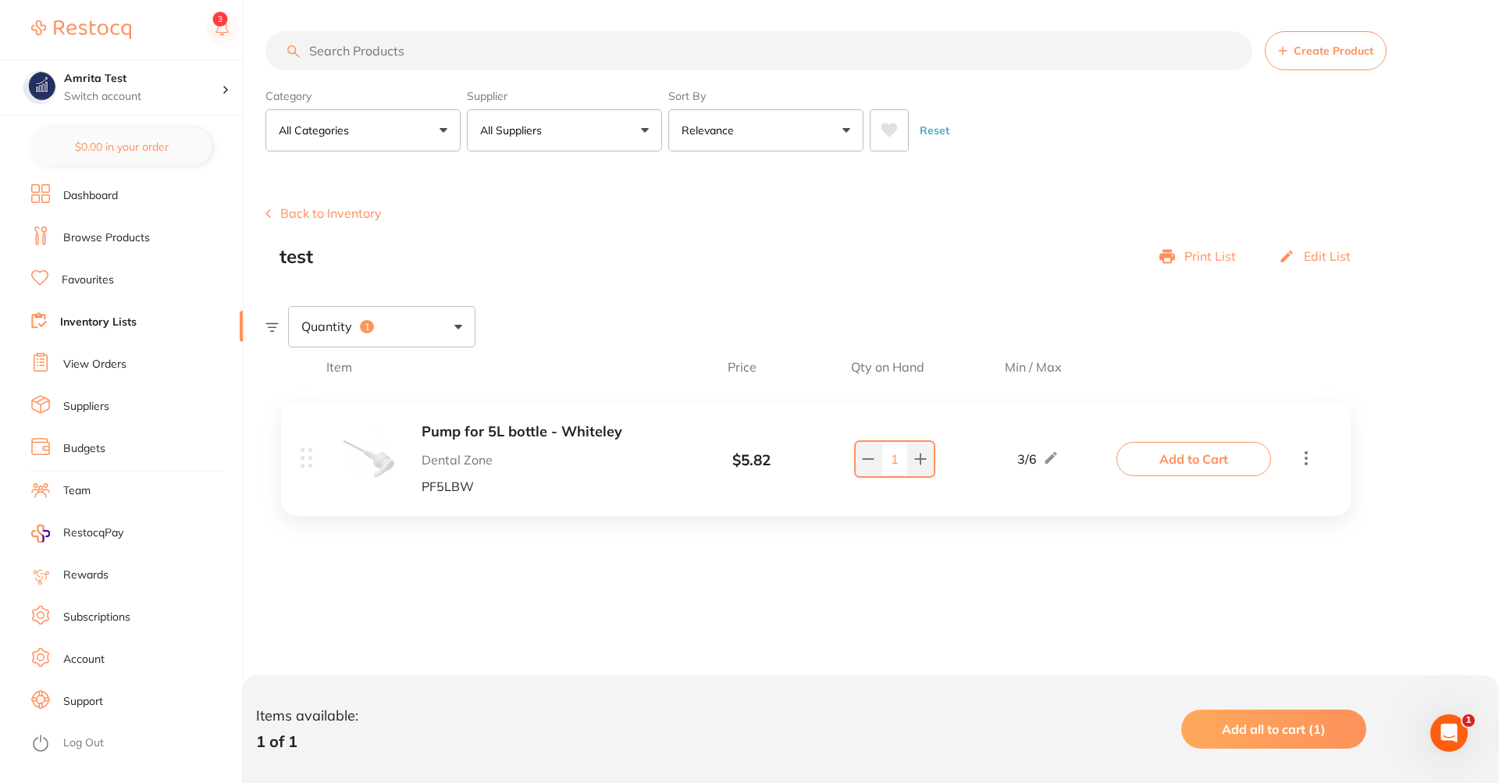
click at [393, 326] on div "Quantity 1" at bounding box center [381, 326] width 187 height 41
click at [395, 415] on span "Above max limit" at bounding box center [382, 413] width 120 height 33
click at [319, 415] on input "Above max limit" at bounding box center [311, 413] width 14 height 14
checkbox input "true"
click at [369, 369] on span "Below min limit" at bounding box center [379, 376] width 114 height 33
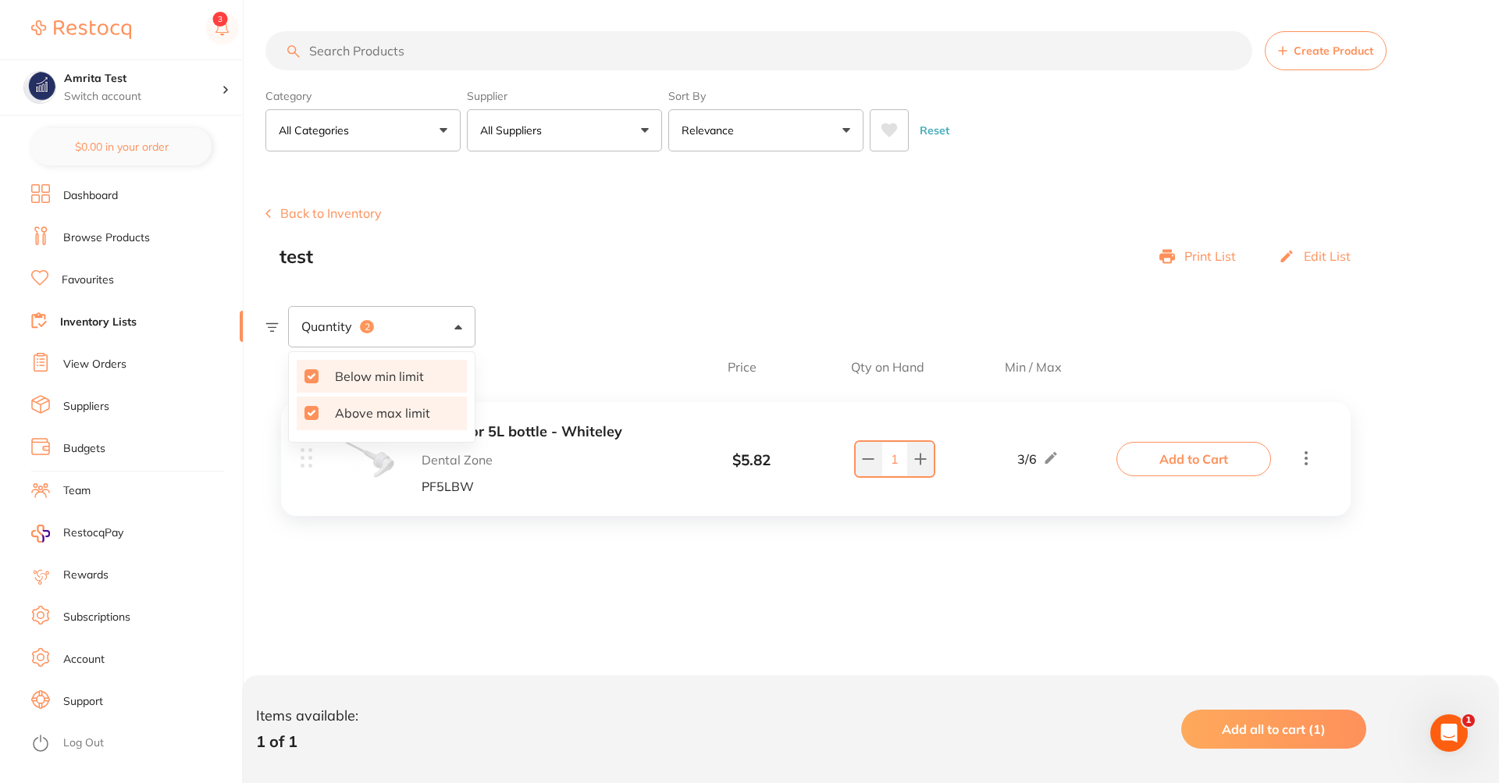
click at [319, 369] on input "Below min limit" at bounding box center [311, 376] width 14 height 14
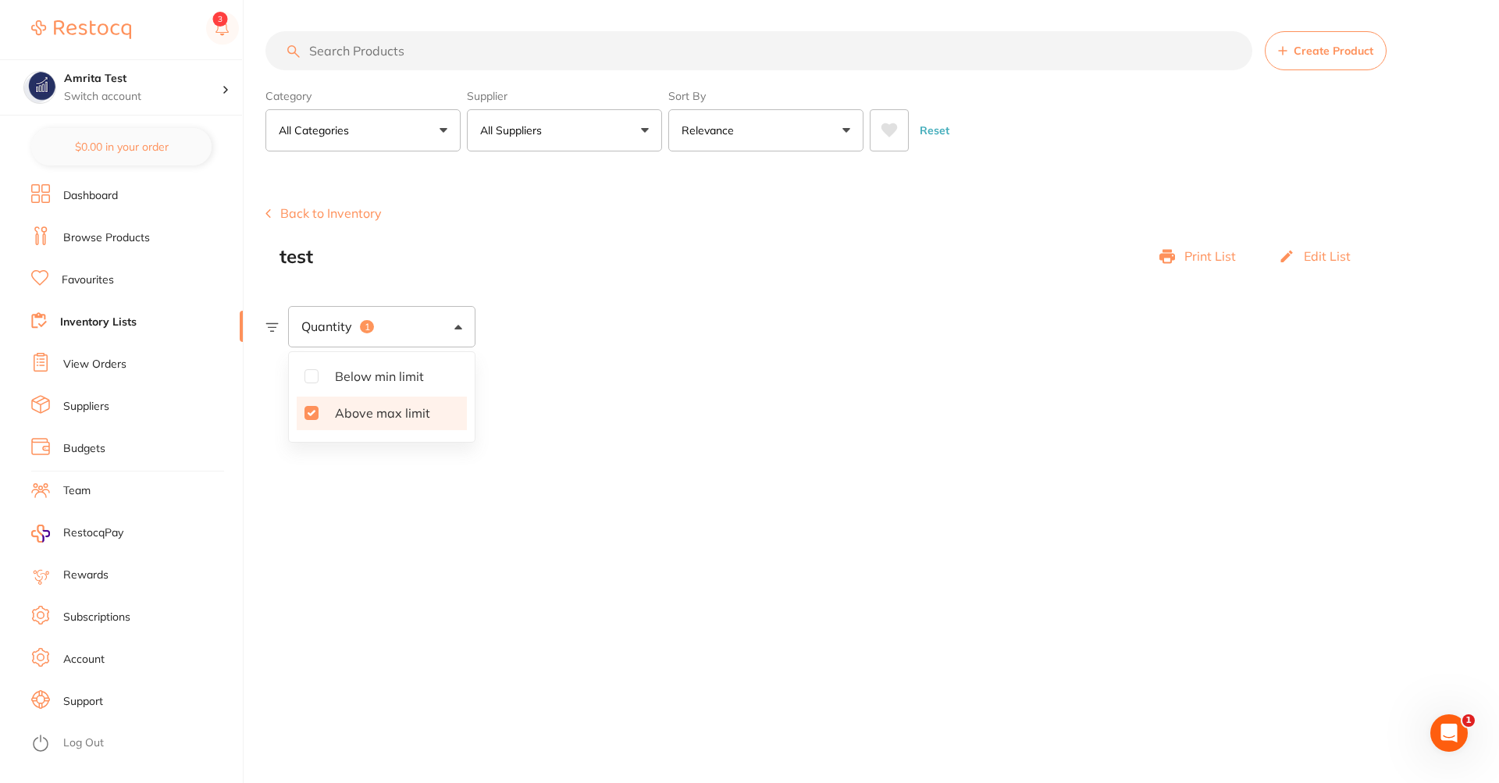
click at [310, 372] on input "Below min limit" at bounding box center [311, 376] width 14 height 14
checkbox input "true"
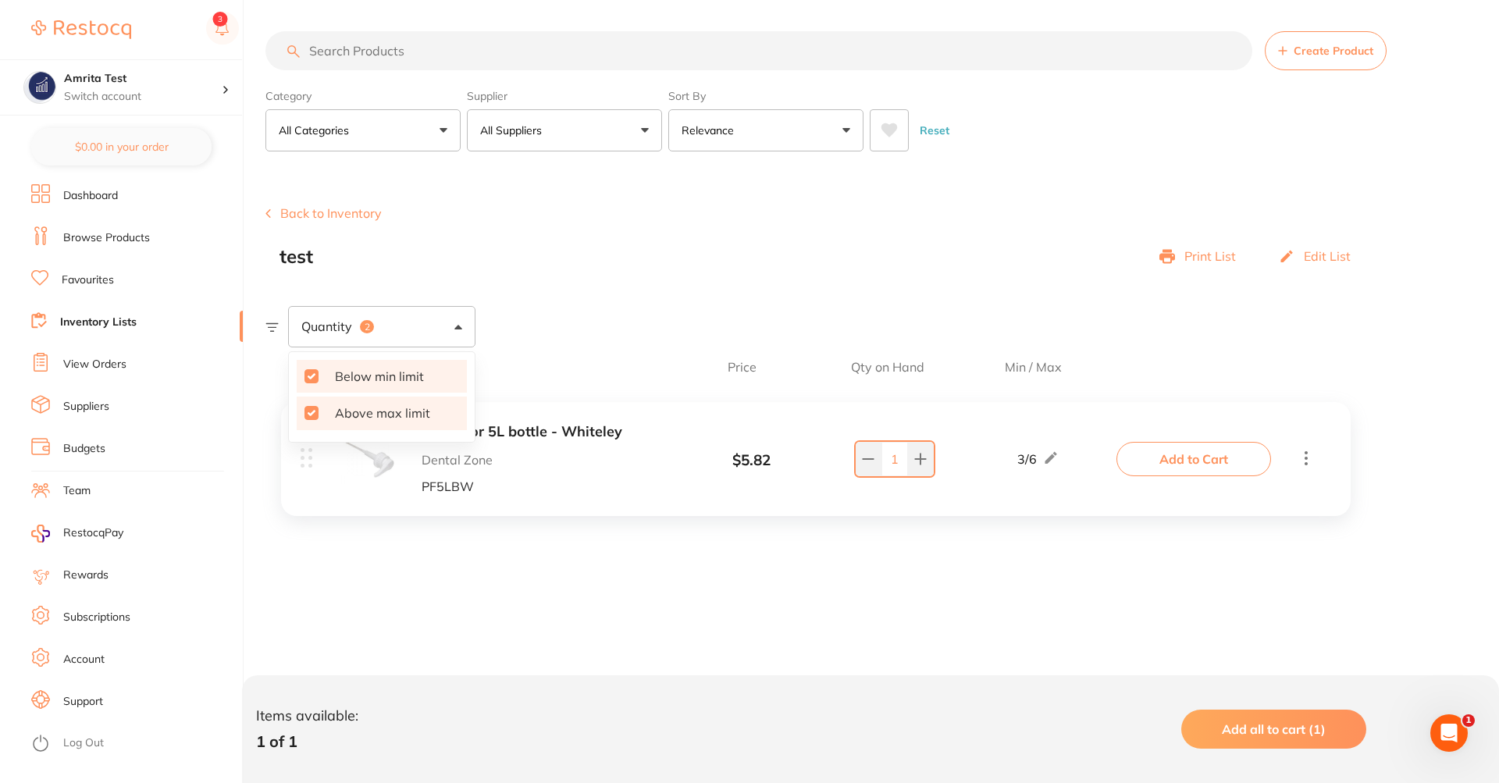
click at [311, 411] on input "Above max limit" at bounding box center [311, 413] width 14 height 14
checkbox input "false"
click at [574, 360] on span "Item" at bounding box center [492, 367] width 333 height 14
drag, startPoint x: 1344, startPoint y: 741, endPoint x: 1353, endPoint y: 741, distance: 9.4
click at [1351, 742] on button "Add all to cart (1)" at bounding box center [1273, 729] width 185 height 39
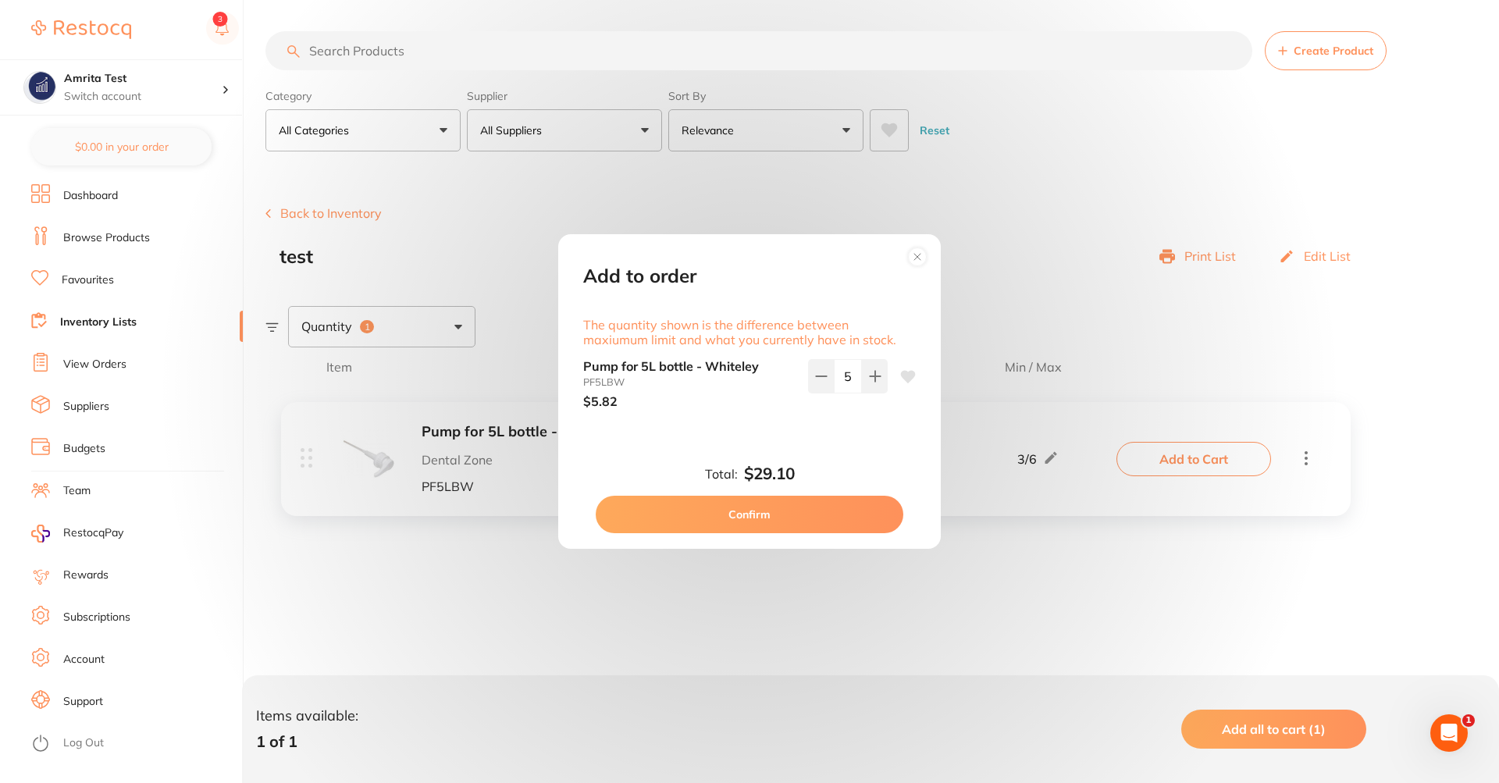
click at [915, 261] on circle at bounding box center [918, 256] width 18 height 18
